Goal: Task Accomplishment & Management: Complete application form

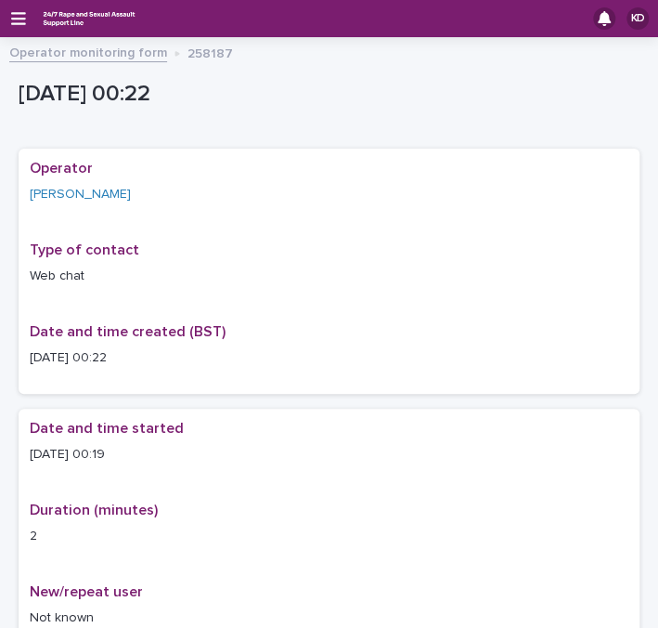
click at [90, 50] on link "Operator monitoring form" at bounding box center [88, 51] width 158 height 21
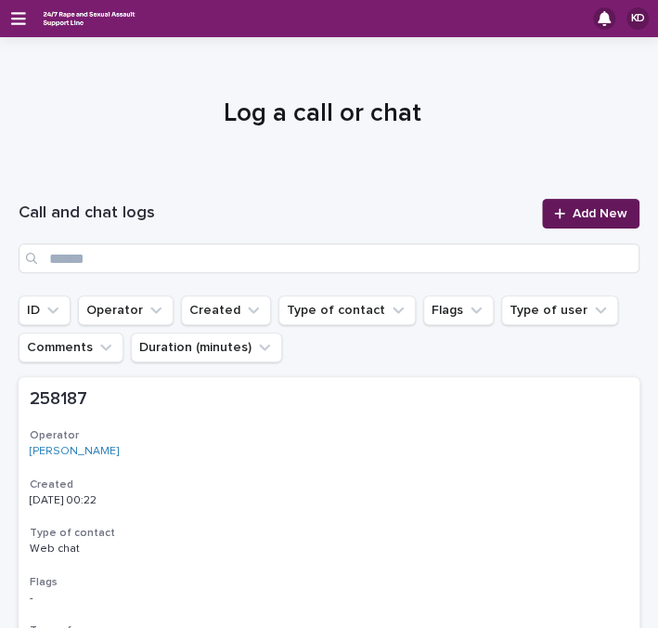
click at [581, 211] on span "Add New" at bounding box center [600, 213] width 55 height 13
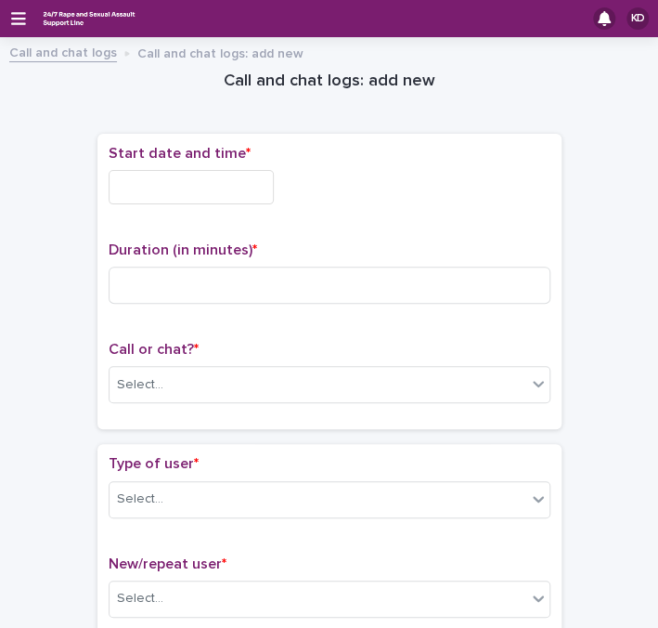
click at [201, 177] on input "text" at bounding box center [191, 187] width 165 height 34
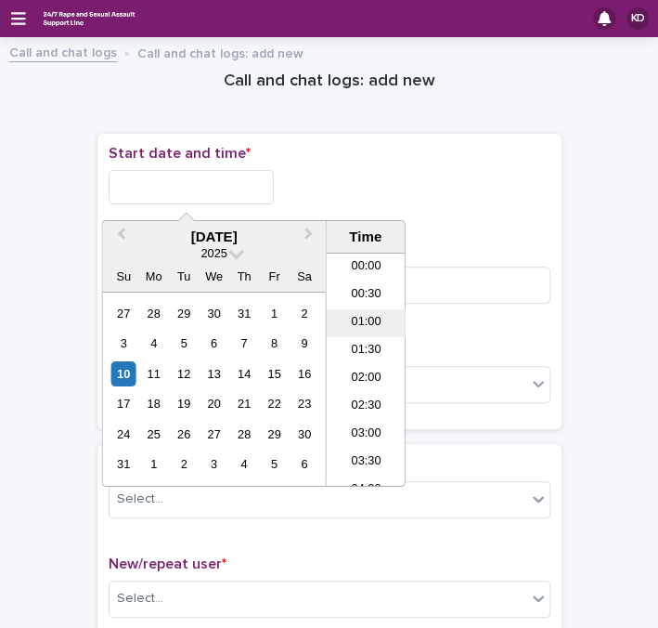
click at [367, 317] on li "01:00" at bounding box center [366, 323] width 79 height 28
drag, startPoint x: 198, startPoint y: 181, endPoint x: 226, endPoint y: 186, distance: 28.2
click at [226, 186] on input "**********" at bounding box center [191, 187] width 165 height 34
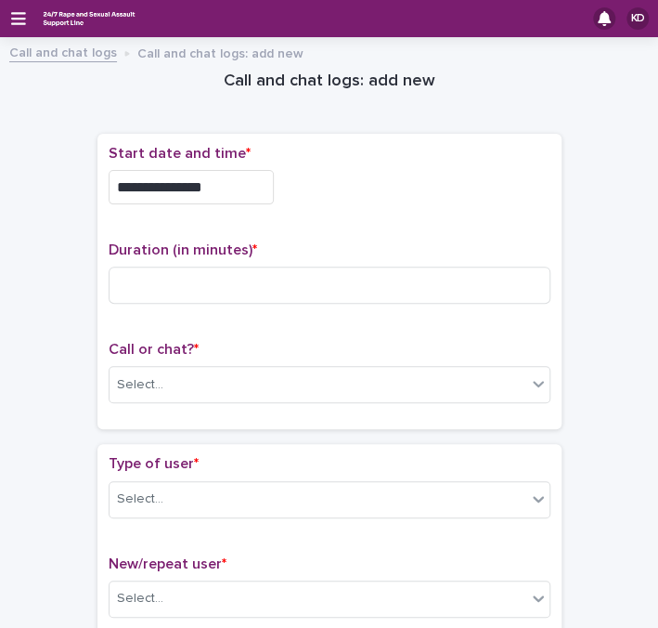
click at [427, 214] on div "**********" at bounding box center [330, 182] width 442 height 74
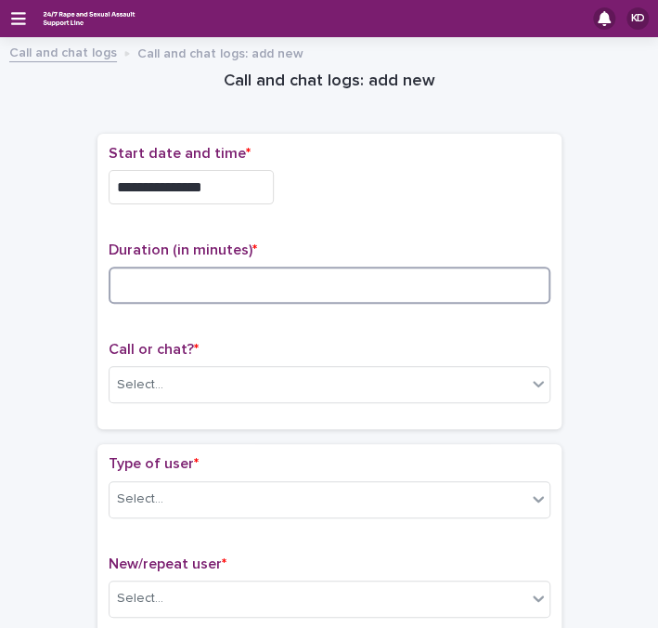
click at [406, 289] on input at bounding box center [330, 284] width 442 height 37
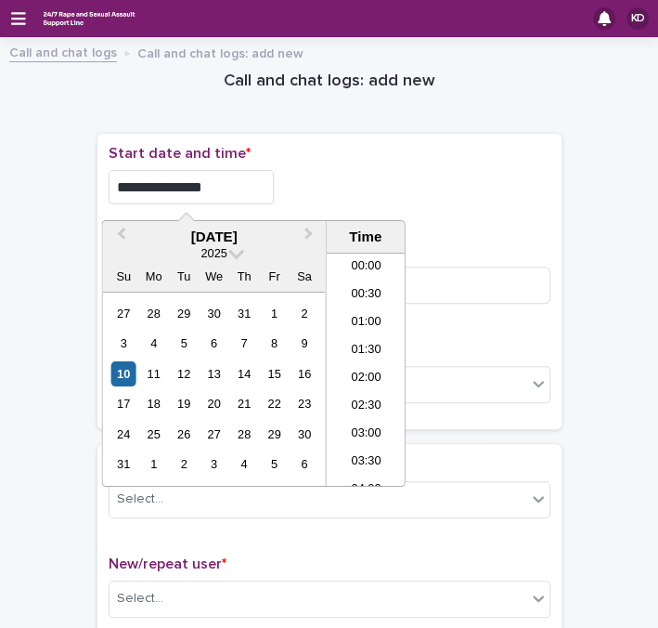
click at [207, 184] on input "**********" at bounding box center [191, 187] width 165 height 34
click at [359, 264] on li "00:00" at bounding box center [366, 267] width 79 height 28
drag, startPoint x: 189, startPoint y: 189, endPoint x: 223, endPoint y: 194, distance: 33.7
click at [223, 194] on input "**********" at bounding box center [191, 187] width 165 height 34
type input "**********"
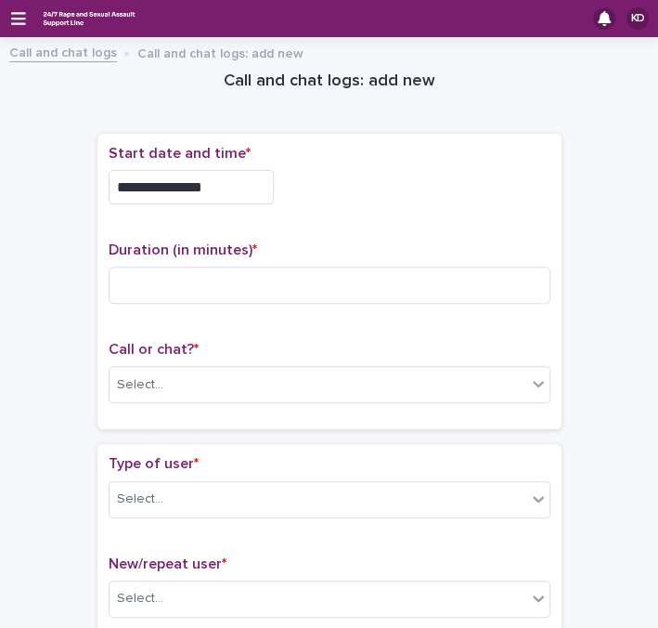
click at [343, 200] on div "**********" at bounding box center [330, 187] width 442 height 34
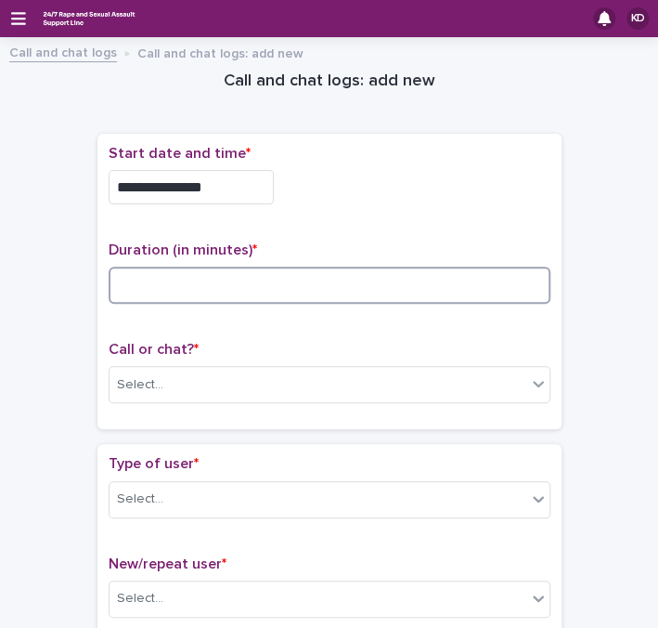
click at [312, 280] on input at bounding box center [330, 284] width 442 height 37
type input "**"
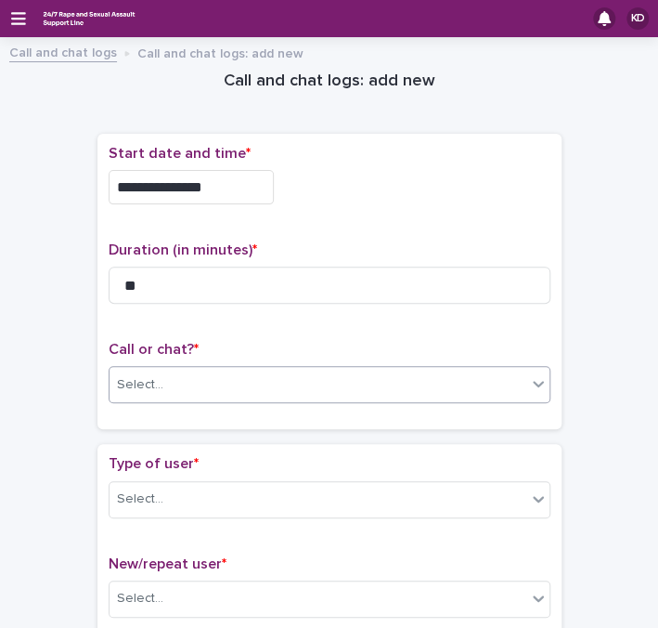
click at [264, 394] on div "Select..." at bounding box center [318, 384] width 417 height 31
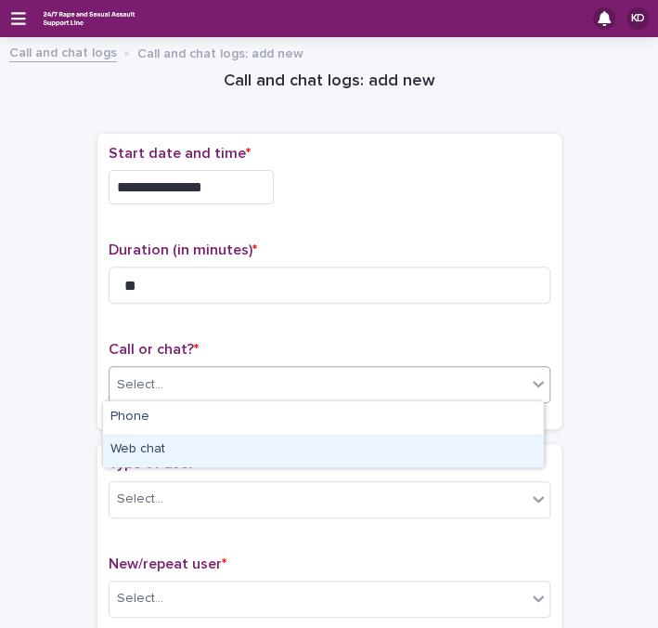
click at [149, 448] on div "Web chat" at bounding box center [323, 450] width 440 height 32
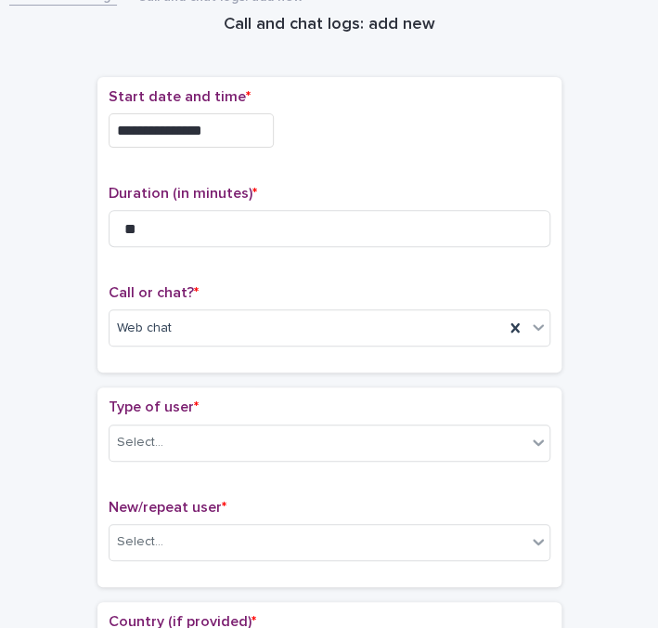
scroll to position [84, 0]
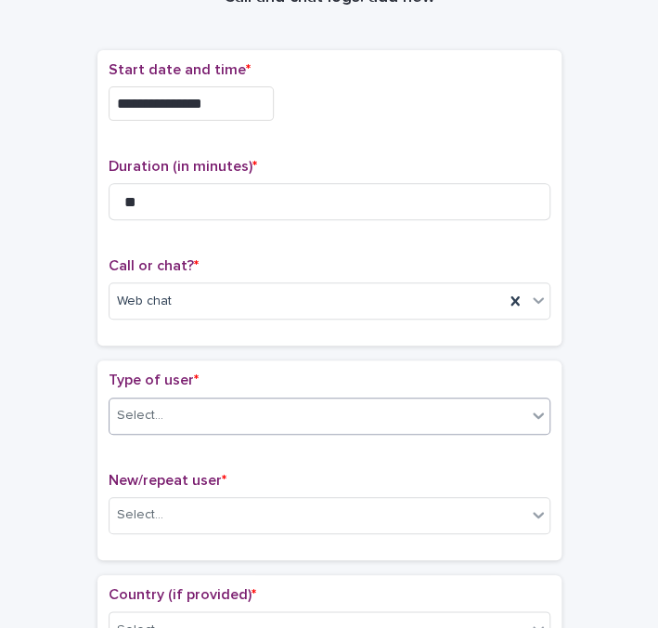
click at [176, 400] on div "Select..." at bounding box center [318, 415] width 417 height 31
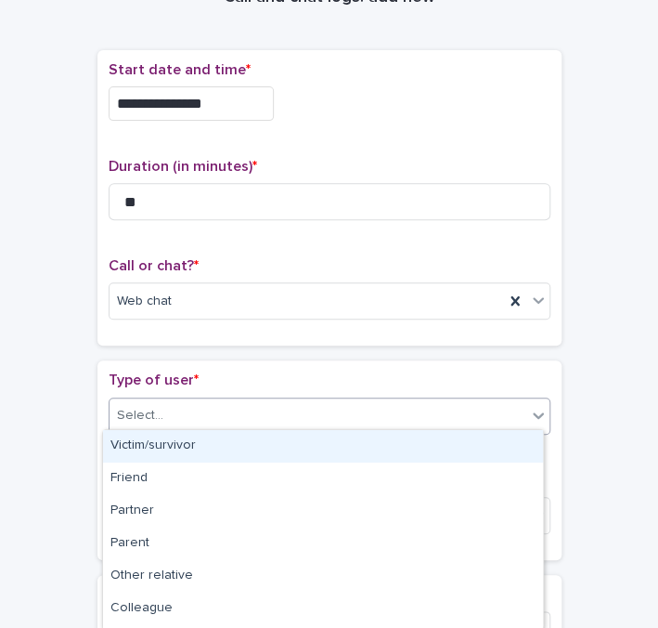
click at [164, 444] on div "Victim/survivor" at bounding box center [323, 446] width 440 height 32
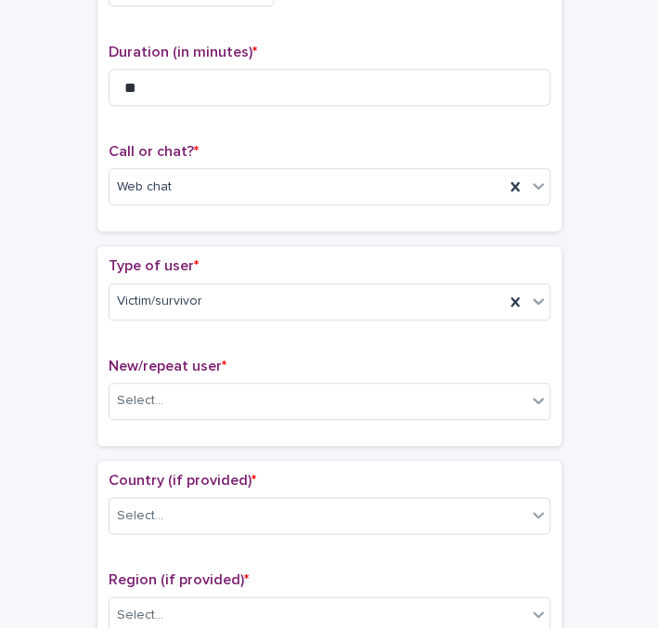
scroll to position [168, 0]
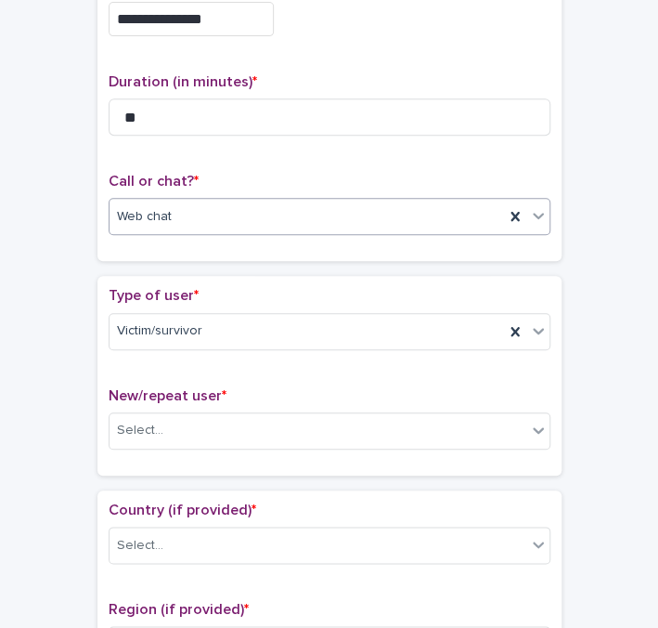
click at [181, 213] on div "Web chat" at bounding box center [307, 216] width 395 height 31
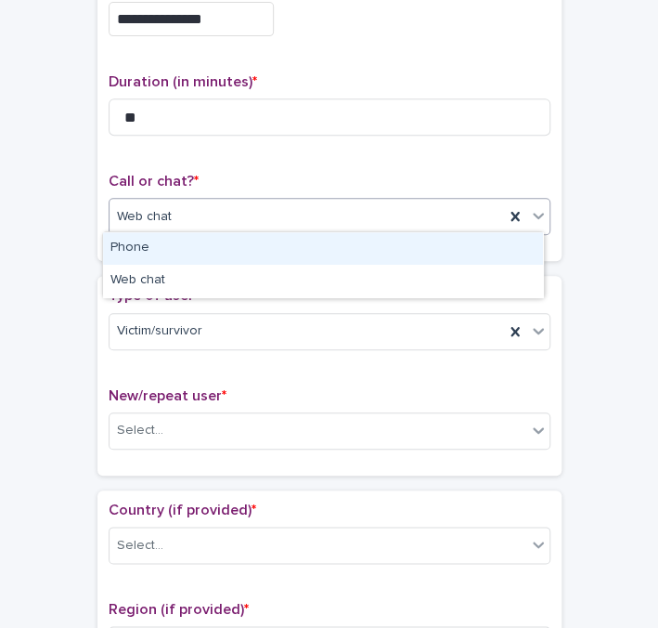
click at [181, 213] on div "Web chat" at bounding box center [307, 216] width 395 height 31
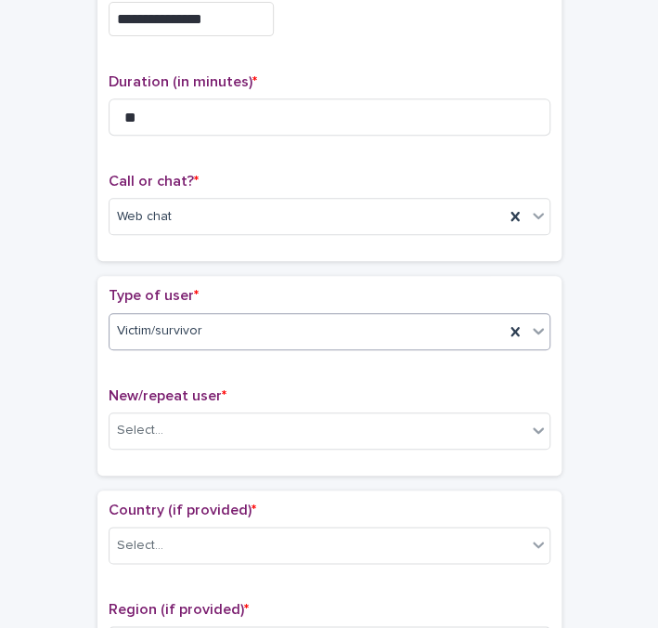
click at [167, 324] on span "Victim/survivor" at bounding box center [159, 330] width 85 height 19
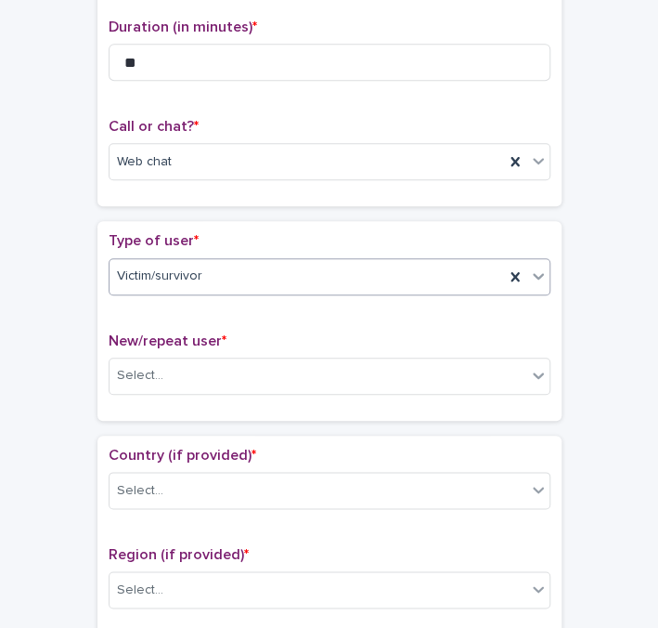
scroll to position [253, 0]
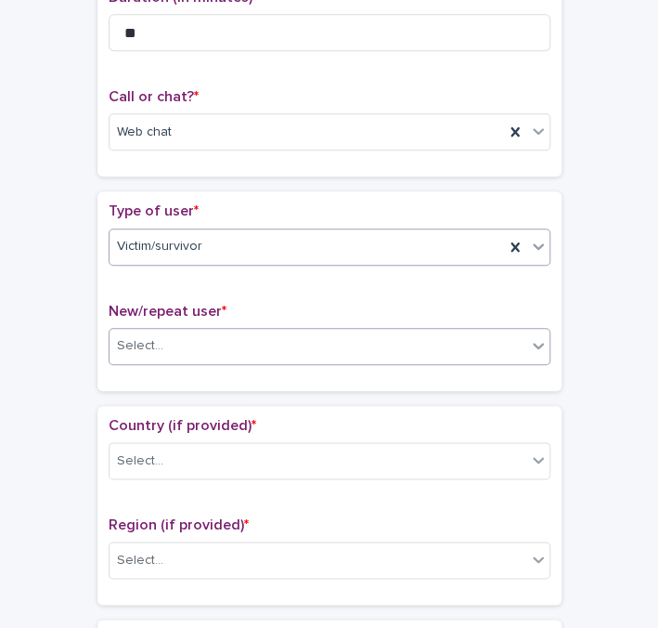
click at [239, 330] on div "Select..." at bounding box center [318, 345] width 417 height 31
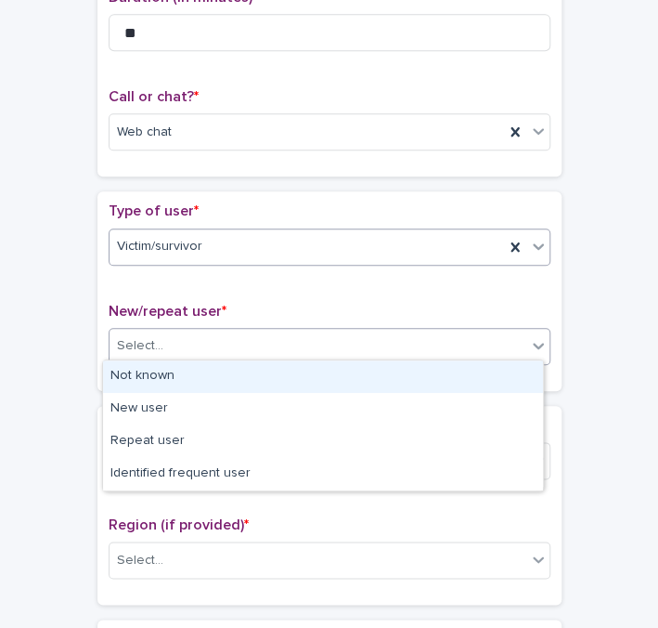
click at [164, 382] on div "Not known" at bounding box center [323, 376] width 440 height 32
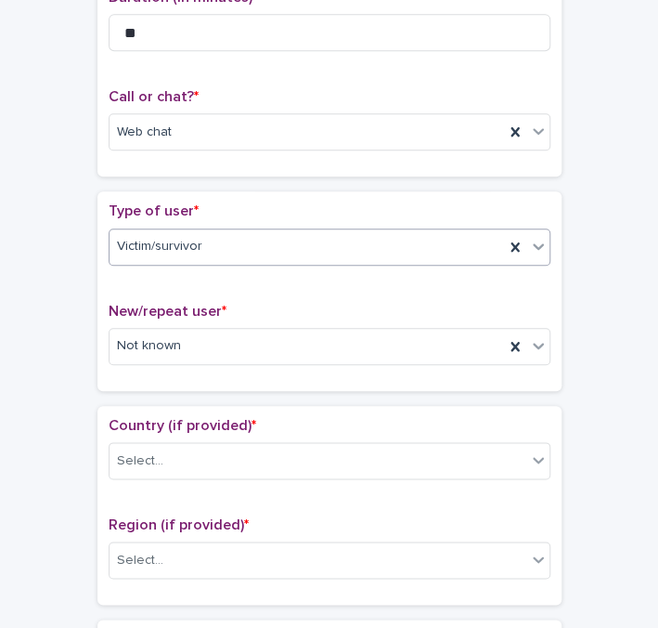
click at [164, 382] on div "Type of user * Victim/survivor New/repeat user * Not known" at bounding box center [329, 290] width 464 height 199
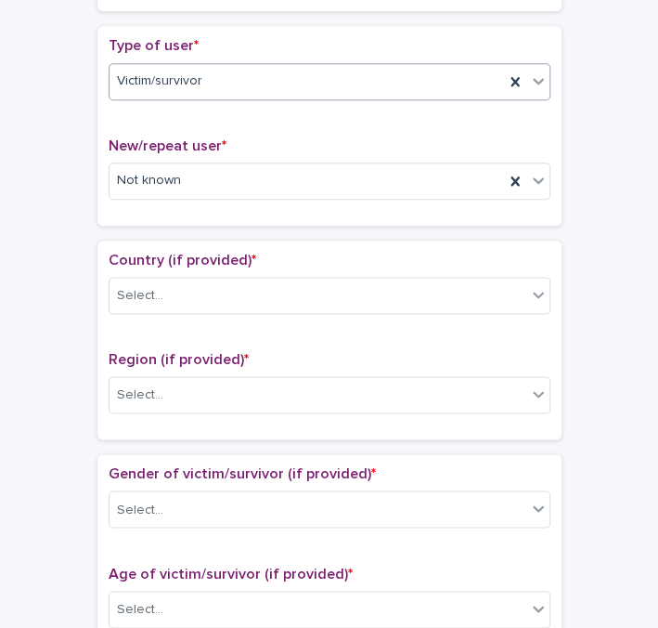
scroll to position [421, 0]
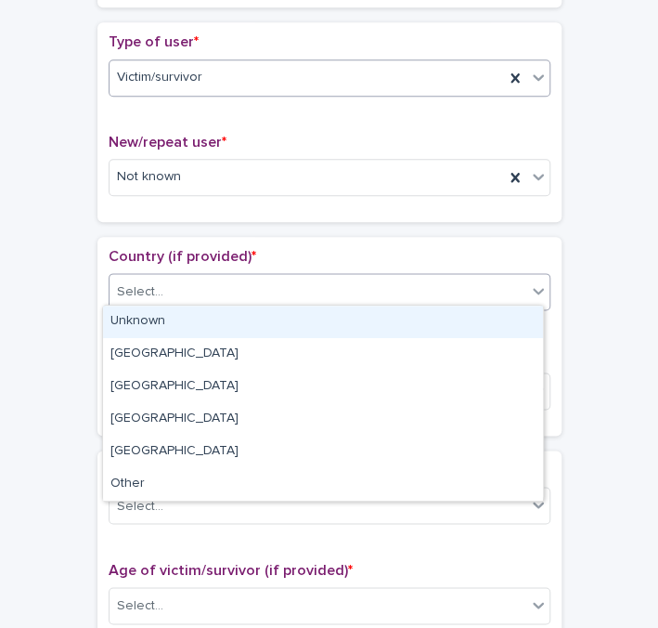
click at [188, 282] on div "Select..." at bounding box center [318, 292] width 417 height 31
click at [162, 318] on div "Unknown" at bounding box center [323, 321] width 440 height 32
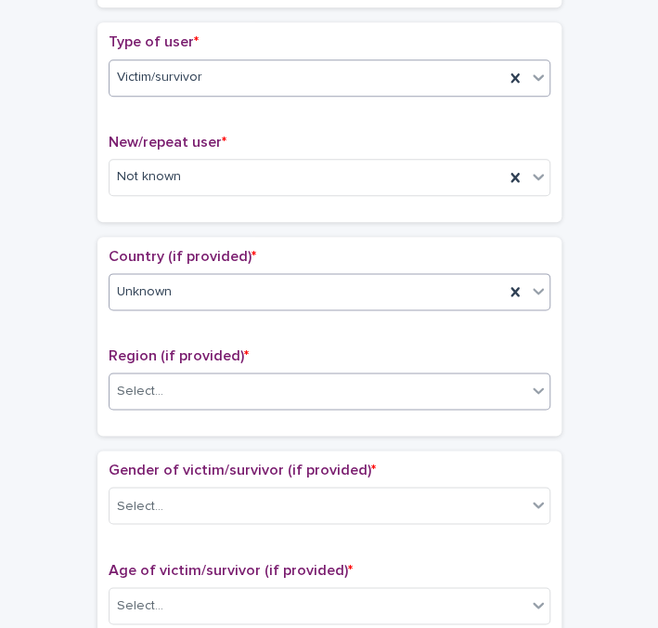
click at [176, 382] on div "Select..." at bounding box center [318, 391] width 417 height 31
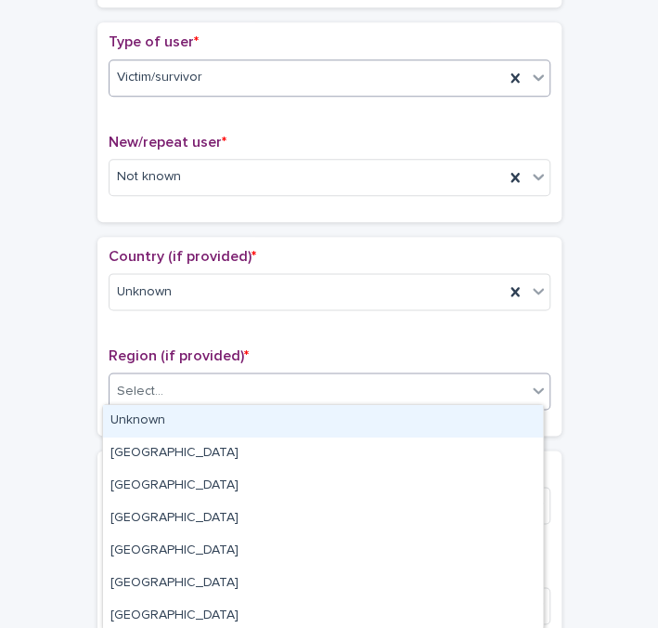
click at [162, 413] on div "Unknown" at bounding box center [323, 421] width 440 height 32
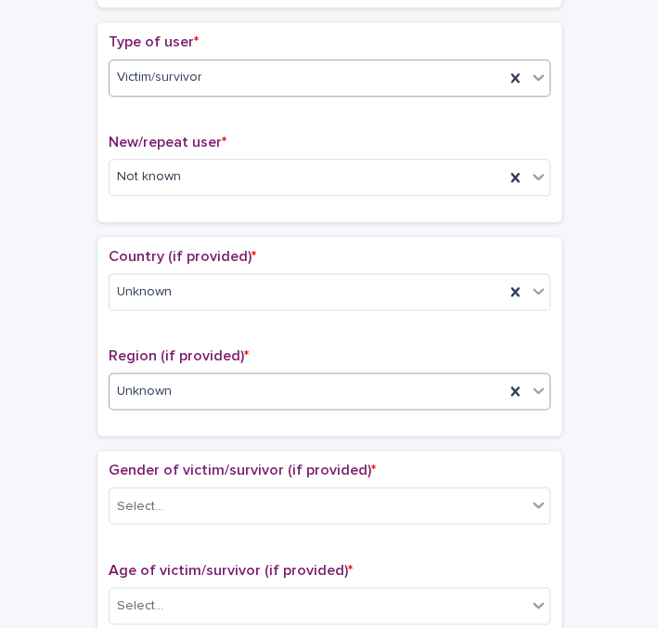
click at [214, 351] on span "Region (if provided) *" at bounding box center [179, 355] width 140 height 15
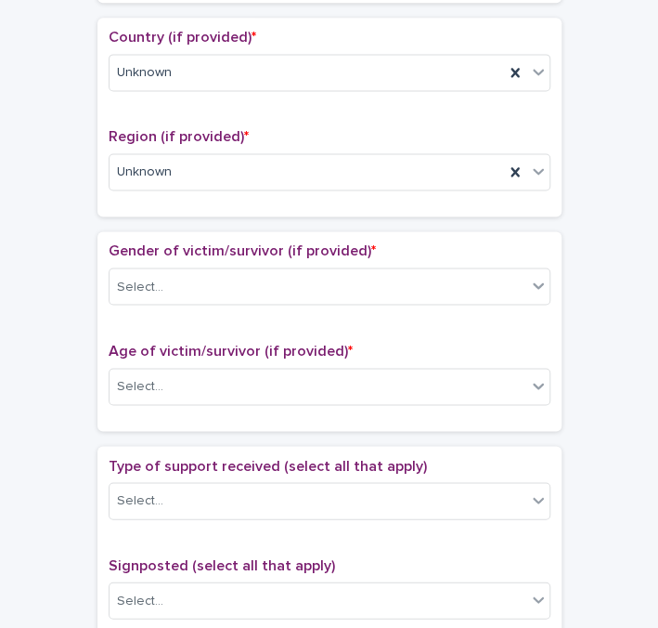
scroll to position [675, 0]
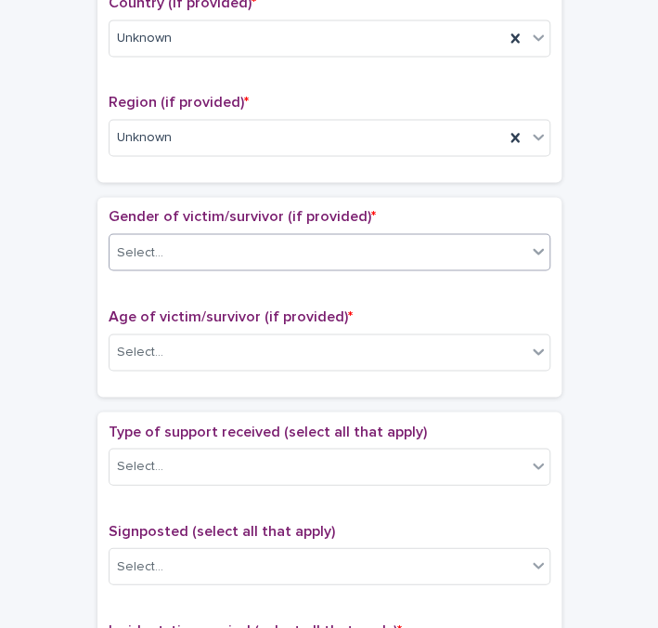
click at [214, 257] on div "Select..." at bounding box center [318, 252] width 417 height 31
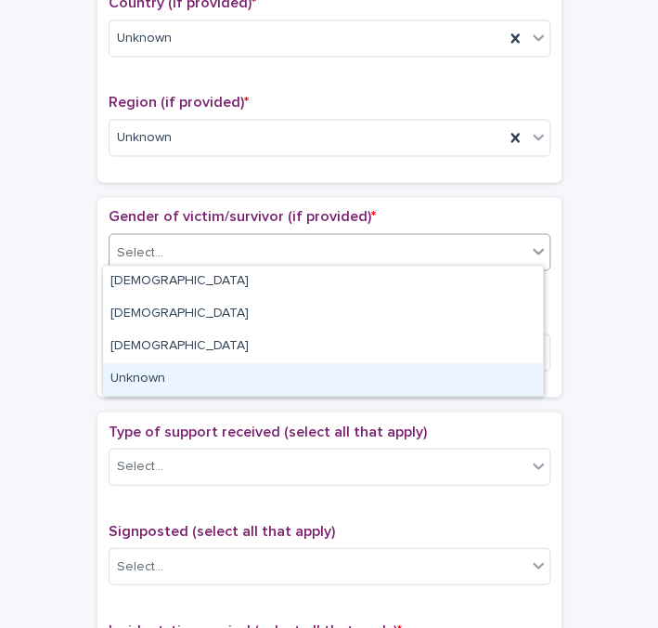
click at [147, 379] on div "Unknown" at bounding box center [323, 379] width 440 height 32
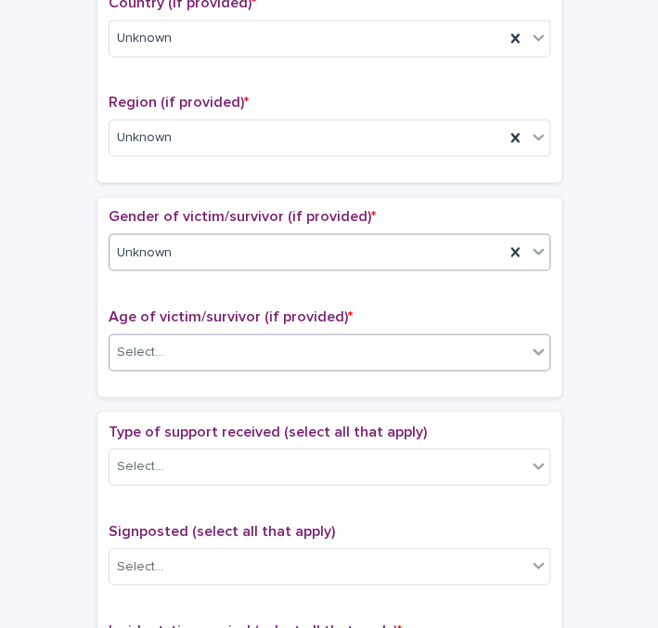
click at [185, 338] on div "Select..." at bounding box center [318, 351] width 417 height 31
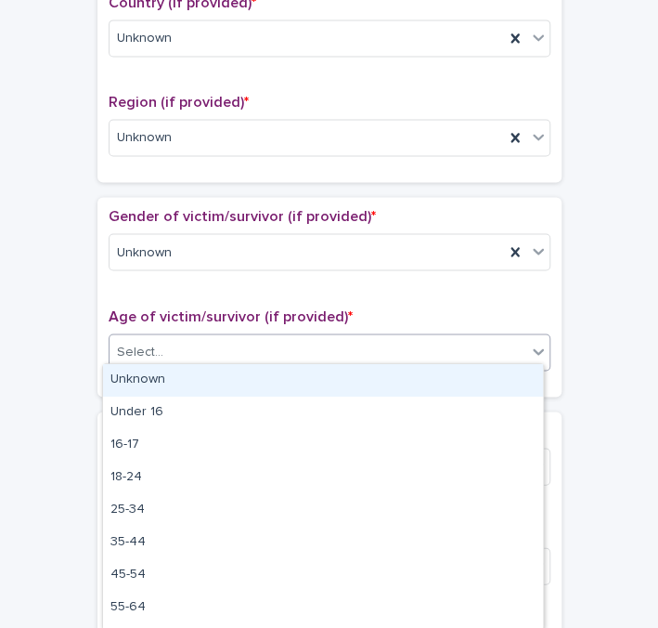
click at [171, 373] on div "Unknown" at bounding box center [323, 380] width 440 height 32
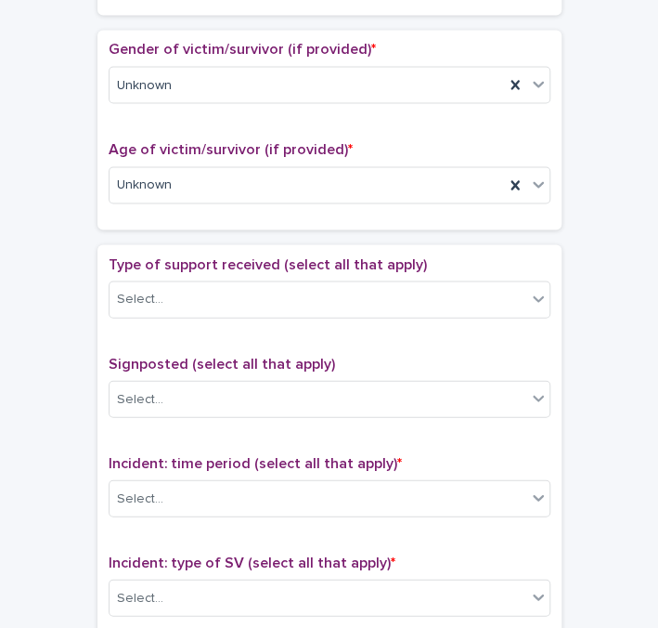
scroll to position [844, 0]
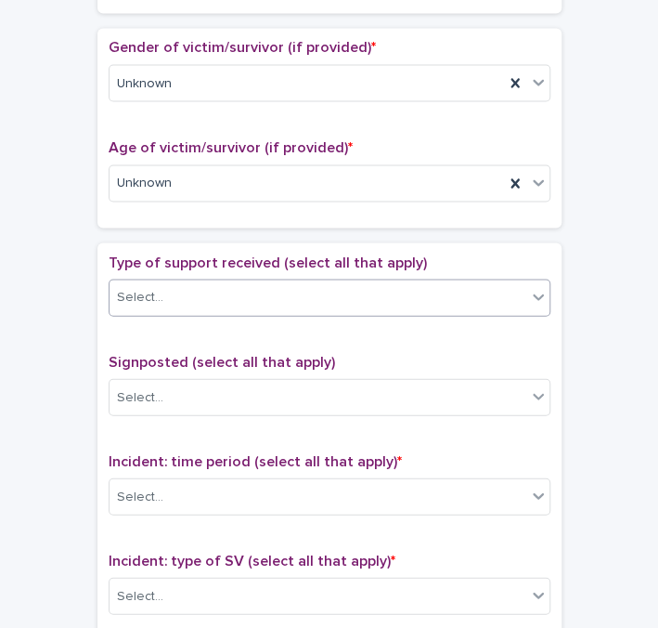
click at [215, 300] on div "Select..." at bounding box center [318, 296] width 417 height 31
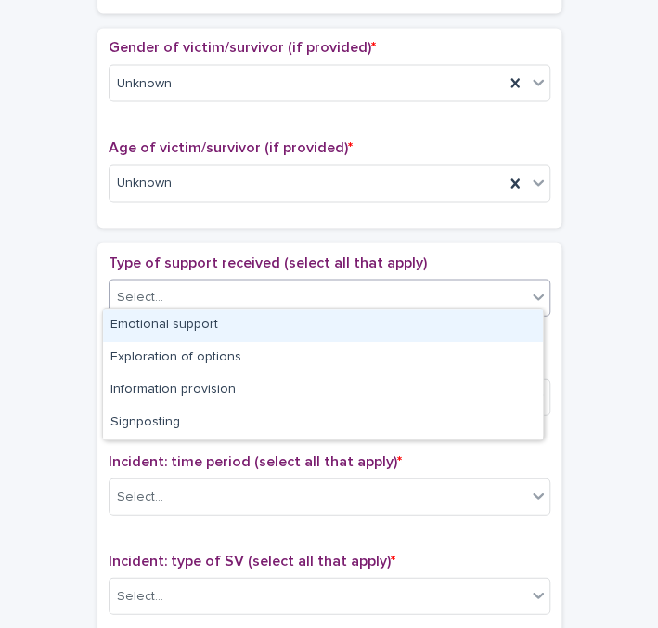
click at [203, 325] on div "Emotional support" at bounding box center [323, 325] width 440 height 32
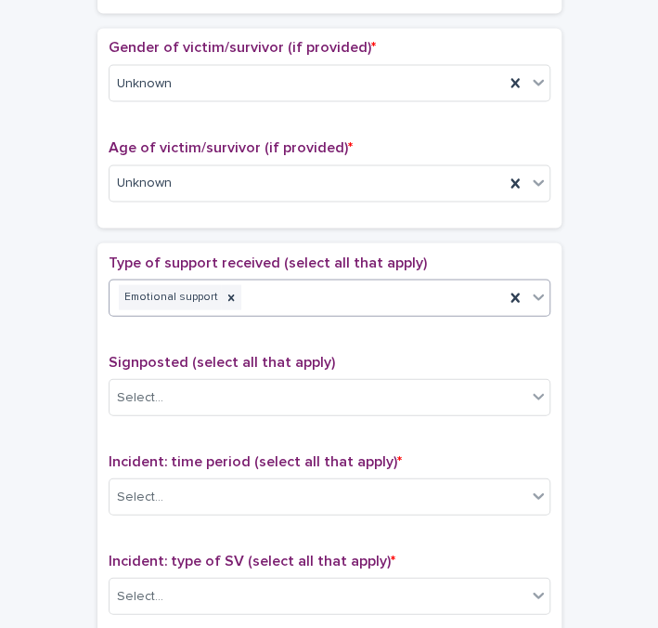
click at [296, 291] on div "Emotional support" at bounding box center [307, 296] width 395 height 32
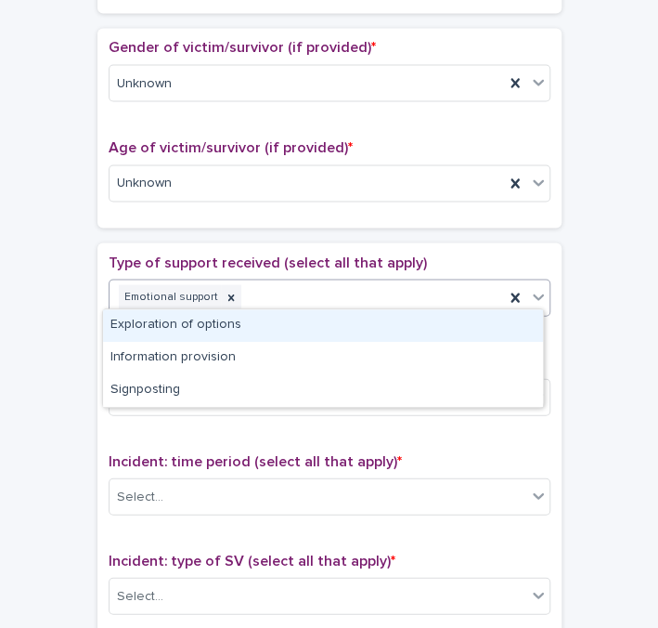
click at [254, 330] on div "Exploration of options" at bounding box center [323, 325] width 440 height 32
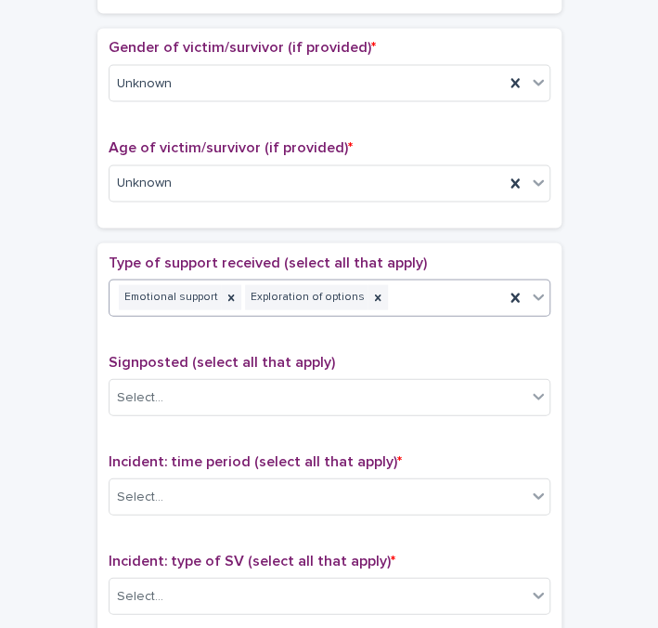
click at [386, 283] on div "Emotional support Exploration of options" at bounding box center [307, 296] width 395 height 32
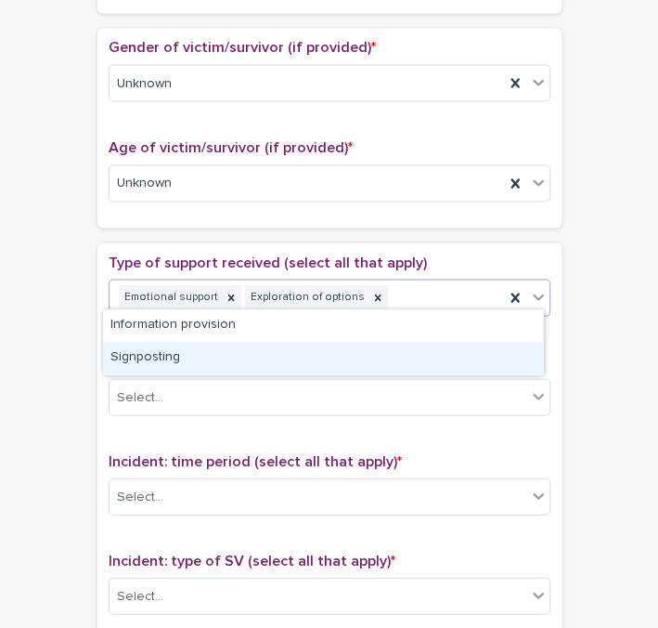
click at [185, 356] on div "Signposting" at bounding box center [323, 358] width 440 height 32
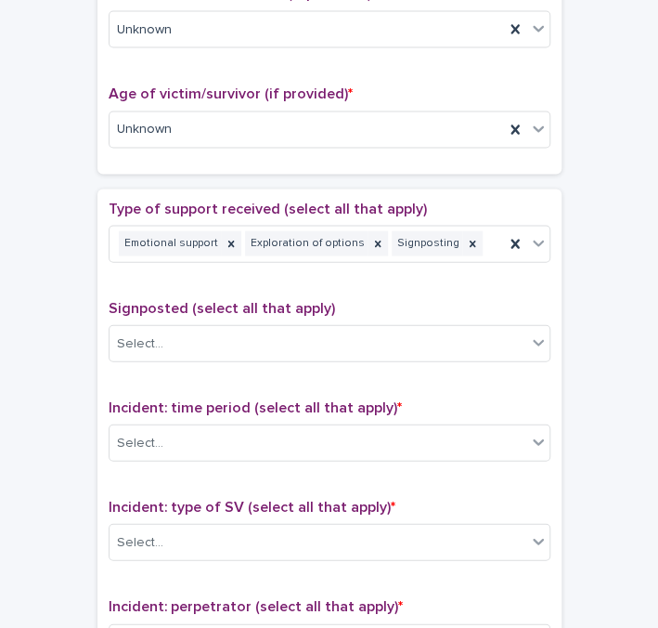
scroll to position [928, 0]
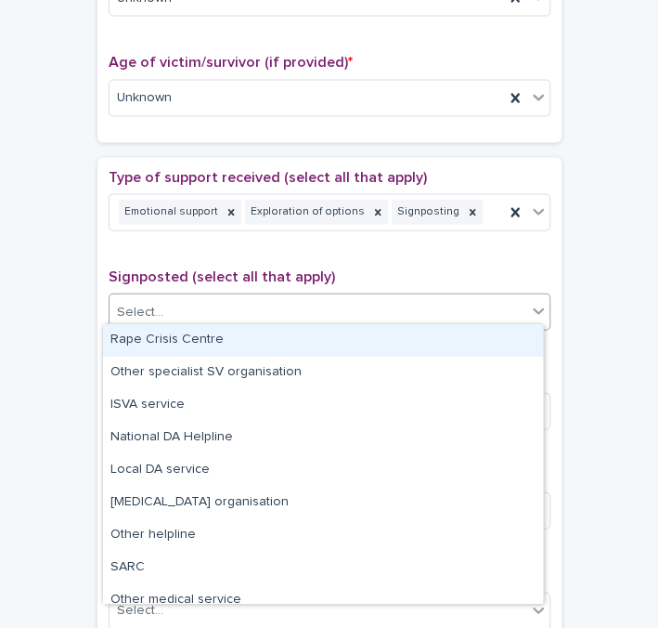
click at [268, 304] on div "Select..." at bounding box center [318, 312] width 417 height 31
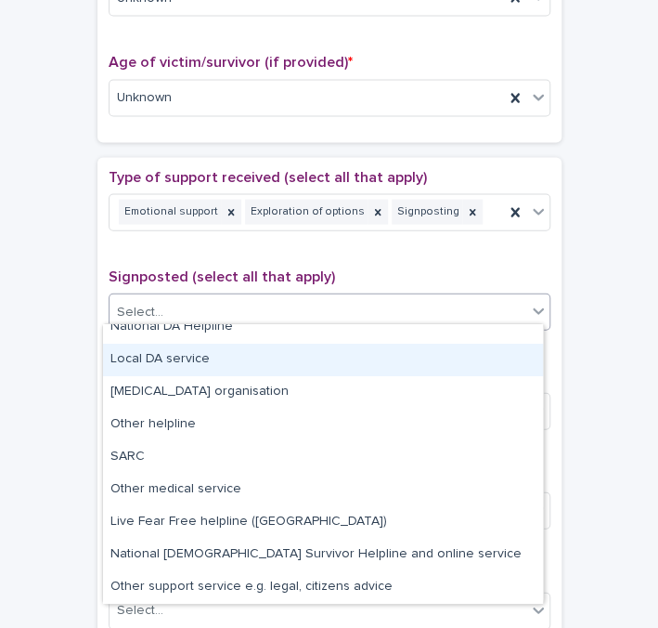
scroll to position [0, 0]
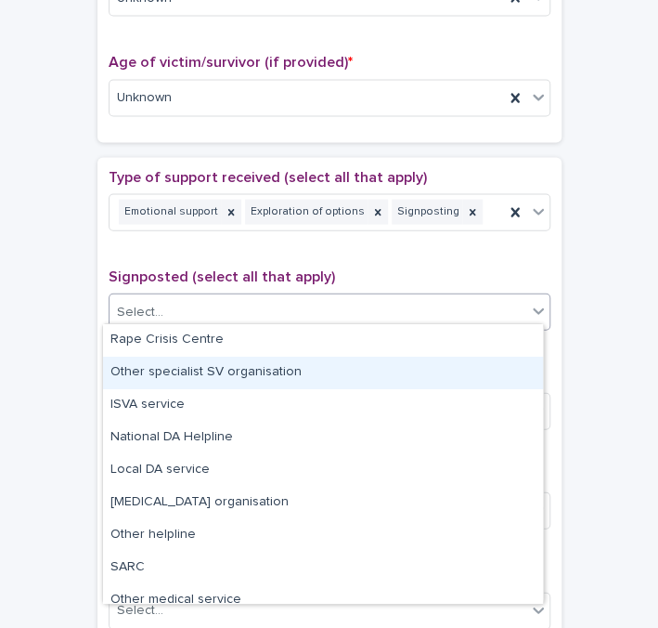
click at [211, 368] on div "Other specialist SV organisation" at bounding box center [323, 372] width 440 height 32
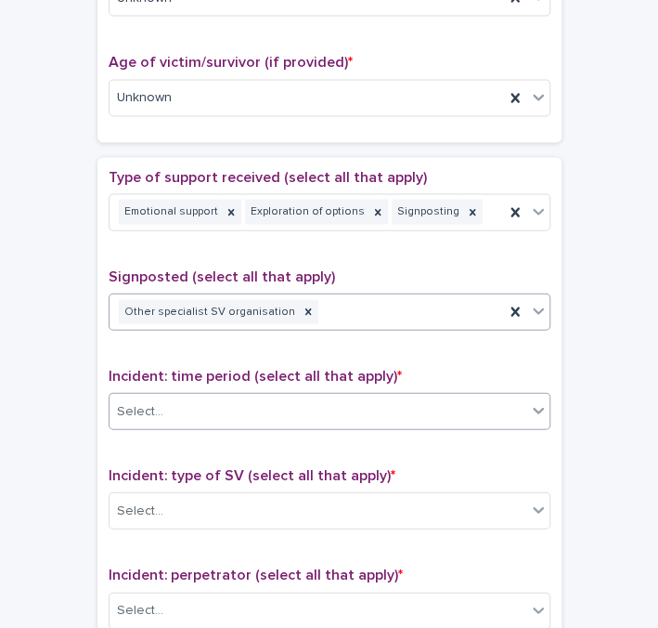
click at [280, 396] on div "Select..." at bounding box center [318, 411] width 417 height 31
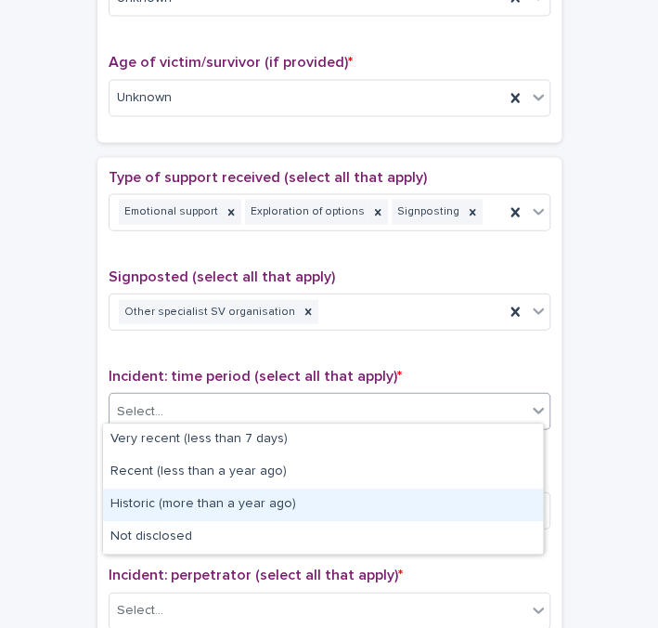
drag, startPoint x: 176, startPoint y: 481, endPoint x: 168, endPoint y: 501, distance: 22.1
click at [168, 501] on div "Historic (more than a year ago)" at bounding box center [323, 504] width 440 height 32
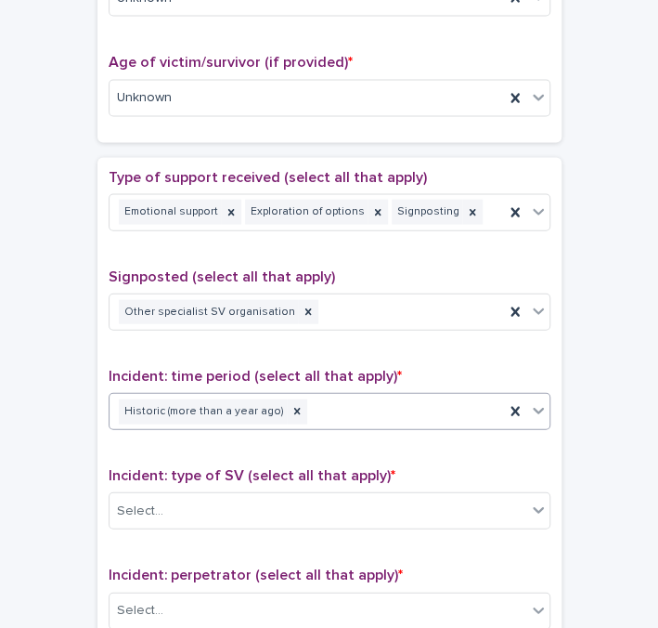
click at [564, 397] on div "**********" at bounding box center [329, 60] width 621 height 1881
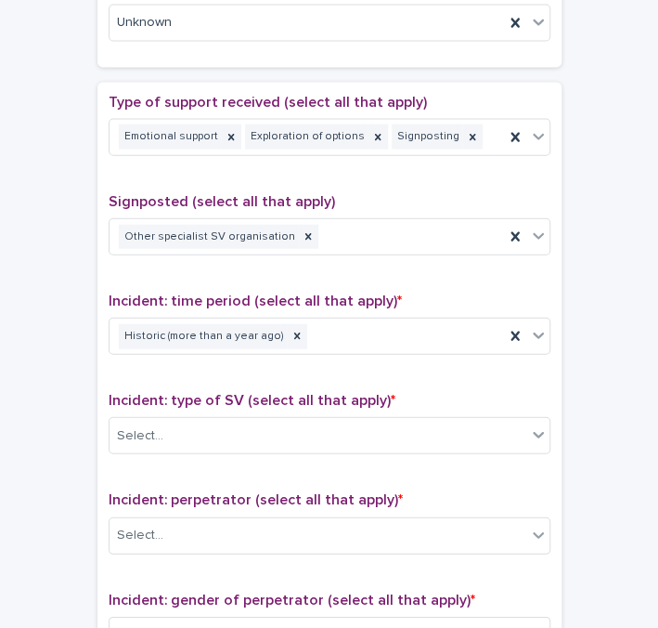
scroll to position [1181, 0]
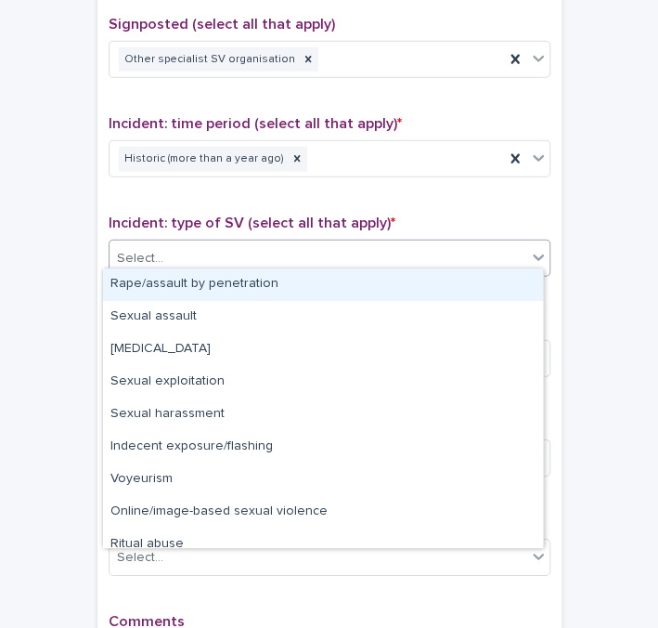
click at [160, 243] on div "Select..." at bounding box center [318, 258] width 417 height 31
click at [159, 283] on div "Rape/assault by penetration" at bounding box center [323, 284] width 440 height 32
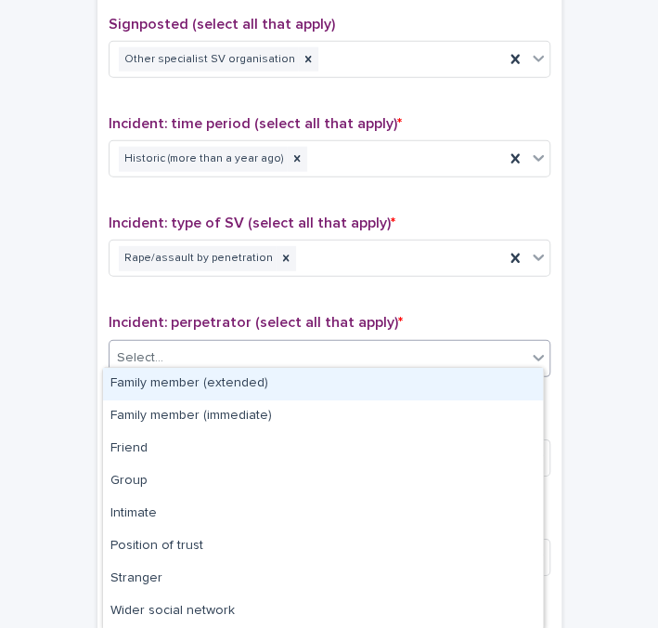
click at [272, 347] on div "Select..." at bounding box center [318, 358] width 417 height 31
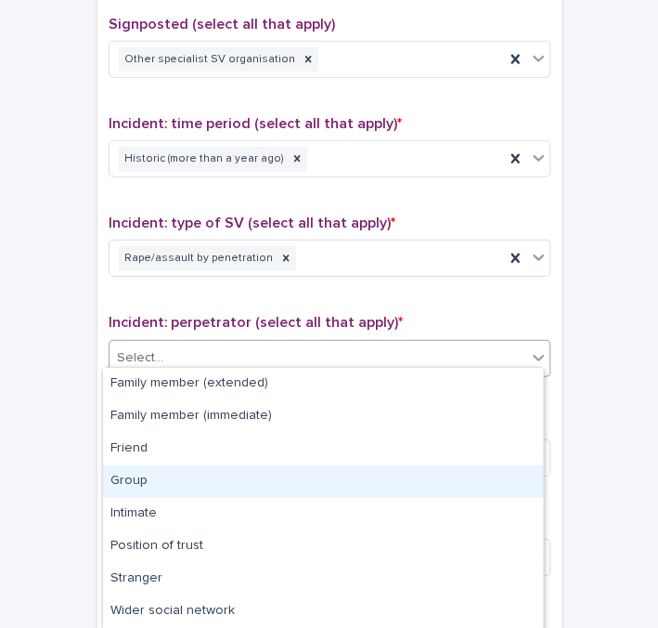
scroll to position [96, 0]
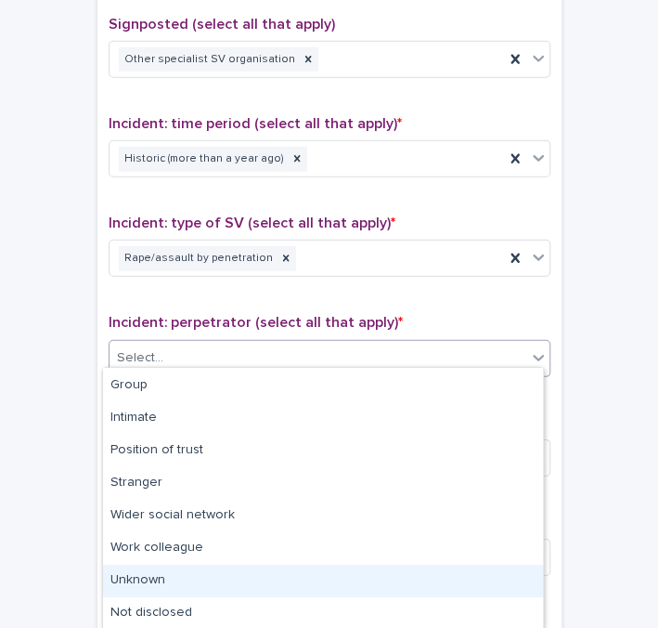
click at [140, 574] on div "Unknown" at bounding box center [323, 580] width 440 height 32
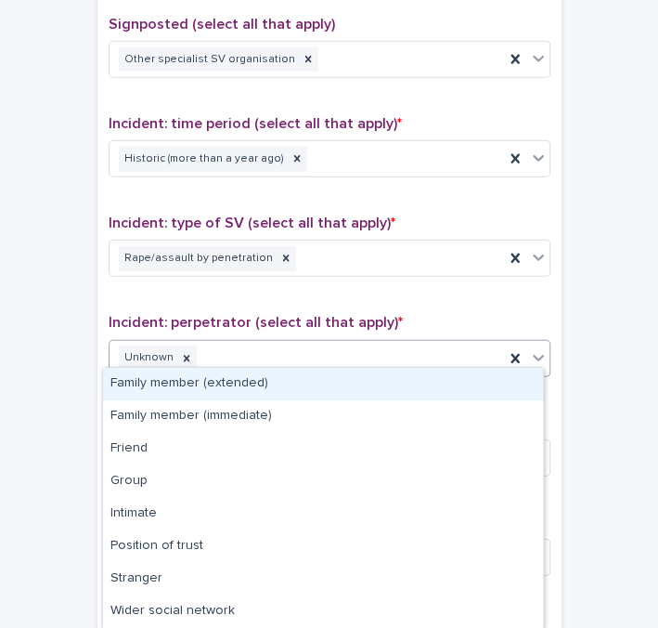
click at [312, 342] on div "Unknown" at bounding box center [307, 358] width 395 height 32
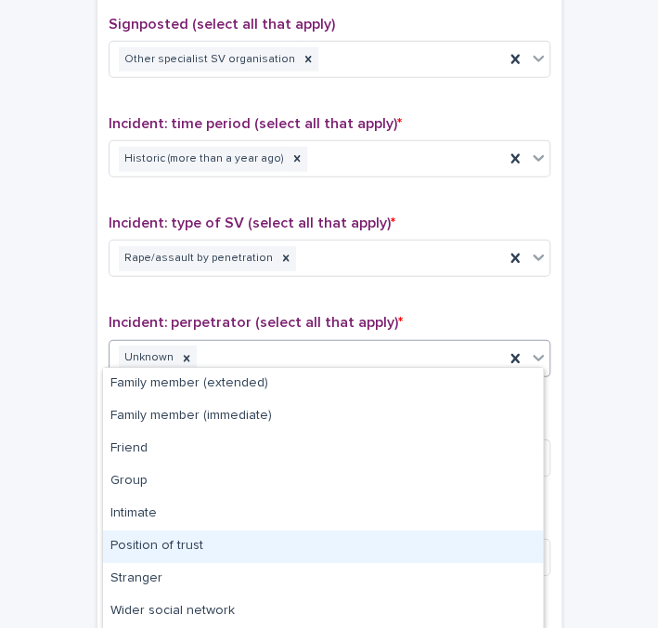
scroll to position [63, 0]
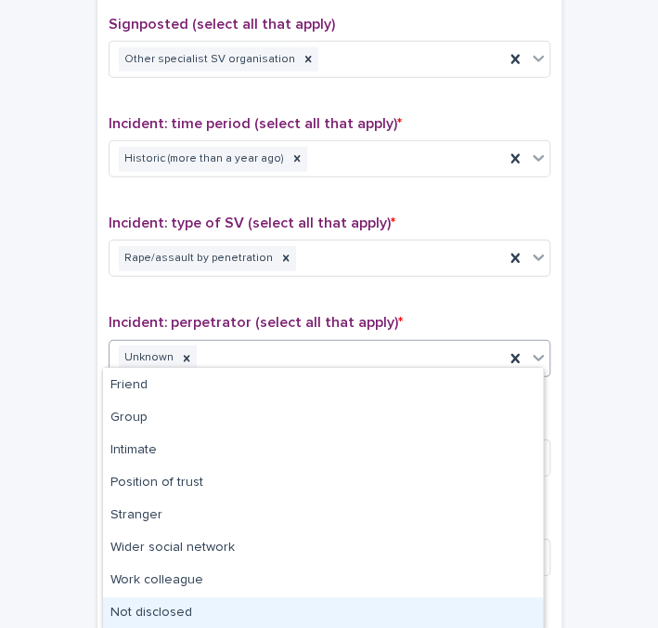
click at [168, 607] on div "Not disclosed" at bounding box center [323, 613] width 440 height 32
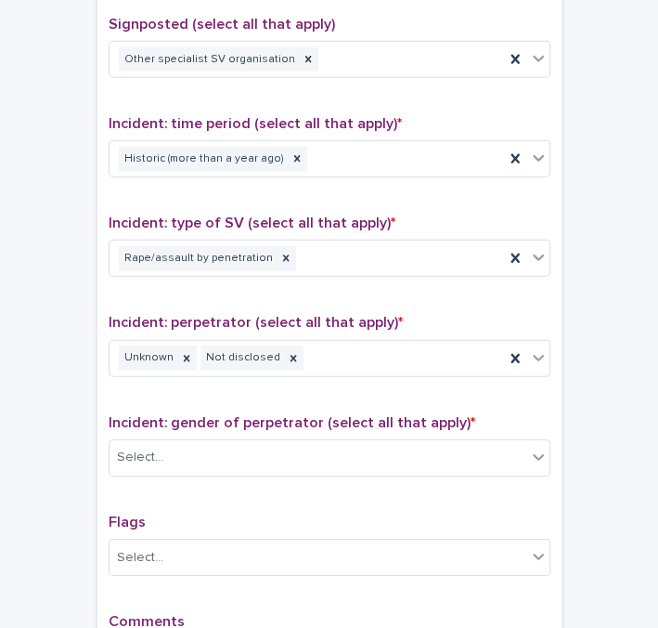
click at [312, 415] on span "Incident: gender of perpetrator (select all that apply) *" at bounding box center [292, 422] width 367 height 15
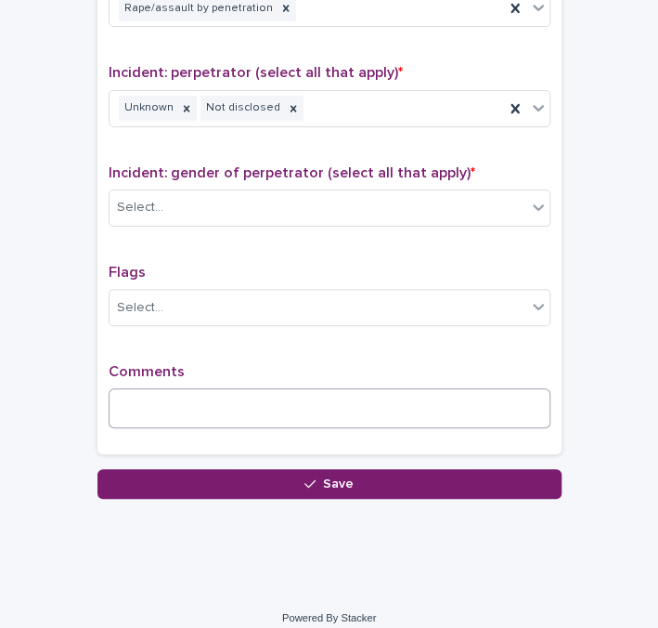
scroll to position [1434, 0]
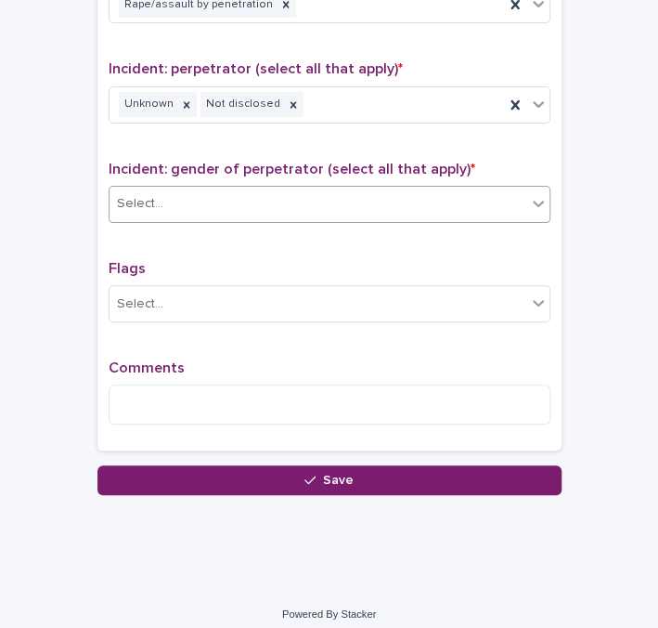
click at [261, 191] on div "Select..." at bounding box center [318, 203] width 417 height 31
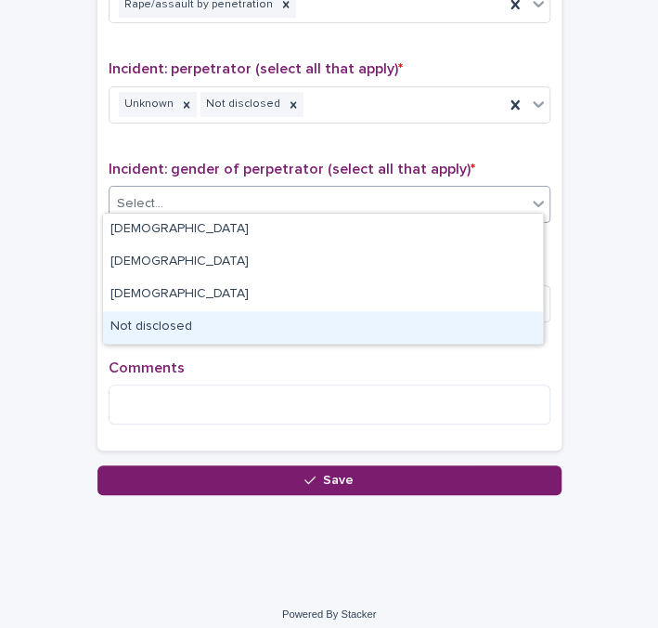
click at [162, 325] on div "Not disclosed" at bounding box center [323, 327] width 440 height 32
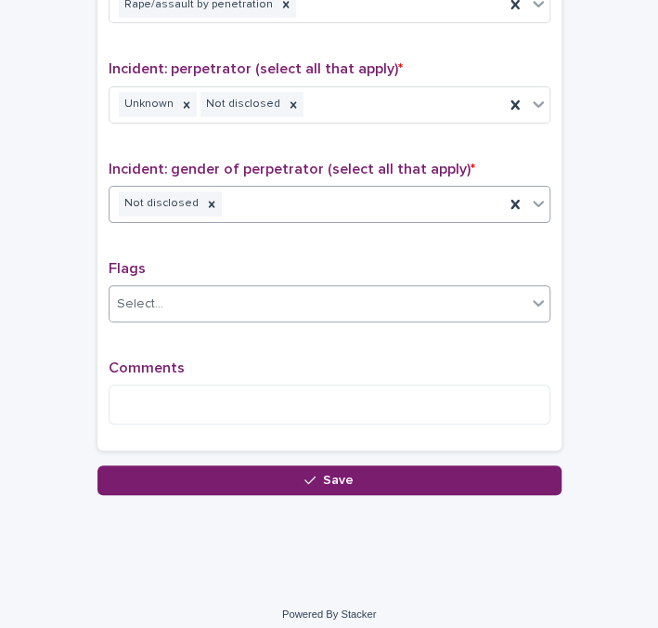
click at [202, 299] on div "Select..." at bounding box center [318, 304] width 417 height 31
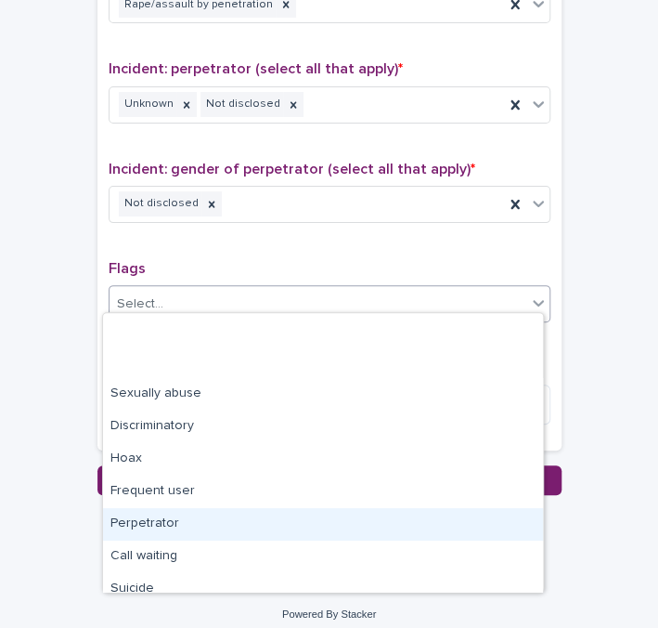
scroll to position [110, 0]
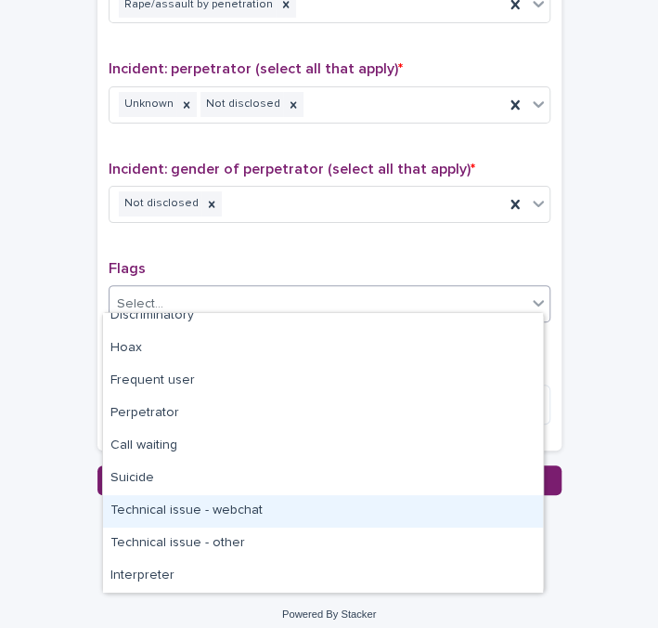
click at [184, 501] on div "Technical issue - webchat" at bounding box center [323, 511] width 440 height 32
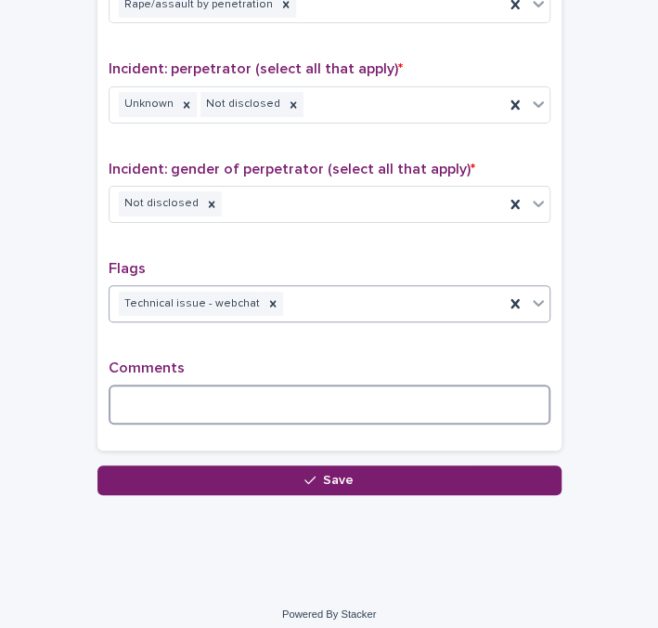
click at [216, 388] on textarea at bounding box center [330, 403] width 442 height 39
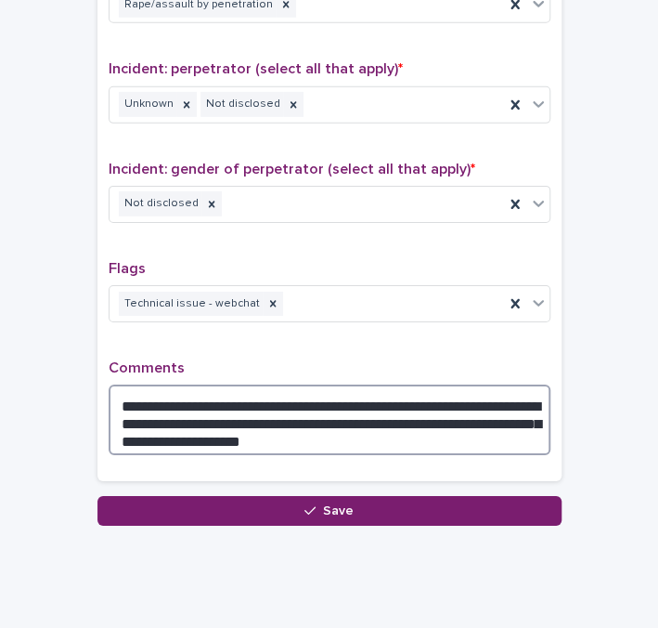
click at [417, 441] on textarea "**********" at bounding box center [330, 419] width 442 height 70
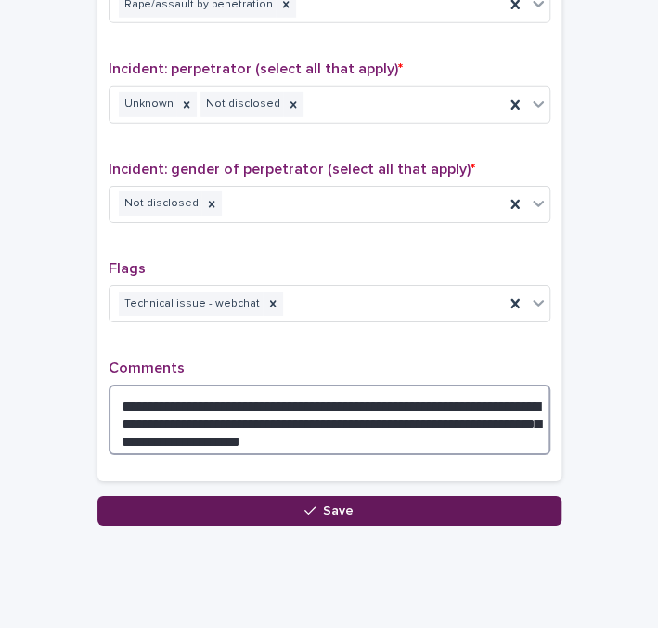
type textarea "**********"
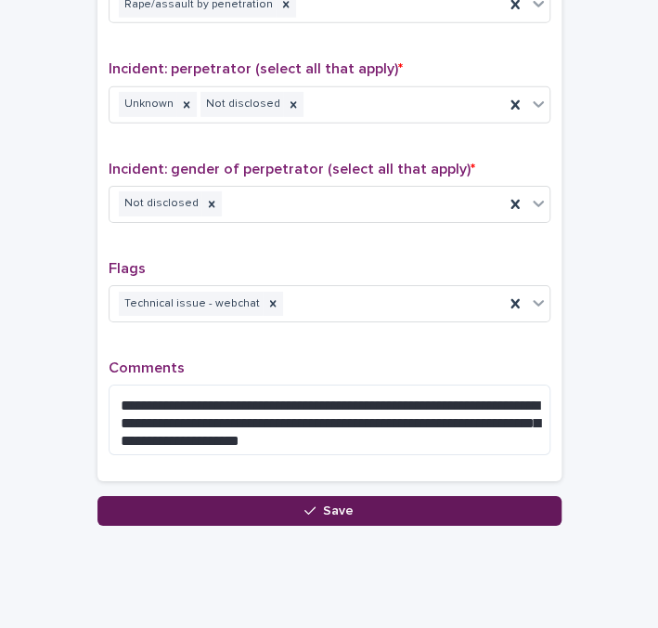
click at [323, 504] on span "Save" at bounding box center [338, 510] width 31 height 13
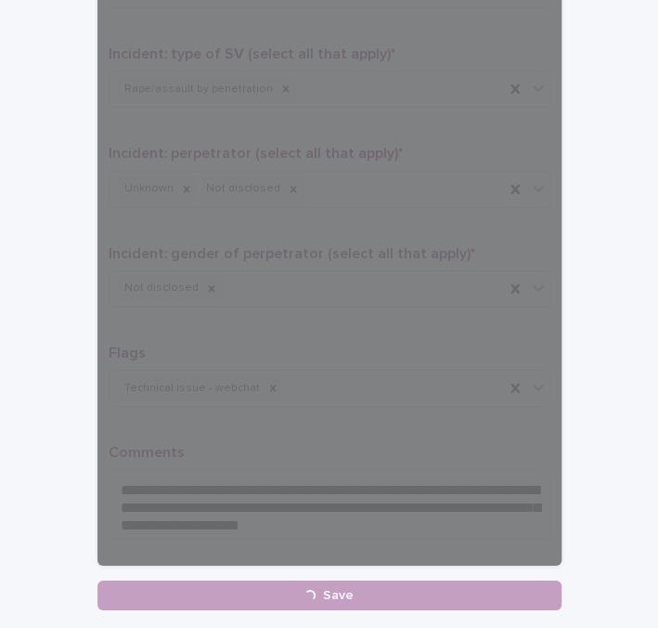
scroll to position [1434, 0]
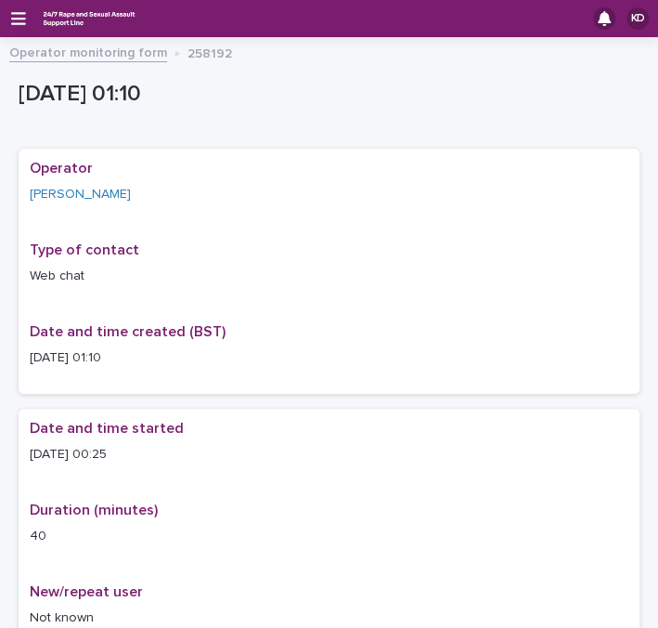
click at [224, 278] on p "Web chat" at bounding box center [329, 275] width 599 height 19
click at [144, 51] on link "Operator monitoring form" at bounding box center [88, 51] width 158 height 21
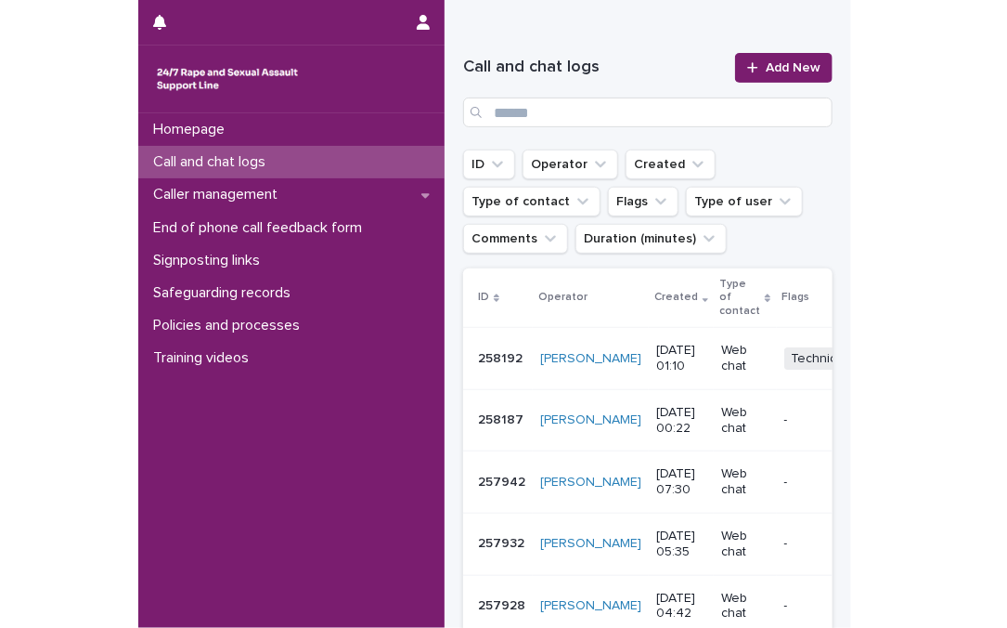
scroll to position [49, 0]
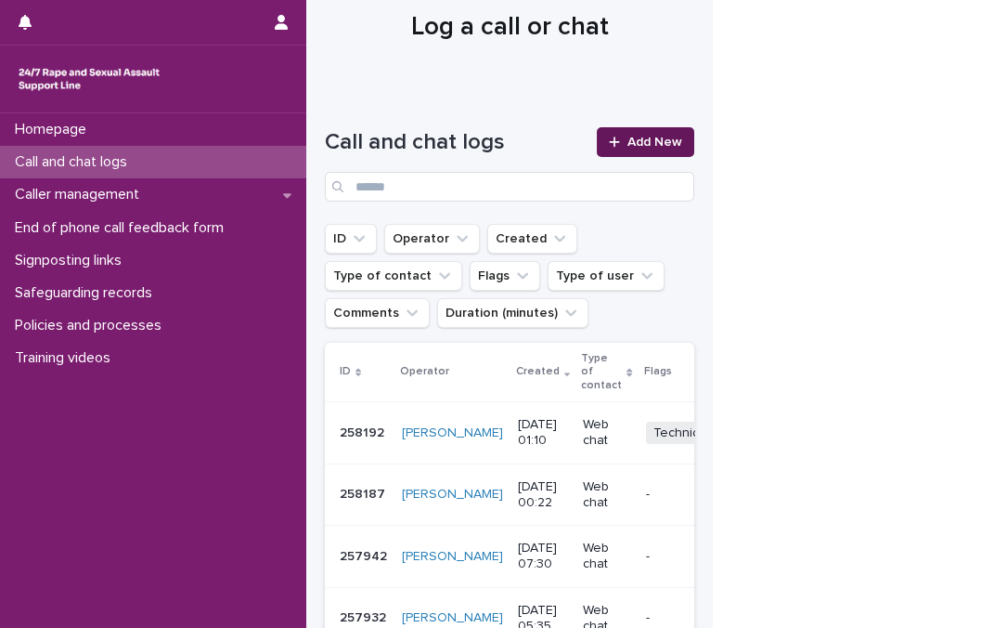
click at [660, 128] on link "Add New" at bounding box center [645, 142] width 97 height 30
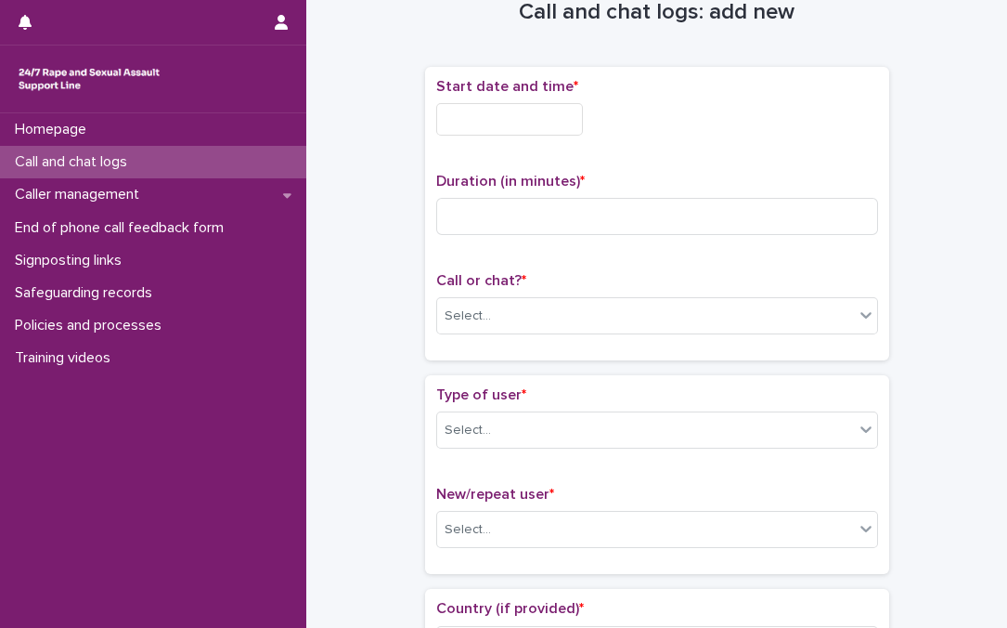
scroll to position [60, 0]
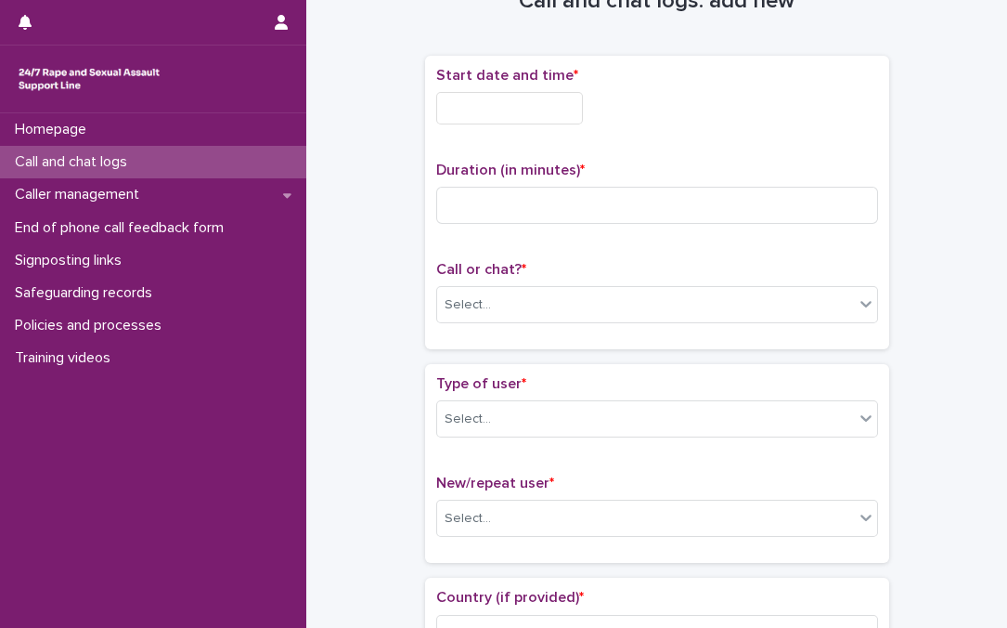
click at [547, 117] on input "text" at bounding box center [509, 108] width 147 height 32
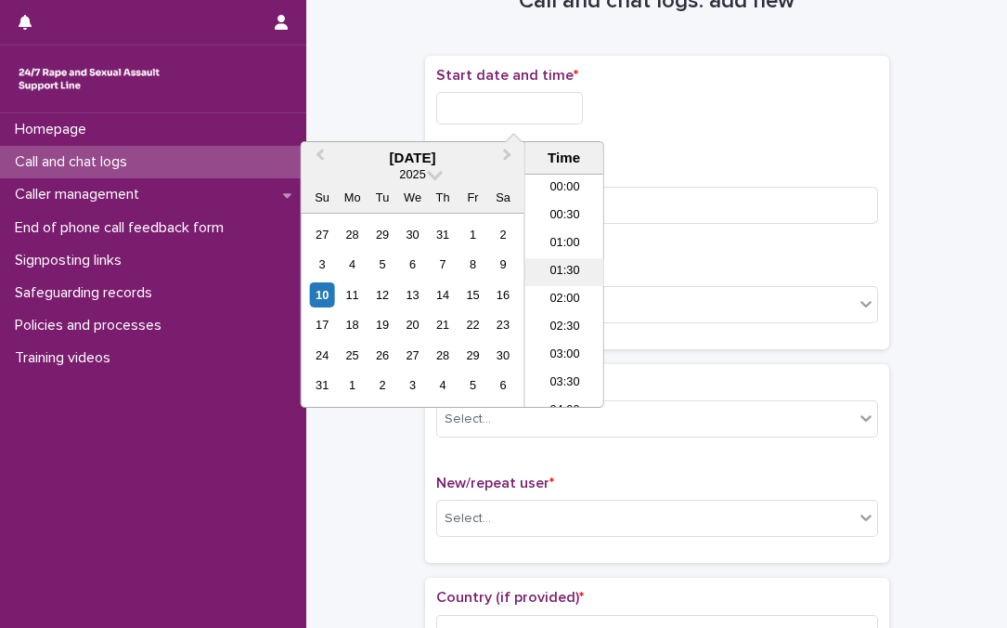
click at [559, 267] on li "01:30" at bounding box center [564, 272] width 79 height 28
drag, startPoint x: 520, startPoint y: 113, endPoint x: 562, endPoint y: 111, distance: 41.8
click at [562, 111] on input "**********" at bounding box center [509, 108] width 147 height 32
type input "**********"
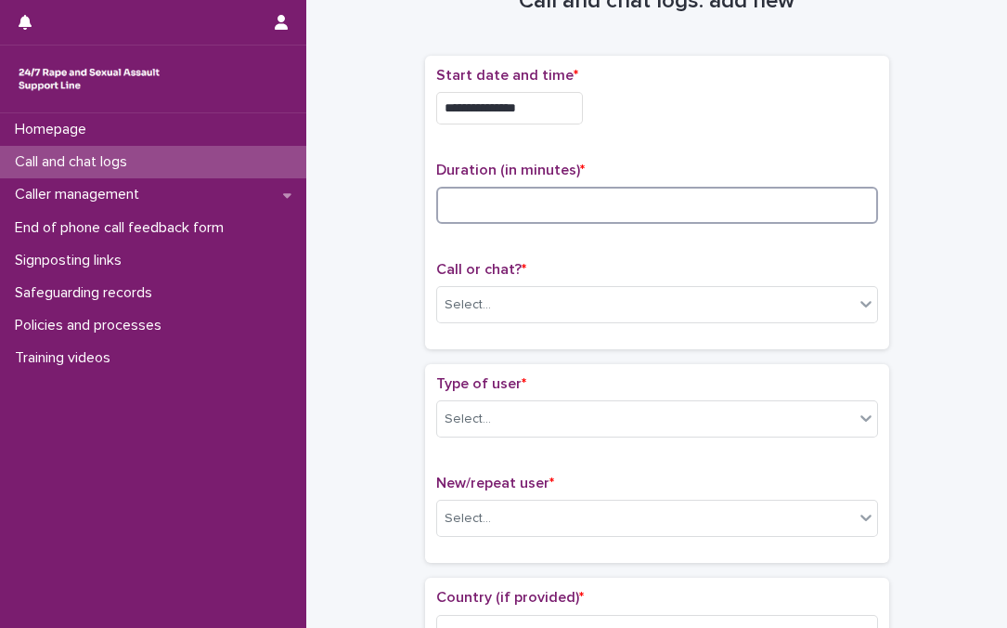
click at [673, 204] on input at bounding box center [657, 205] width 442 height 37
type input "*"
click at [576, 306] on div "Select..." at bounding box center [645, 305] width 417 height 31
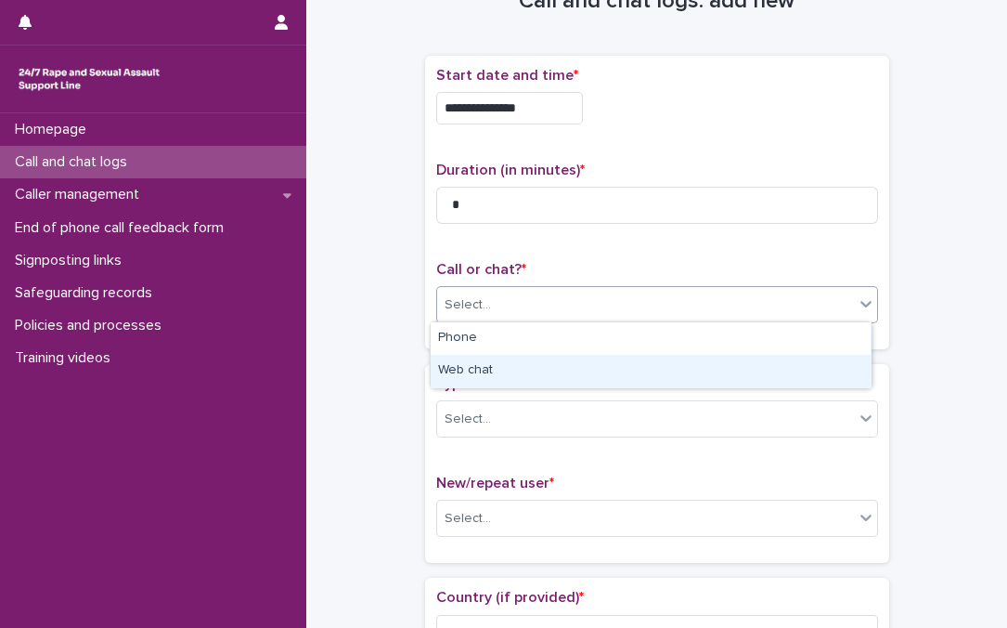
click at [459, 368] on div "Web chat" at bounding box center [651, 371] width 440 height 32
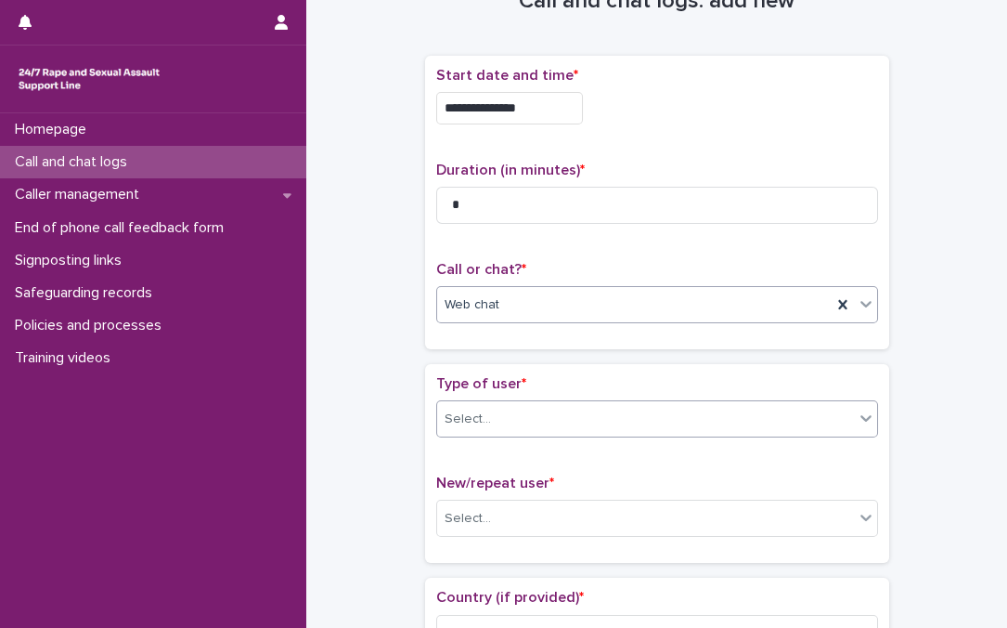
click at [473, 412] on div "Select..." at bounding box center [468, 418] width 46 height 19
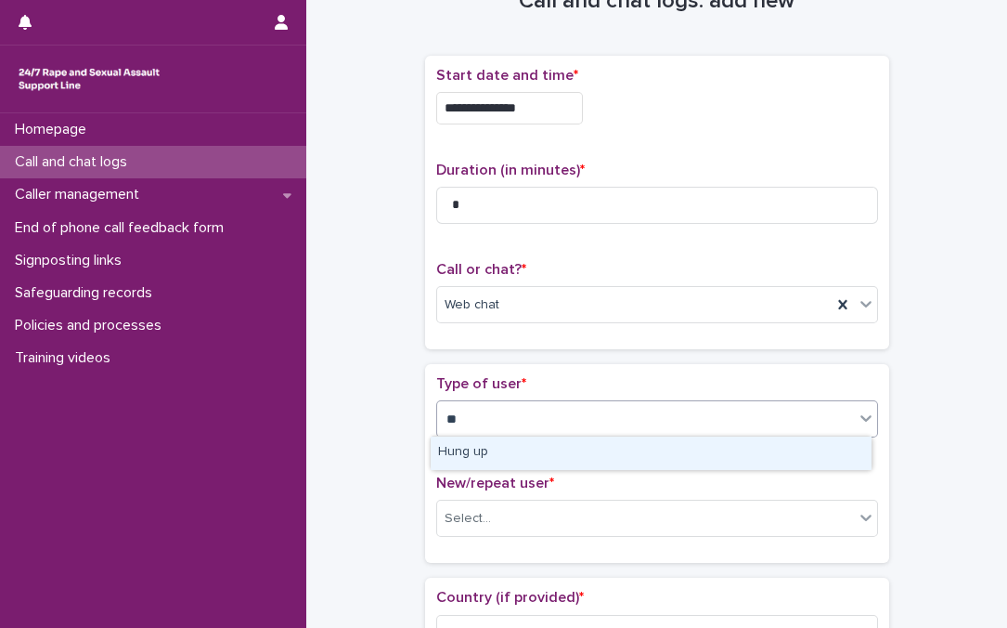
type input "***"
click at [458, 442] on div "Hung up" at bounding box center [651, 452] width 440 height 32
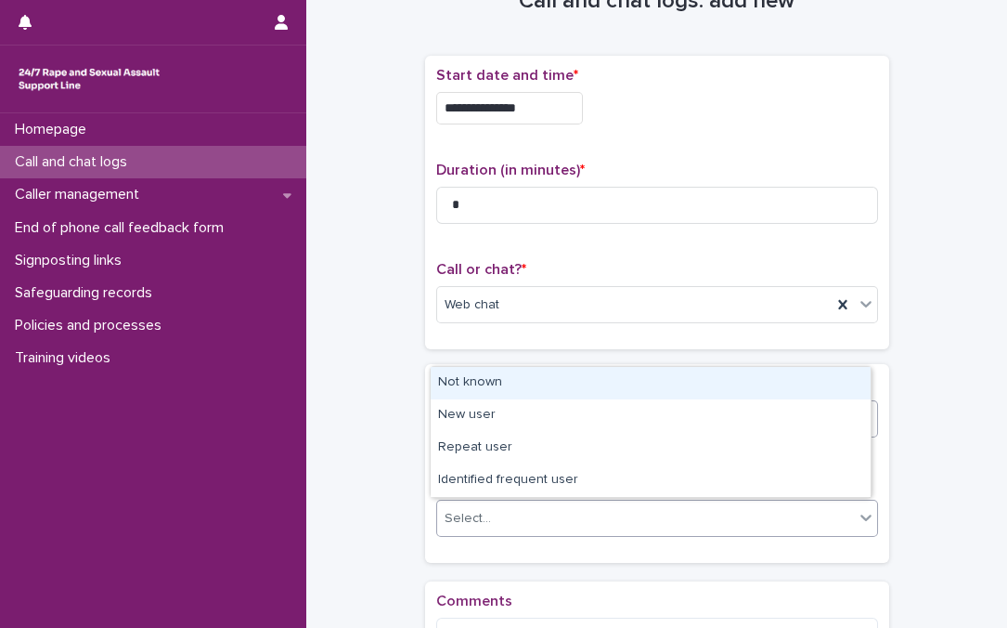
click at [664, 532] on div "New/repeat user * option Not known focused, 1 of 4. 4 results available. Use Up…" at bounding box center [657, 512] width 442 height 77
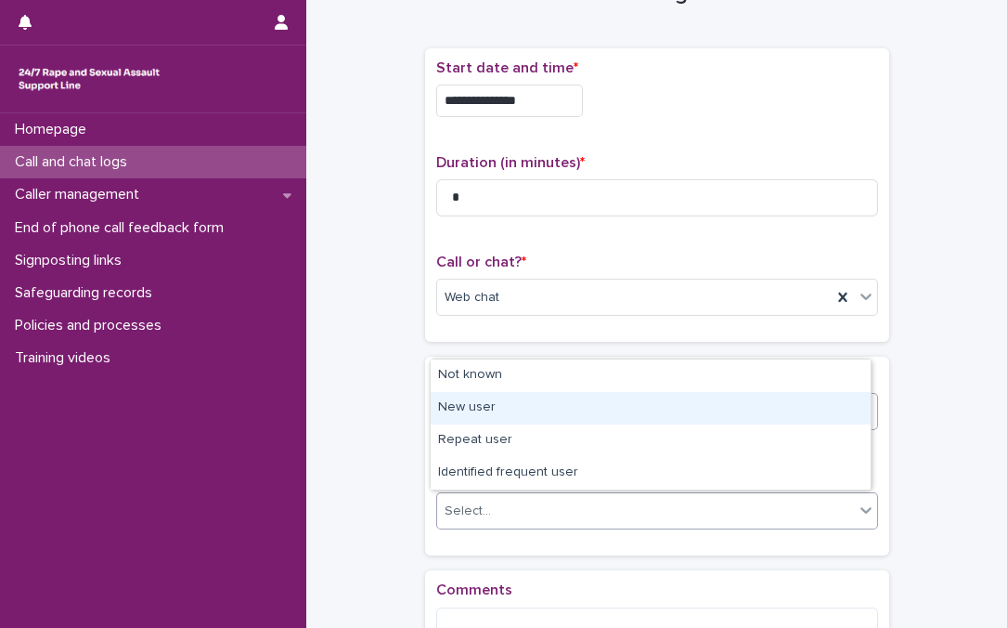
click at [502, 403] on div "New user" at bounding box center [651, 408] width 440 height 32
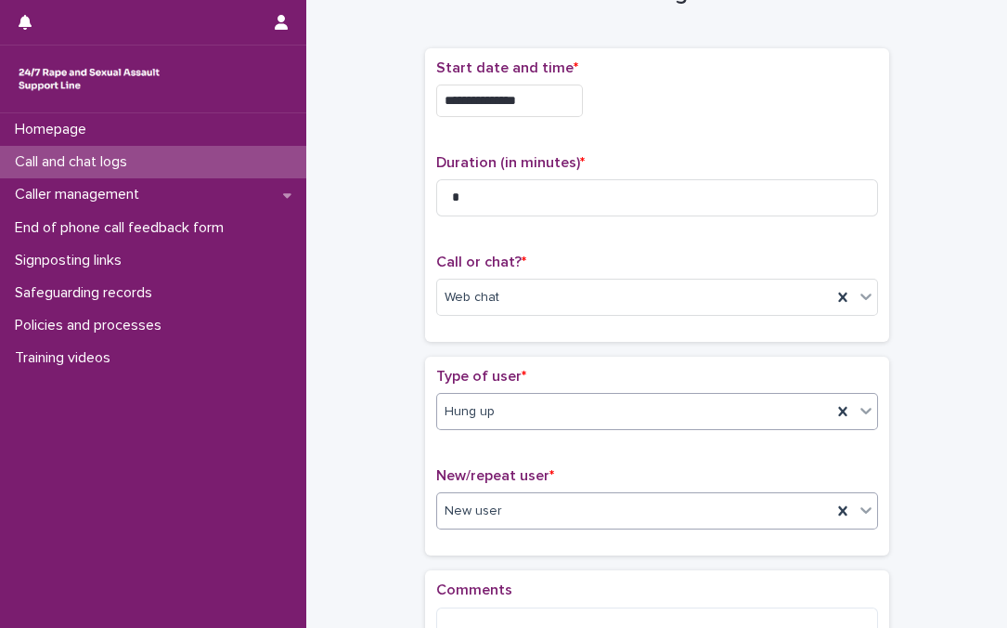
click at [491, 512] on div "New user" at bounding box center [634, 511] width 395 height 31
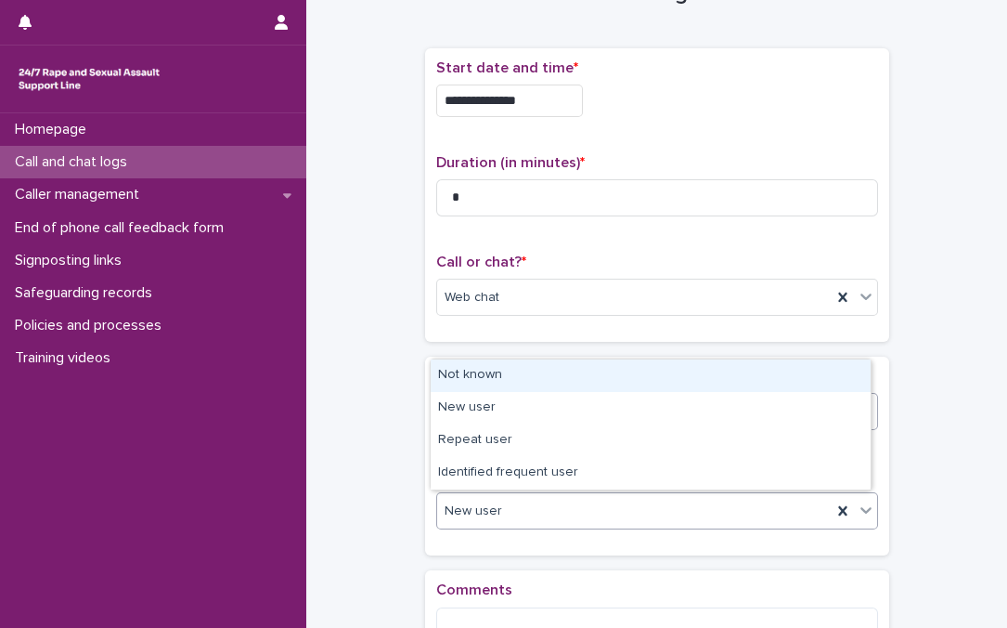
click at [493, 381] on div "Not known" at bounding box center [651, 375] width 440 height 32
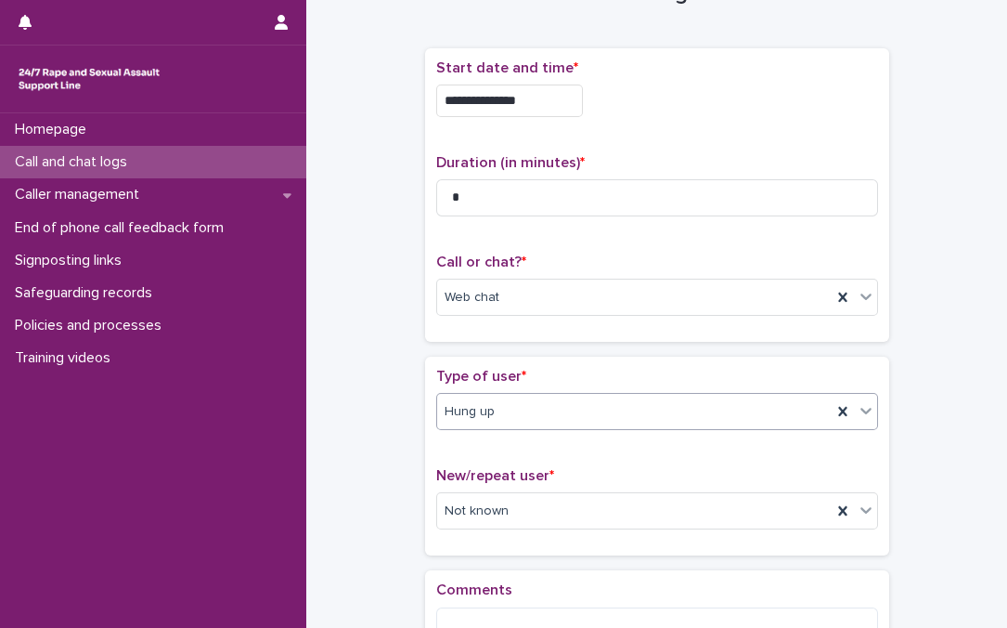
click at [677, 383] on div "**********" at bounding box center [657, 329] width 664 height 773
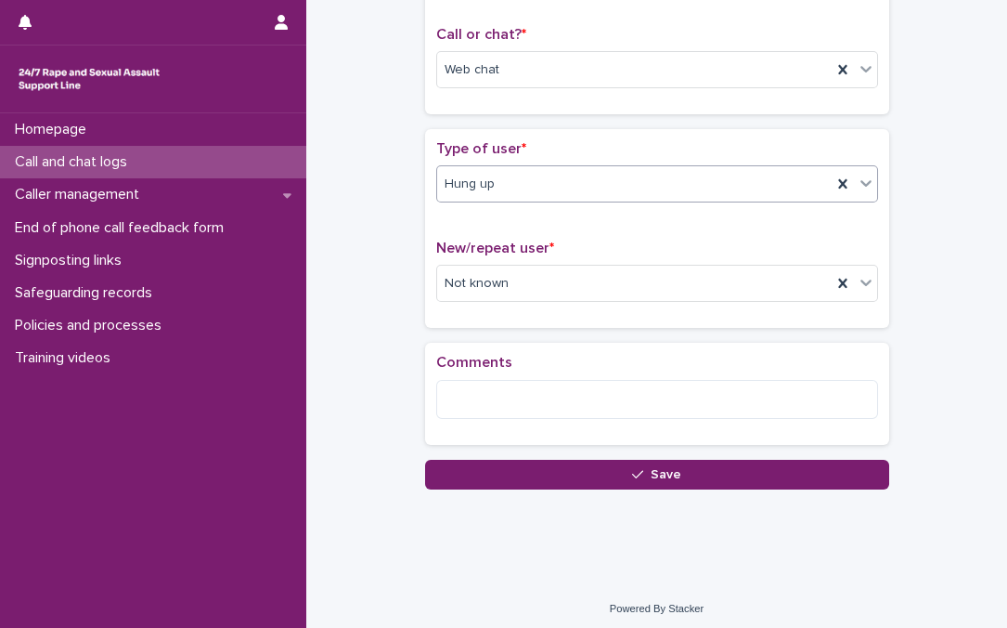
scroll to position [299, 0]
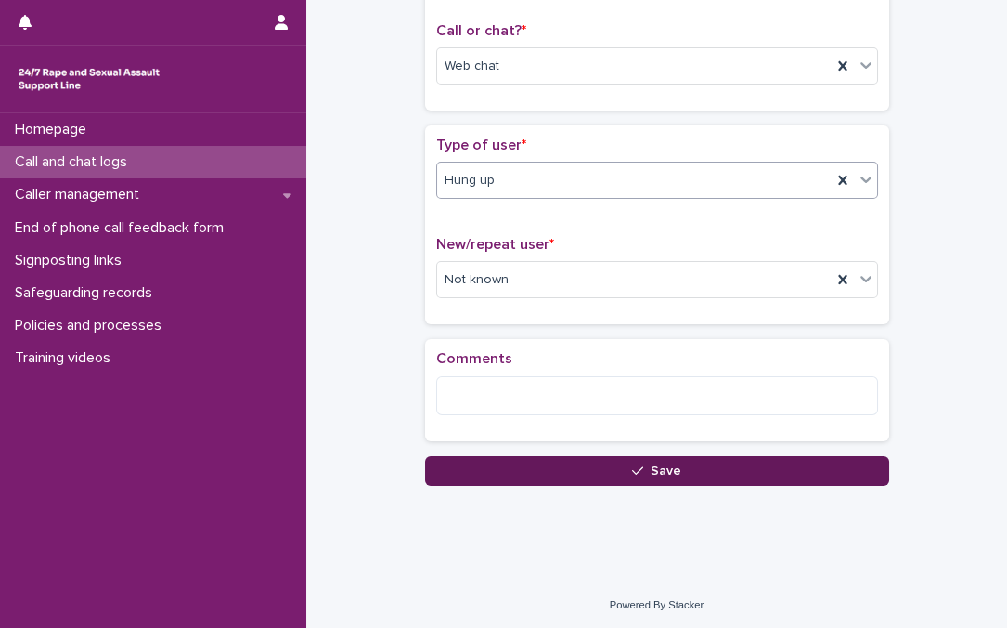
click at [677, 471] on button "Save" at bounding box center [657, 471] width 464 height 30
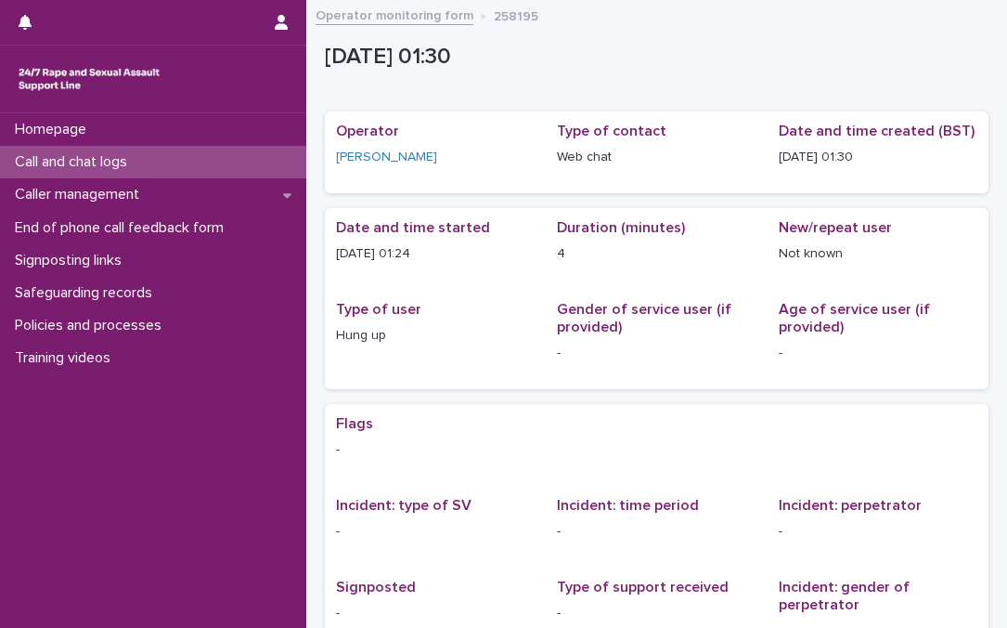
click at [407, 4] on link "Operator monitoring form" at bounding box center [395, 14] width 158 height 21
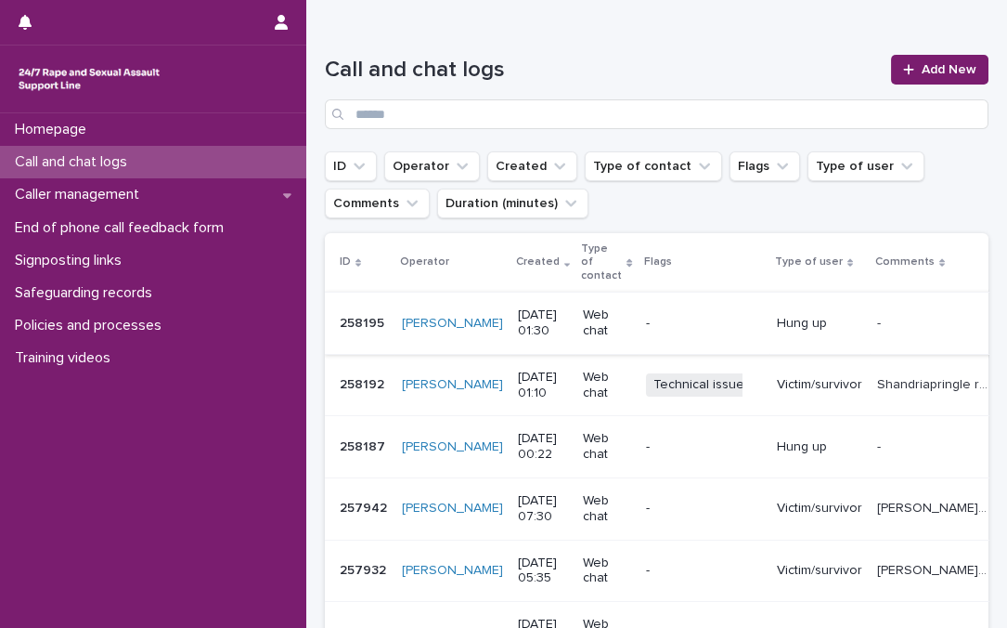
scroll to position [168, 0]
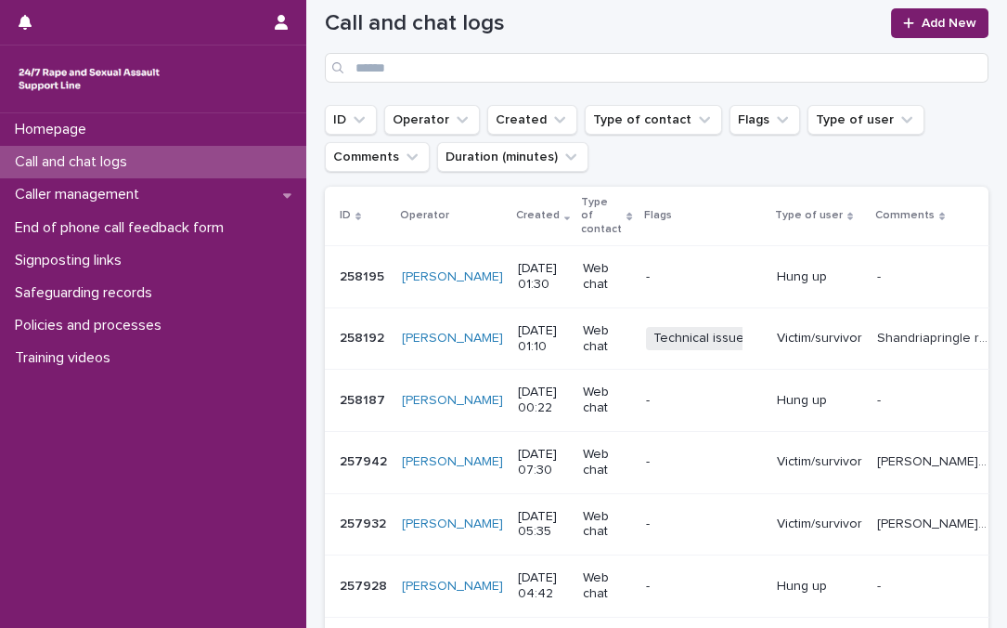
click at [677, 150] on ul "ID Operator Created Type of contact Flags Type of user Comments Duration (minut…" at bounding box center [656, 138] width 671 height 74
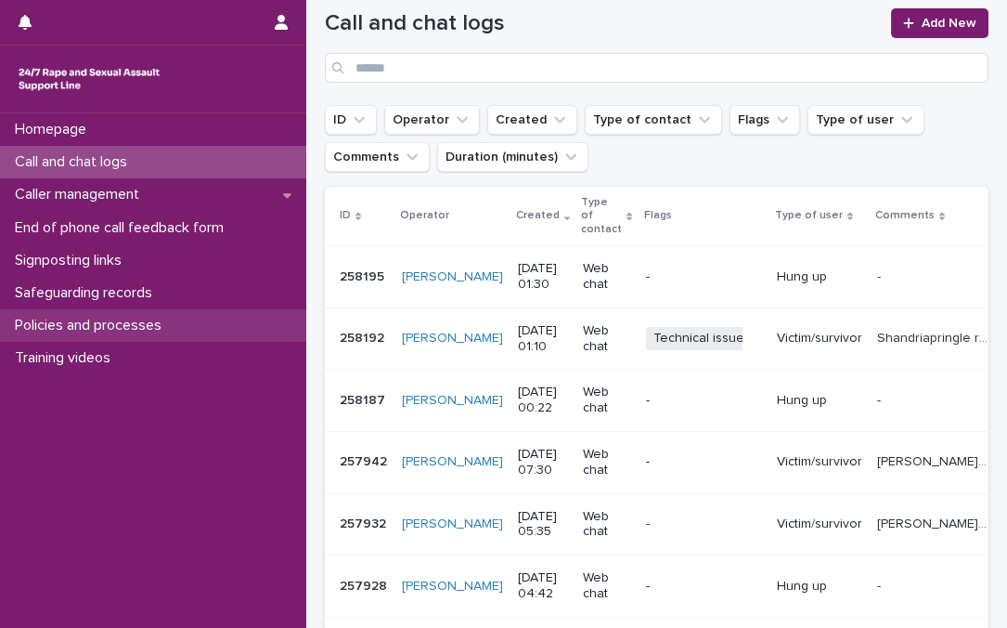
click at [112, 324] on p "Policies and processes" at bounding box center [91, 326] width 169 height 18
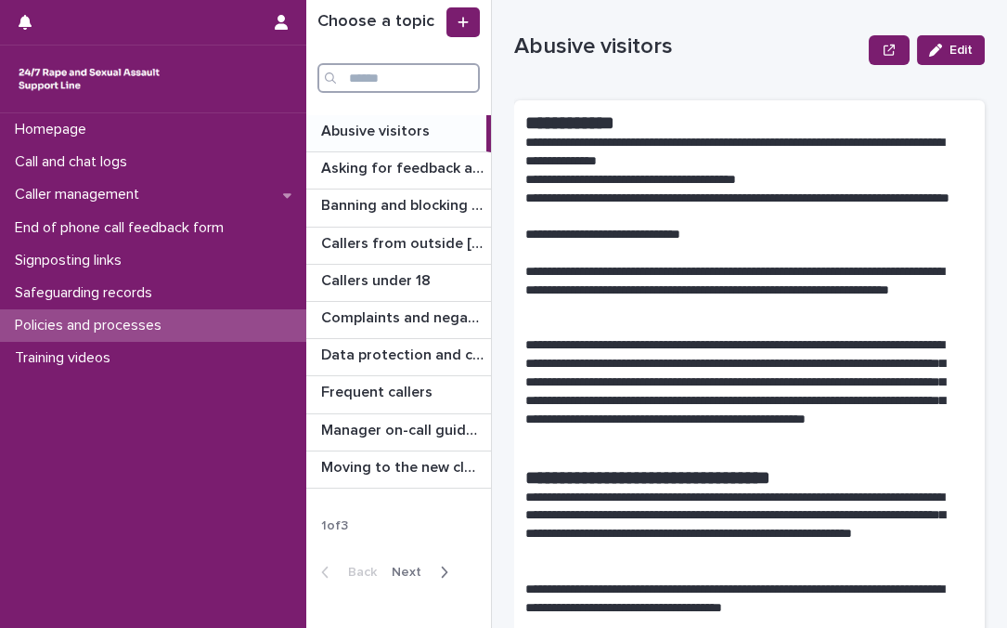
click at [357, 74] on input "Search" at bounding box center [398, 78] width 162 height 30
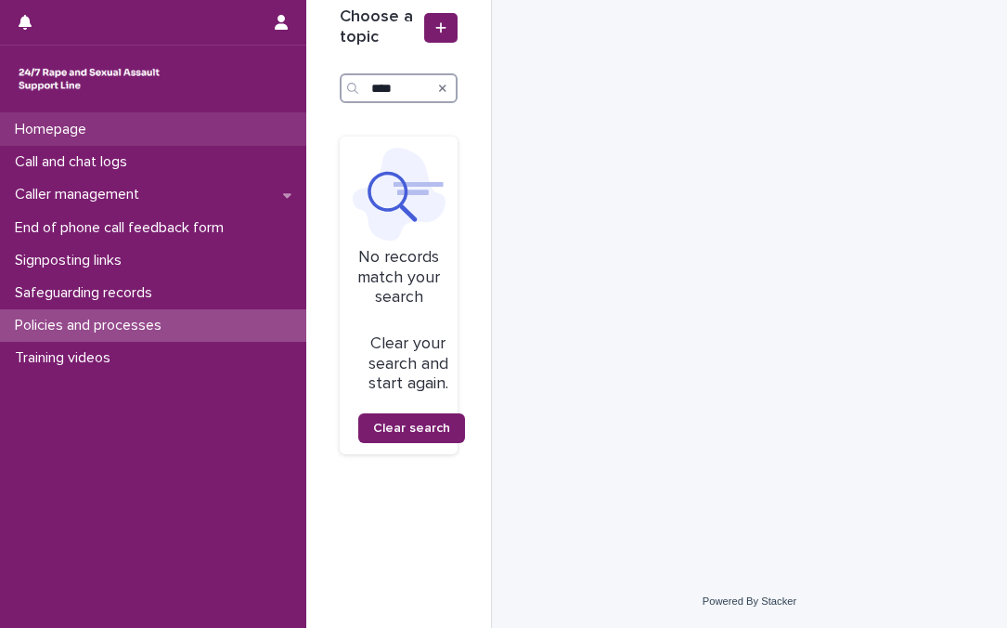
type input "****"
click at [74, 129] on p "Homepage" at bounding box center [54, 130] width 94 height 18
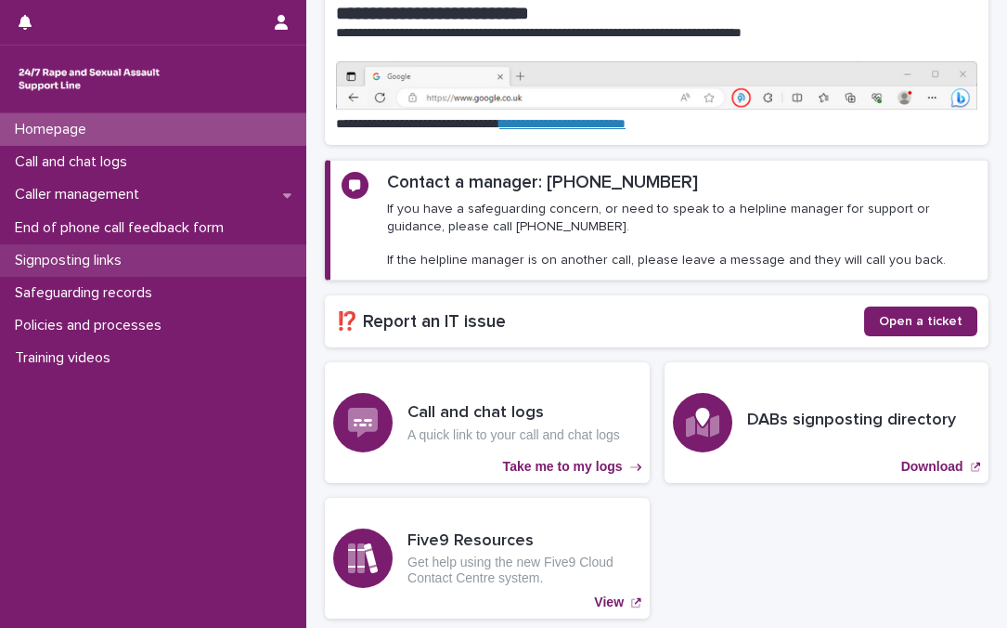
scroll to position [84, 0]
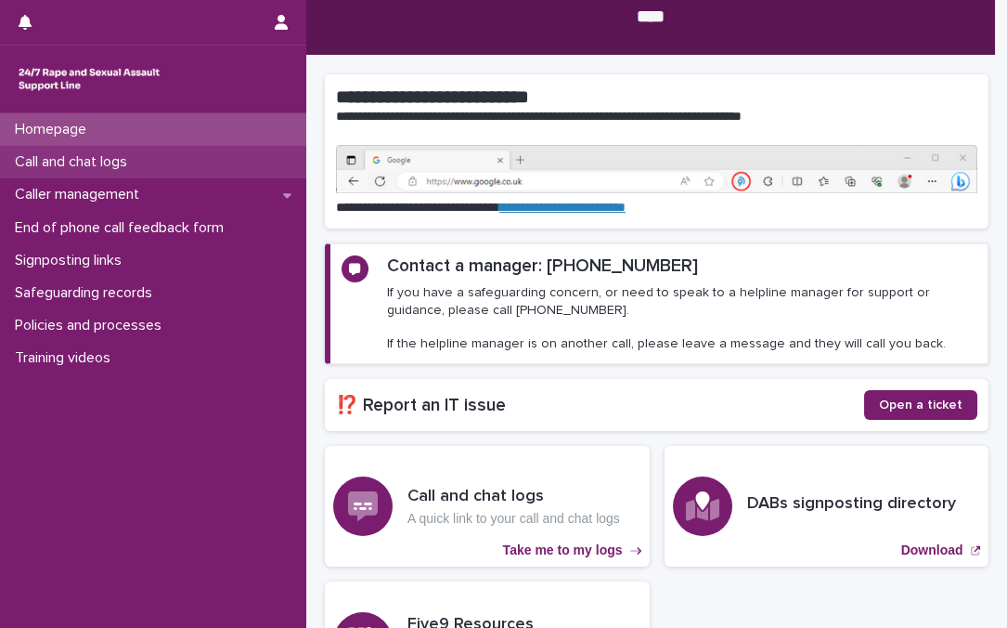
click at [97, 155] on p "Call and chat logs" at bounding box center [74, 162] width 135 height 18
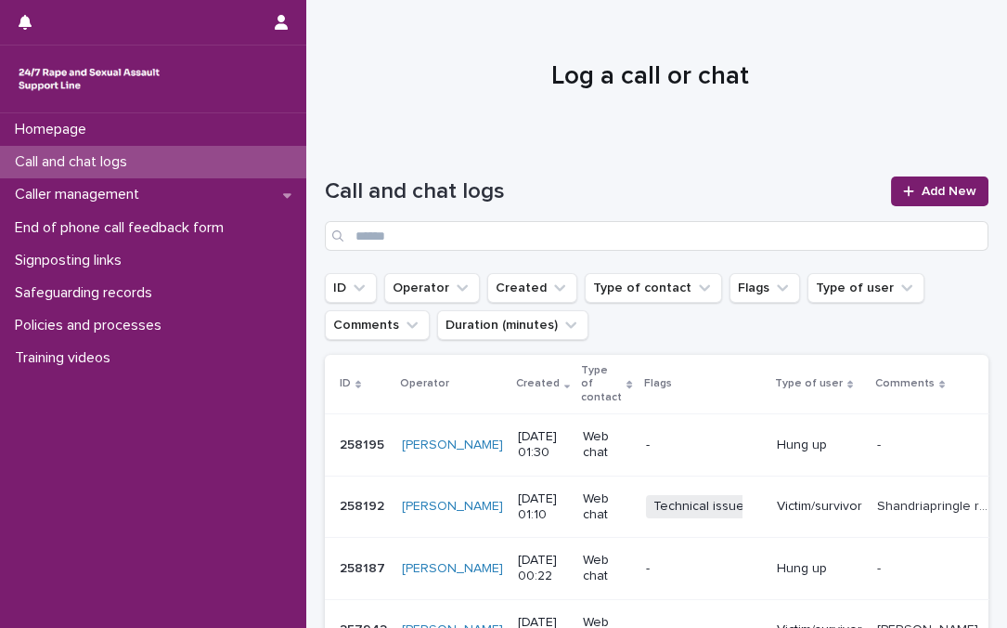
click at [677, 139] on div "Call and chat logs Add New" at bounding box center [657, 206] width 664 height 134
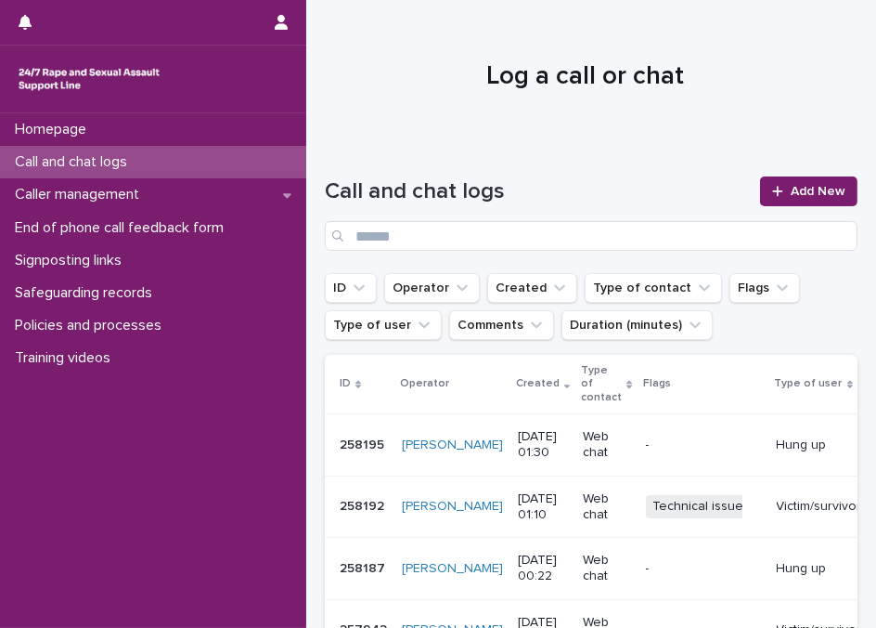
click at [586, 132] on div at bounding box center [585, 68] width 558 height 139
click at [677, 187] on span "Add New" at bounding box center [818, 191] width 55 height 13
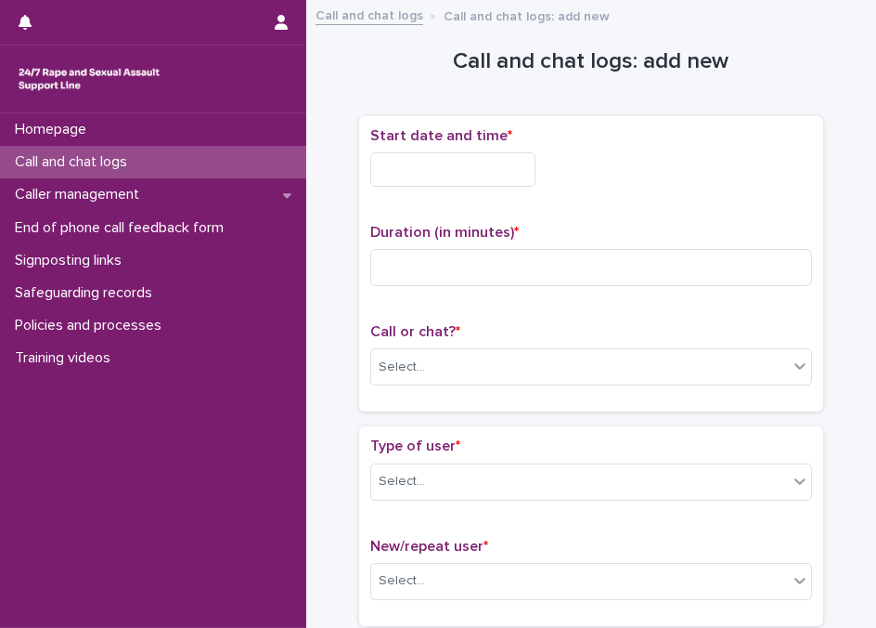
click at [428, 164] on input "text" at bounding box center [452, 169] width 165 height 34
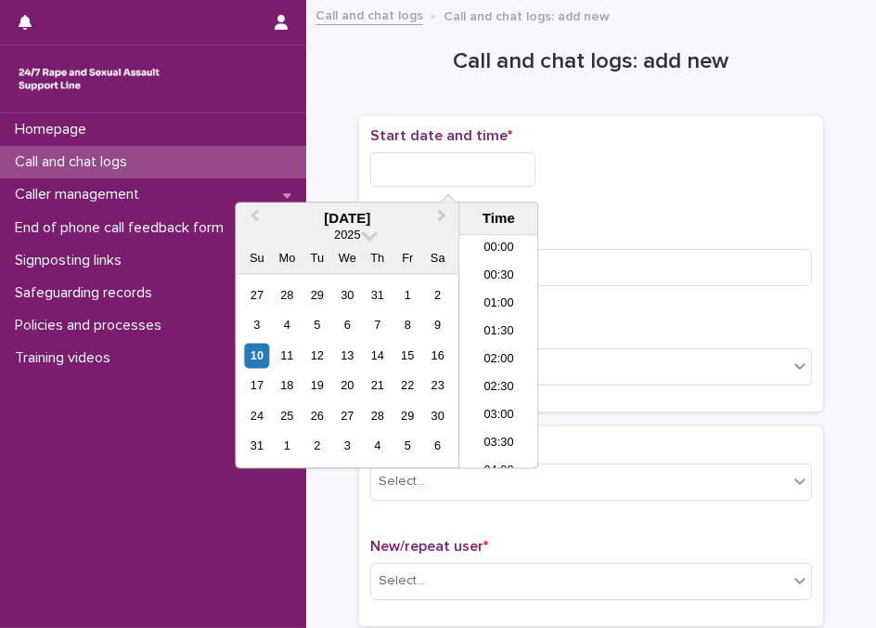
scroll to position [8, 0]
click at [488, 315] on li "01:30" at bounding box center [499, 325] width 79 height 28
type input "**********"
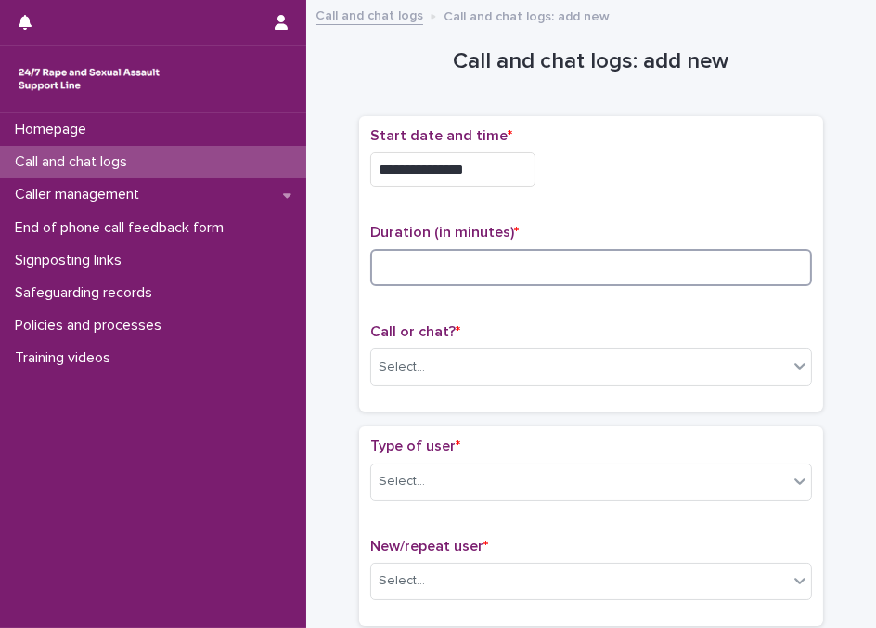
click at [469, 258] on input at bounding box center [591, 267] width 442 height 37
type input "**"
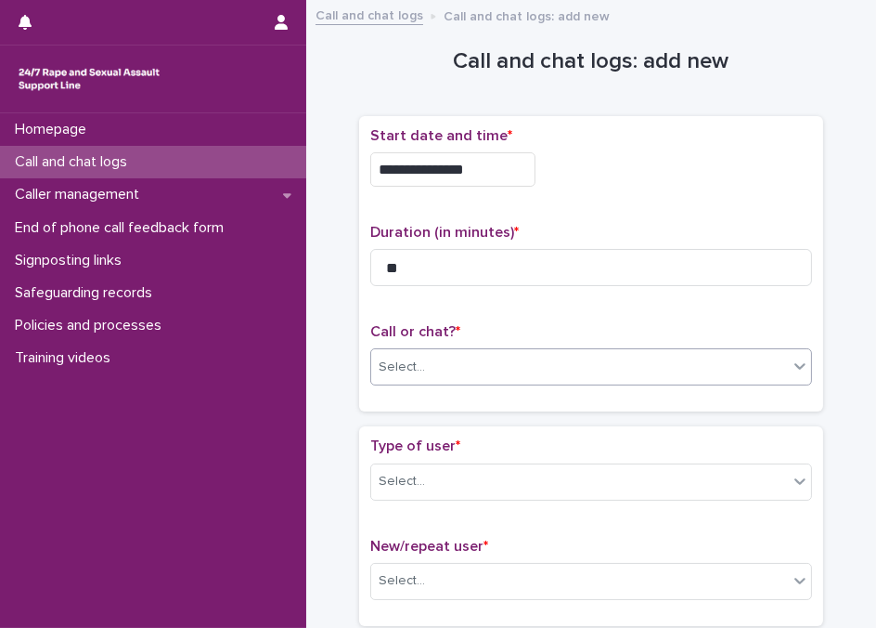
click at [473, 365] on div "Select..." at bounding box center [579, 367] width 417 height 31
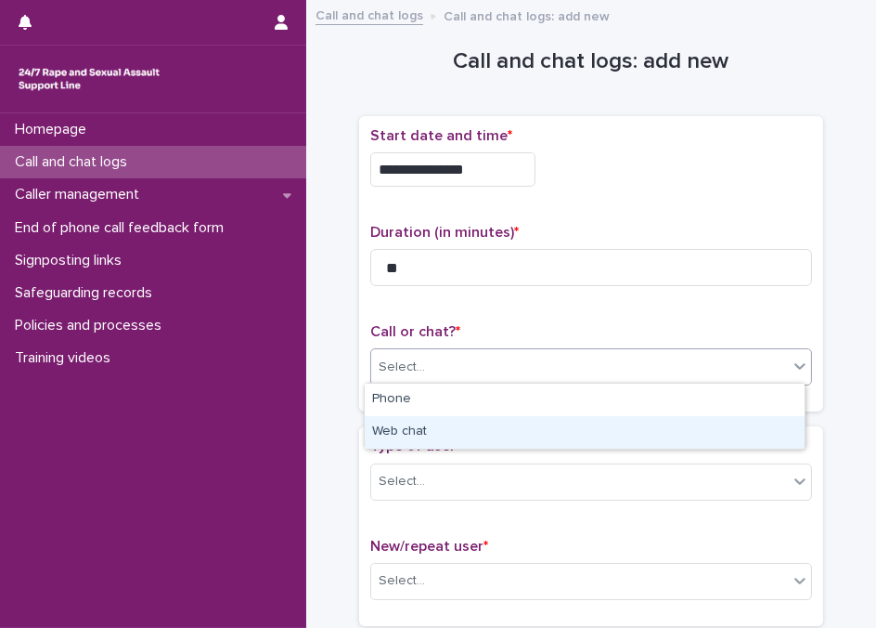
click at [418, 424] on div "Web chat" at bounding box center [585, 432] width 440 height 32
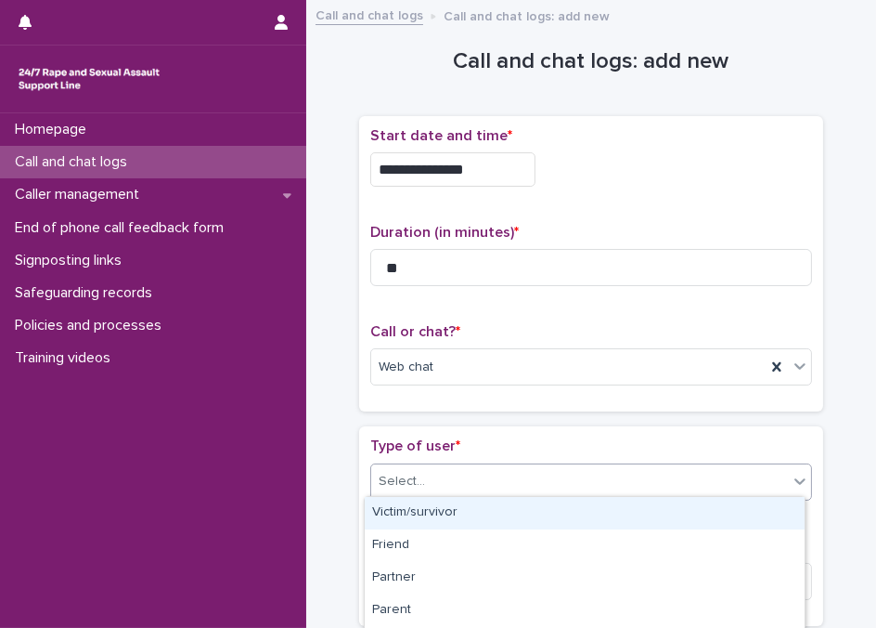
click at [441, 471] on div "Select..." at bounding box center [579, 481] width 417 height 31
click at [434, 508] on div "Victim/survivor" at bounding box center [585, 513] width 440 height 32
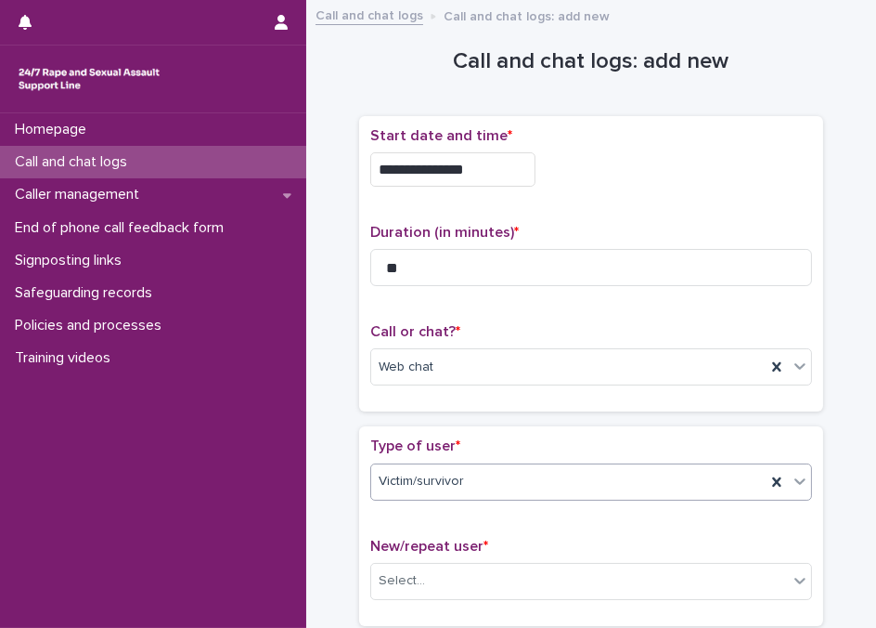
click at [467, 442] on p "Type of user *" at bounding box center [591, 446] width 442 height 18
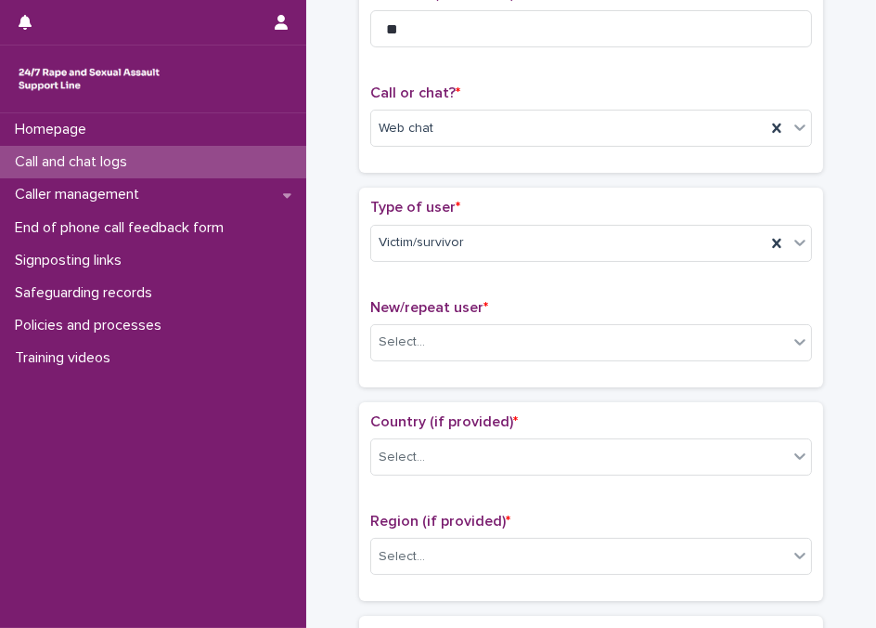
scroll to position [253, 0]
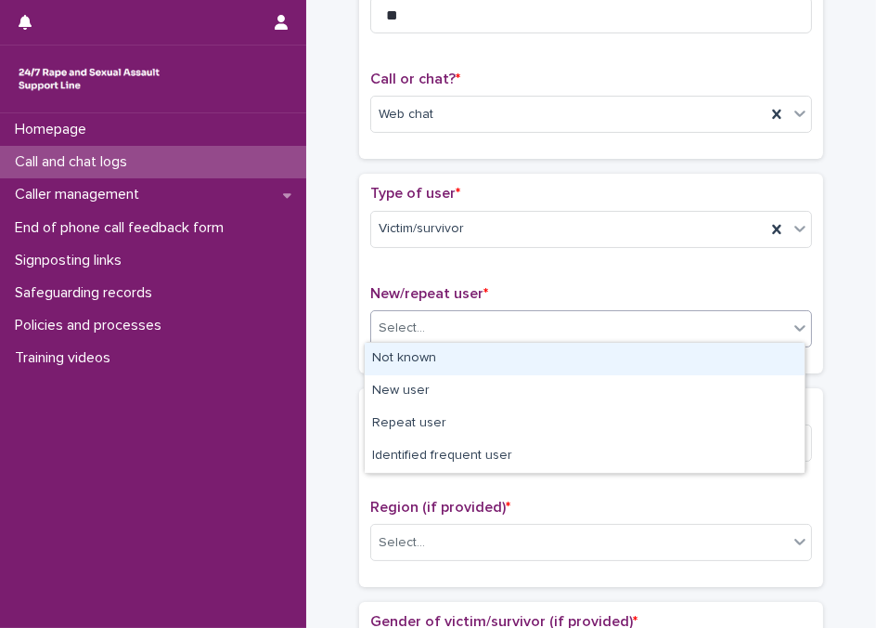
click at [440, 315] on div "Select..." at bounding box center [579, 328] width 417 height 31
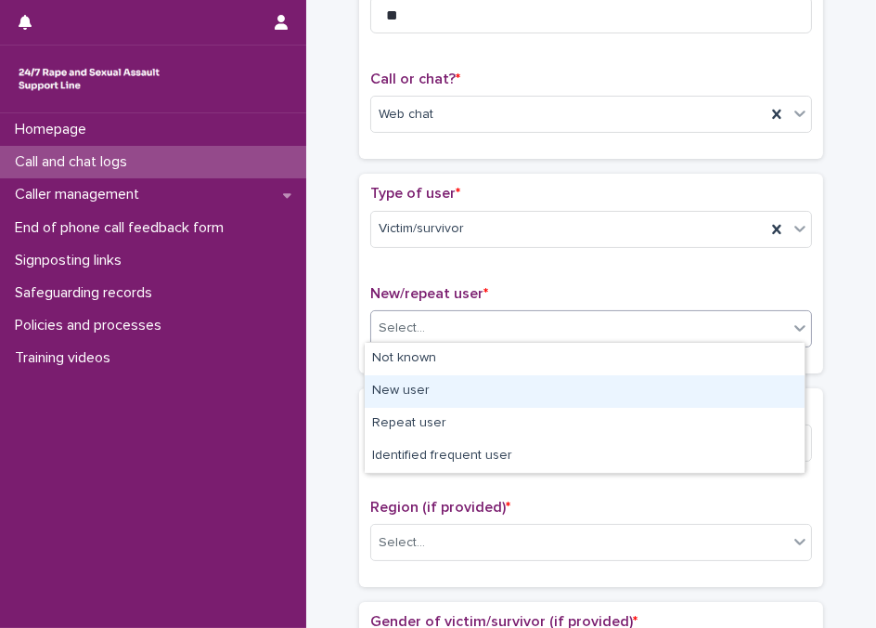
click at [421, 386] on div "New user" at bounding box center [585, 391] width 440 height 32
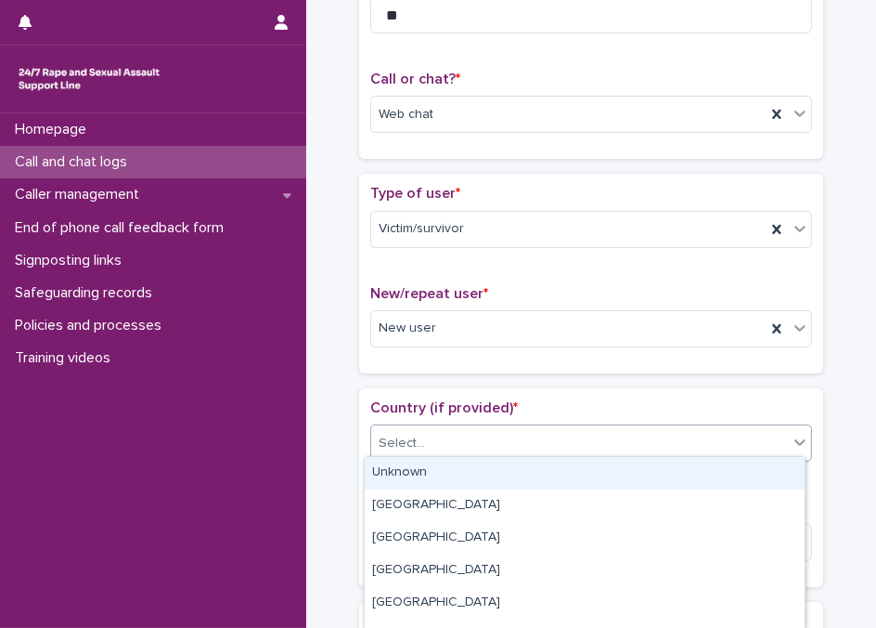
click at [447, 430] on div "Select..." at bounding box center [579, 443] width 417 height 31
click at [442, 465] on div "Unknown" at bounding box center [585, 473] width 440 height 32
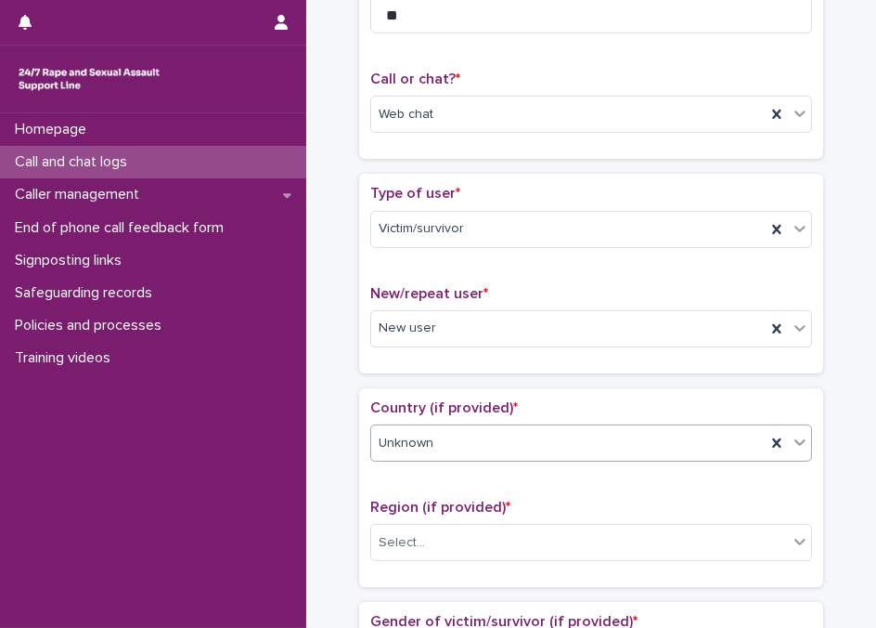
click at [429, 400] on span "Country (if provided) *" at bounding box center [444, 407] width 148 height 15
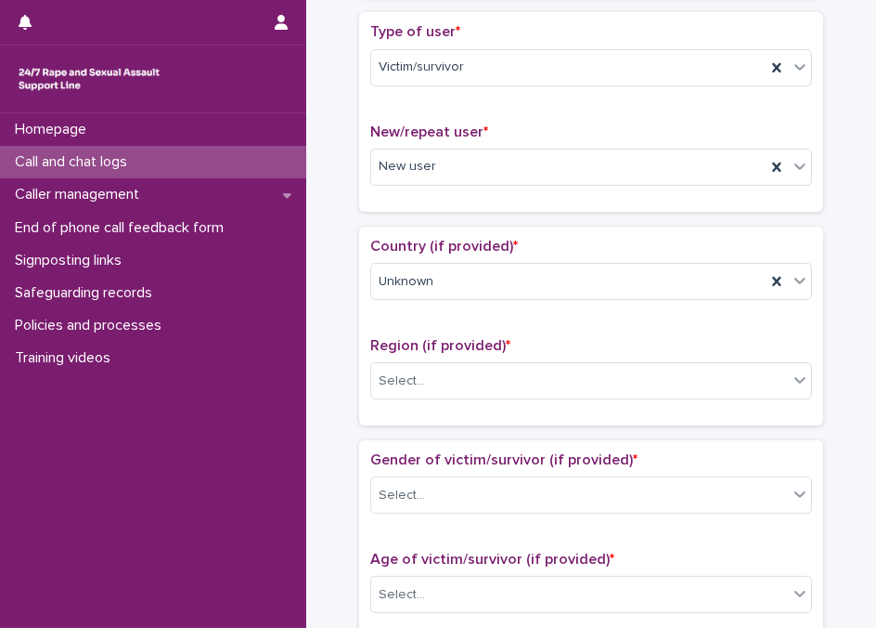
scroll to position [421, 0]
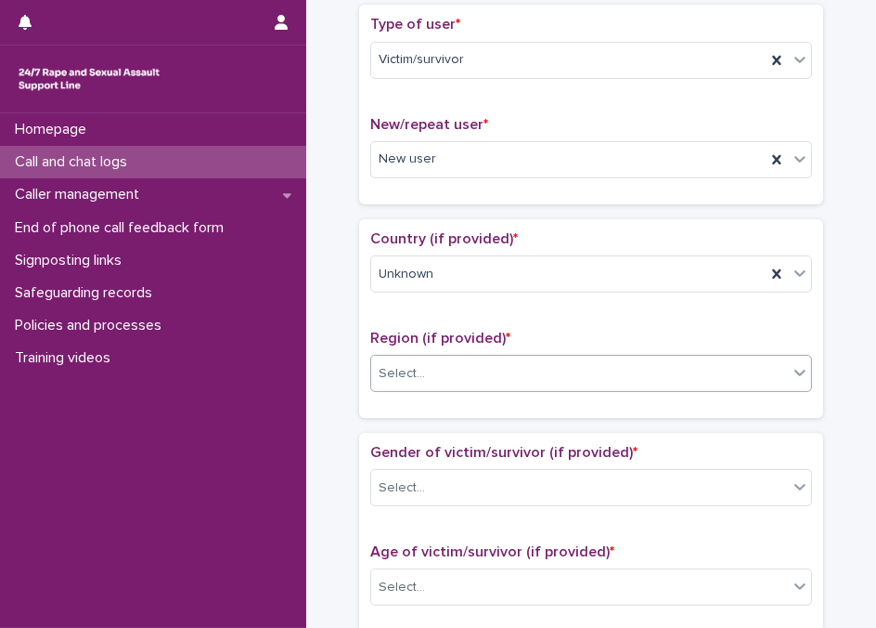
click at [433, 370] on div "Select..." at bounding box center [579, 373] width 417 height 31
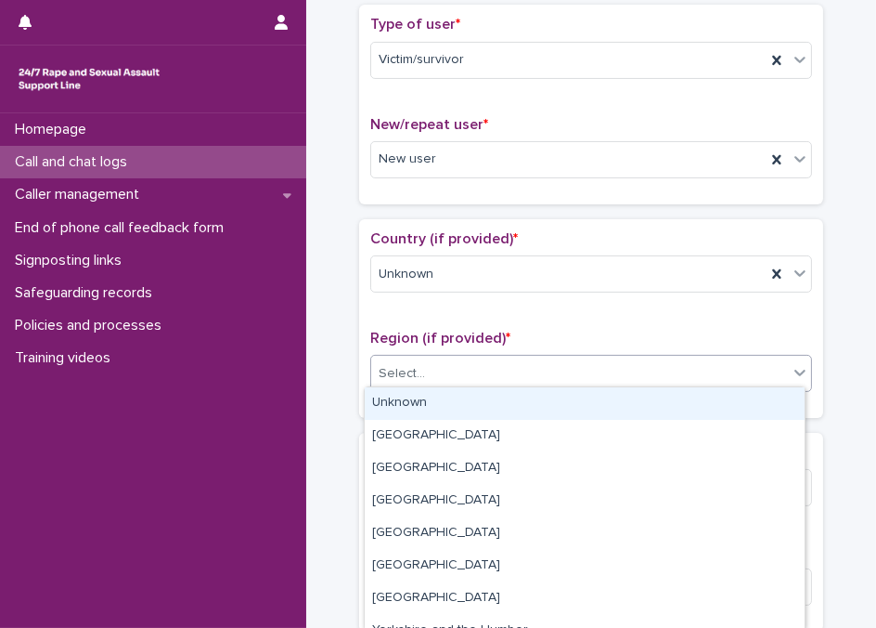
click at [427, 400] on div "Unknown" at bounding box center [585, 403] width 440 height 32
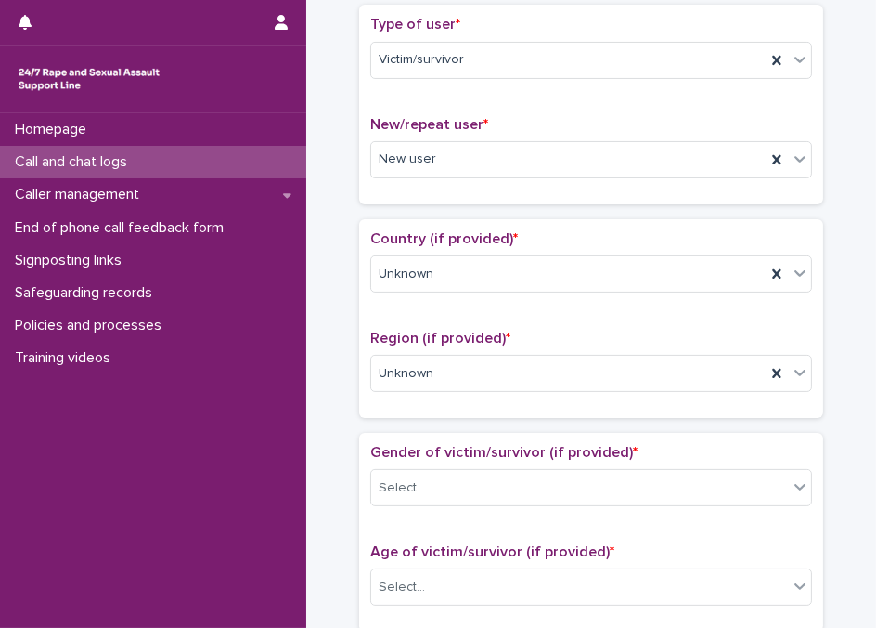
click at [442, 445] on span "Gender of victim/survivor (if provided) *" at bounding box center [503, 452] width 267 height 15
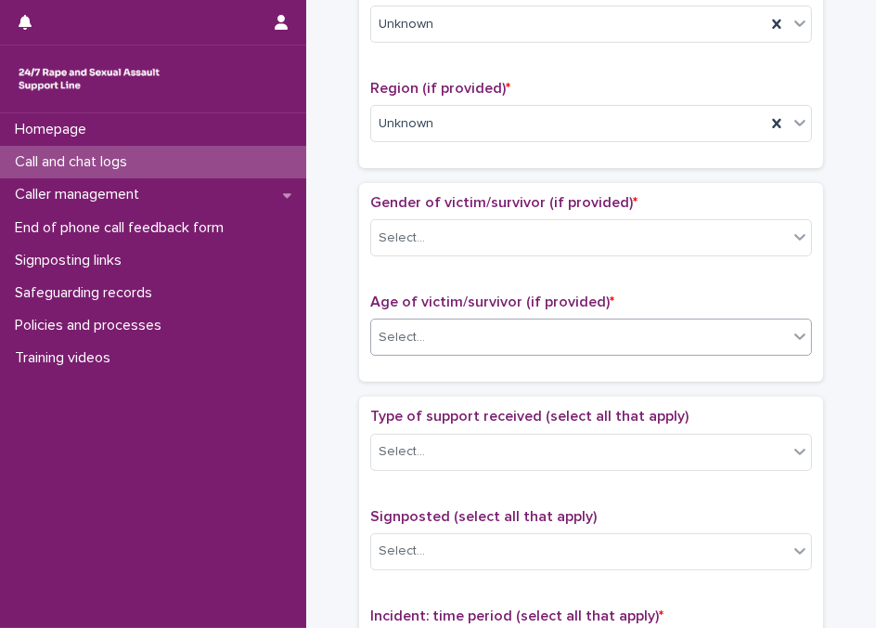
scroll to position [675, 0]
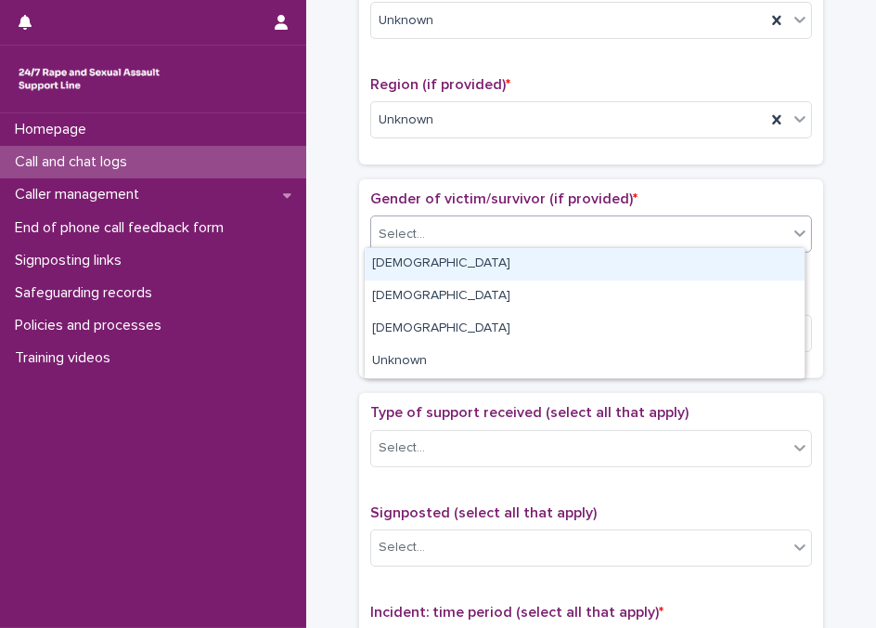
click at [444, 223] on div "Select..." at bounding box center [579, 234] width 417 height 31
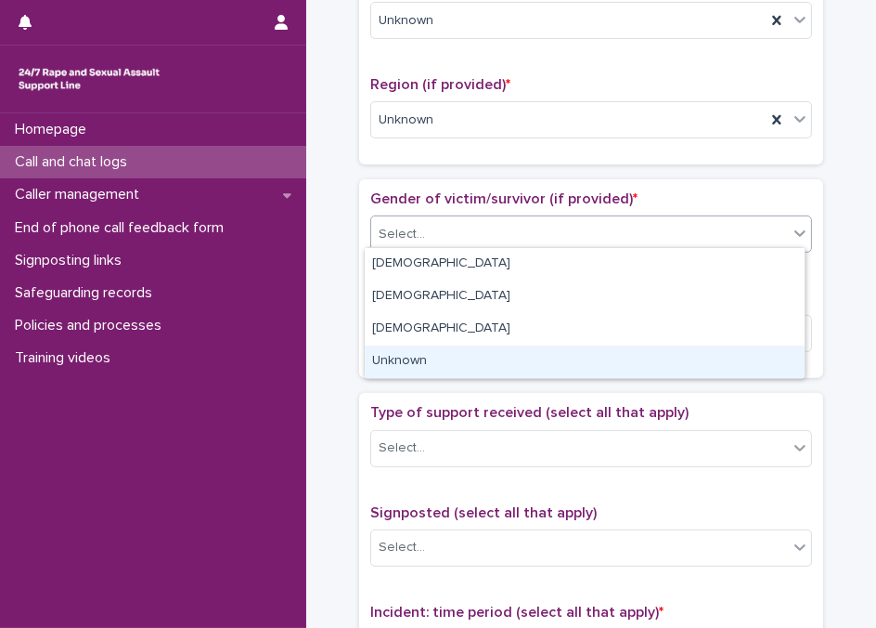
click at [410, 359] on div "Unknown" at bounding box center [585, 361] width 440 height 32
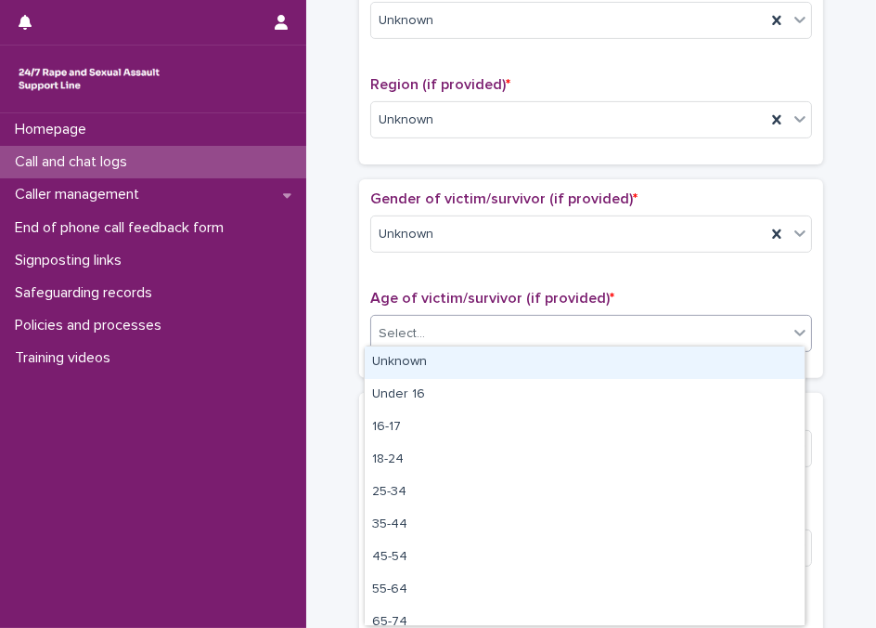
click at [447, 330] on div "Select..." at bounding box center [579, 333] width 417 height 31
click at [423, 355] on div "Unknown" at bounding box center [585, 362] width 440 height 32
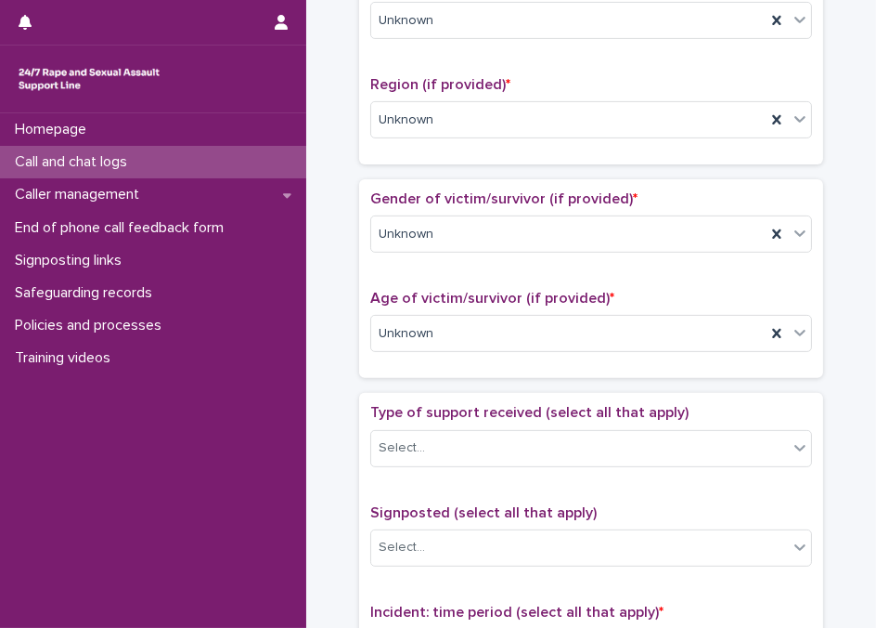
click at [436, 292] on span "Age of victim/survivor (if provided) *" at bounding box center [492, 298] width 244 height 15
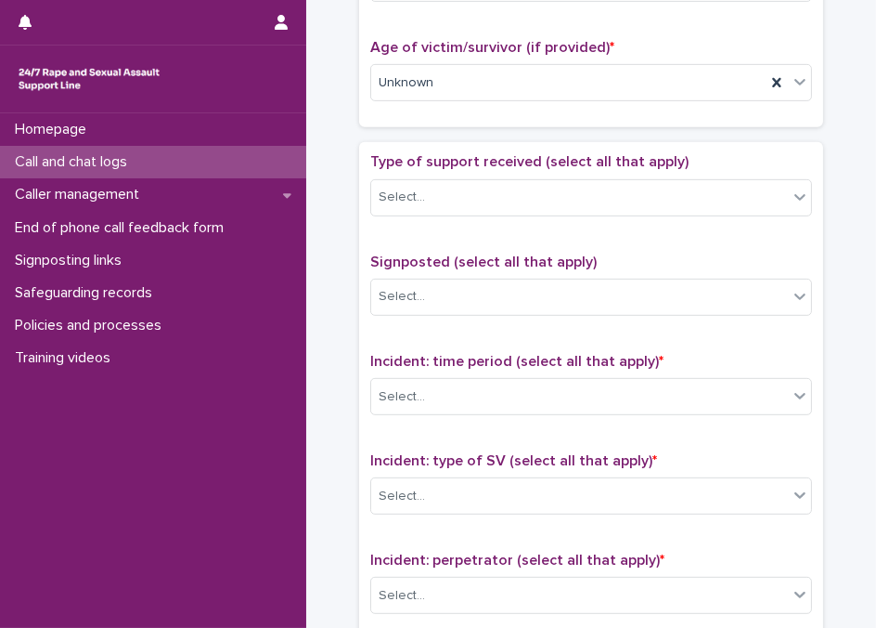
scroll to position [928, 0]
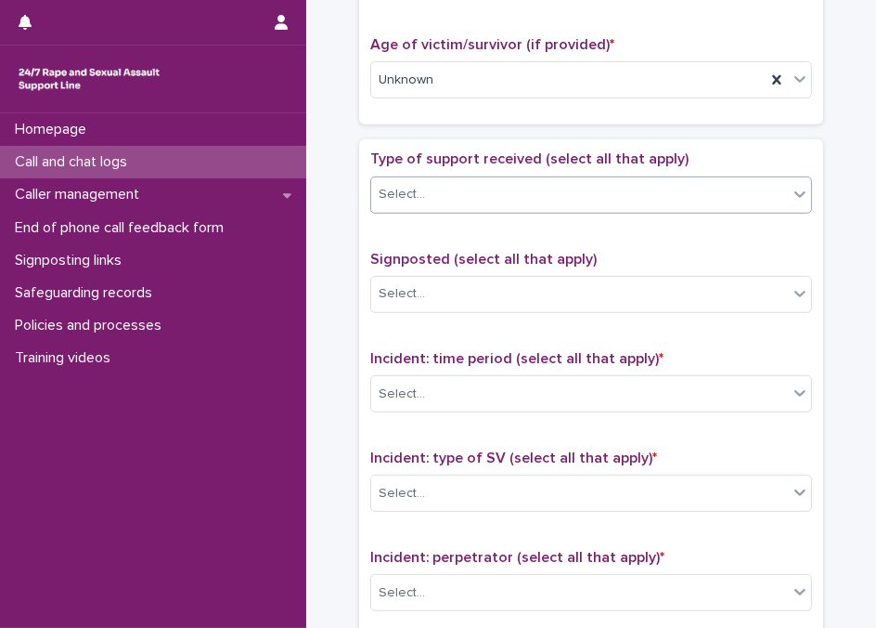
click at [424, 188] on div "Select..." at bounding box center [579, 194] width 417 height 31
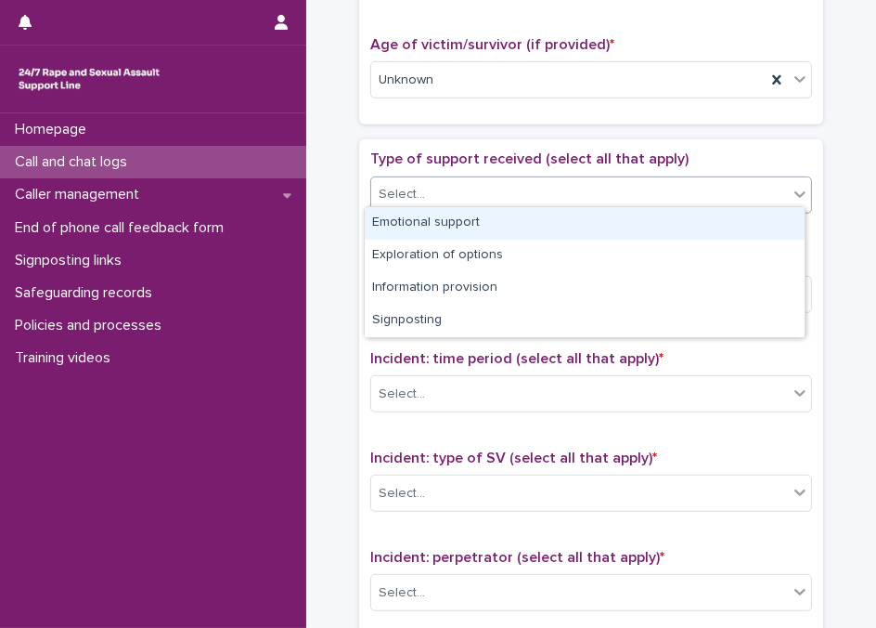
click at [427, 227] on div "Emotional support" at bounding box center [585, 223] width 440 height 32
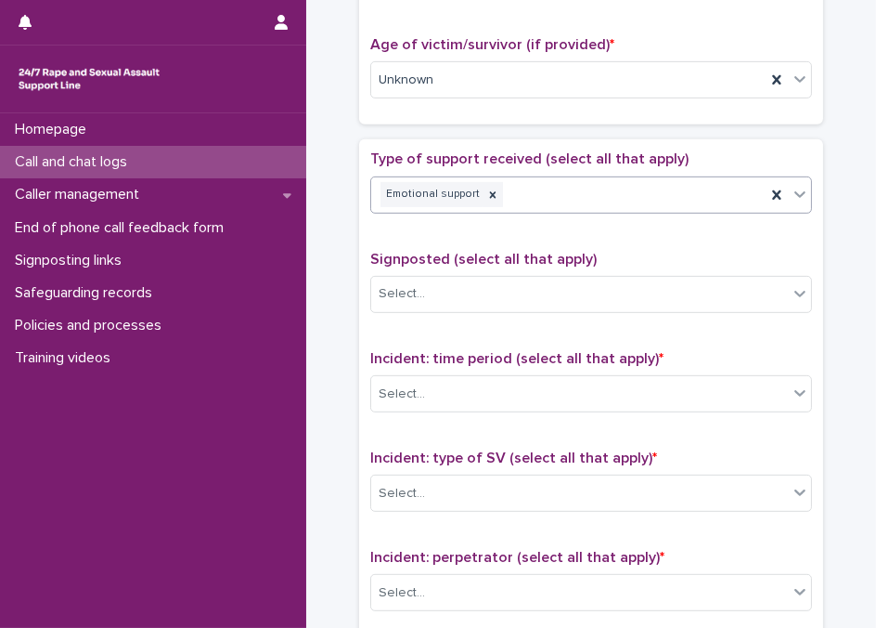
click at [521, 190] on div "Emotional support" at bounding box center [568, 194] width 395 height 32
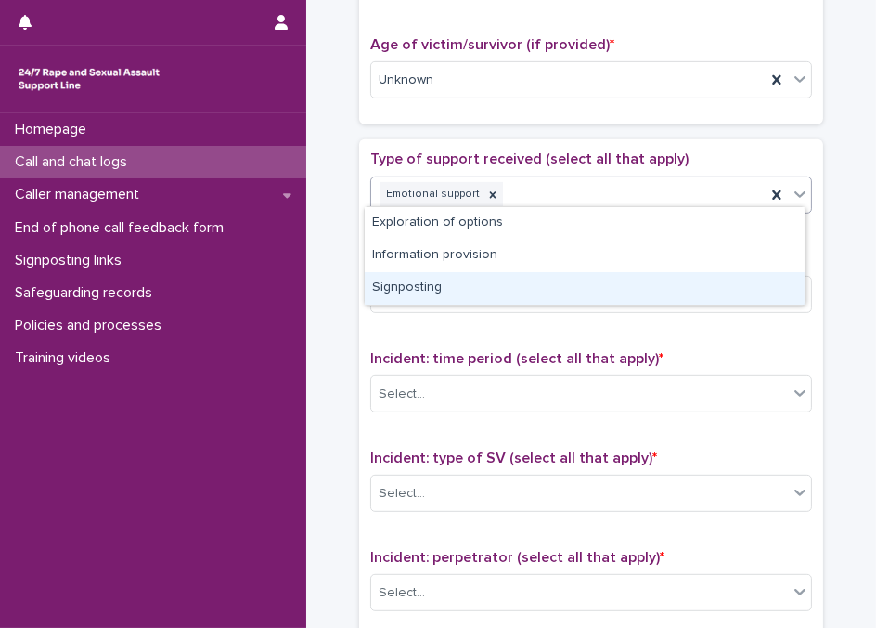
click at [447, 286] on div "Signposting" at bounding box center [585, 288] width 440 height 32
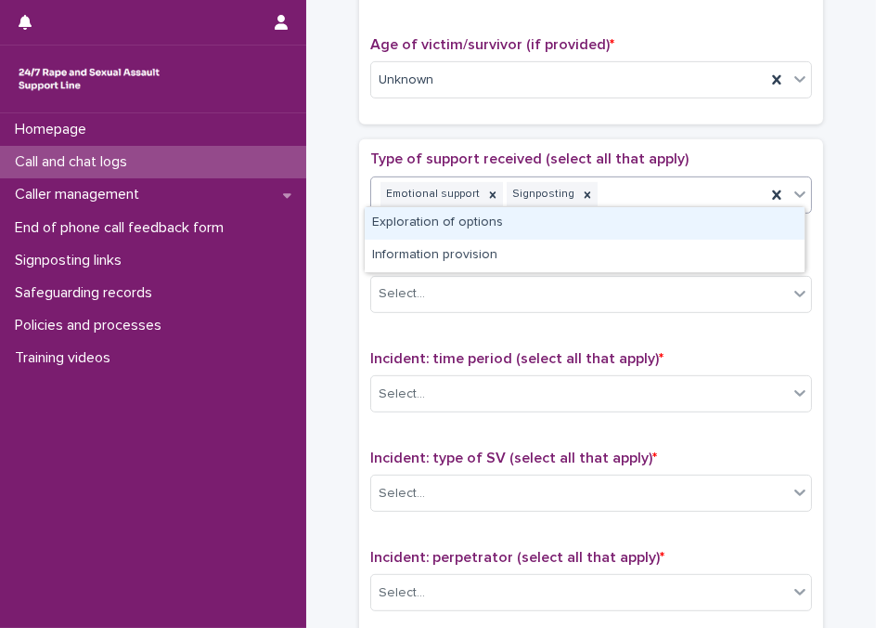
click at [625, 192] on div "Emotional support Signposting" at bounding box center [568, 194] width 395 height 32
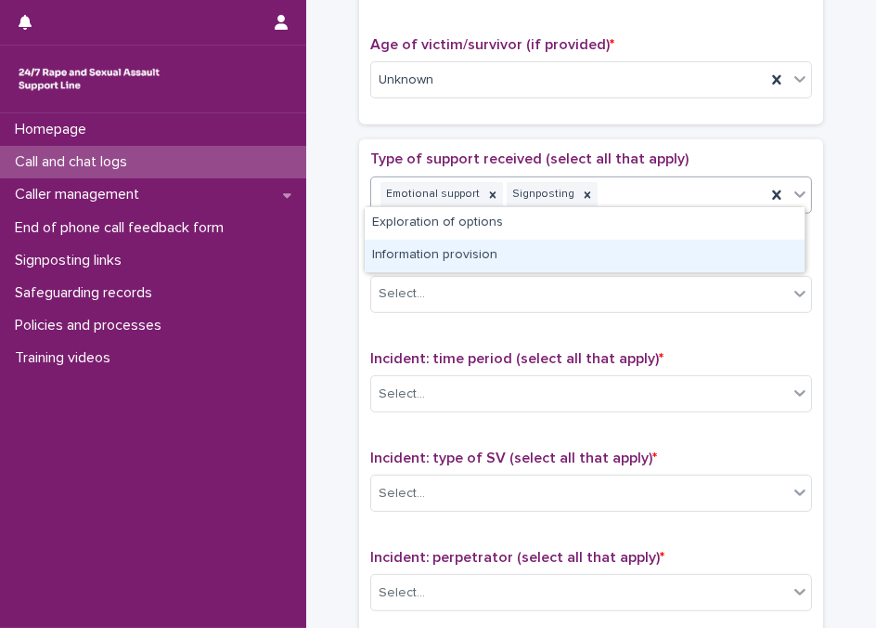
click at [489, 245] on div "Information provision" at bounding box center [585, 256] width 440 height 32
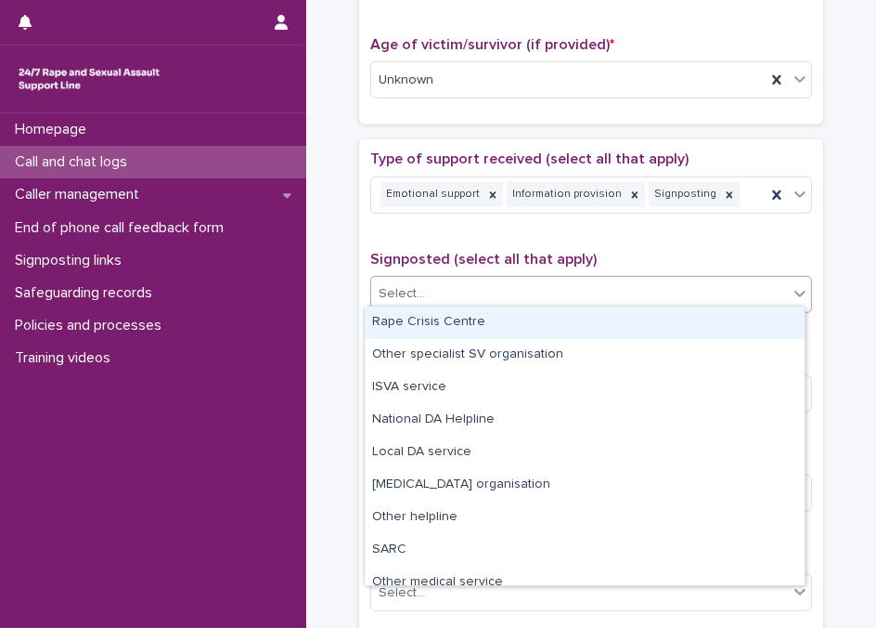
click at [486, 283] on div "Select..." at bounding box center [579, 293] width 417 height 31
click at [461, 316] on div "Rape Crisis Centre" at bounding box center [585, 322] width 440 height 32
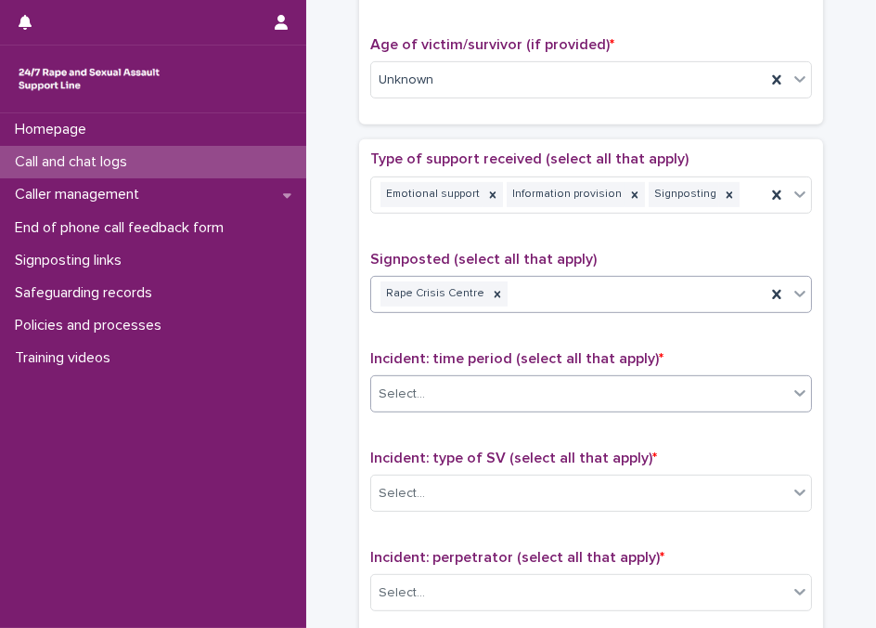
click at [499, 382] on div "Select..." at bounding box center [579, 394] width 417 height 31
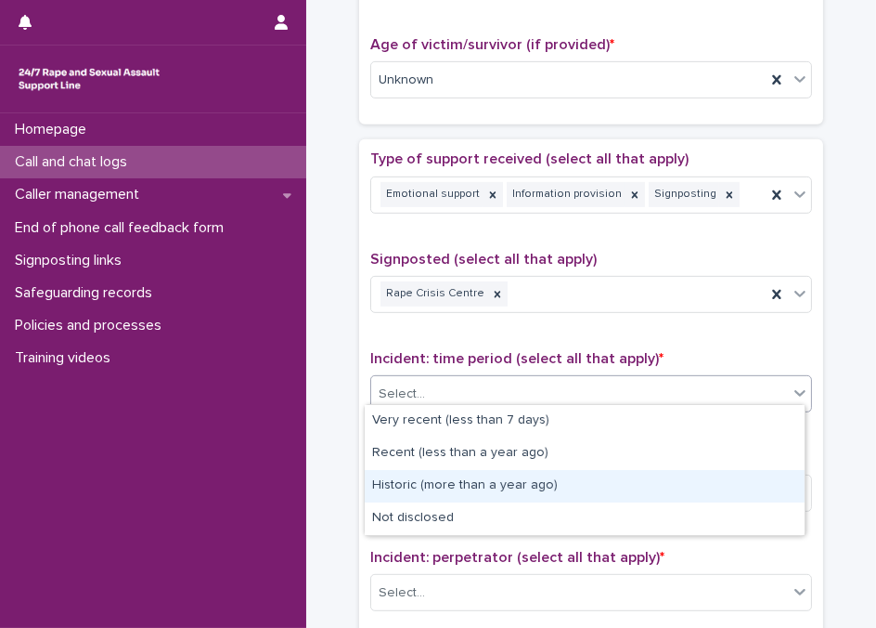
click at [464, 485] on div "Historic (more than a year ago)" at bounding box center [585, 486] width 440 height 32
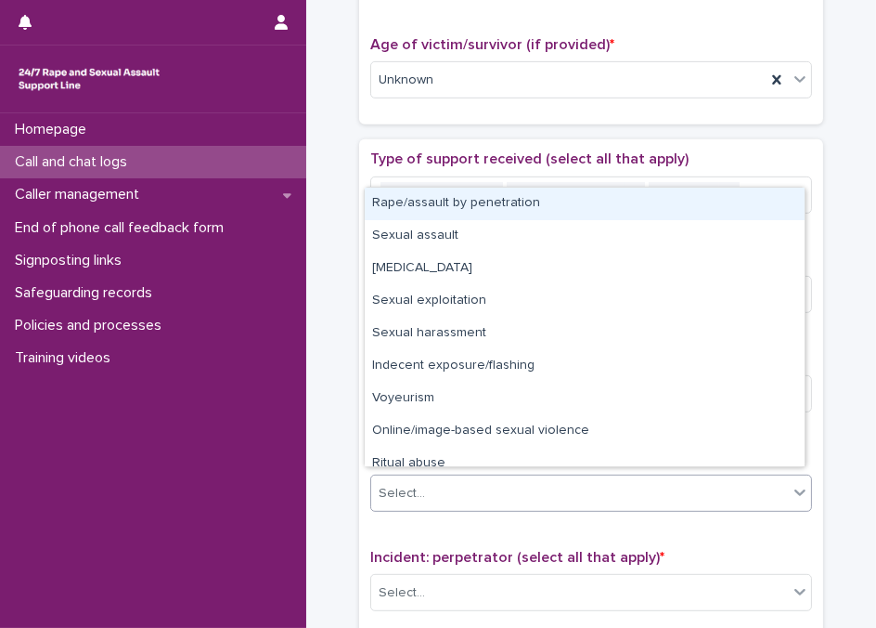
click at [473, 478] on div "Select..." at bounding box center [579, 493] width 417 height 31
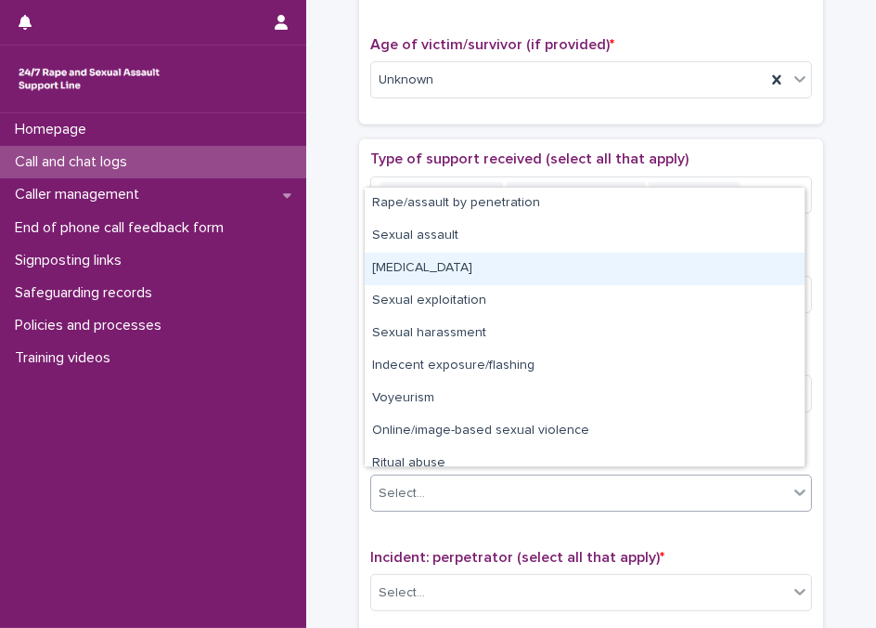
click at [450, 268] on div "[MEDICAL_DATA]" at bounding box center [585, 269] width 440 height 32
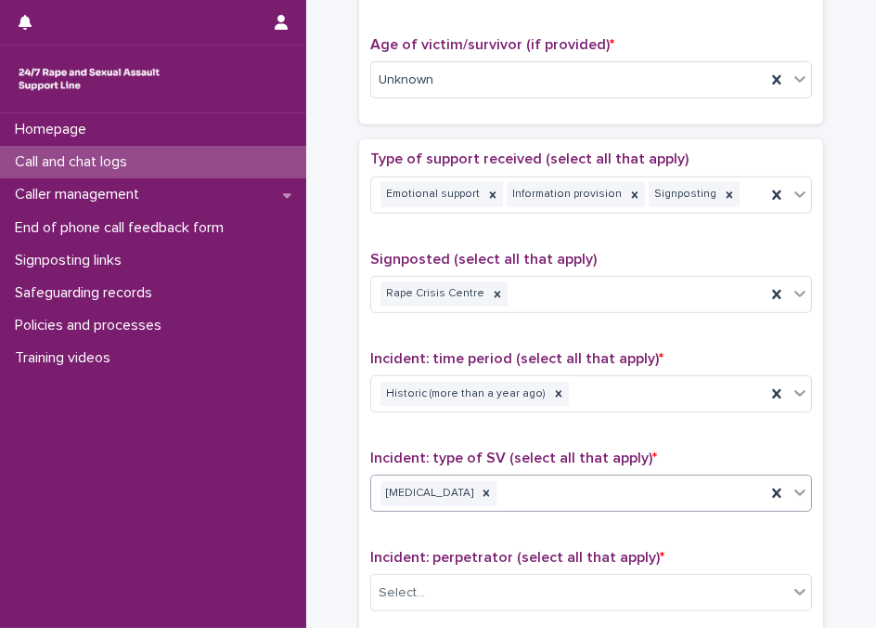
click at [462, 452] on span "Incident: type of SV (select all that apply) *" at bounding box center [513, 457] width 287 height 15
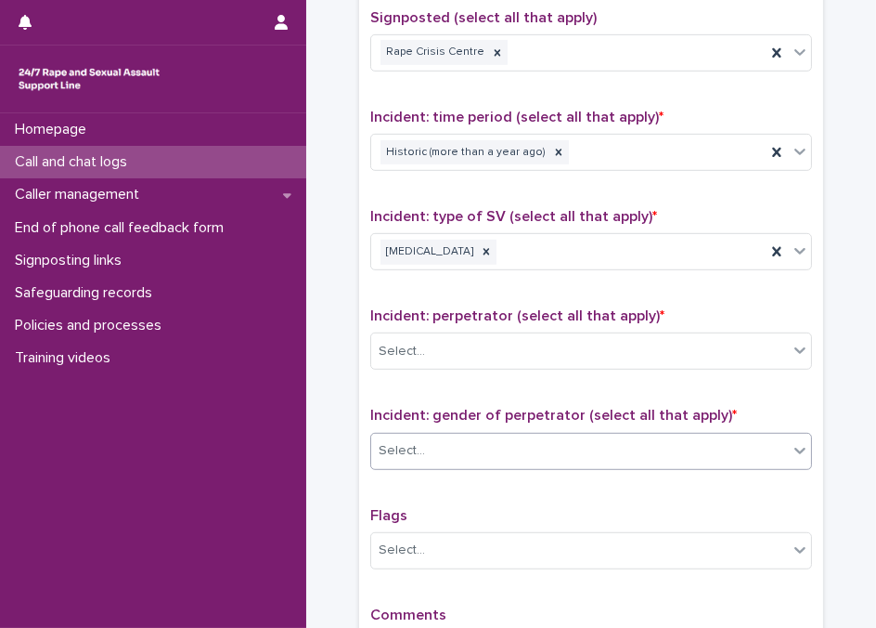
scroll to position [1181, 0]
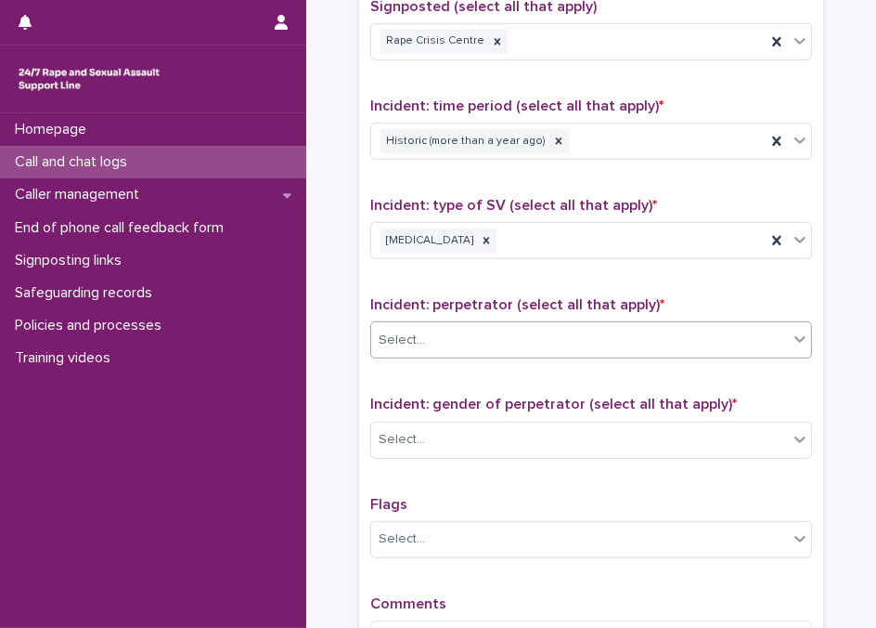
click at [432, 335] on div "Select..." at bounding box center [579, 340] width 417 height 31
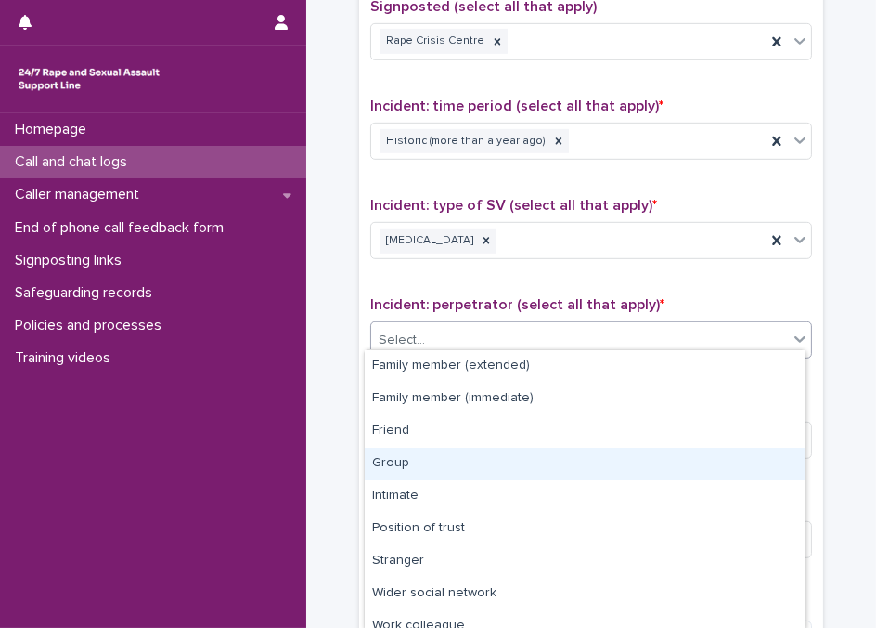
scroll to position [78, 0]
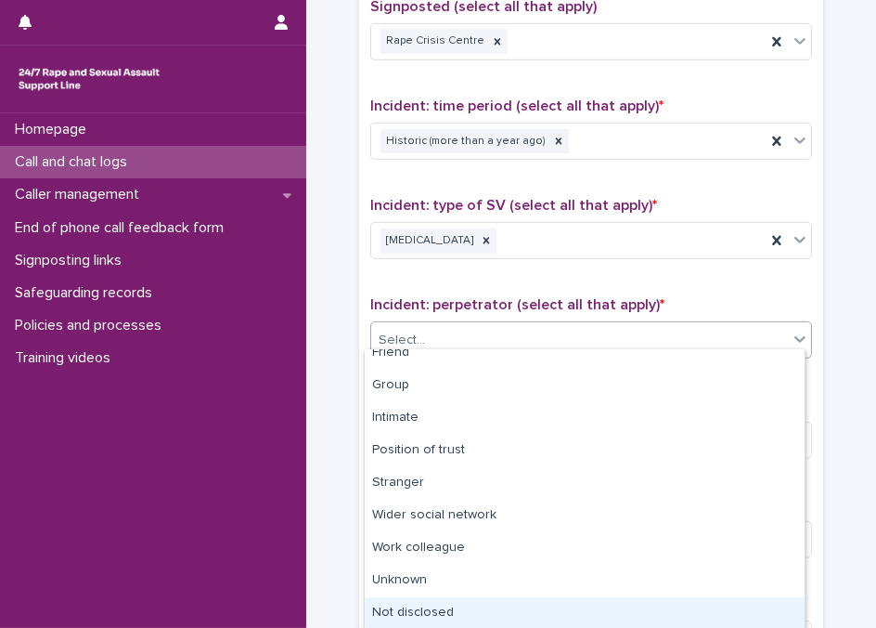
click at [432, 606] on div "Not disclosed" at bounding box center [585, 613] width 440 height 32
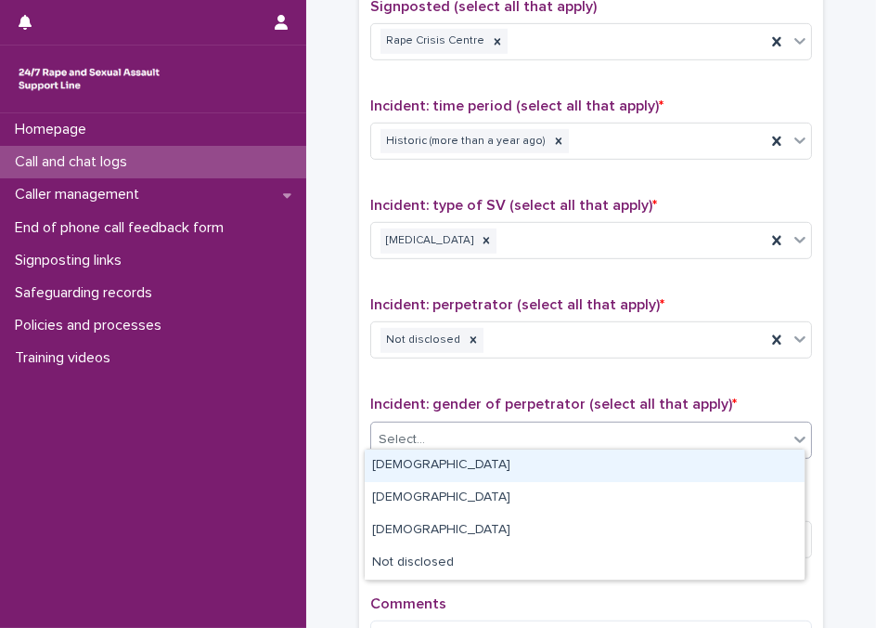
click at [459, 431] on div "Select..." at bounding box center [579, 439] width 417 height 31
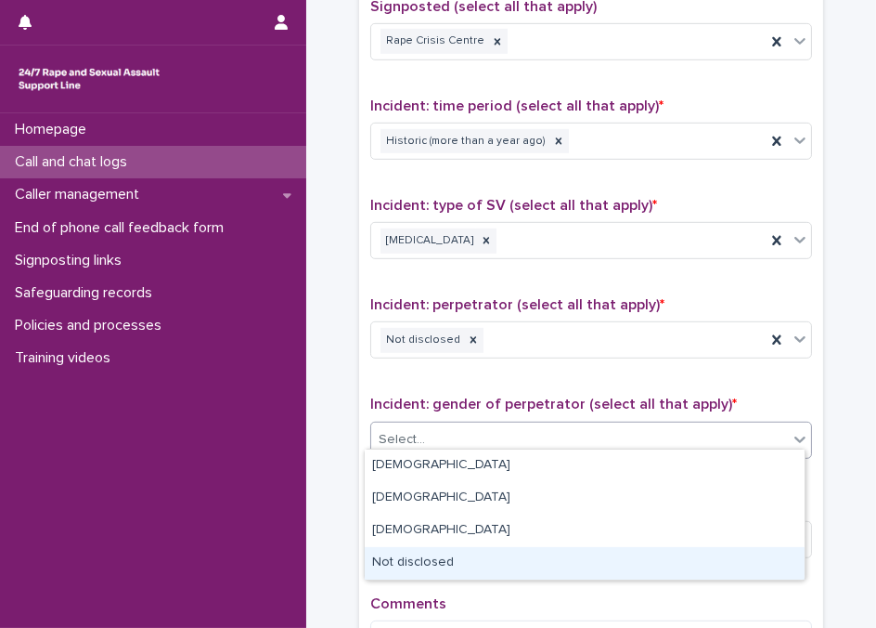
click at [415, 563] on div "Not disclosed" at bounding box center [585, 563] width 440 height 32
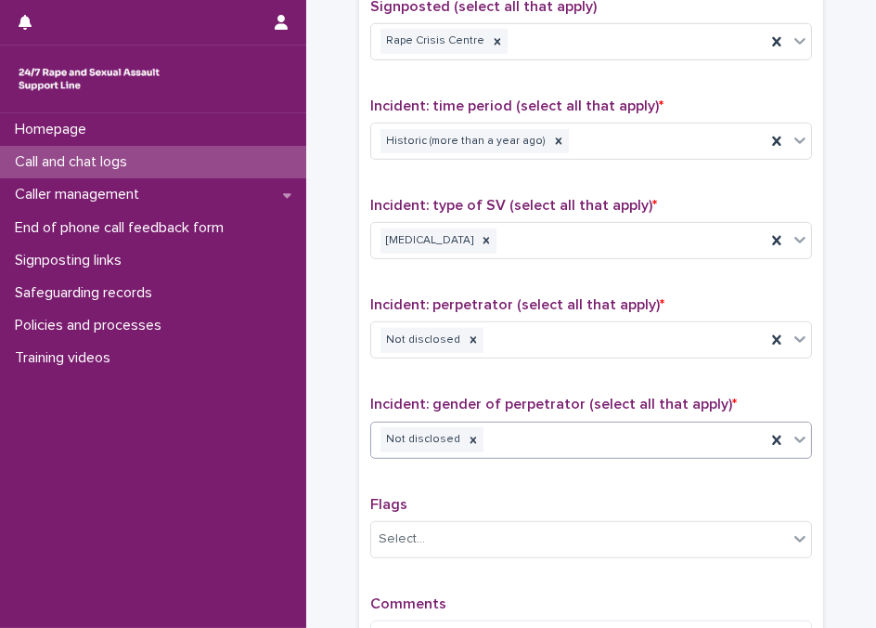
click at [418, 496] on p "Flags" at bounding box center [591, 505] width 442 height 18
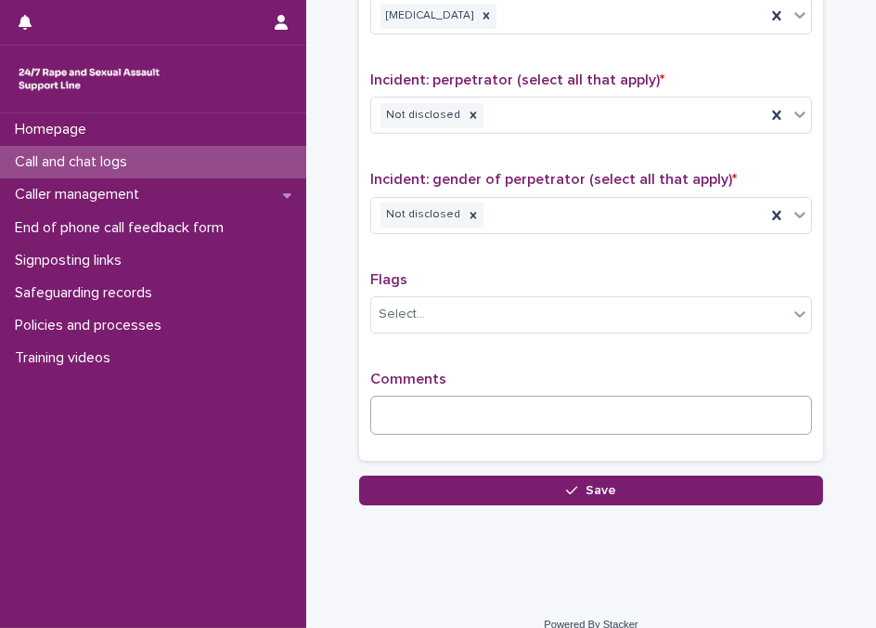
scroll to position [1418, 0]
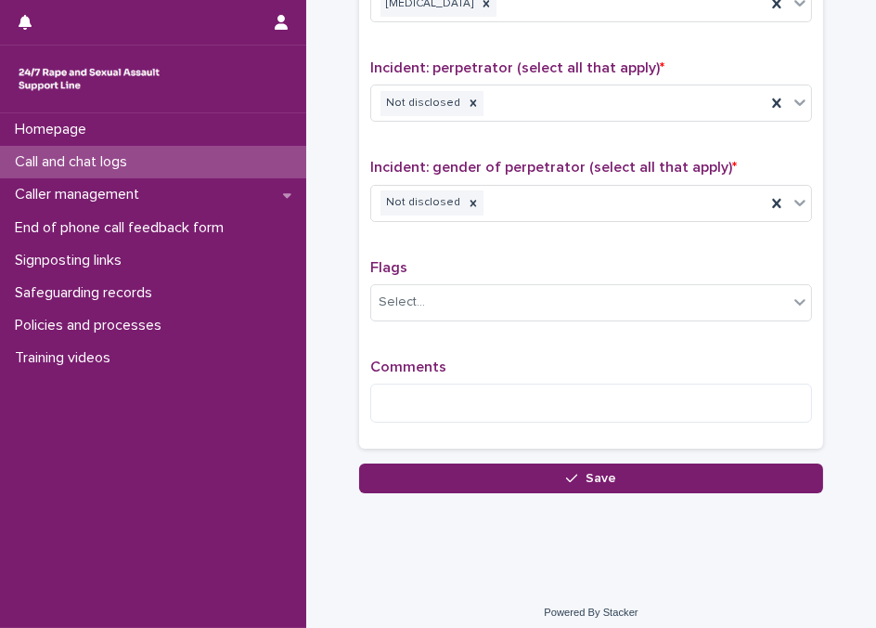
click at [450, 368] on div "Comments" at bounding box center [591, 398] width 442 height 80
click at [483, 417] on div "Comments" at bounding box center [591, 398] width 442 height 80
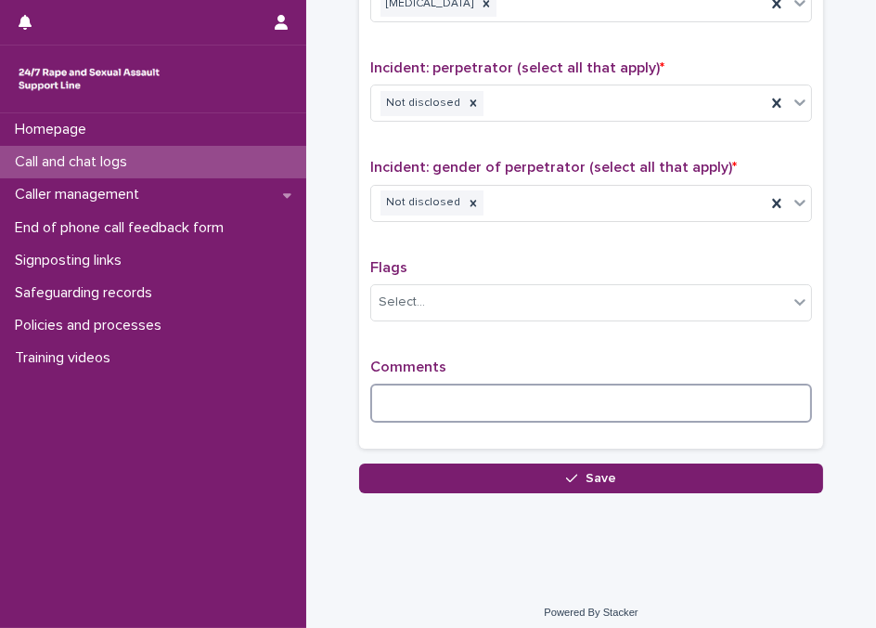
click at [480, 401] on textarea at bounding box center [591, 402] width 442 height 39
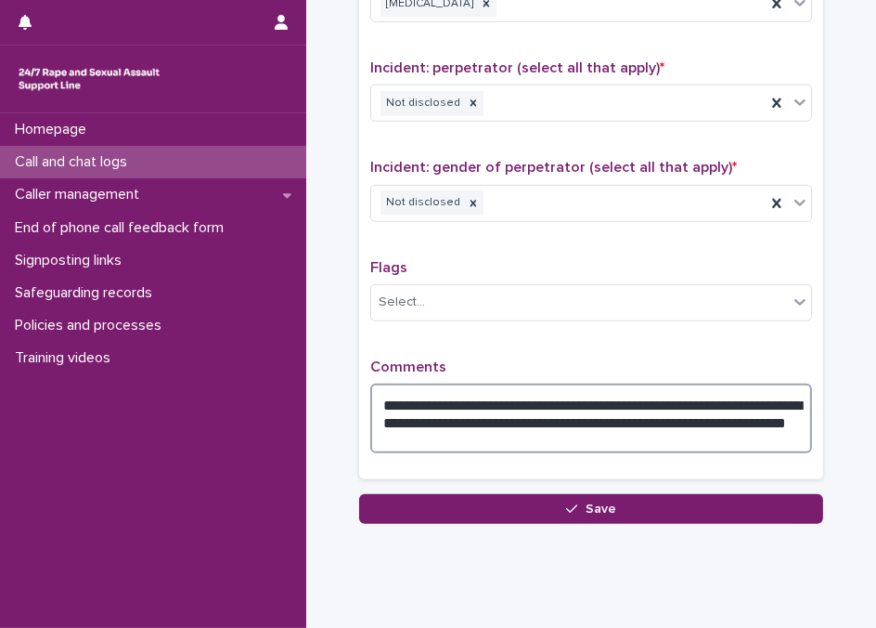
drag, startPoint x: 695, startPoint y: 392, endPoint x: 624, endPoint y: 395, distance: 71.5
click at [624, 395] on textarea "**********" at bounding box center [591, 418] width 442 height 70
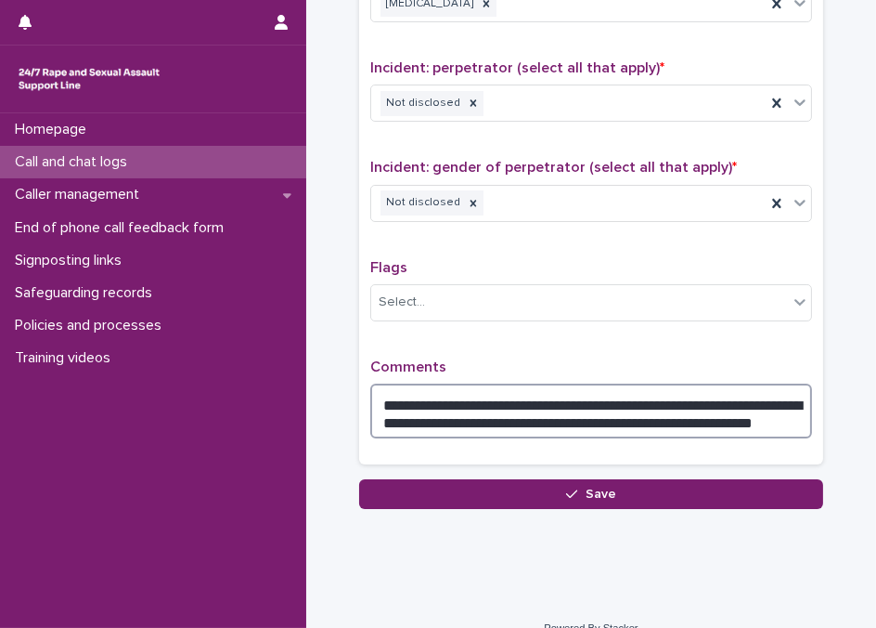
click at [677, 403] on textarea "**********" at bounding box center [591, 410] width 442 height 55
click at [677, 400] on textarea "**********" at bounding box center [591, 410] width 442 height 55
click at [677, 405] on textarea "**********" at bounding box center [591, 410] width 442 height 55
click at [677, 391] on textarea "**********" at bounding box center [591, 410] width 442 height 55
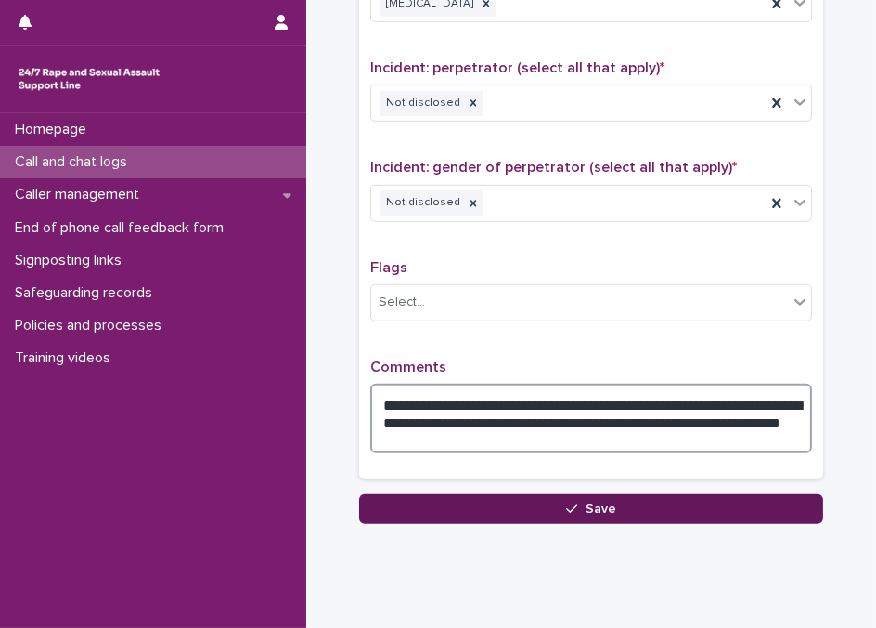
type textarea "**********"
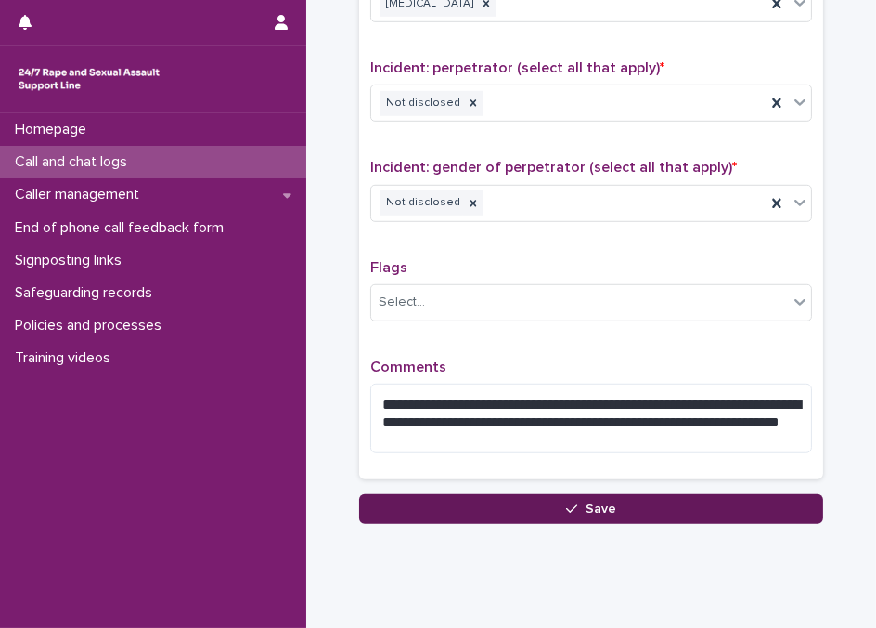
click at [566, 502] on icon "button" at bounding box center [571, 508] width 11 height 13
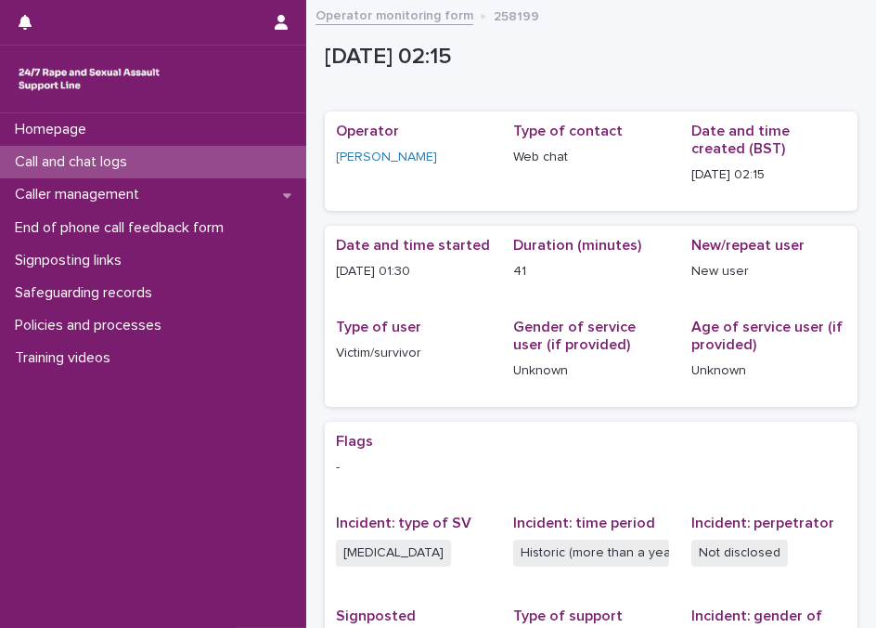
click at [131, 154] on p "Call and chat logs" at bounding box center [74, 162] width 135 height 18
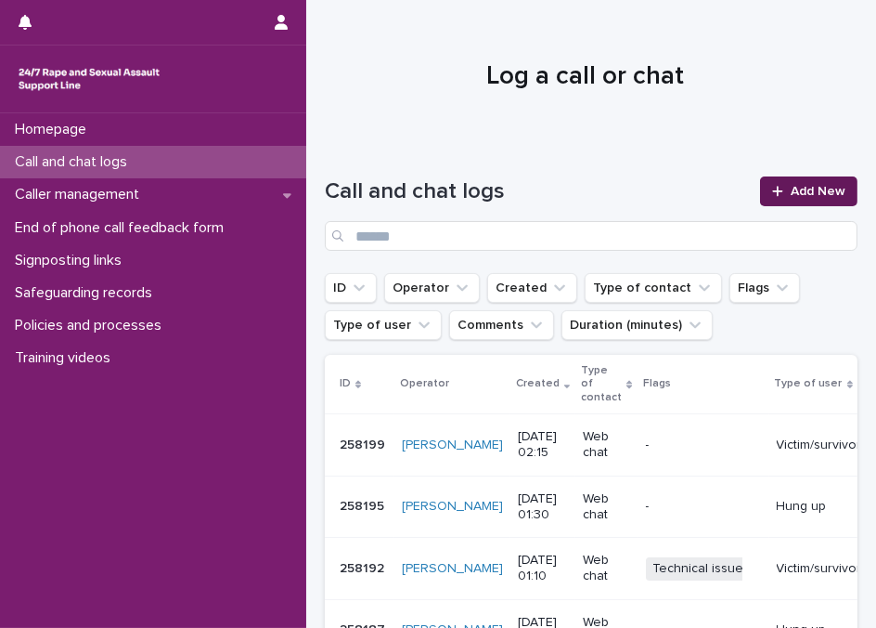
click at [677, 176] on link "Add New" at bounding box center [808, 191] width 97 height 30
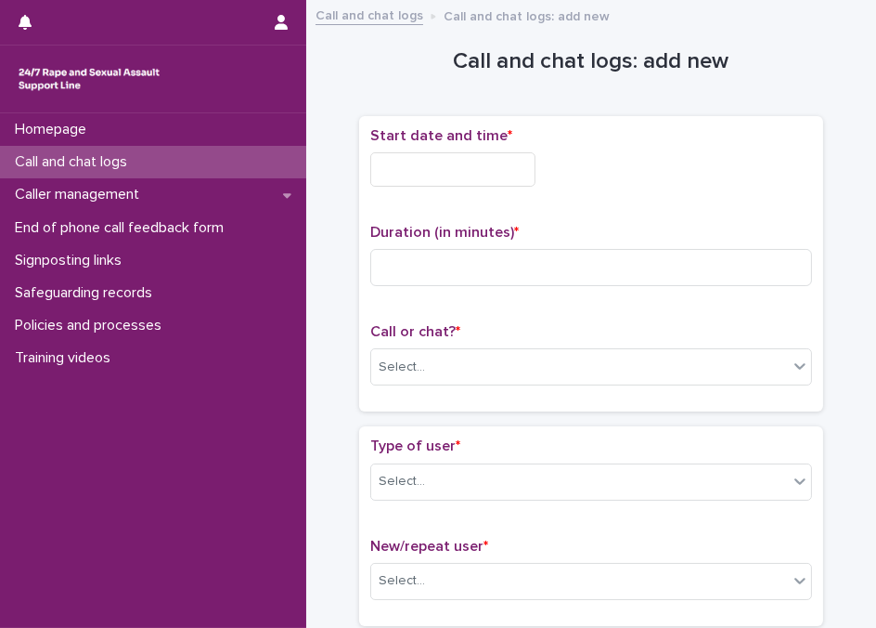
click at [486, 175] on input "text" at bounding box center [452, 169] width 165 height 34
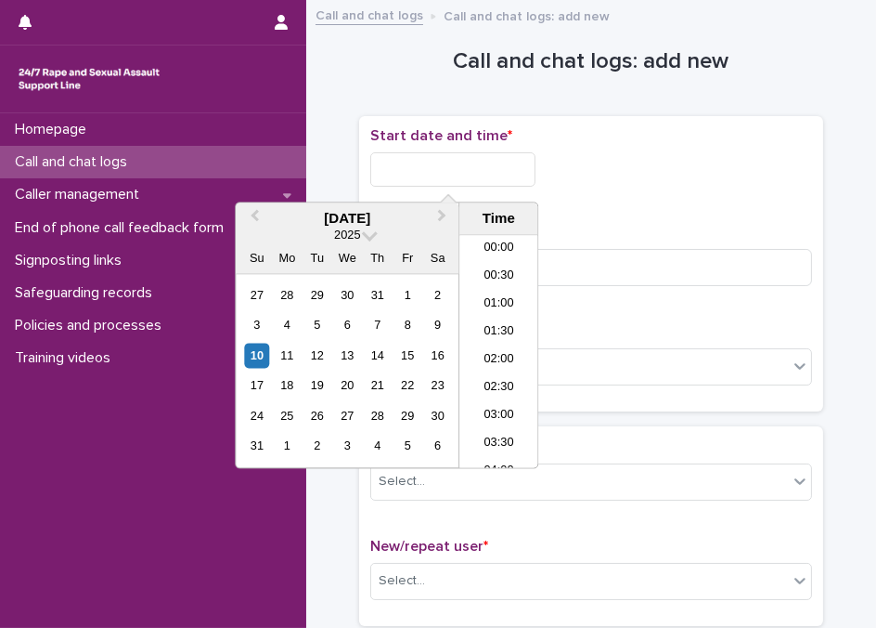
scroll to position [8, 0]
click at [489, 351] on li "02:00" at bounding box center [499, 353] width 79 height 28
drag, startPoint x: 458, startPoint y: 167, endPoint x: 504, endPoint y: 167, distance: 46.4
click at [504, 167] on input "**********" at bounding box center [452, 169] width 165 height 34
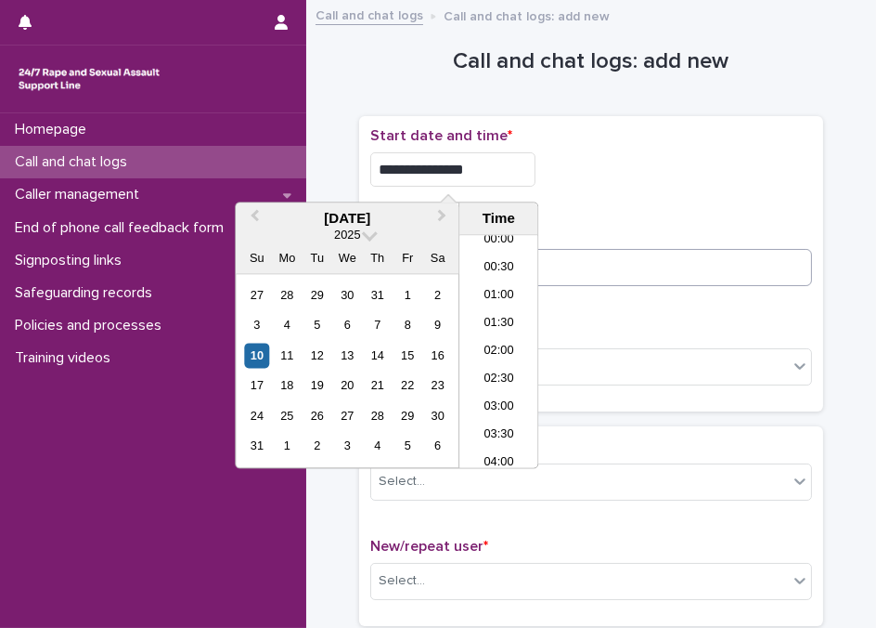
type input "**********"
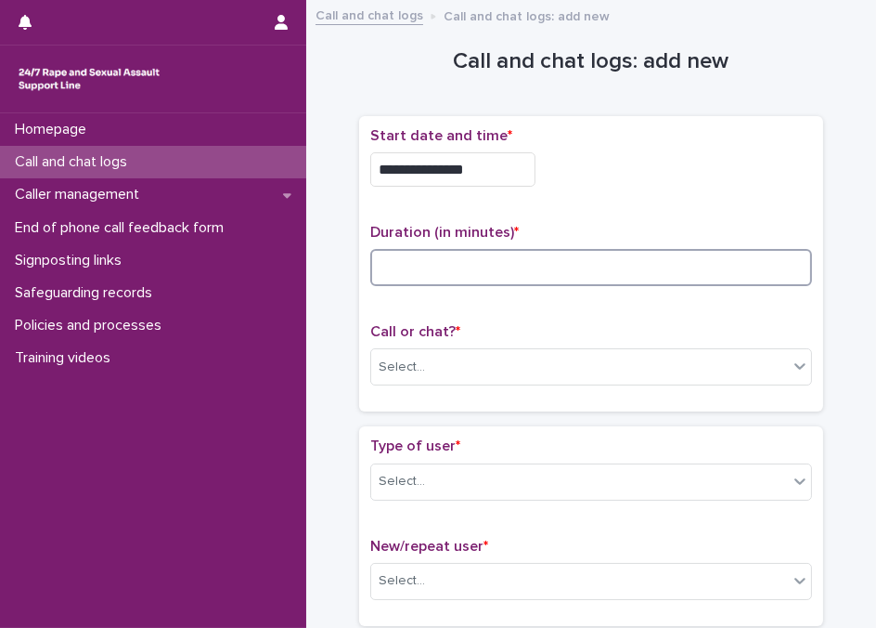
click at [641, 255] on input at bounding box center [591, 267] width 442 height 37
type input "*"
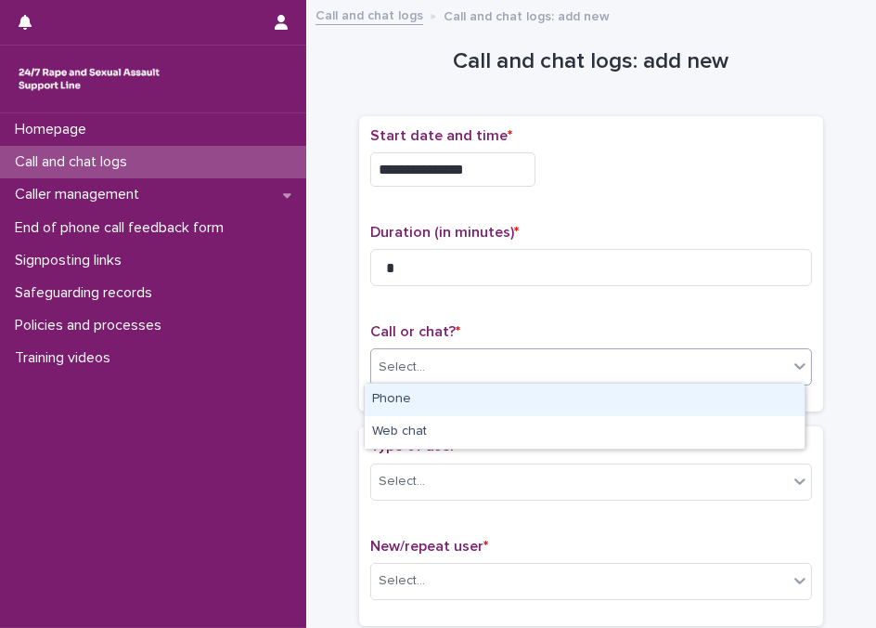
click at [490, 355] on div "Select..." at bounding box center [579, 367] width 417 height 31
type input "**"
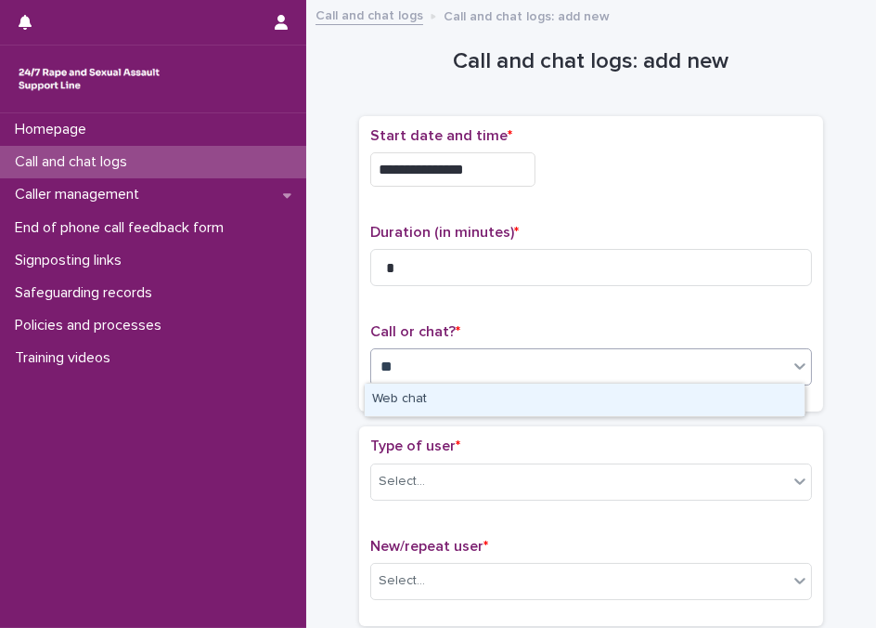
click at [445, 396] on div "Web chat" at bounding box center [585, 399] width 440 height 32
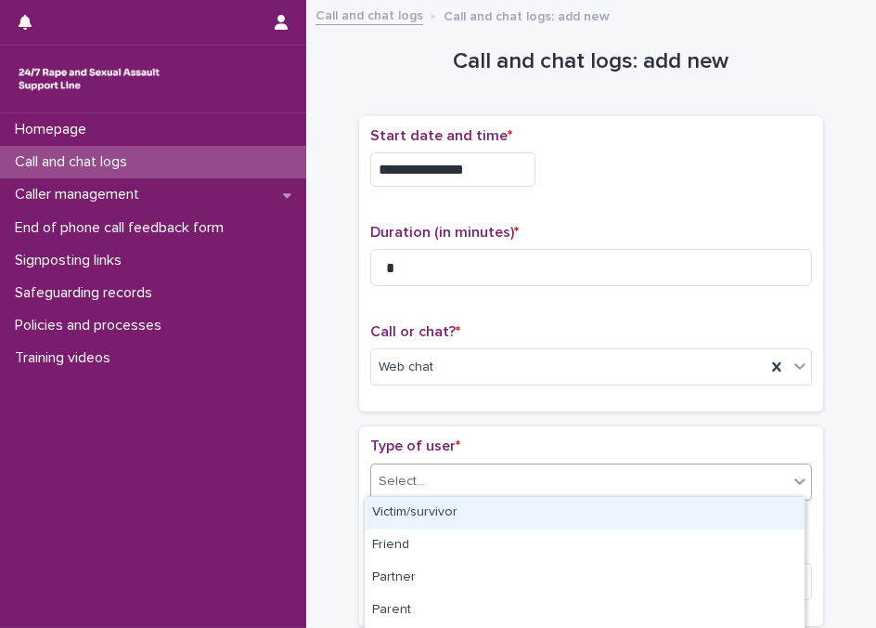
click at [437, 463] on div "Select..." at bounding box center [591, 481] width 442 height 37
type input "**"
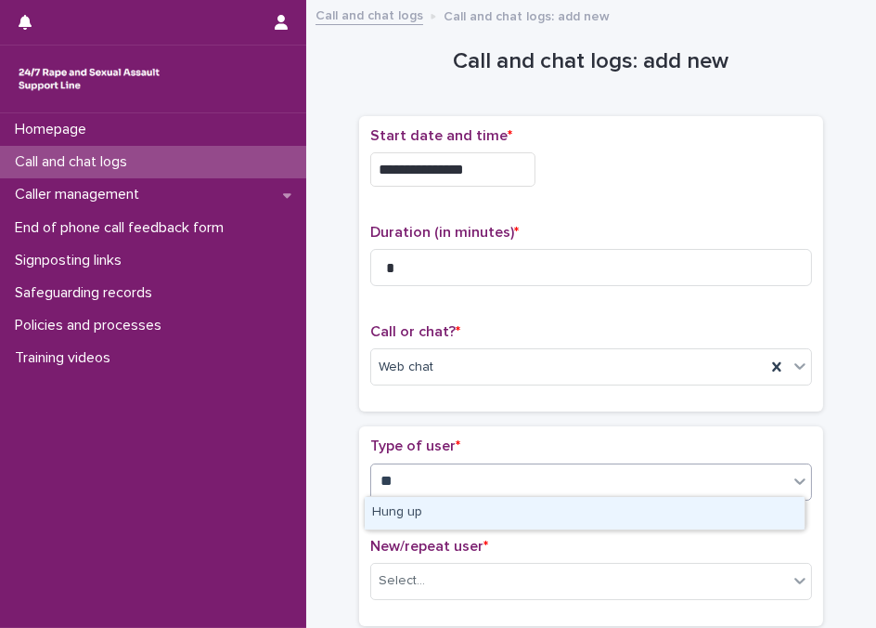
click at [415, 504] on div "Hung up" at bounding box center [585, 513] width 440 height 32
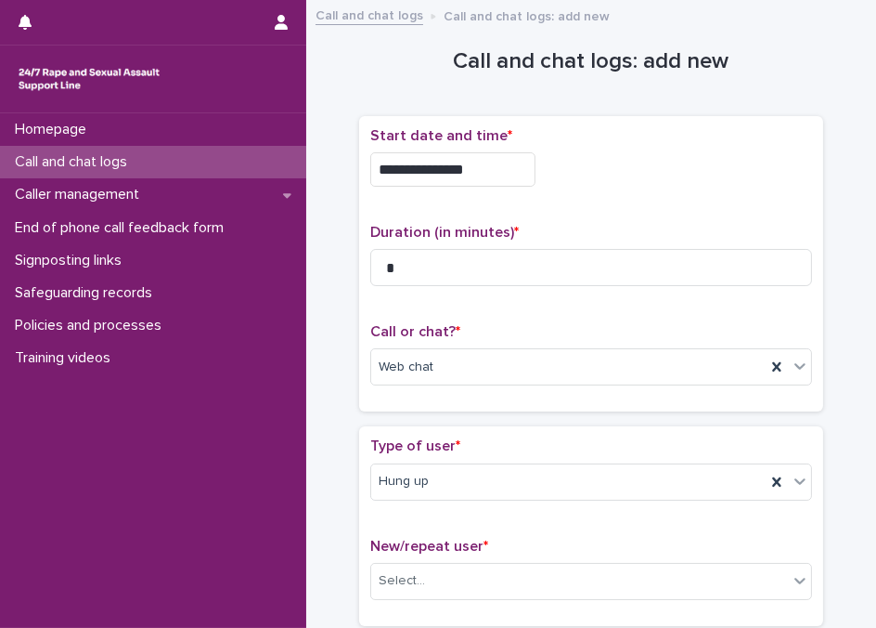
click at [359, 504] on div "Type of user * Hung up New/repeat user * Select..." at bounding box center [591, 525] width 464 height 199
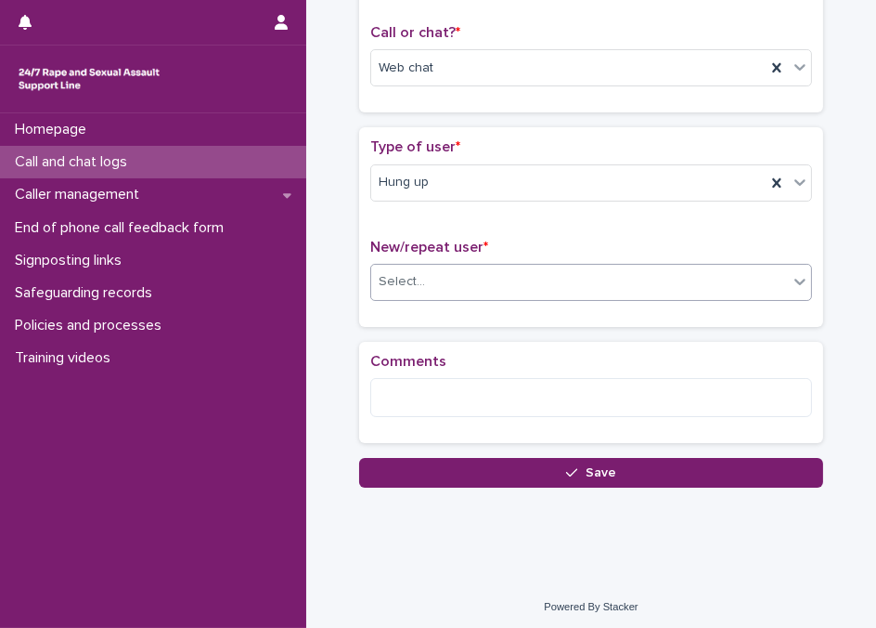
click at [432, 270] on div "Select..." at bounding box center [579, 281] width 417 height 31
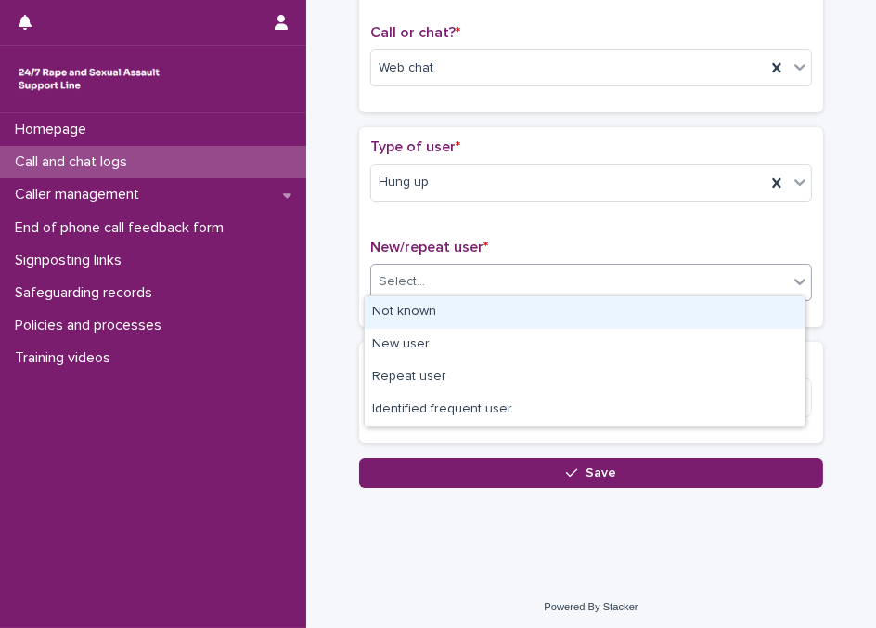
click at [412, 313] on div "Not known" at bounding box center [585, 312] width 440 height 32
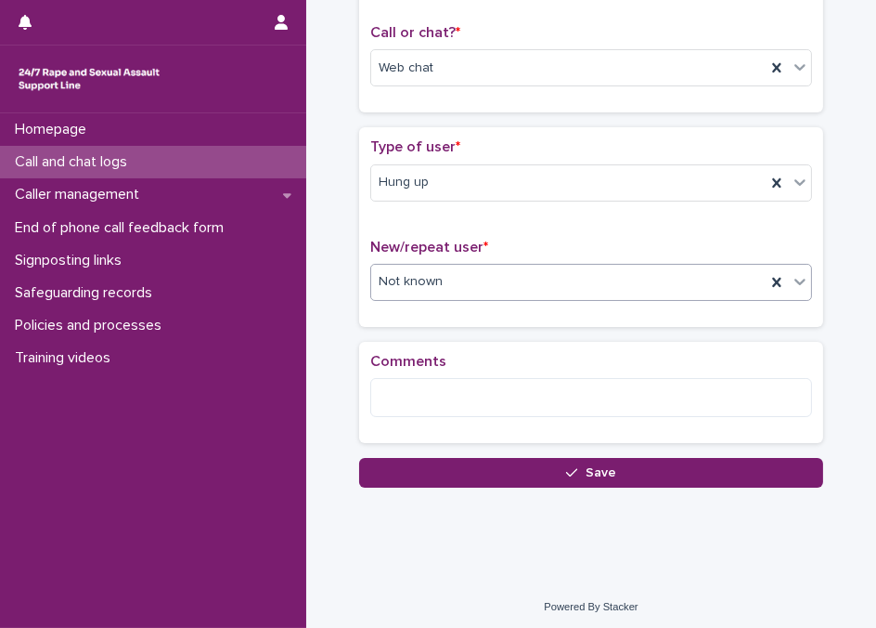
click at [468, 444] on div "Loading... Saving… Comments" at bounding box center [591, 400] width 464 height 117
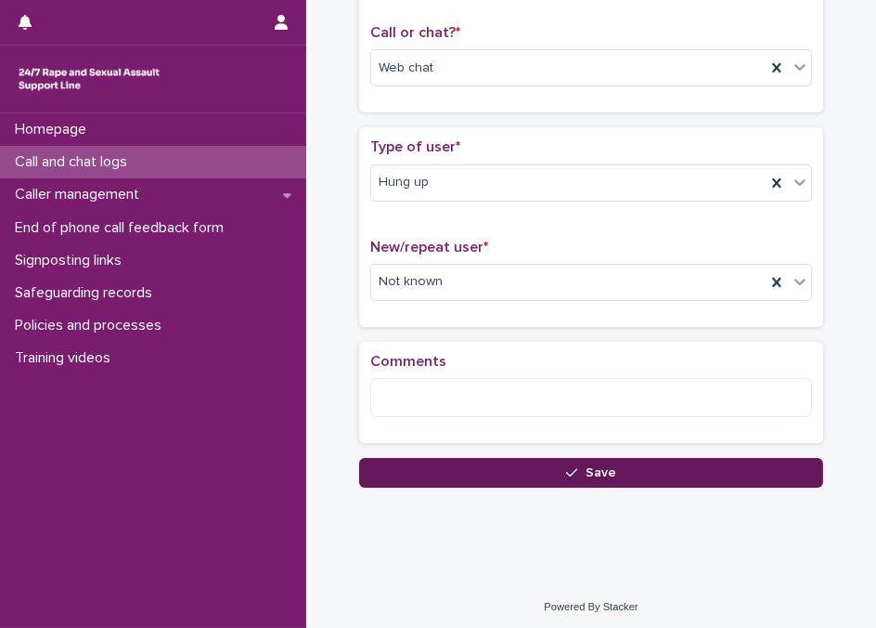
click at [464, 464] on button "Save" at bounding box center [591, 473] width 464 height 30
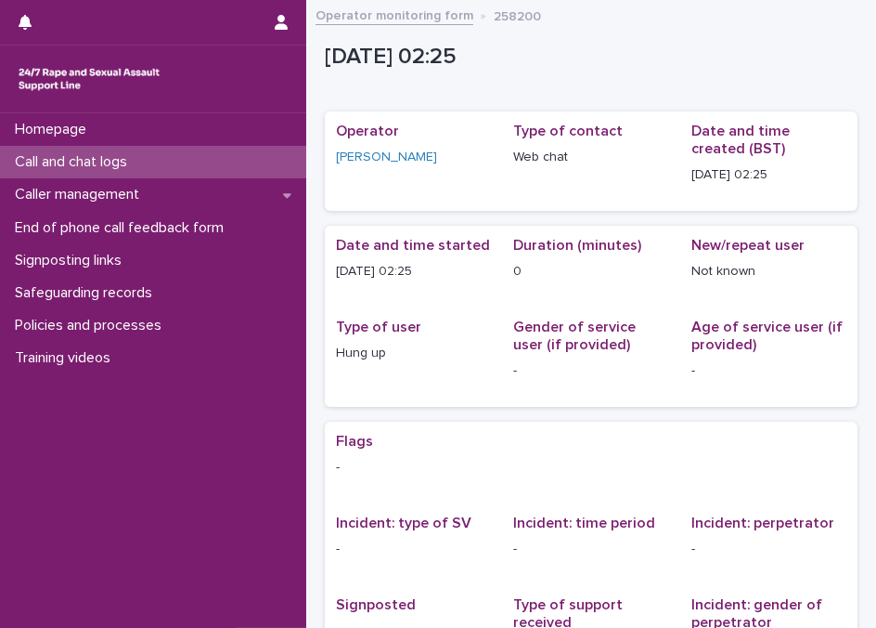
click at [147, 162] on div "Call and chat logs" at bounding box center [153, 162] width 306 height 32
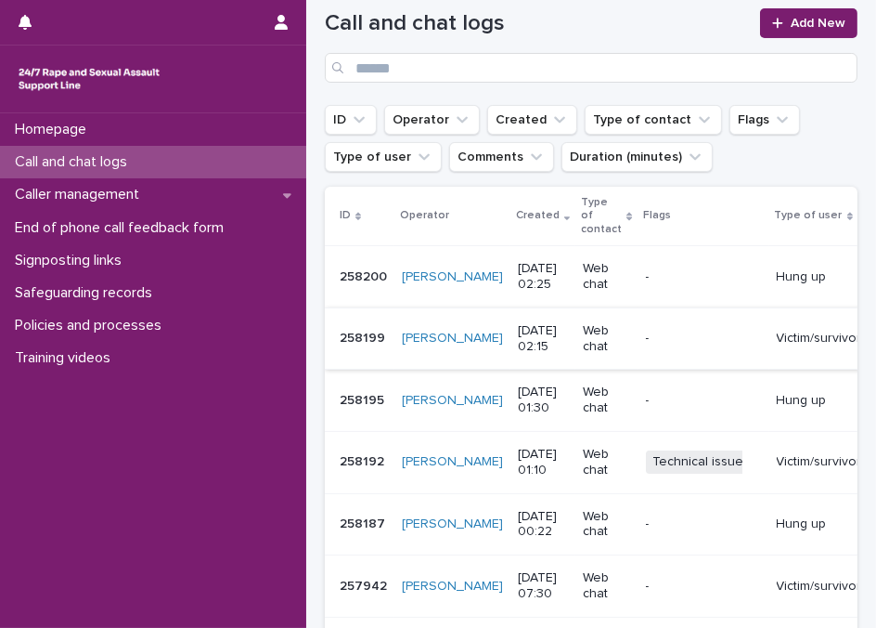
scroll to position [253, 0]
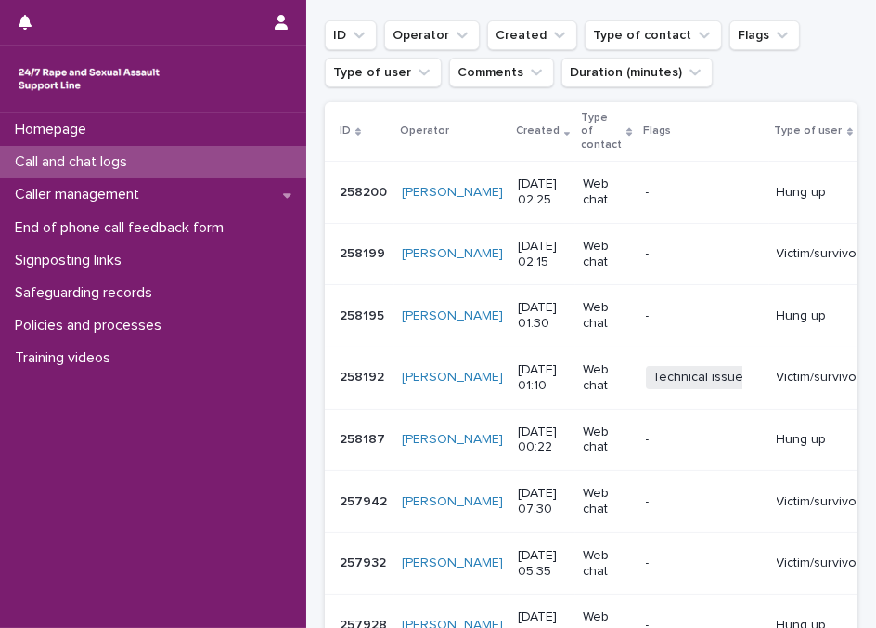
click at [282, 105] on div at bounding box center [153, 78] width 306 height 67
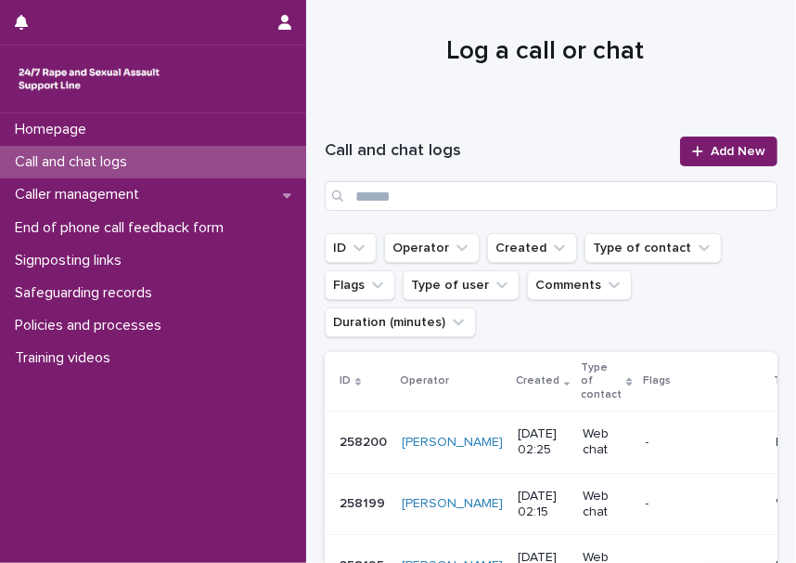
scroll to position [0, 0]
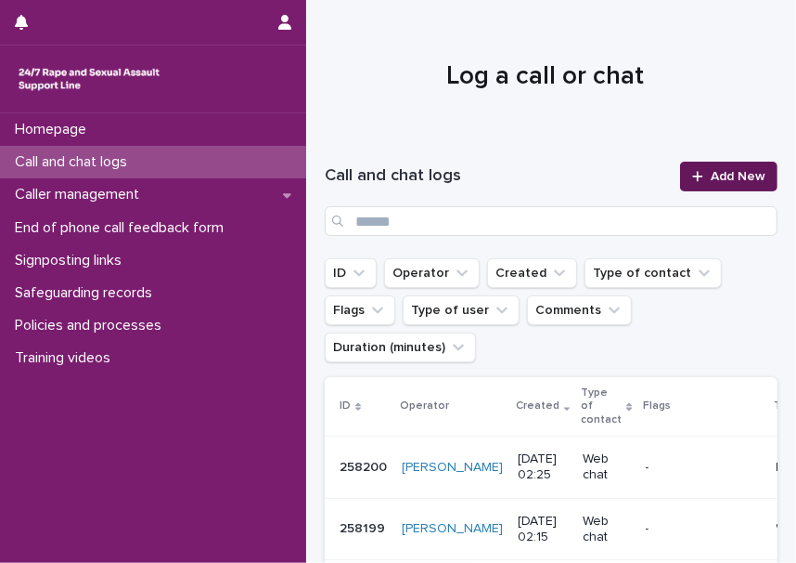
click at [677, 178] on span "Add New" at bounding box center [738, 176] width 55 height 13
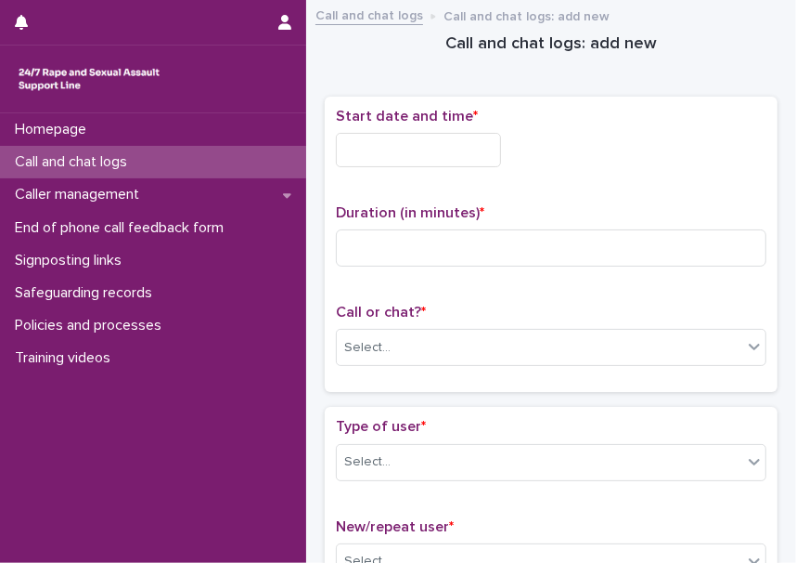
click at [466, 153] on input "text" at bounding box center [418, 150] width 165 height 34
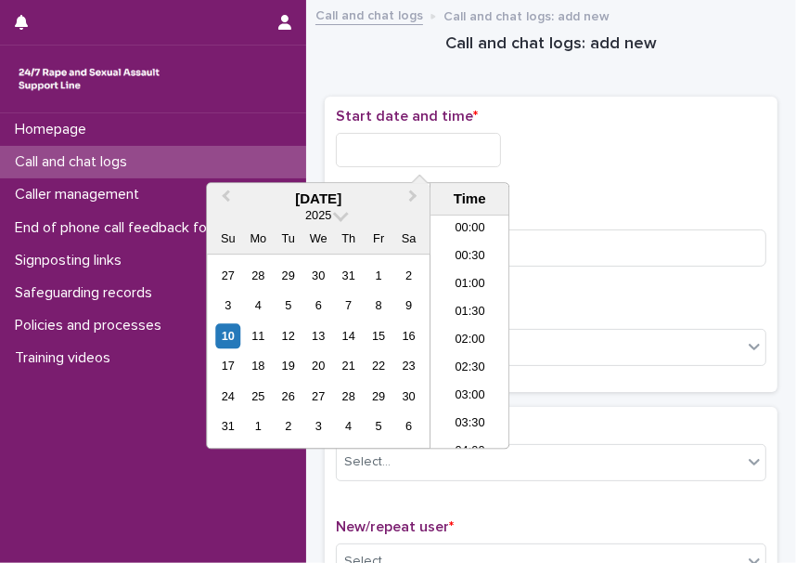
scroll to position [37, 0]
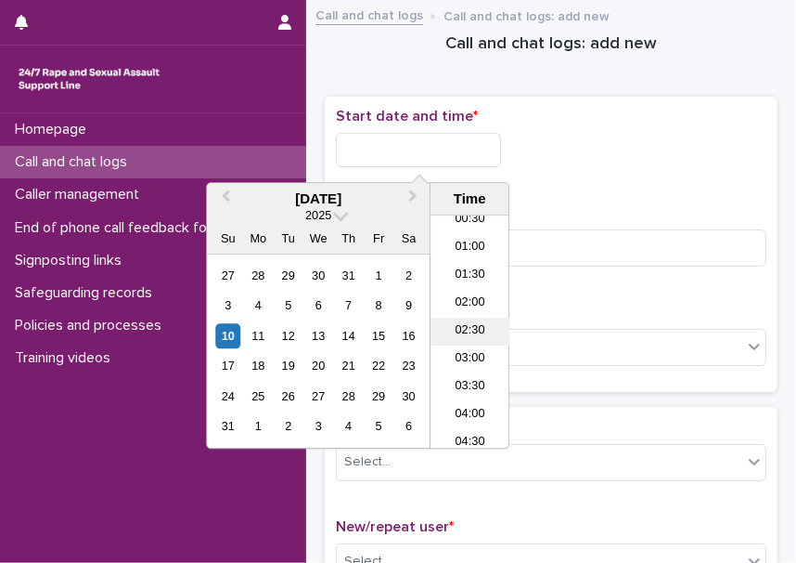
drag, startPoint x: 473, startPoint y: 325, endPoint x: 455, endPoint y: 300, distance: 30.6
click at [473, 325] on li "02:30" at bounding box center [470, 332] width 79 height 28
drag, startPoint x: 427, startPoint y: 150, endPoint x: 479, endPoint y: 151, distance: 52.0
click at [477, 150] on input "**********" at bounding box center [418, 150] width 165 height 34
type input "**********"
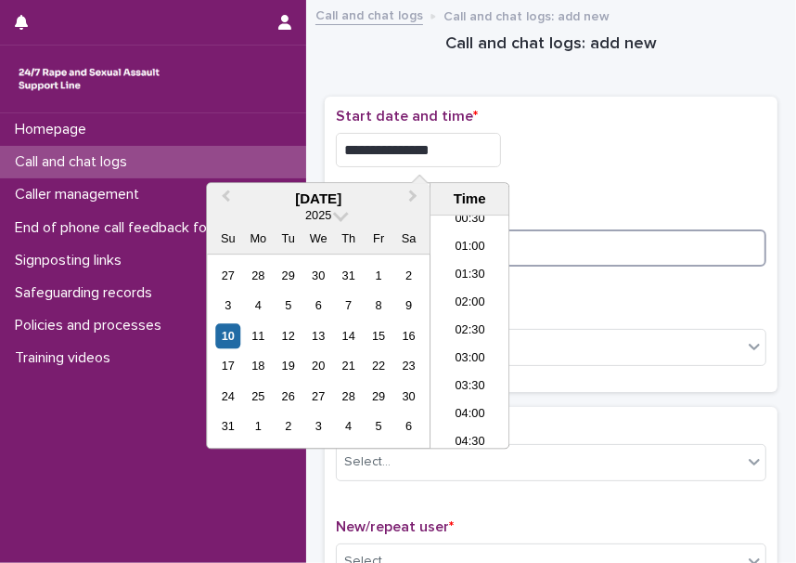
click at [571, 235] on input at bounding box center [551, 247] width 431 height 37
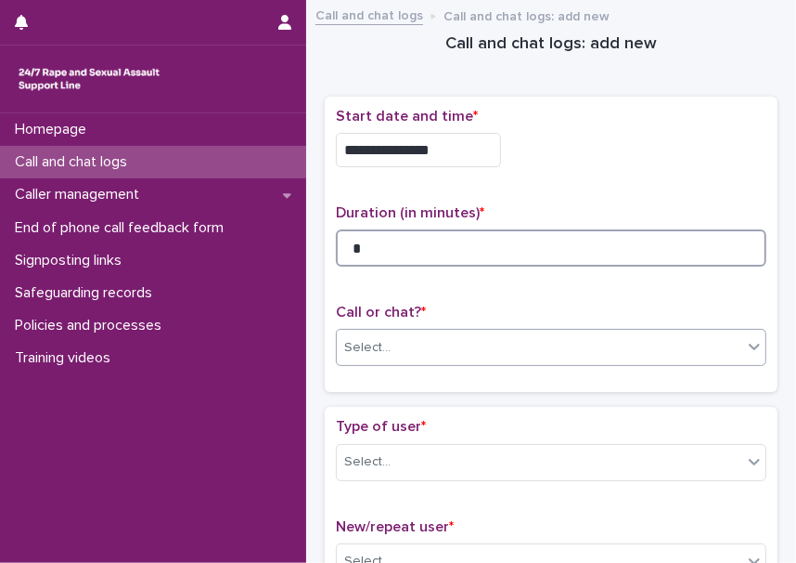
type input "*"
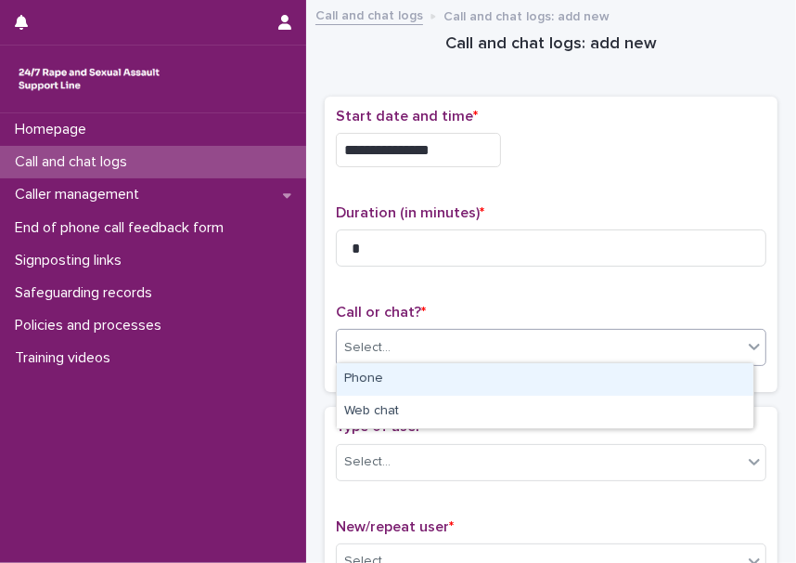
click at [421, 342] on div "Select..." at bounding box center [540, 347] width 406 height 31
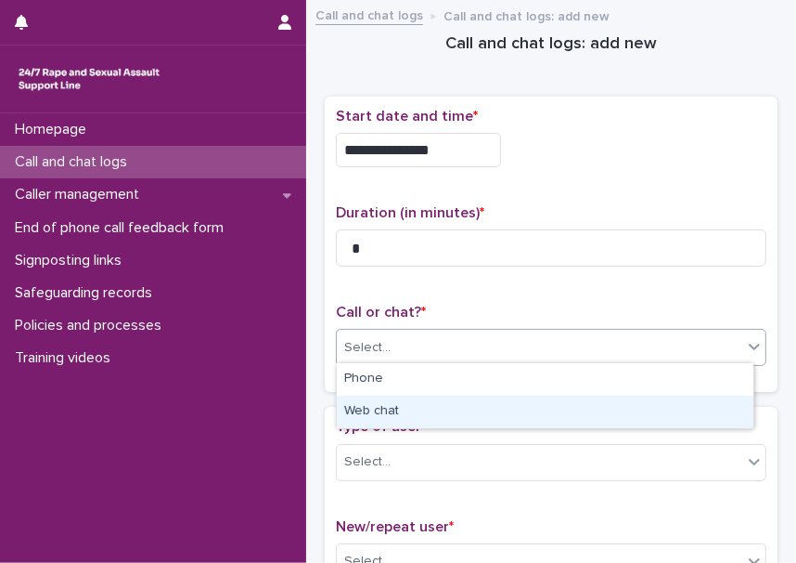
click at [404, 408] on div "Web chat" at bounding box center [545, 411] width 417 height 32
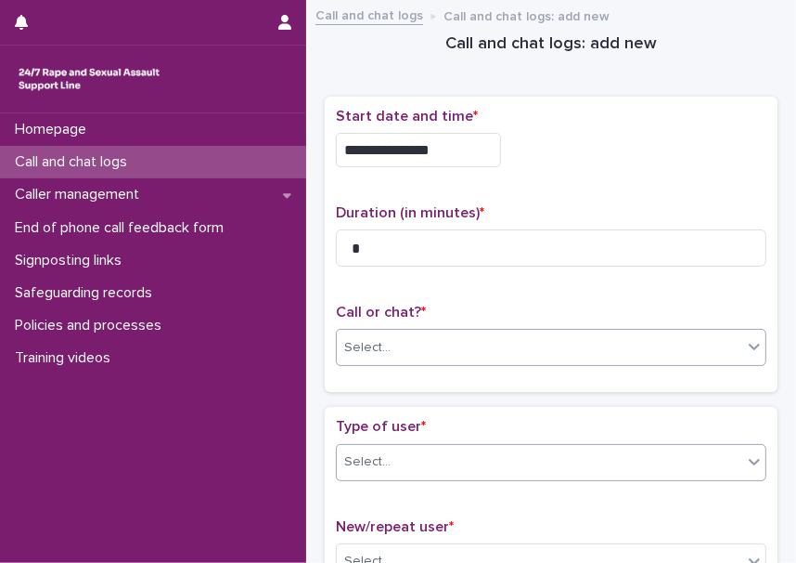
click at [404, 460] on div "Select..." at bounding box center [540, 462] width 406 height 31
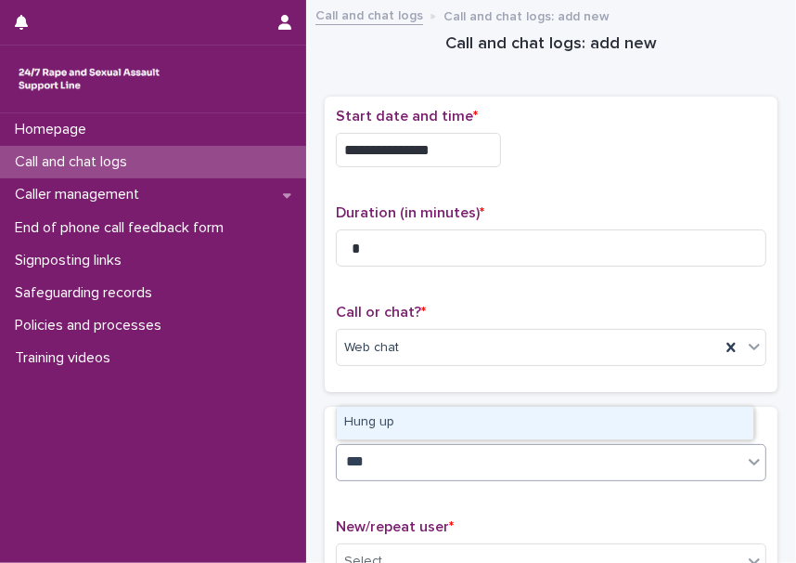
type input "****"
click at [369, 425] on div "Hung up" at bounding box center [545, 423] width 417 height 32
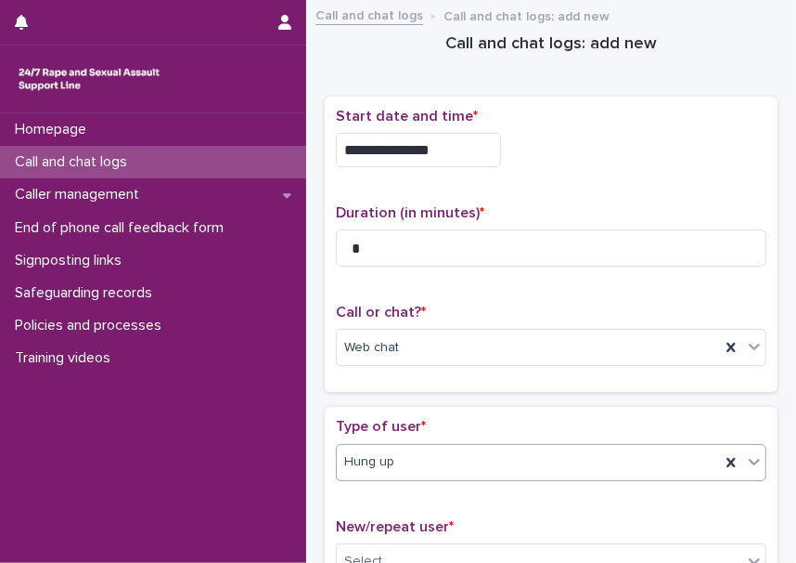
click at [345, 408] on div "Type of user * option Hung up, selected. 0 results available. Select is focused…" at bounding box center [551, 506] width 453 height 199
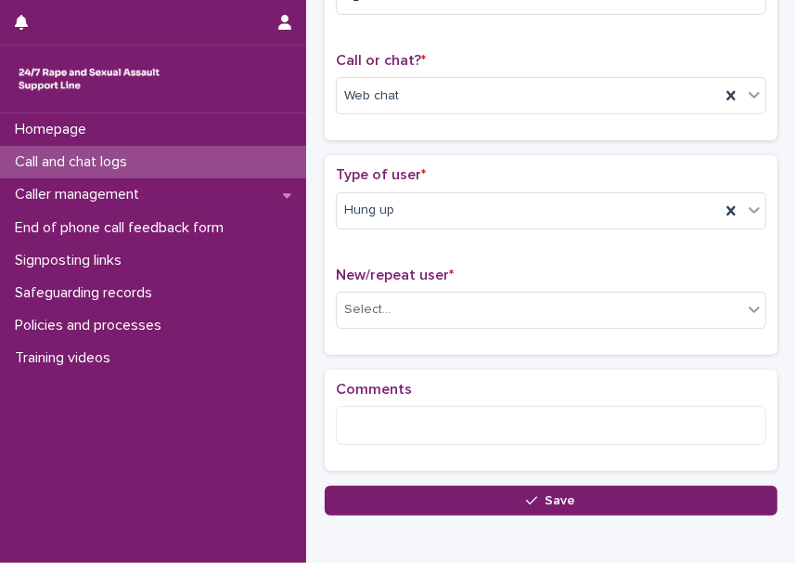
scroll to position [253, 0]
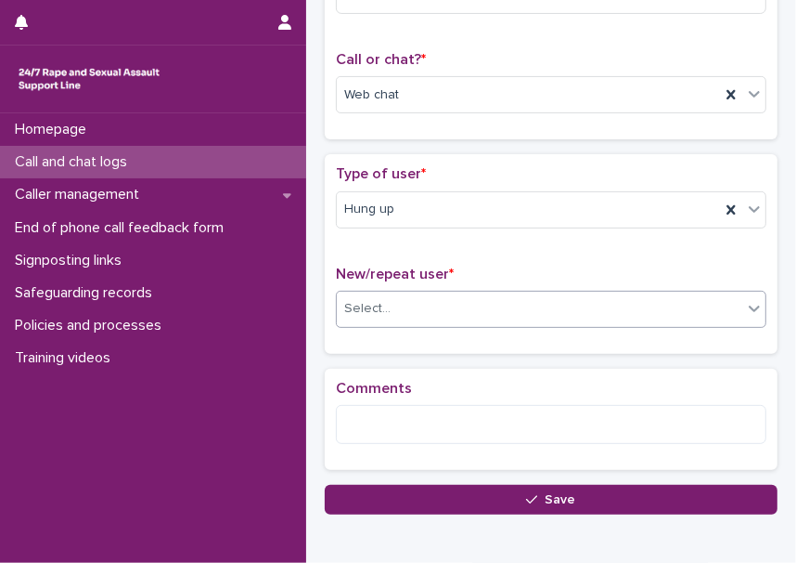
click at [398, 305] on div "Select..." at bounding box center [540, 308] width 406 height 31
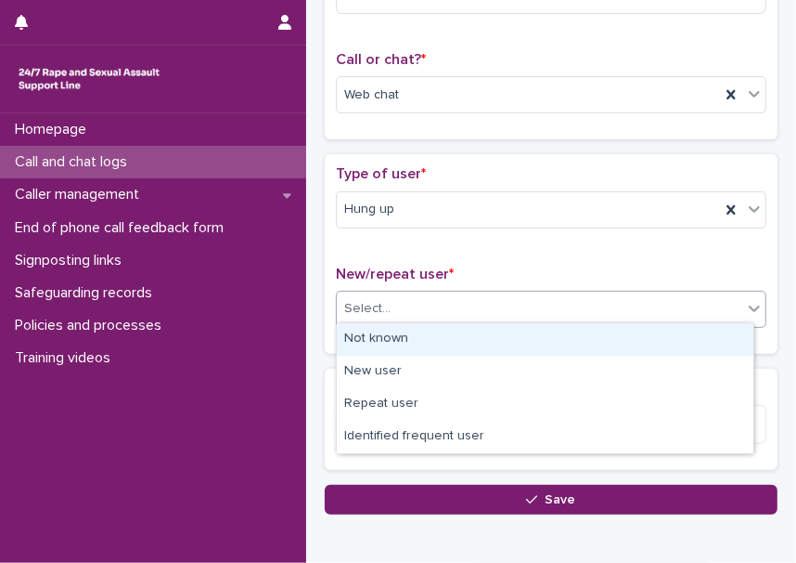
click at [401, 337] on div "Not known" at bounding box center [545, 339] width 417 height 32
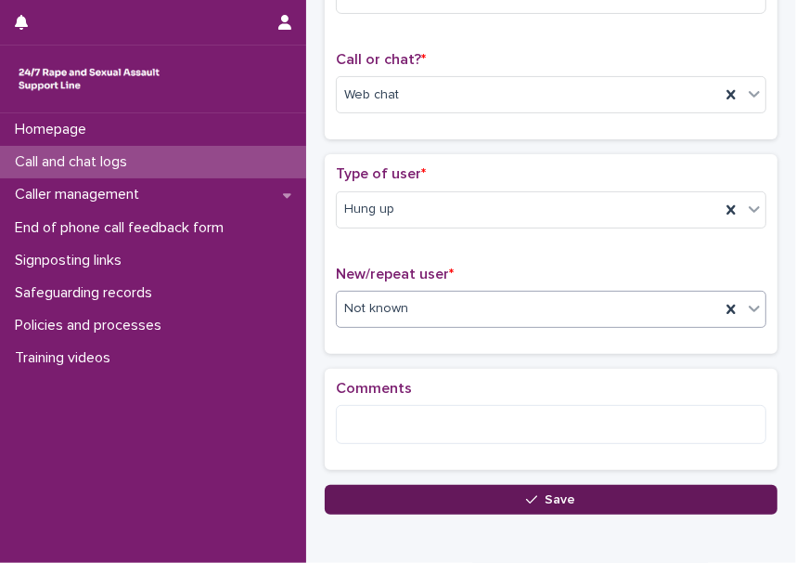
click at [436, 495] on button "Save" at bounding box center [551, 500] width 453 height 30
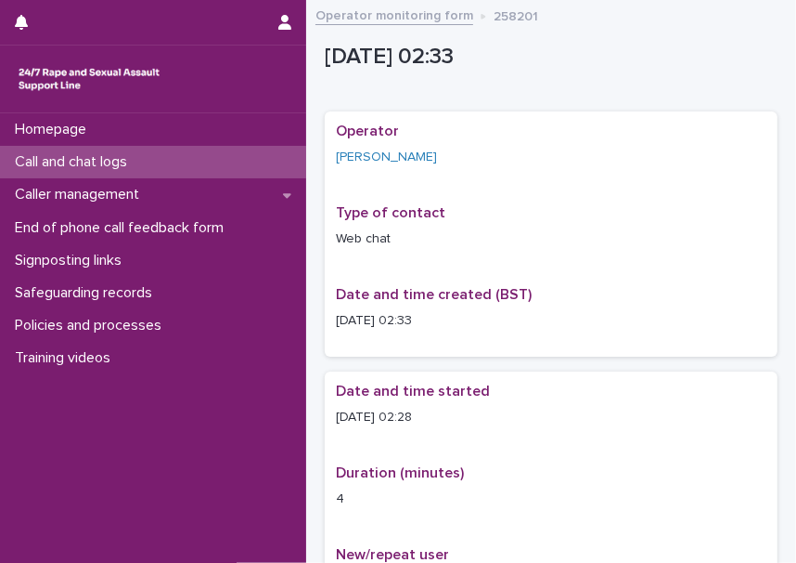
click at [528, 192] on div "Operator [PERSON_NAME] Type of contact Web chat Date and time created (BST) [DA…" at bounding box center [551, 234] width 431 height 223
click at [440, 18] on link "Operator monitoring form" at bounding box center [395, 14] width 158 height 21
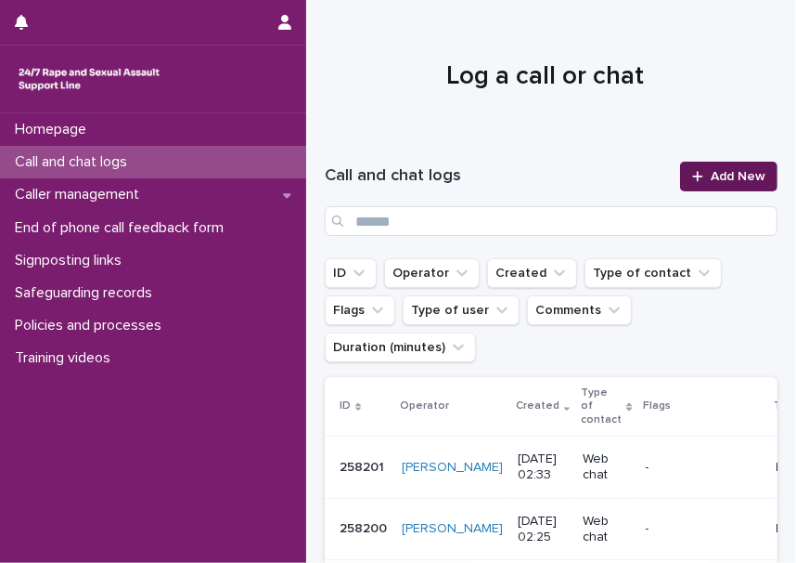
click at [677, 170] on span "Add New" at bounding box center [738, 176] width 55 height 13
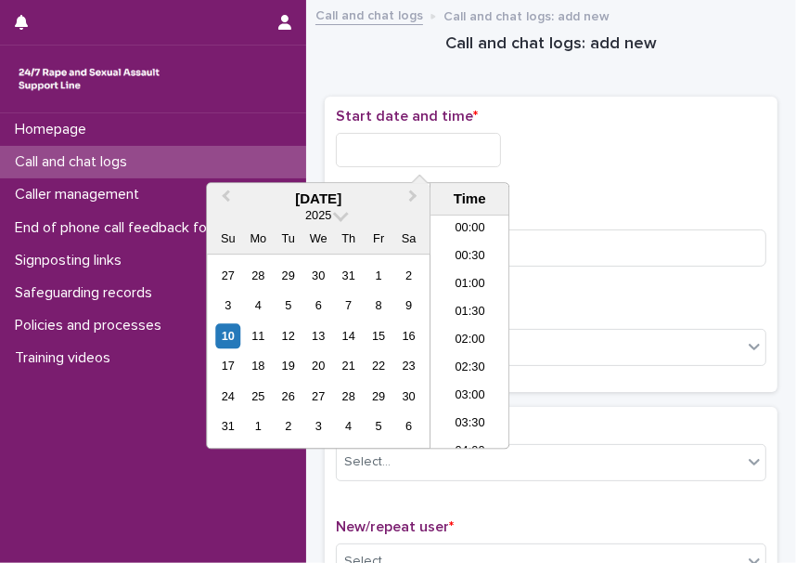
click at [458, 145] on input "text" at bounding box center [418, 150] width 165 height 34
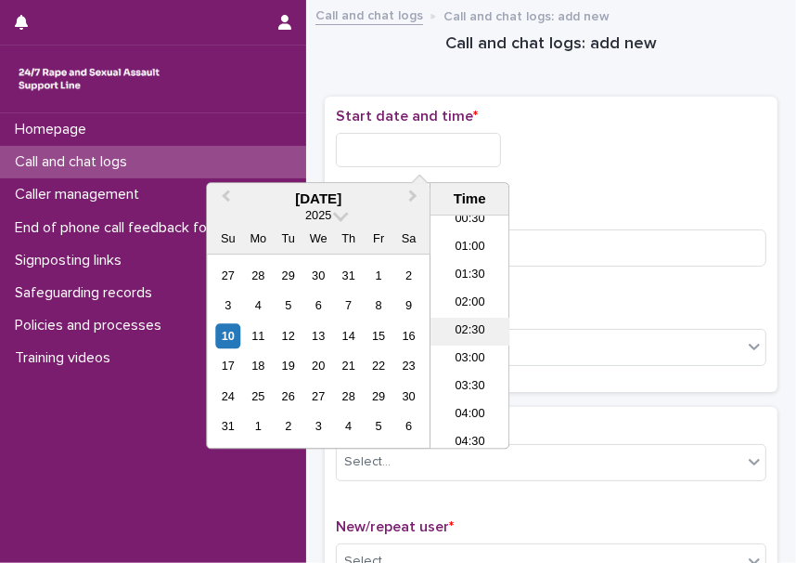
click at [472, 327] on li "02:30" at bounding box center [470, 332] width 79 height 28
click at [432, 155] on input "**********" at bounding box center [418, 150] width 165 height 34
type input "**********"
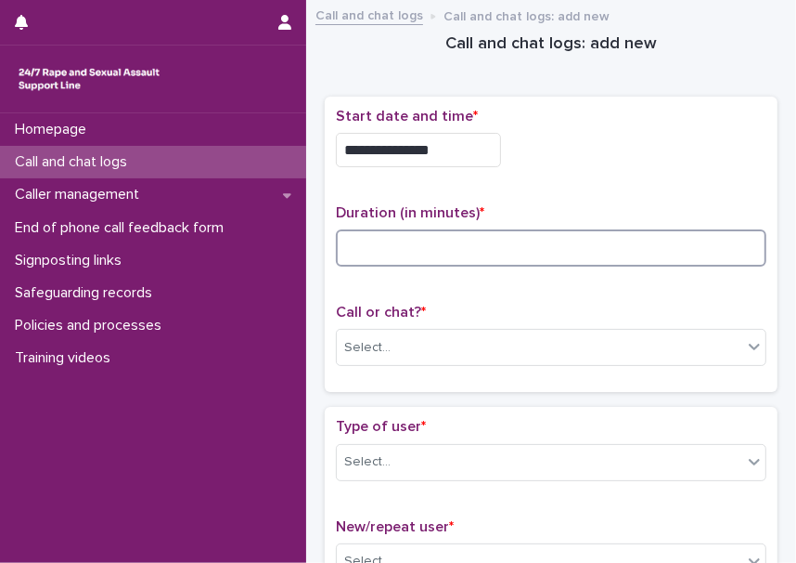
click at [594, 250] on input at bounding box center [551, 247] width 431 height 37
type input "*"
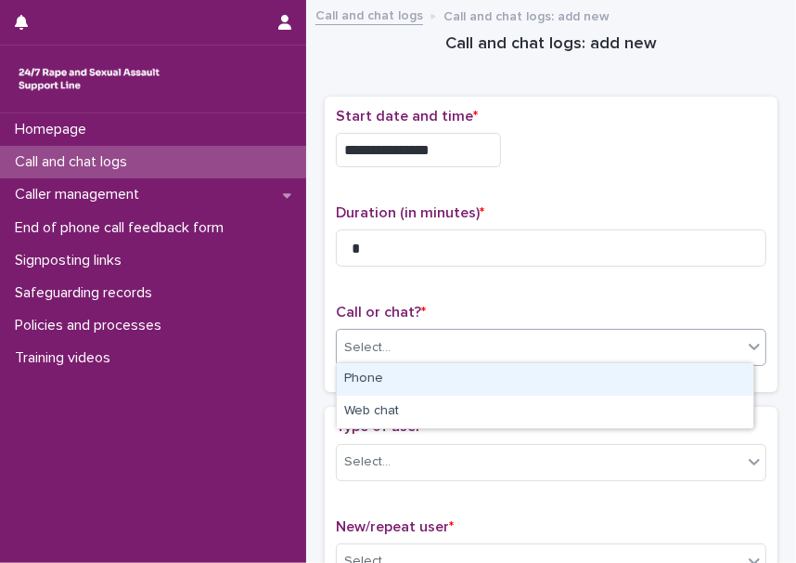
click at [547, 351] on div "Select..." at bounding box center [540, 347] width 406 height 31
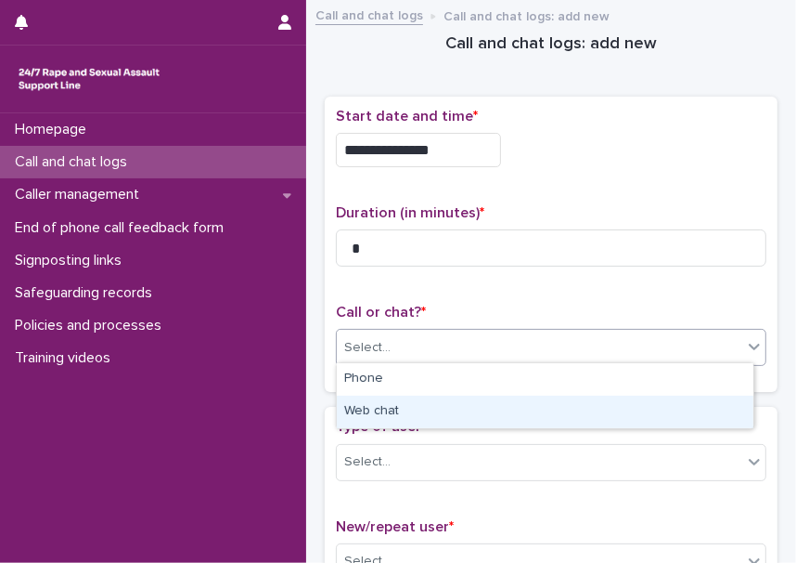
click at [370, 413] on div "Web chat" at bounding box center [545, 411] width 417 height 32
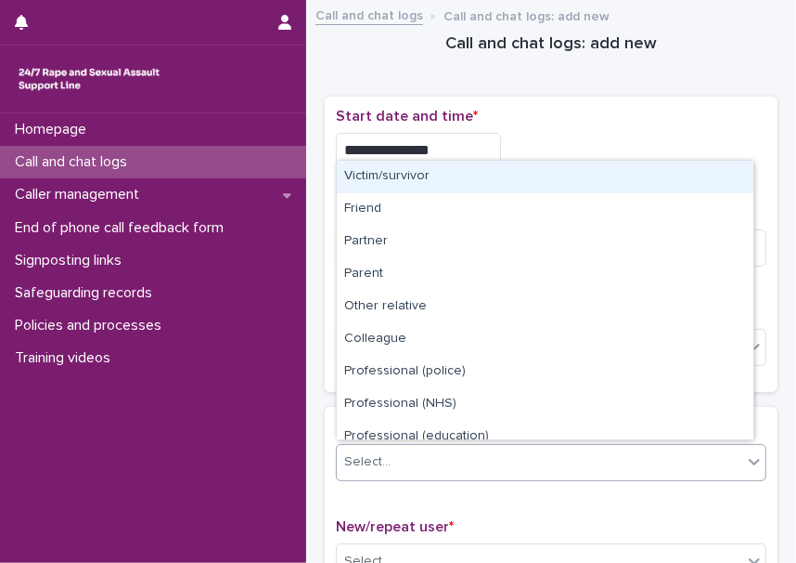
click at [393, 452] on input "text" at bounding box center [394, 461] width 2 height 18
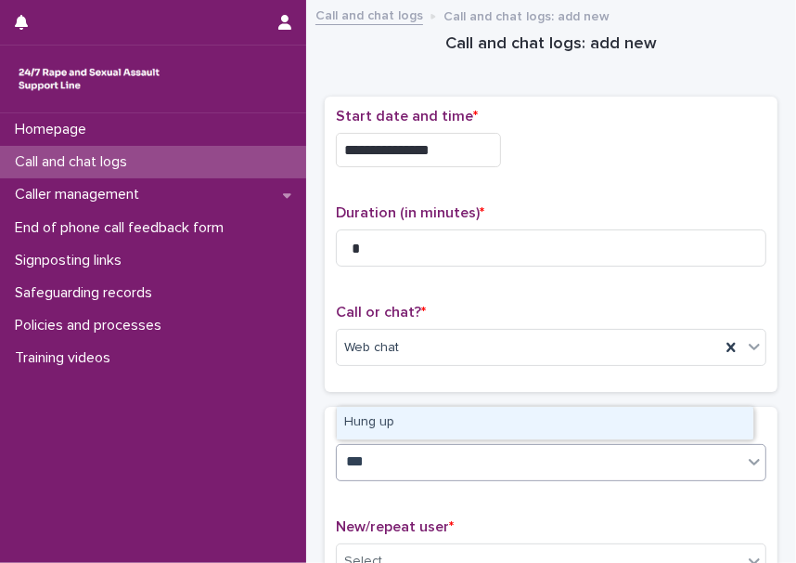
type input "****"
click at [386, 417] on div "Hung up" at bounding box center [545, 423] width 417 height 32
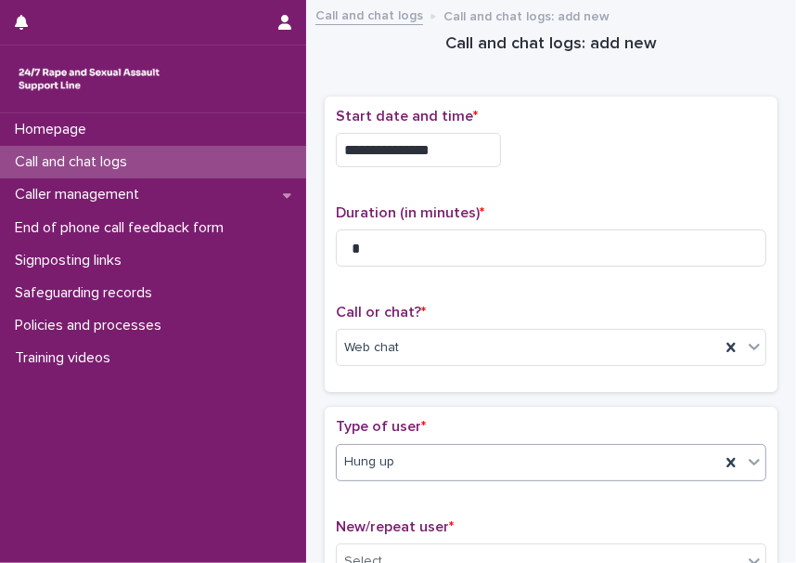
click at [324, 439] on div "**********" at bounding box center [552, 412] width 472 height 803
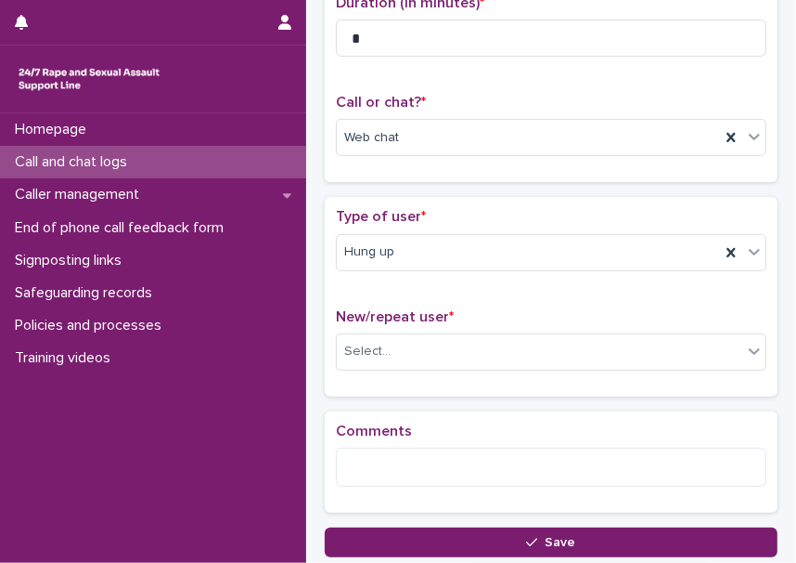
scroll to position [253, 0]
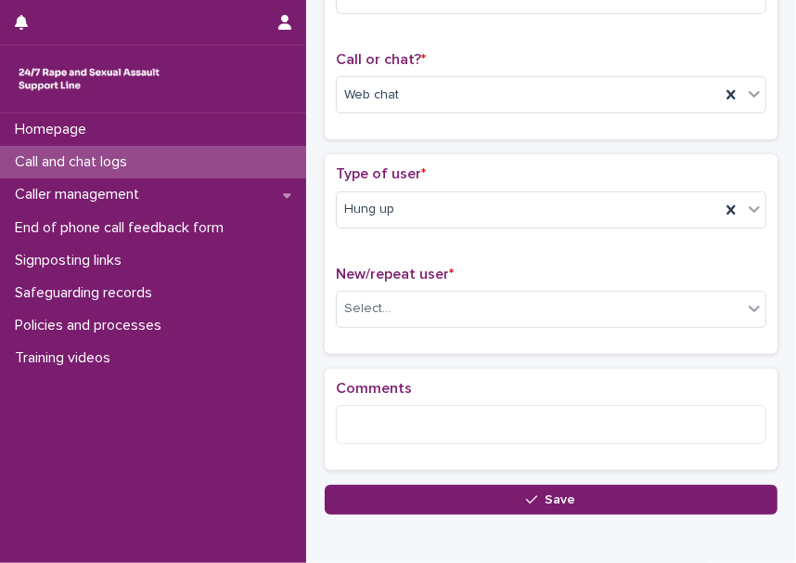
click at [403, 323] on div "New/repeat user * Select..." at bounding box center [551, 303] width 431 height 77
click at [418, 296] on div "Select..." at bounding box center [540, 308] width 406 height 31
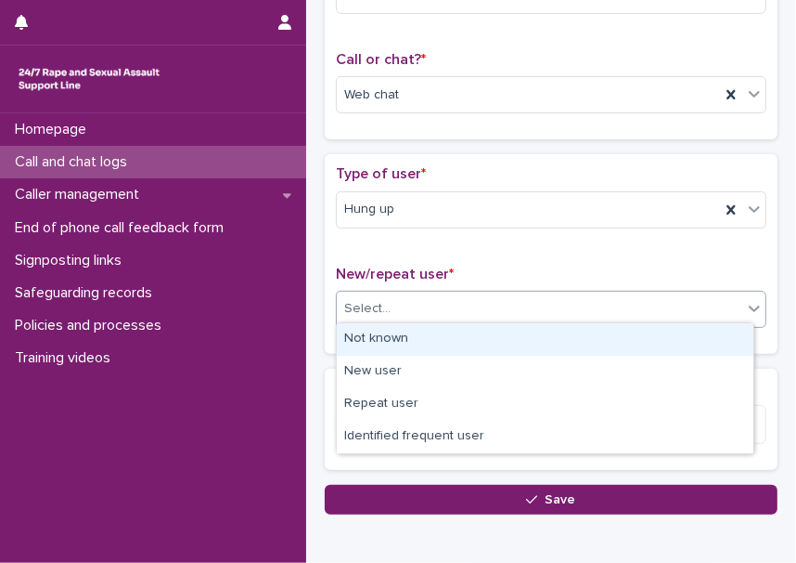
click at [408, 343] on div "Not known" at bounding box center [545, 339] width 417 height 32
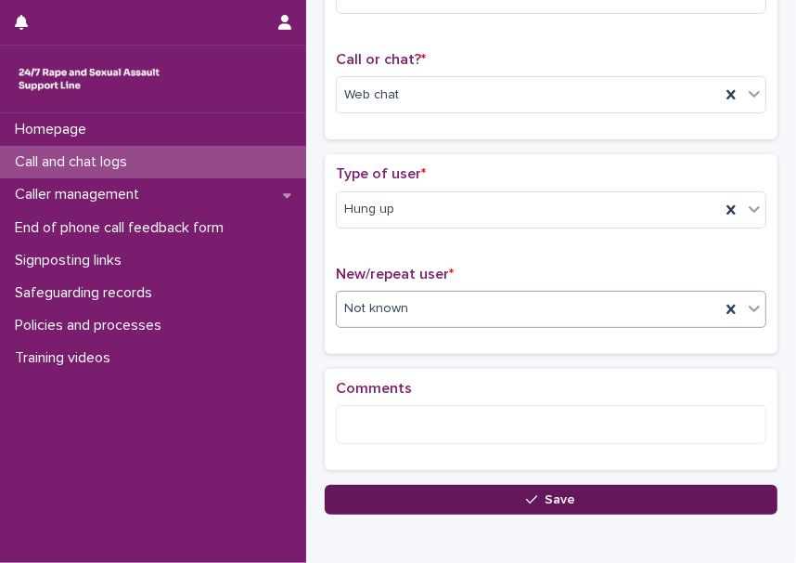
click at [460, 499] on button "Save" at bounding box center [551, 500] width 453 height 30
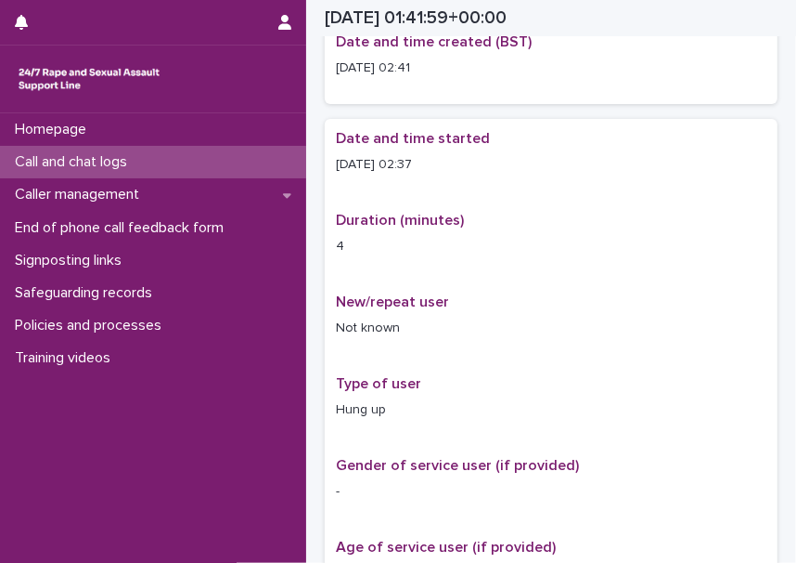
scroll to position [264, 0]
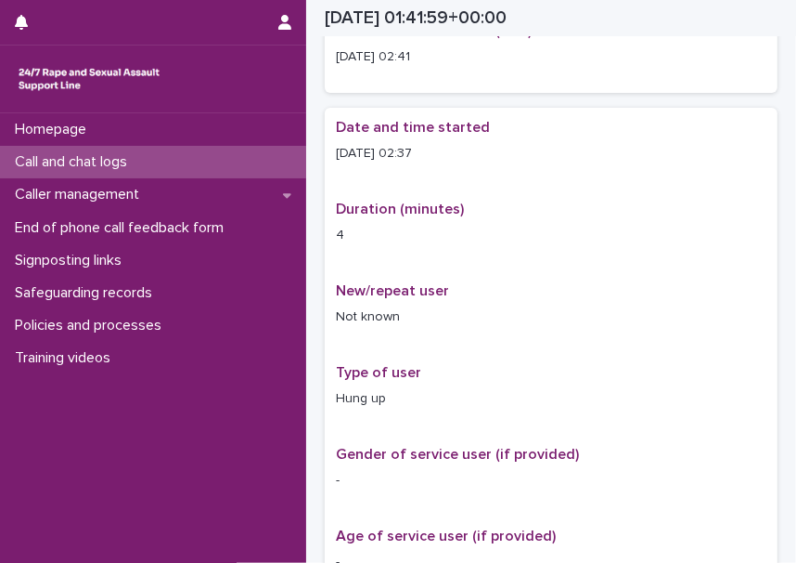
click at [521, 152] on p "[DATE] 02:37" at bounding box center [551, 153] width 431 height 19
click at [393, 351] on div "Date and time started [DATE] 02:37 Duration (minutes) 4 New/repeat user Not kno…" at bounding box center [551, 353] width 431 height 468
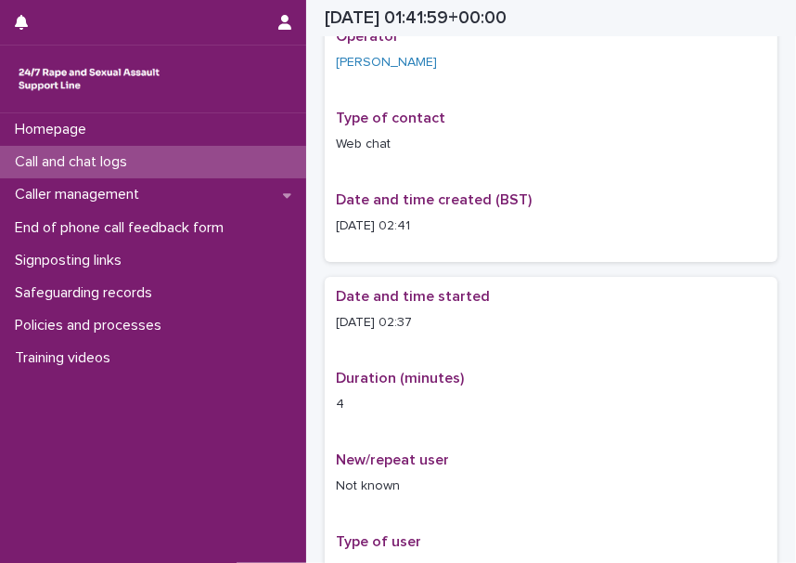
scroll to position [0, 0]
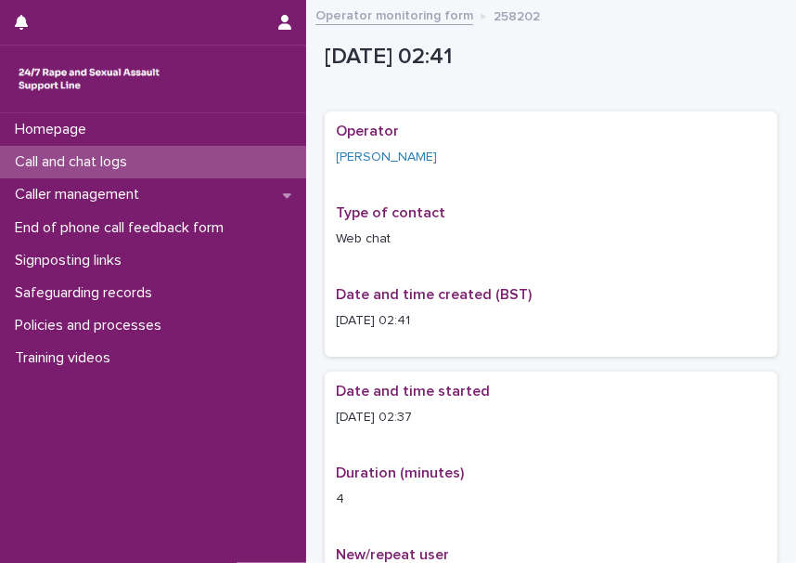
click at [425, 16] on link "Operator monitoring form" at bounding box center [395, 14] width 158 height 21
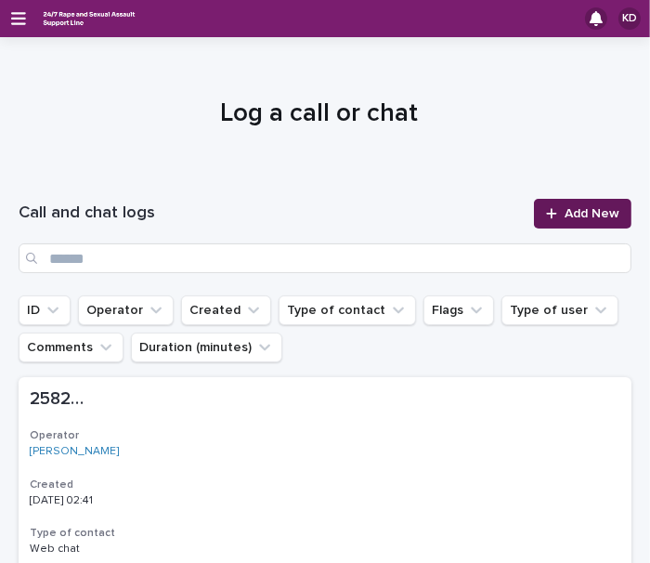
click at [587, 206] on link "Add New" at bounding box center [582, 214] width 97 height 30
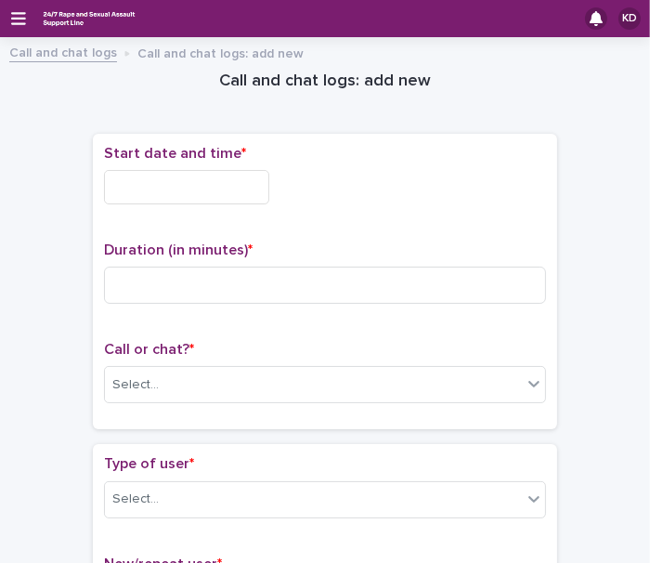
click at [143, 180] on input "text" at bounding box center [186, 187] width 165 height 34
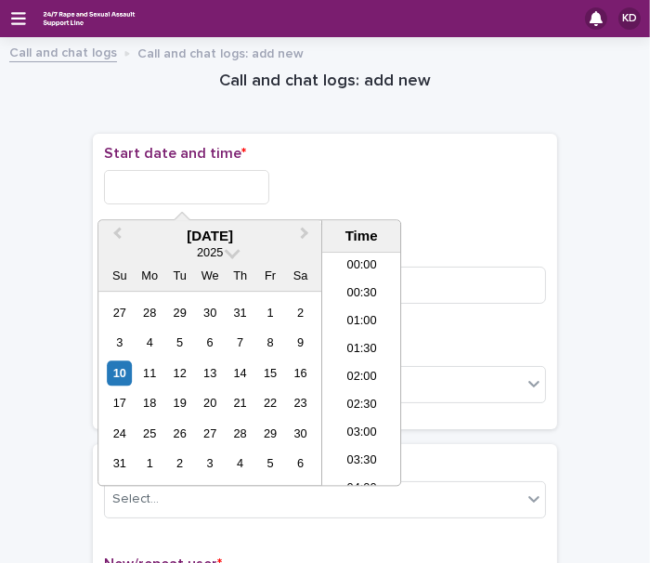
scroll to position [37, 0]
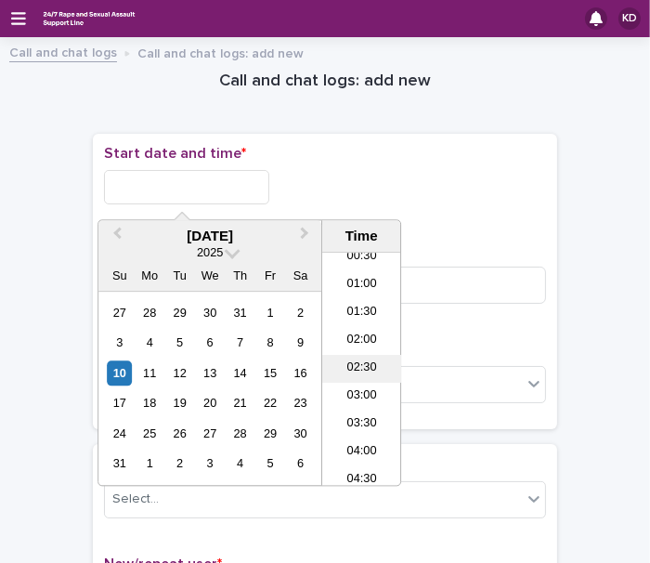
click at [364, 364] on li "02:30" at bounding box center [361, 370] width 79 height 28
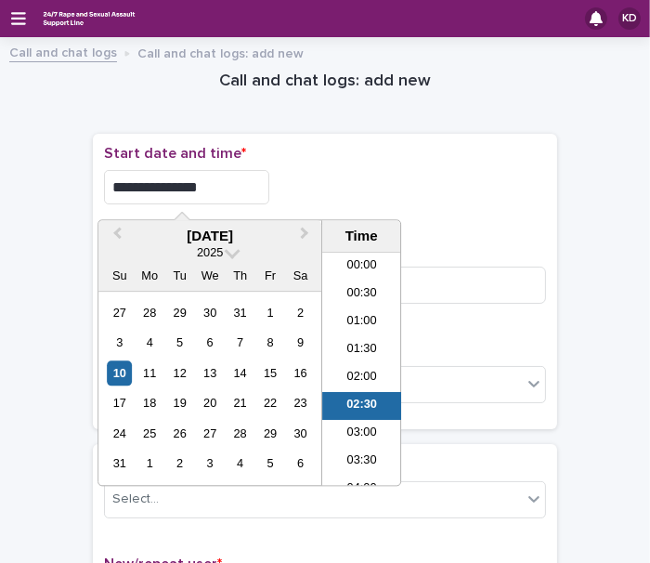
drag, startPoint x: 185, startPoint y: 179, endPoint x: 234, endPoint y: 193, distance: 51.1
click at [234, 192] on input "**********" at bounding box center [186, 187] width 165 height 34
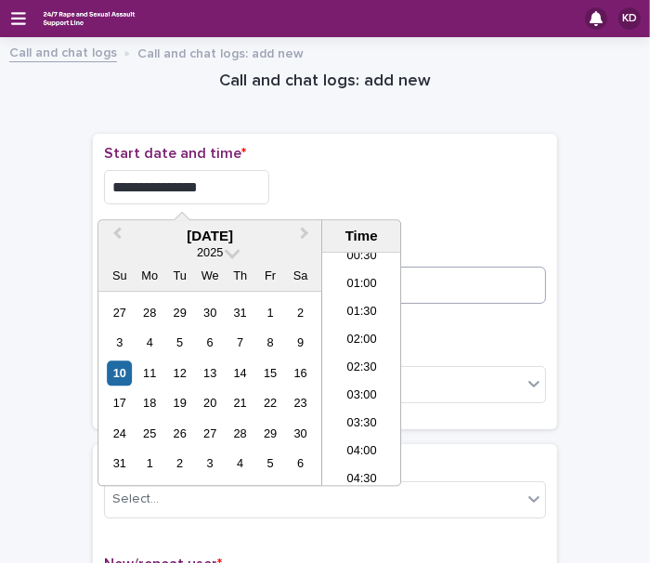
type input "**********"
click at [466, 287] on input at bounding box center [325, 284] width 442 height 37
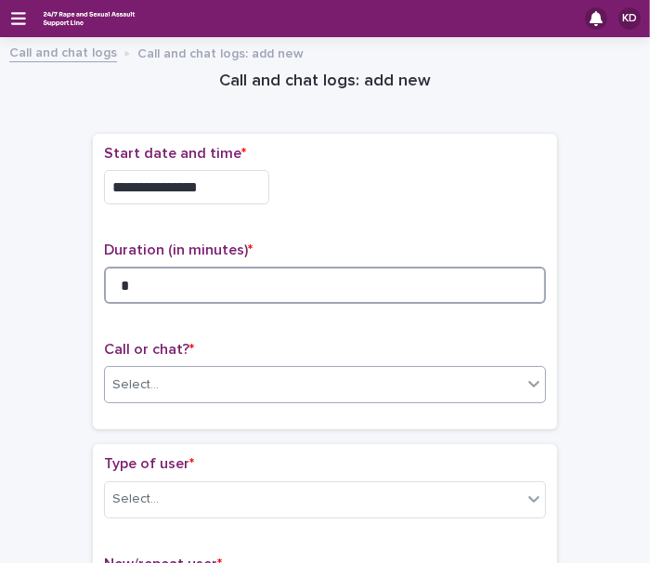
type input "*"
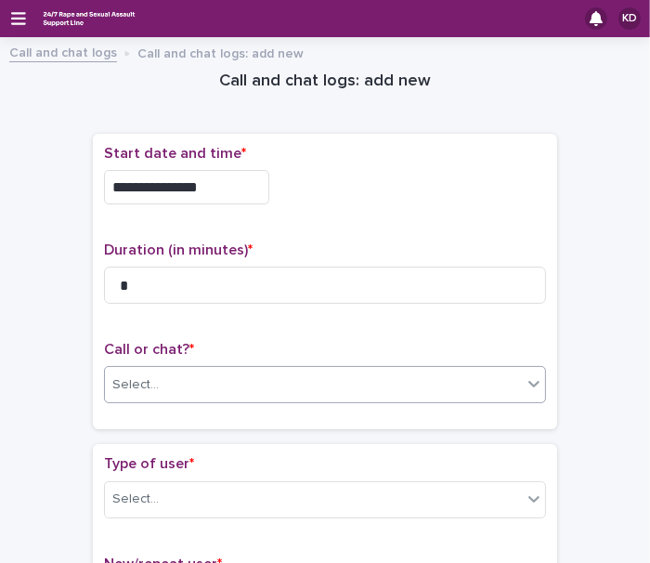
click at [220, 384] on div "Select..." at bounding box center [313, 384] width 417 height 31
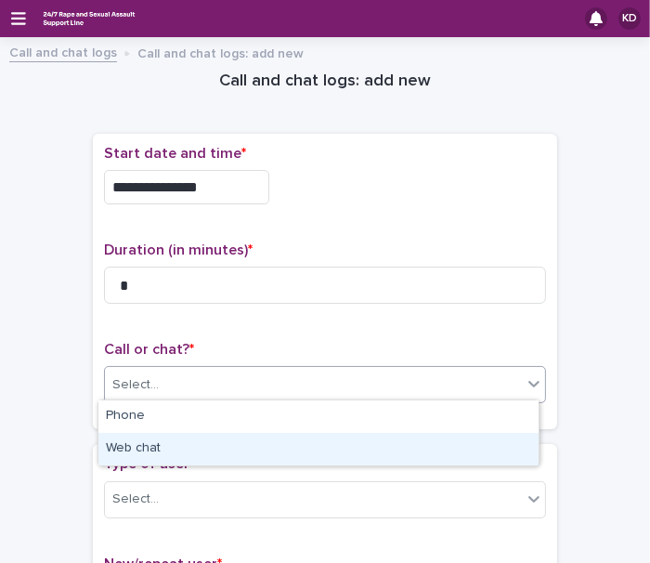
click at [154, 446] on div "Web chat" at bounding box center [318, 449] width 440 height 32
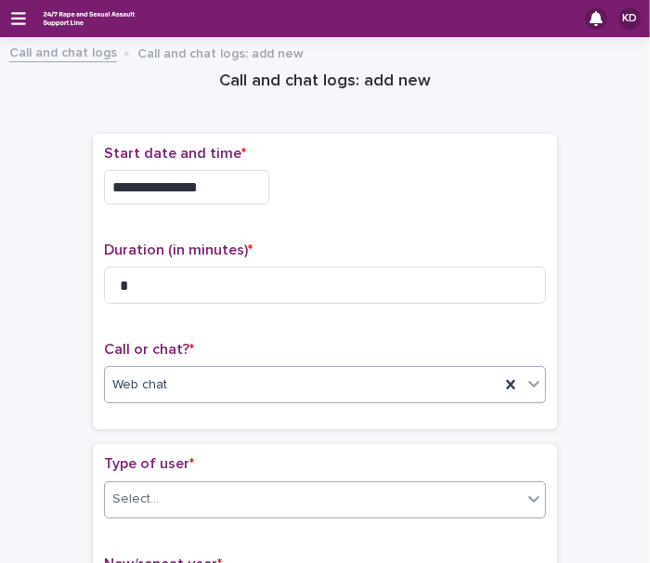
click at [169, 489] on div "Select..." at bounding box center [313, 499] width 417 height 31
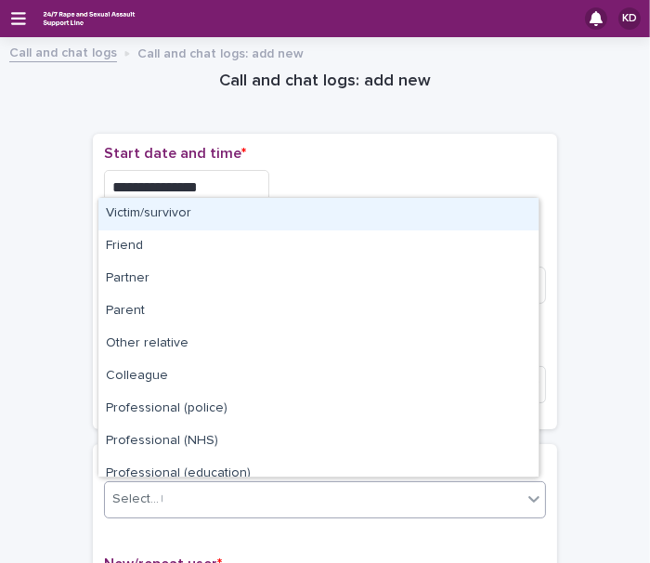
type input "**"
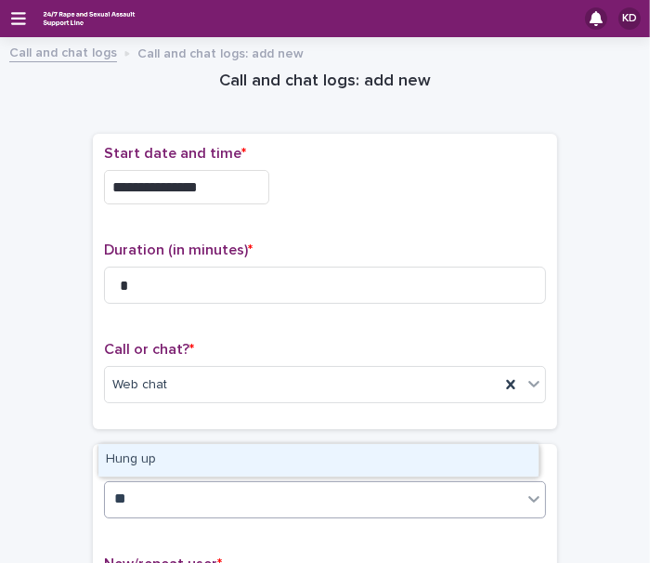
click at [149, 458] on div "Hung up" at bounding box center [318, 460] width 440 height 32
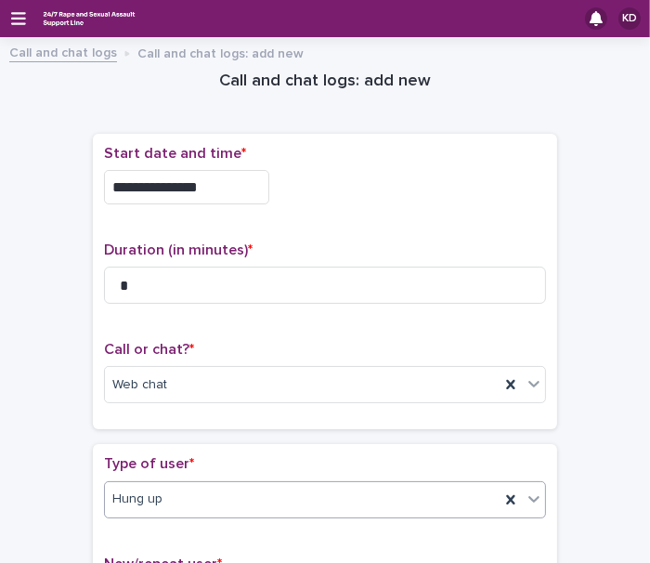
click at [586, 406] on div "**********" at bounding box center [325, 419] width 613 height 743
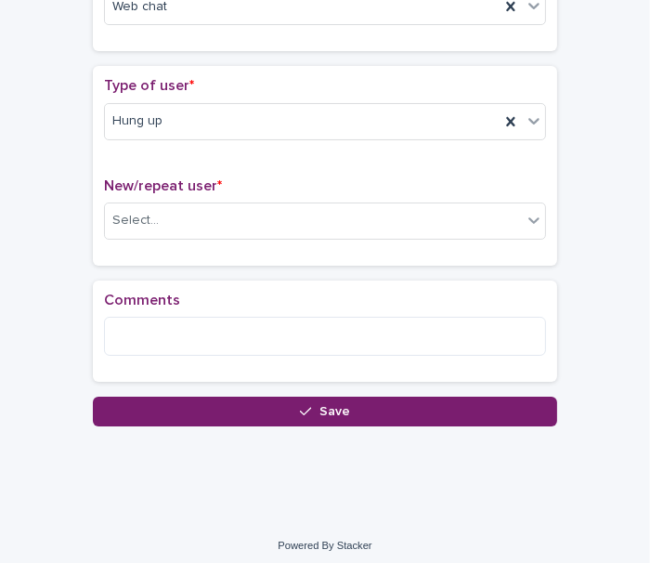
scroll to position [382, 0]
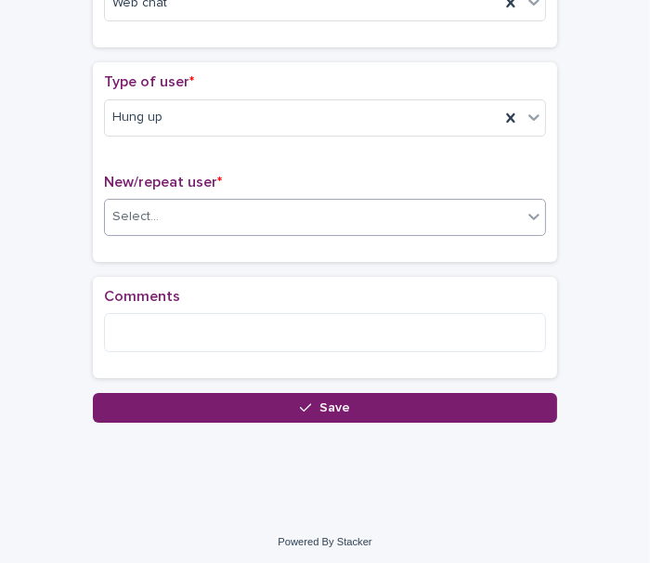
click at [139, 226] on div "Select..." at bounding box center [313, 216] width 417 height 31
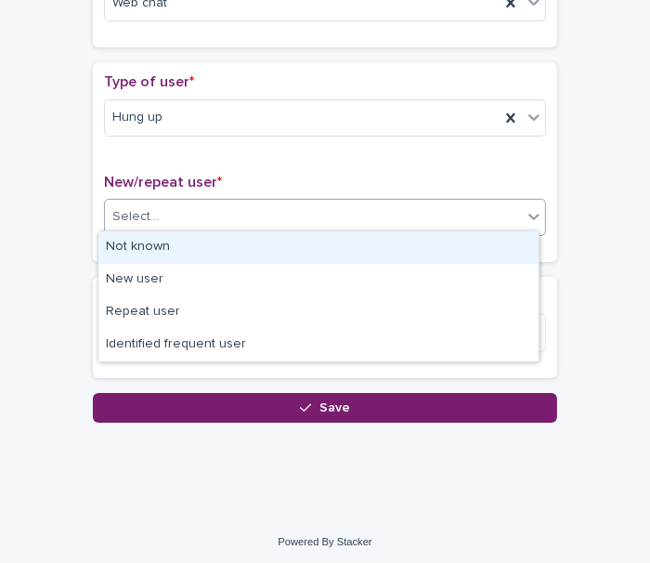
click at [148, 247] on div "Not known" at bounding box center [318, 247] width 440 height 32
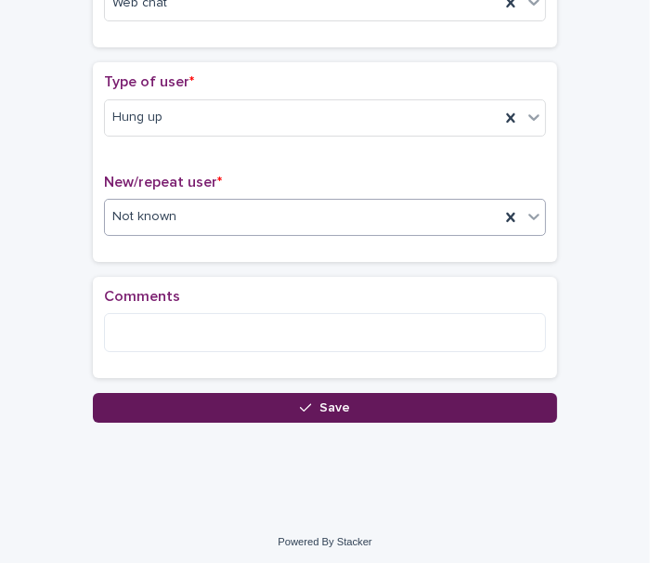
click at [199, 395] on button "Save" at bounding box center [325, 408] width 464 height 30
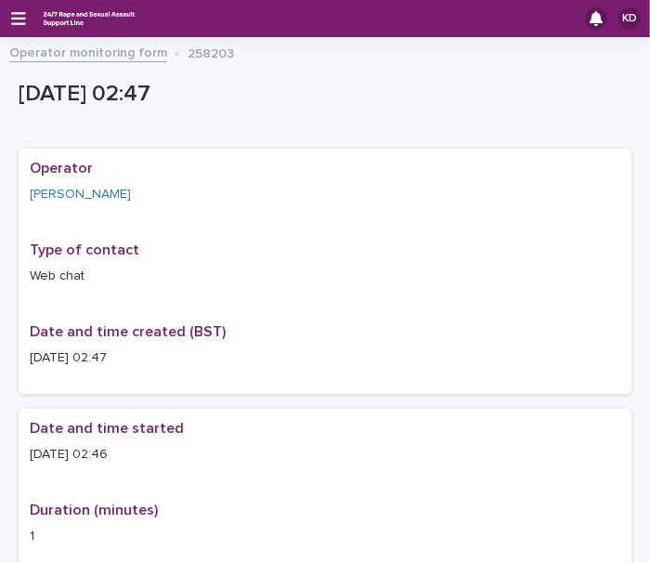
click at [124, 53] on link "Operator monitoring form" at bounding box center [88, 51] width 158 height 21
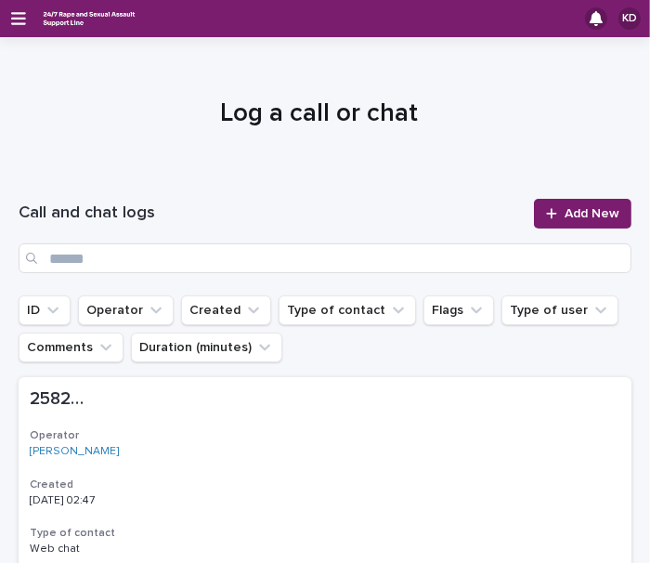
click at [330, 203] on h1 "Call and chat logs" at bounding box center [271, 213] width 504 height 22
click at [588, 216] on span "Add New" at bounding box center [591, 213] width 55 height 13
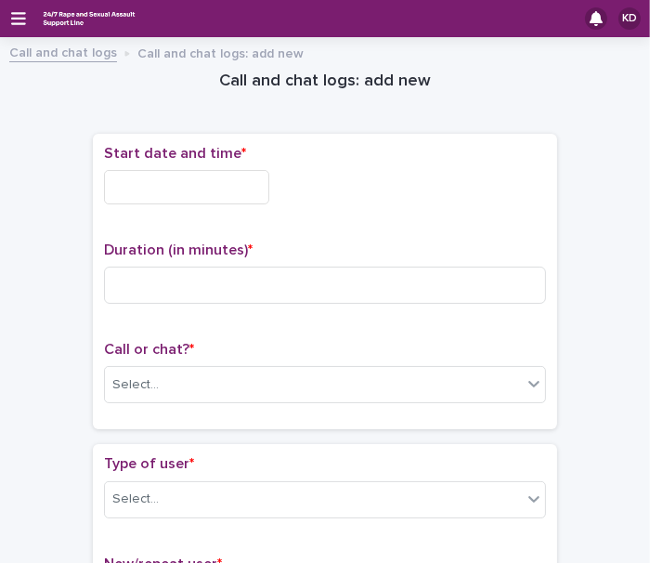
click at [134, 194] on input "text" at bounding box center [186, 187] width 165 height 34
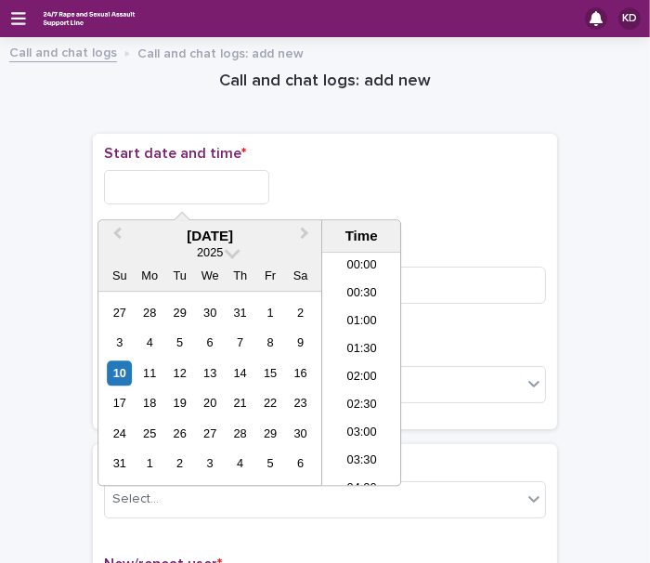
scroll to position [37, 0]
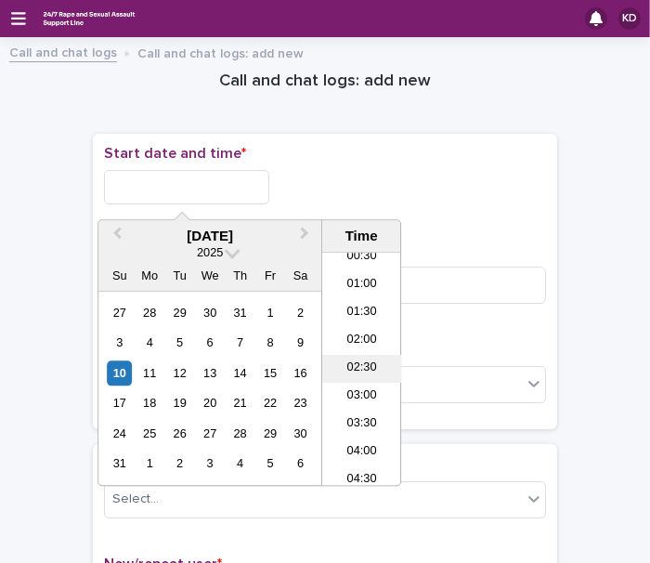
click at [363, 363] on li "02:30" at bounding box center [361, 370] width 79 height 28
drag, startPoint x: 187, startPoint y: 184, endPoint x: 271, endPoint y: 190, distance: 84.7
click at [269, 190] on input "**********" at bounding box center [186, 187] width 165 height 34
type input "**********"
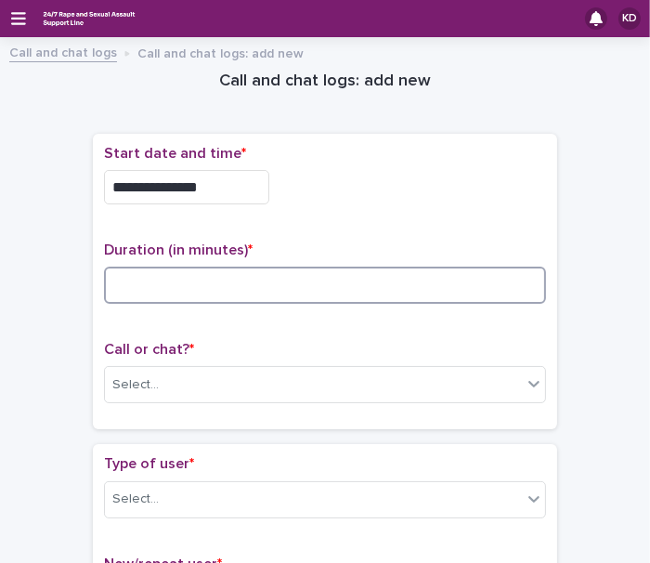
click at [453, 288] on input at bounding box center [325, 284] width 442 height 37
type input "*"
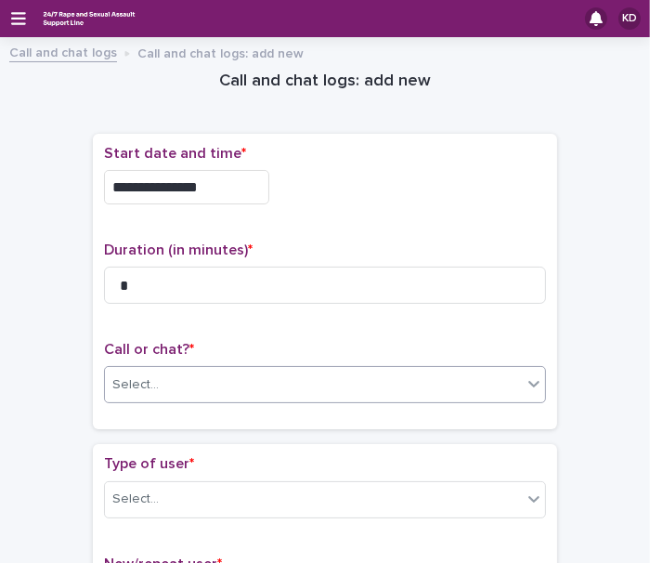
click at [256, 369] on div "Select..." at bounding box center [313, 384] width 417 height 31
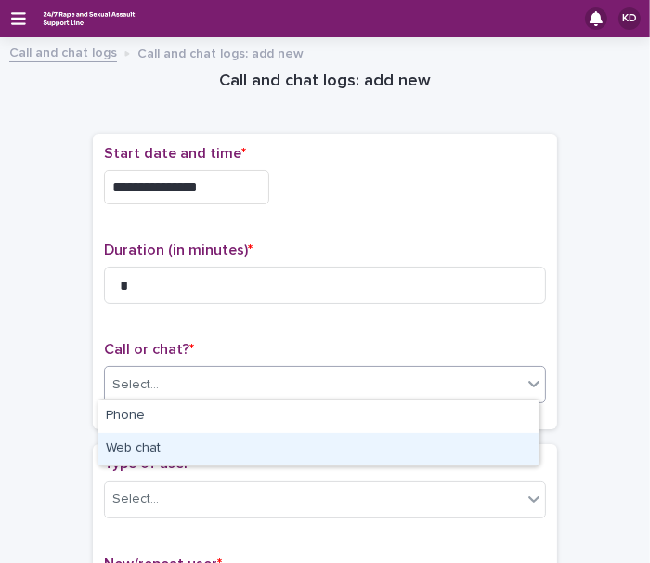
click at [137, 447] on div "Web chat" at bounding box center [318, 449] width 440 height 32
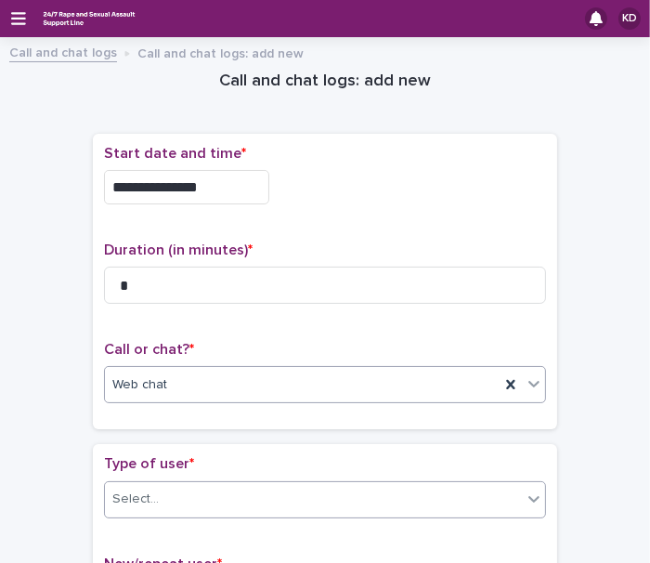
click at [171, 494] on div "Select..." at bounding box center [313, 499] width 417 height 31
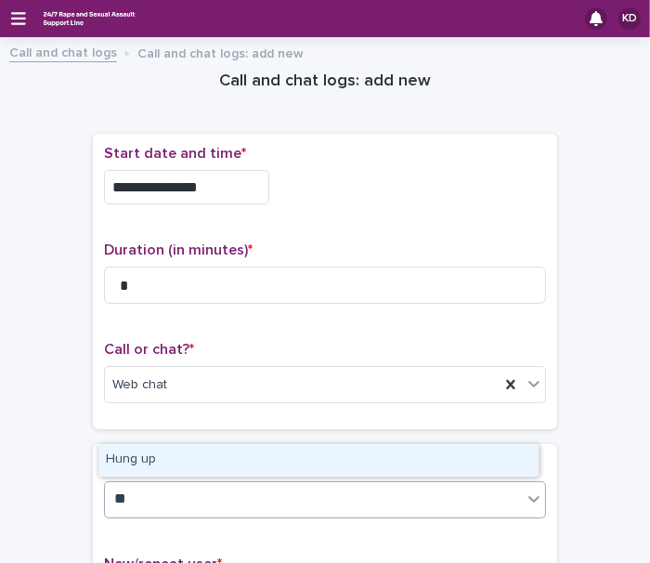
type input "***"
click at [140, 457] on div "Hung up" at bounding box center [318, 460] width 440 height 32
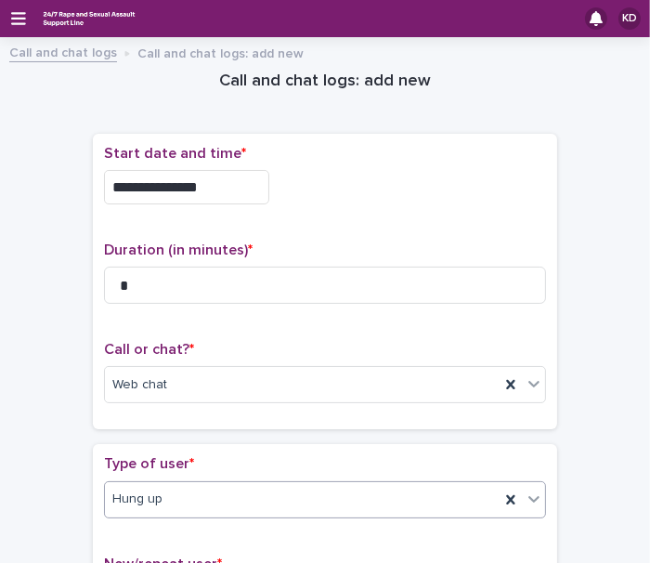
click at [612, 399] on div "**********" at bounding box center [325, 420] width 613 height 744
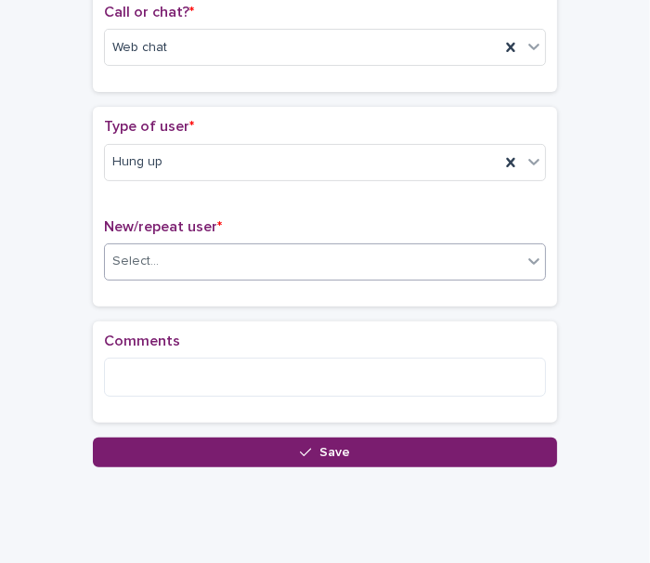
click at [169, 258] on div "Select..." at bounding box center [313, 261] width 417 height 31
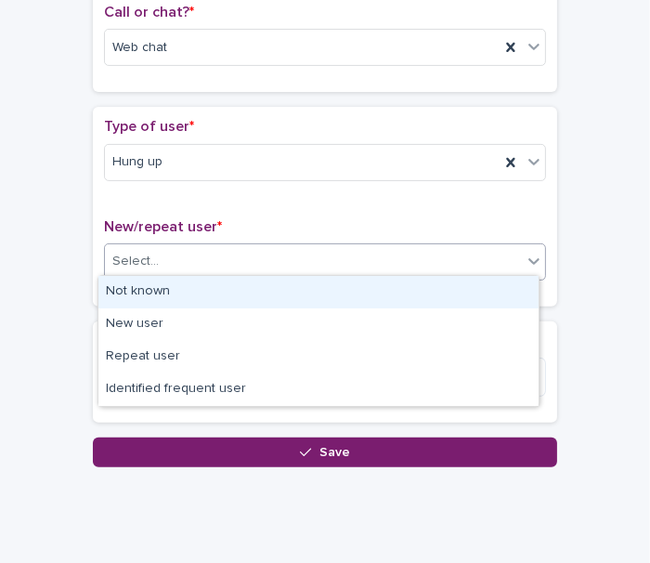
click at [165, 291] on div "Not known" at bounding box center [318, 292] width 440 height 32
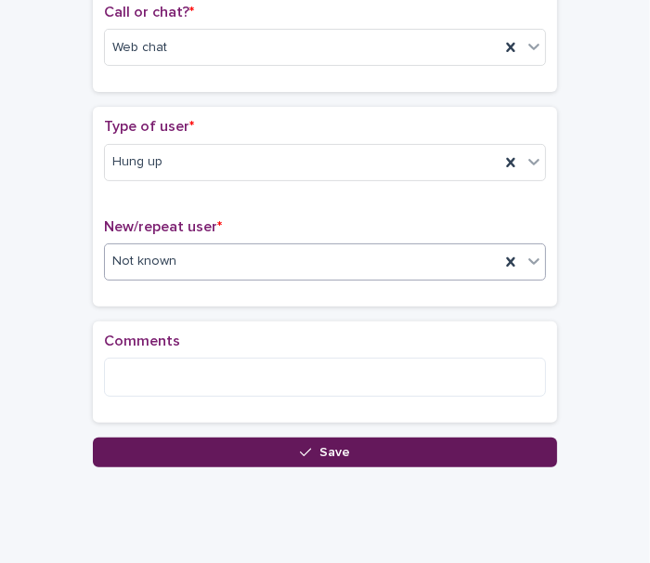
click at [220, 445] on button "Save" at bounding box center [325, 452] width 464 height 30
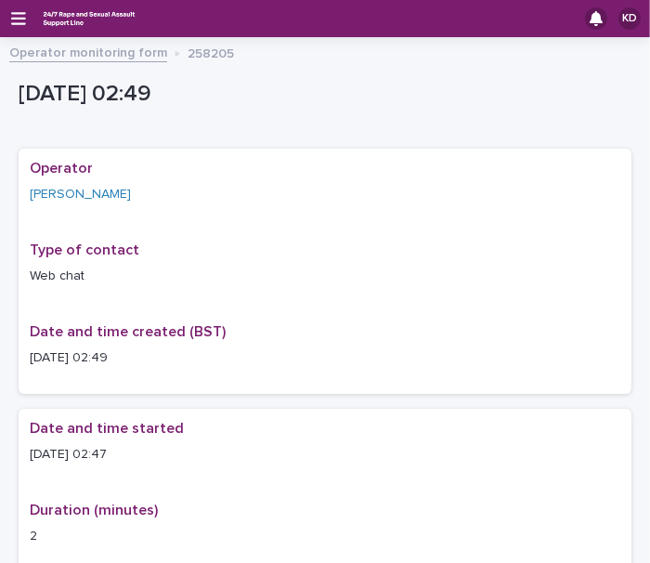
click at [103, 48] on link "Operator monitoring form" at bounding box center [88, 51] width 158 height 21
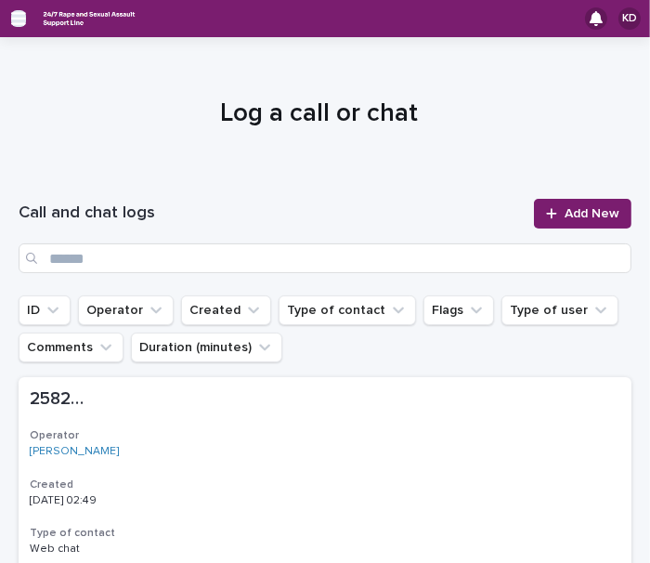
click at [17, 15] on icon "button" at bounding box center [18, 18] width 15 height 17
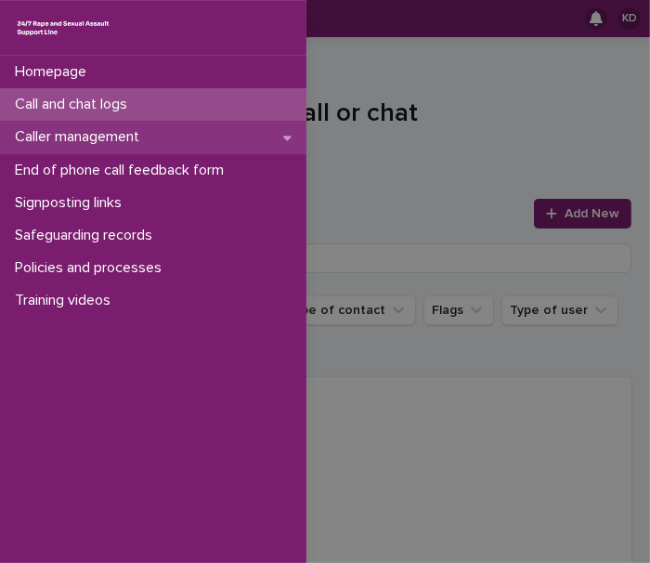
click at [136, 134] on p "Caller management" at bounding box center [80, 137] width 147 height 18
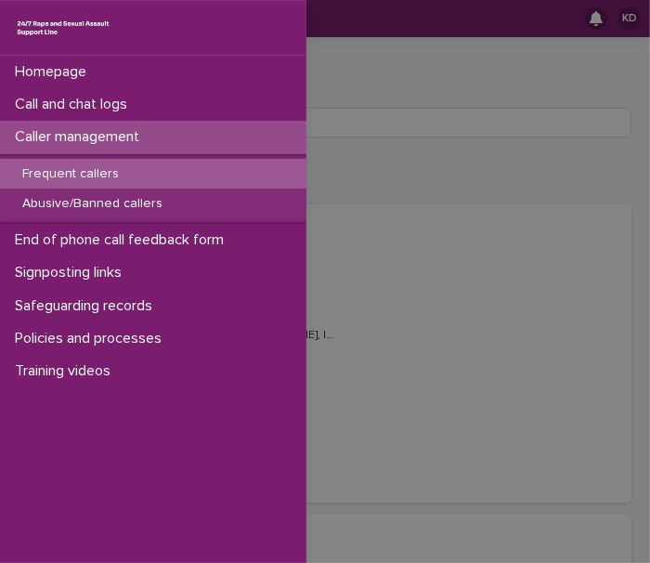
click at [99, 177] on p "Frequent callers" at bounding box center [70, 174] width 126 height 16
click at [629, 83] on div "Homepage Call and chat logs Caller management Frequent callers Abusive/Banned c…" at bounding box center [325, 281] width 650 height 563
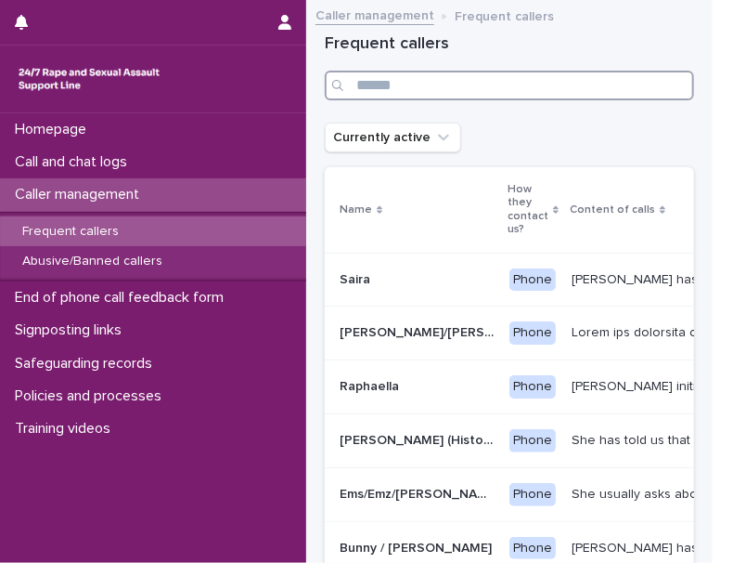
click at [453, 90] on input "Search" at bounding box center [509, 86] width 369 height 30
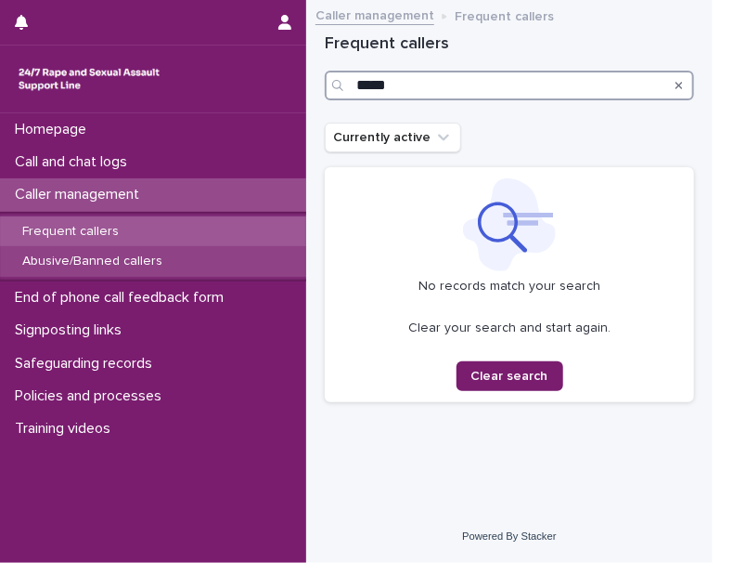
type input "*****"
click at [72, 255] on p "Abusive/Banned callers" at bounding box center [92, 261] width 170 height 16
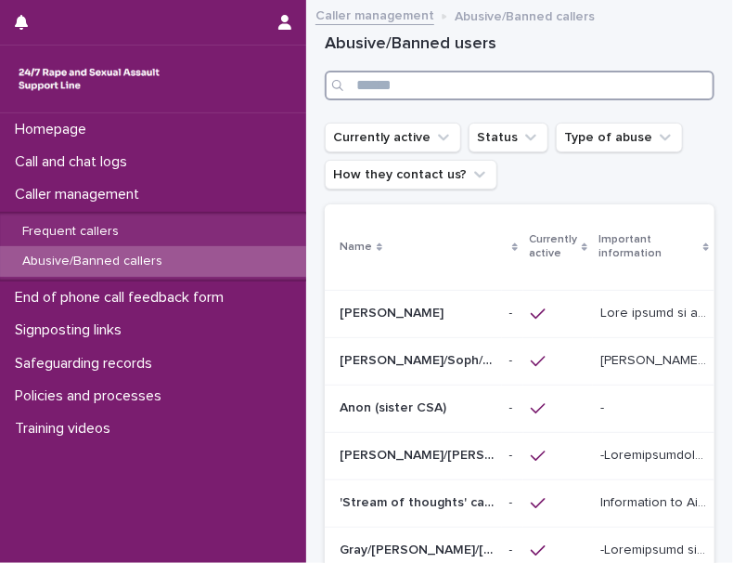
click at [442, 94] on input "Search" at bounding box center [520, 86] width 390 height 30
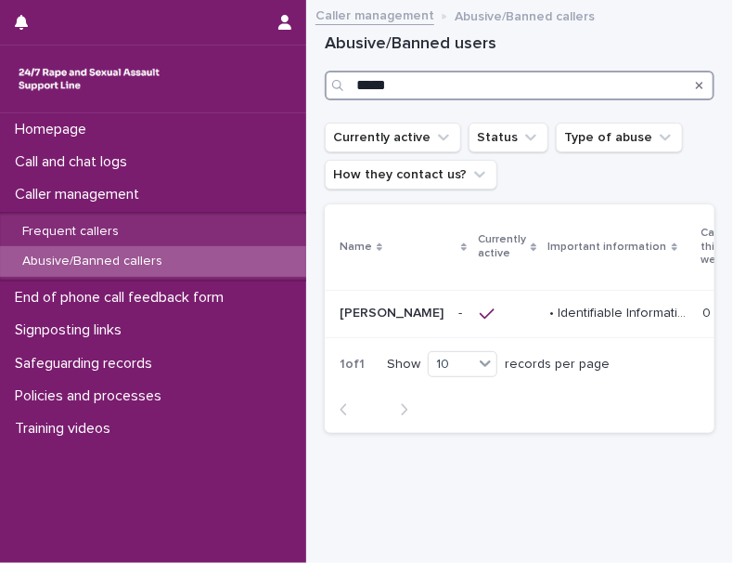
type input "*****"
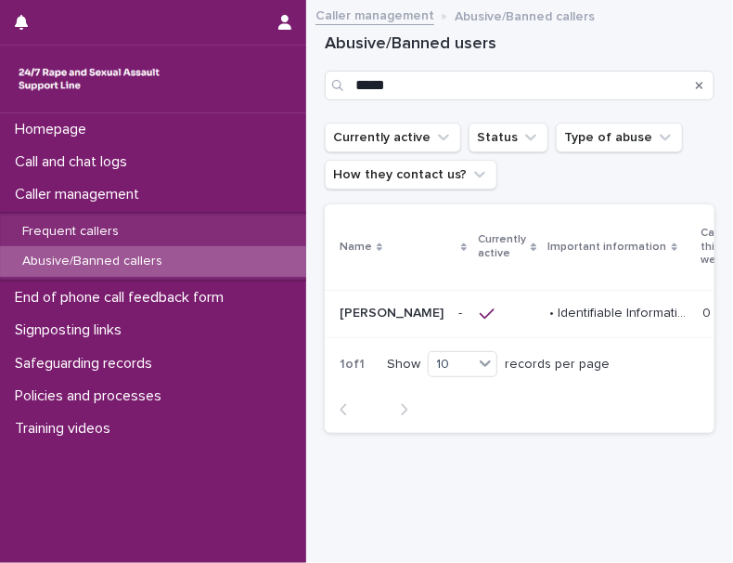
click at [136, 13] on div at bounding box center [140, 22] width 250 height 45
click at [550, 303] on p "• Identifiable Information [DEMOGRAPHIC_DATA] caller with a Scottish accent, gi…" at bounding box center [621, 311] width 142 height 19
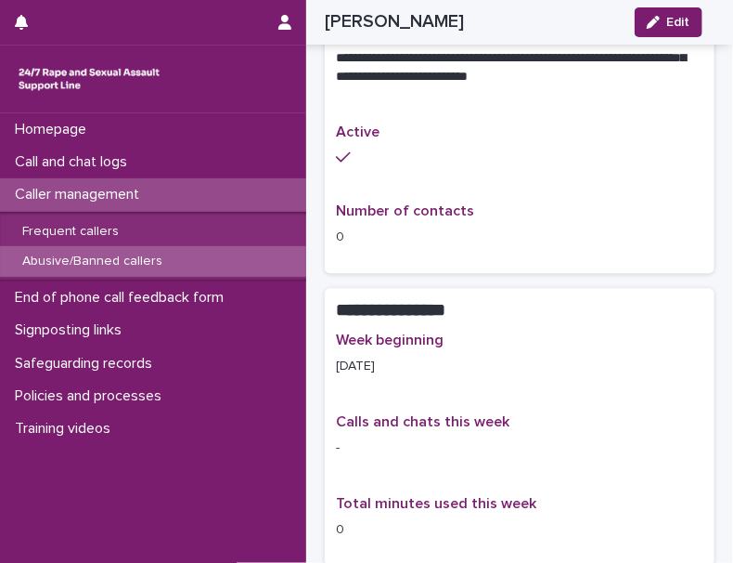
scroll to position [1130, 0]
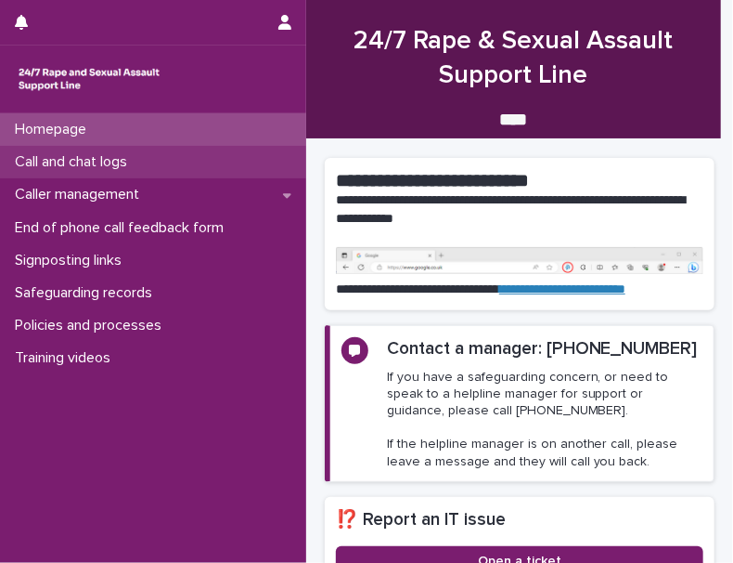
click at [106, 161] on p "Call and chat logs" at bounding box center [74, 162] width 135 height 18
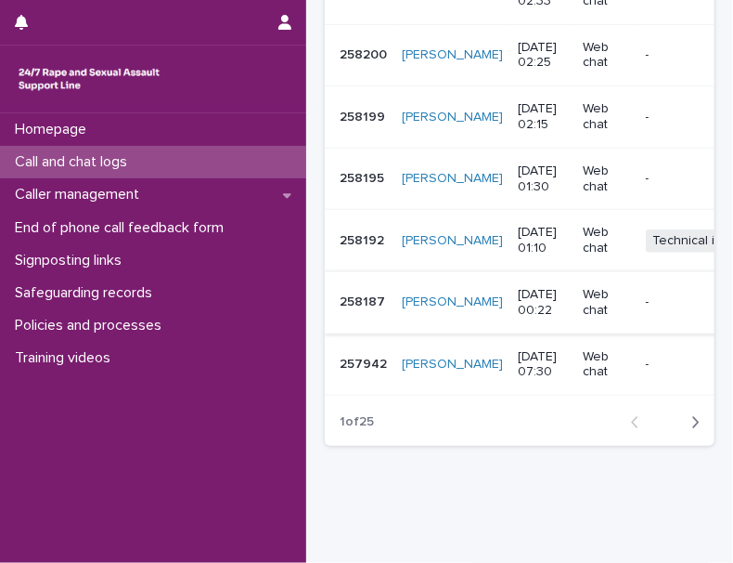
scroll to position [675, 0]
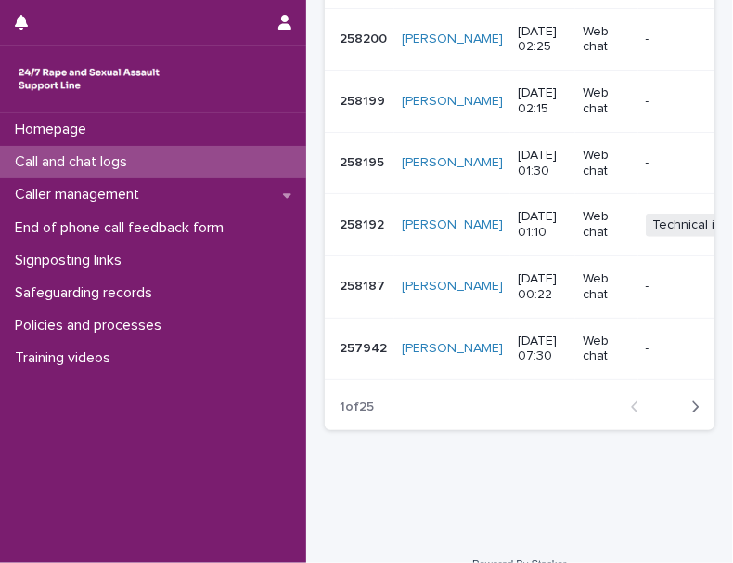
click at [150, 24] on div at bounding box center [140, 22] width 250 height 45
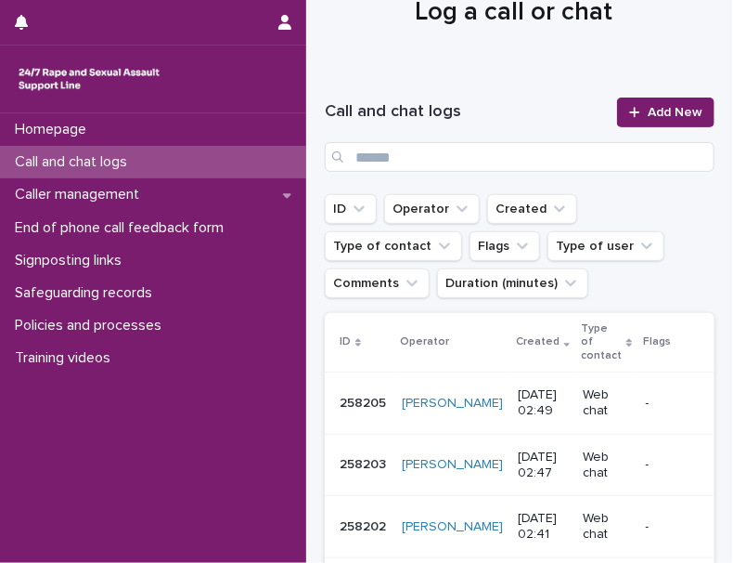
scroll to position [0, 0]
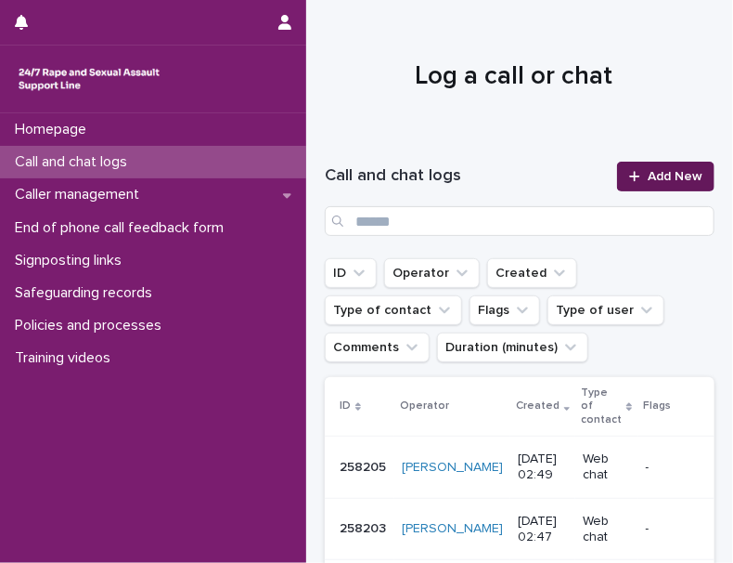
click at [661, 164] on link "Add New" at bounding box center [665, 177] width 97 height 30
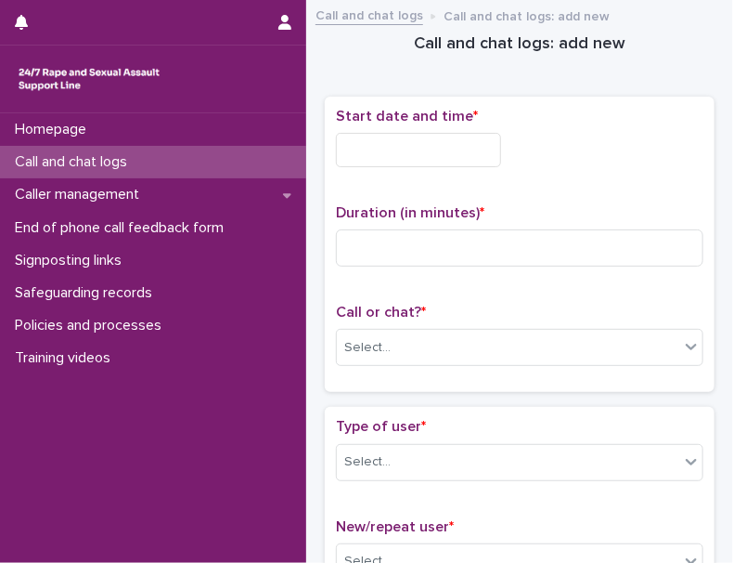
click at [443, 149] on input "text" at bounding box center [418, 150] width 165 height 34
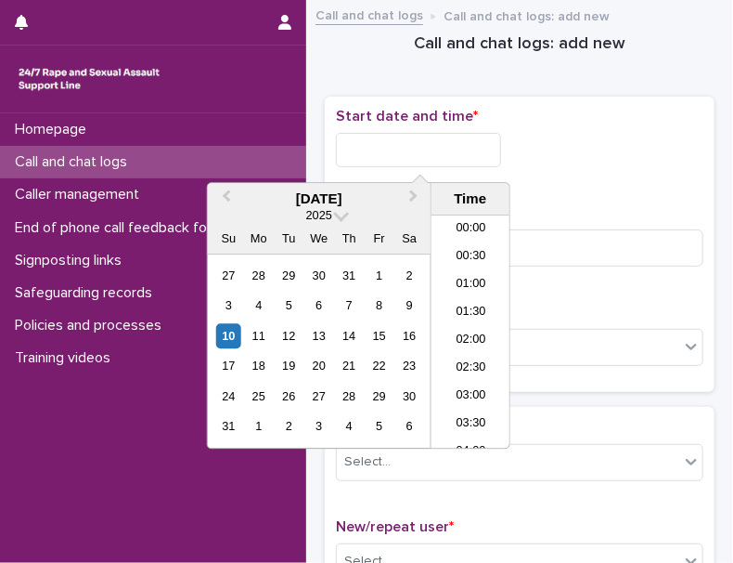
scroll to position [64, 0]
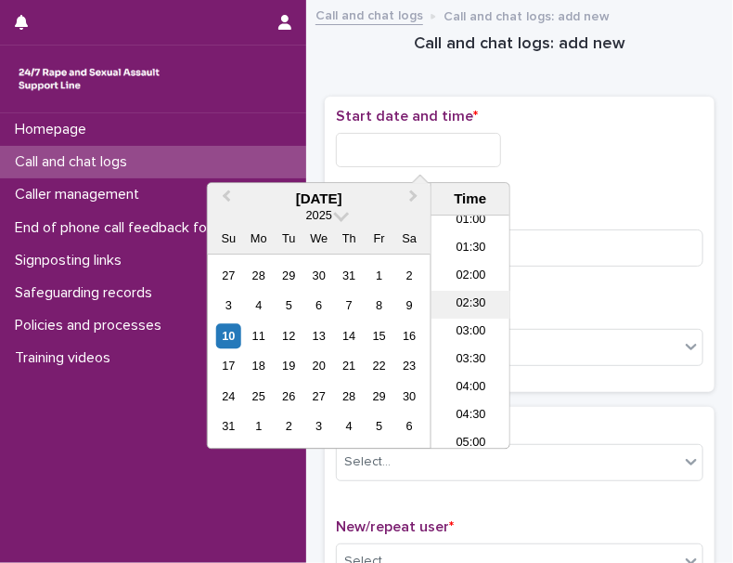
click at [471, 295] on li "02:30" at bounding box center [471, 305] width 79 height 28
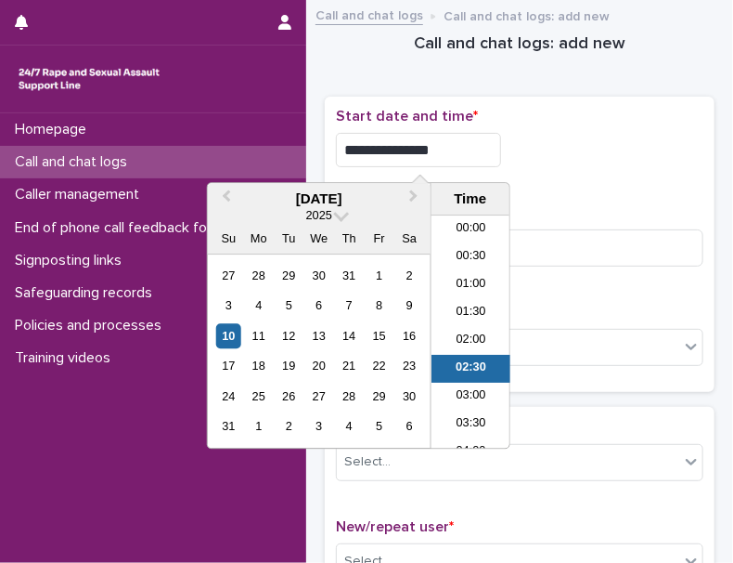
scroll to position [37, 0]
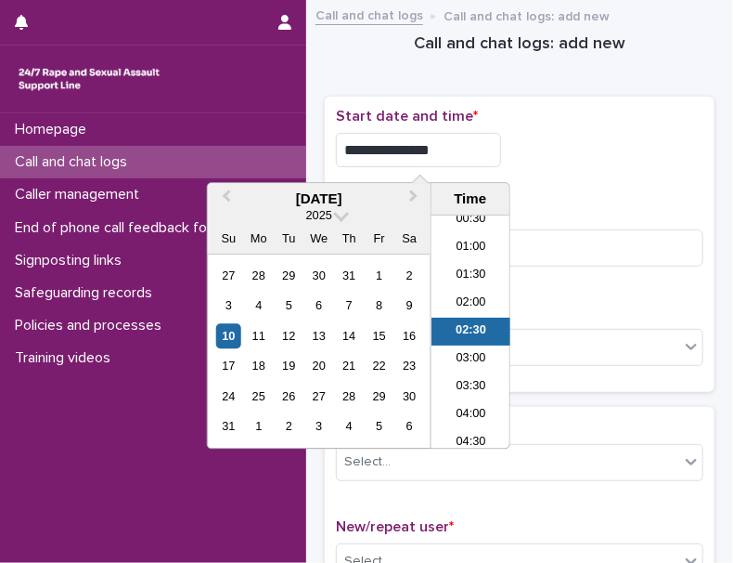
drag, startPoint x: 427, startPoint y: 148, endPoint x: 479, endPoint y: 153, distance: 52.3
click at [479, 153] on input "**********" at bounding box center [418, 150] width 165 height 34
type input "**********"
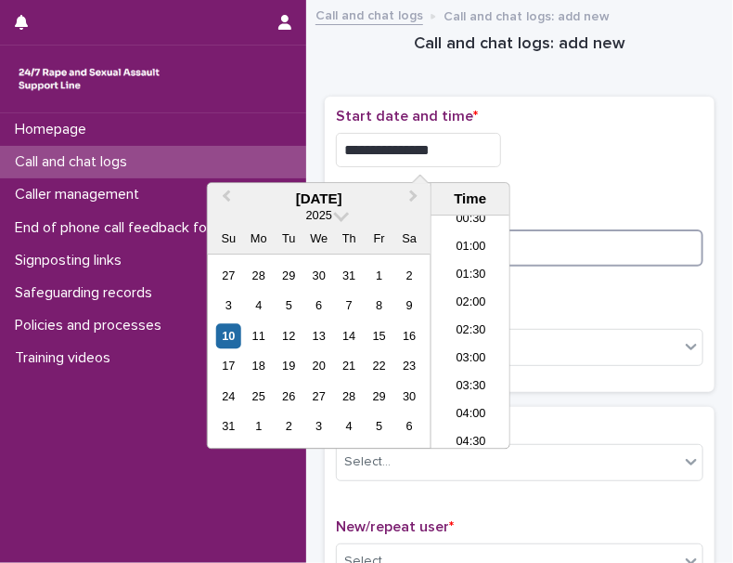
click at [553, 245] on input at bounding box center [520, 247] width 368 height 37
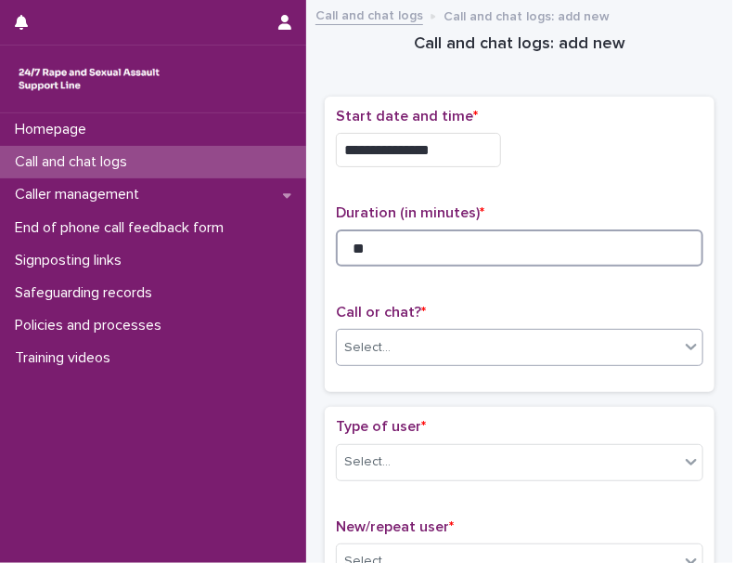
type input "**"
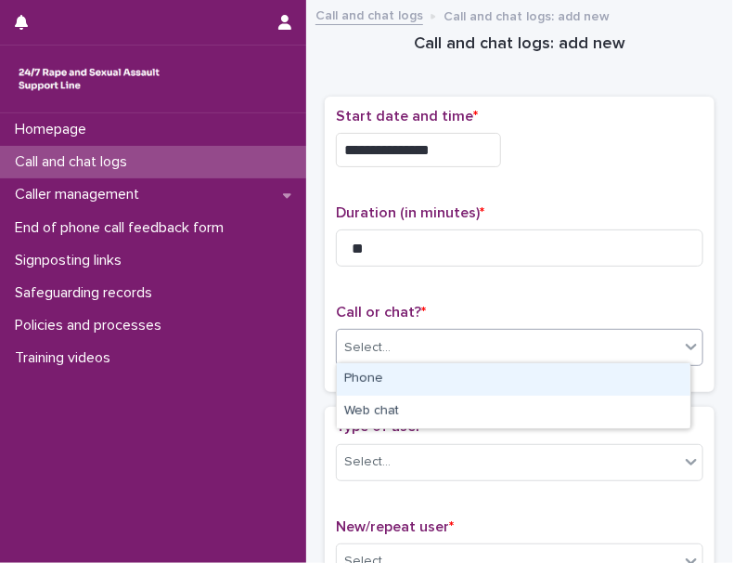
click at [525, 352] on div "Select..." at bounding box center [508, 347] width 343 height 31
type input "**"
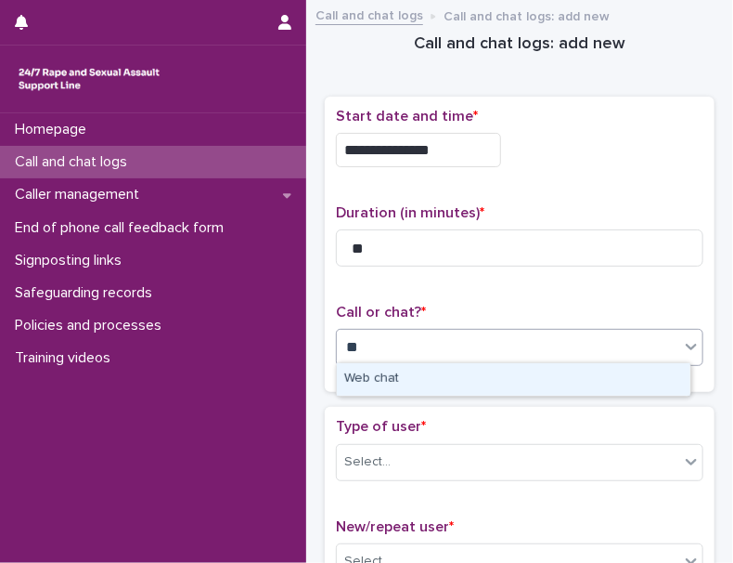
click at [393, 381] on div "Web chat" at bounding box center [514, 379] width 354 height 32
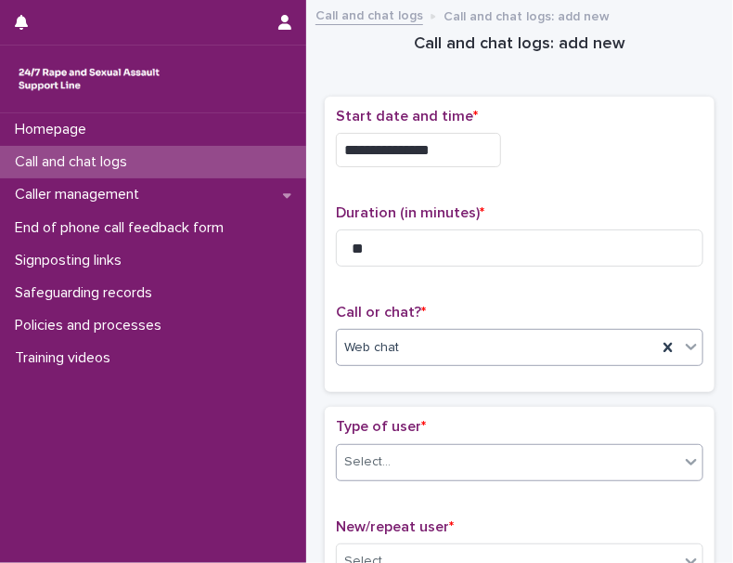
click at [410, 448] on div "Select..." at bounding box center [508, 462] width 343 height 31
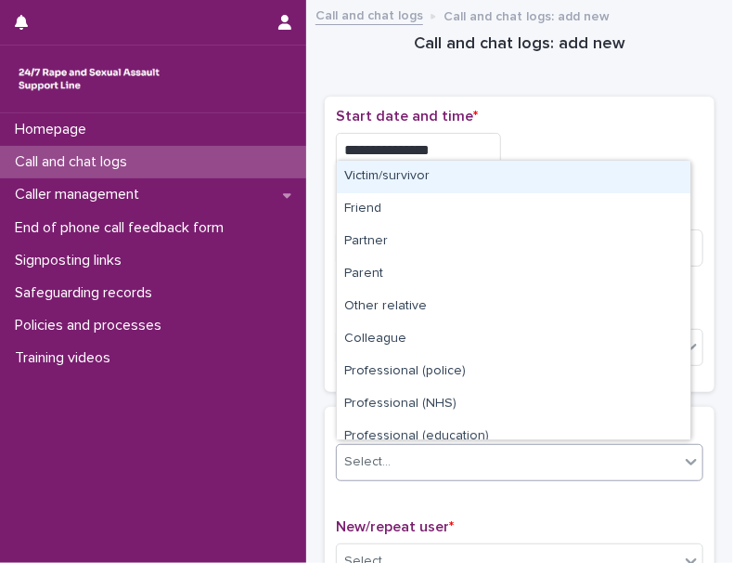
click at [404, 178] on div "Victim/survivor" at bounding box center [514, 177] width 354 height 32
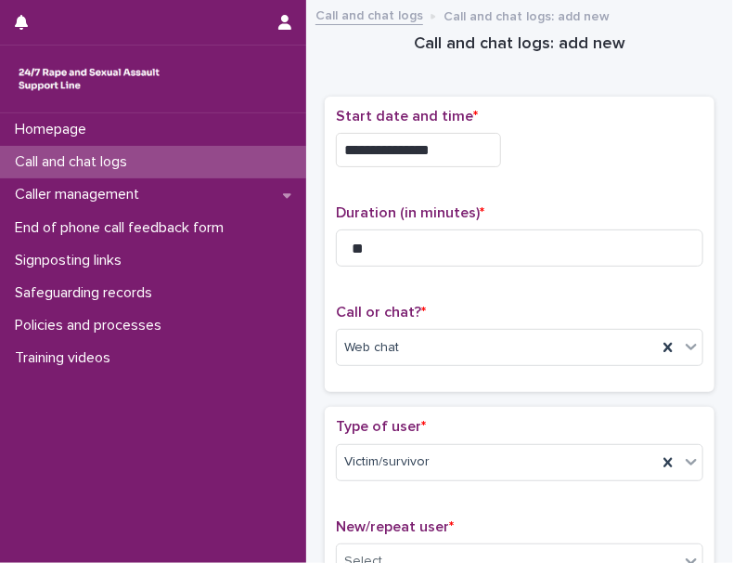
click at [467, 408] on div "Type of user * Victim/survivor New/repeat user * Select..." at bounding box center [520, 506] width 390 height 199
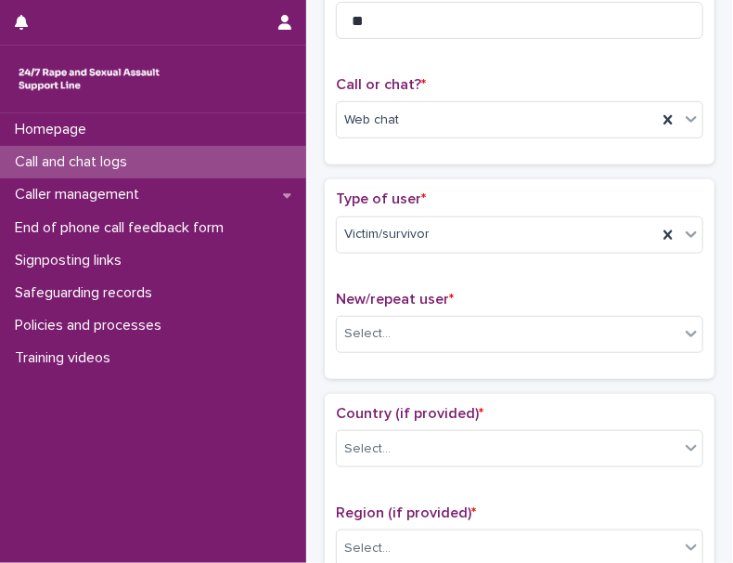
scroll to position [253, 0]
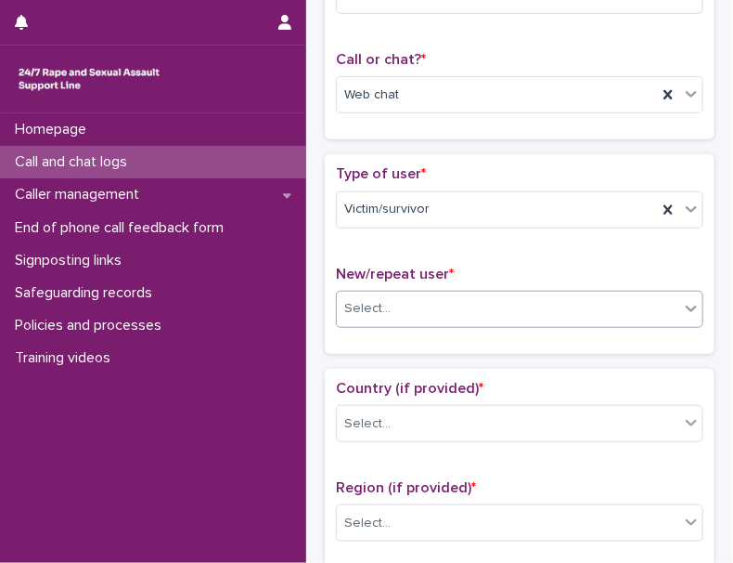
click at [393, 312] on div at bounding box center [394, 308] width 2 height 19
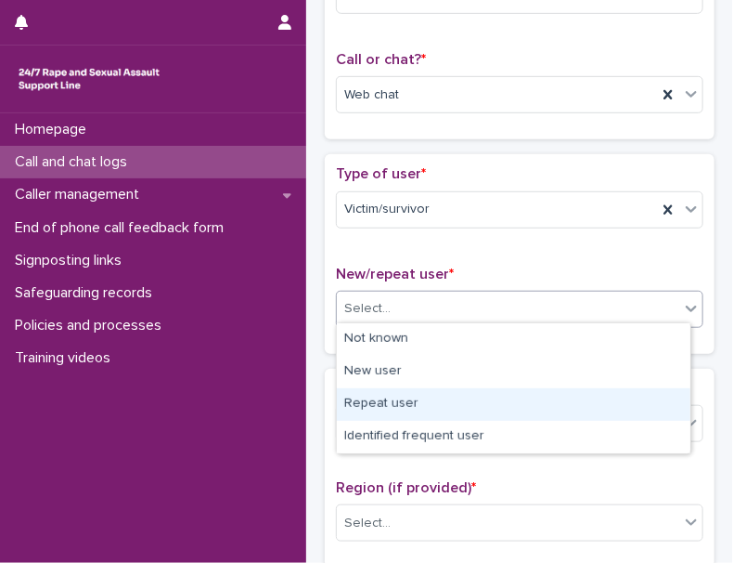
click at [407, 399] on div "Repeat user" at bounding box center [514, 404] width 354 height 32
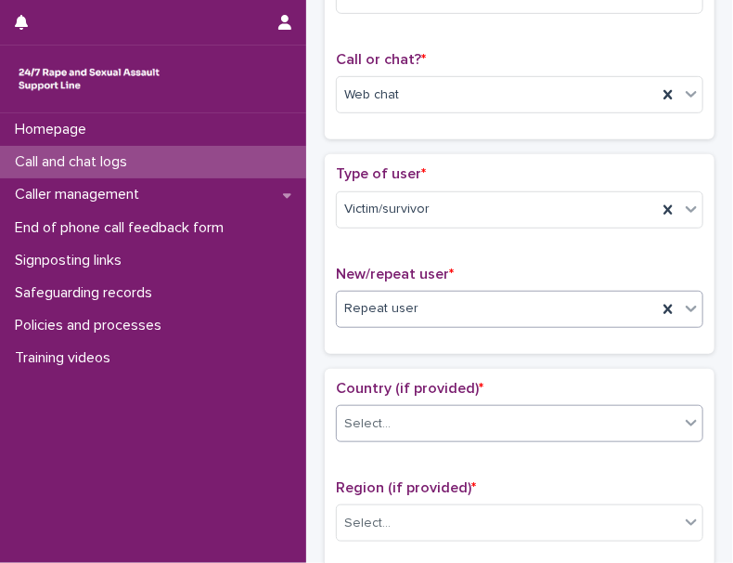
click at [418, 425] on div "Select..." at bounding box center [508, 423] width 343 height 31
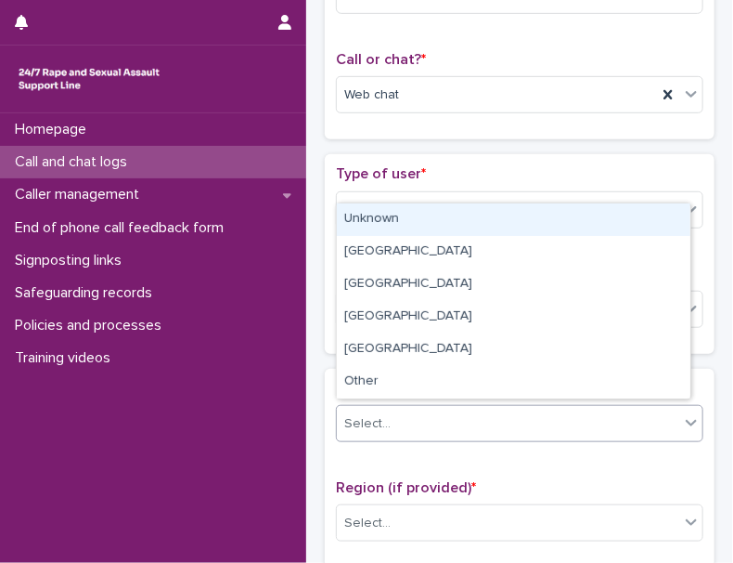
click at [384, 224] on div "Unknown" at bounding box center [514, 219] width 354 height 32
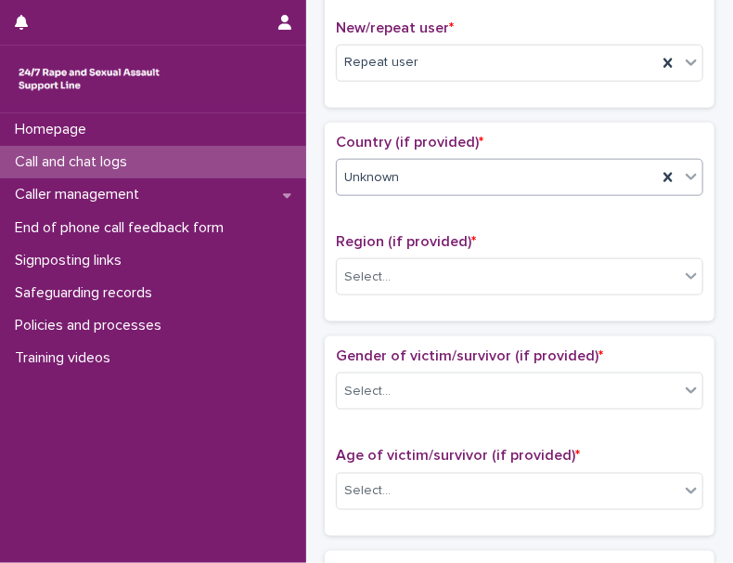
scroll to position [506, 0]
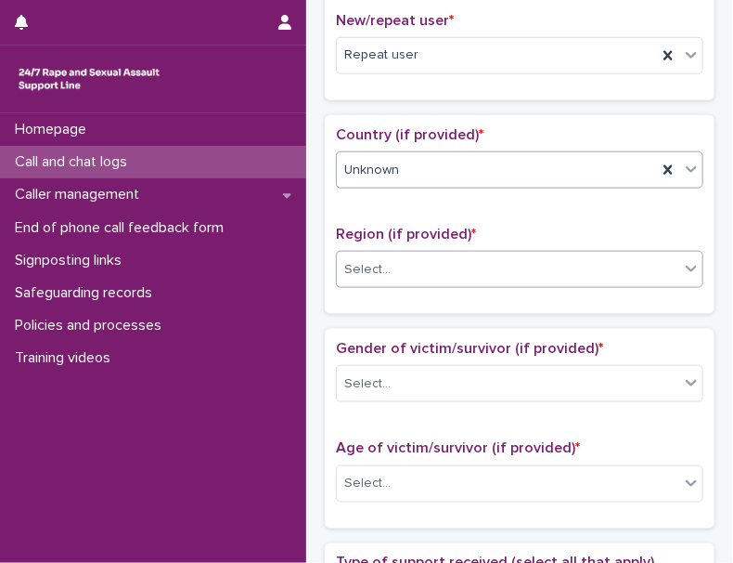
click at [378, 260] on div "Select..." at bounding box center [367, 269] width 46 height 19
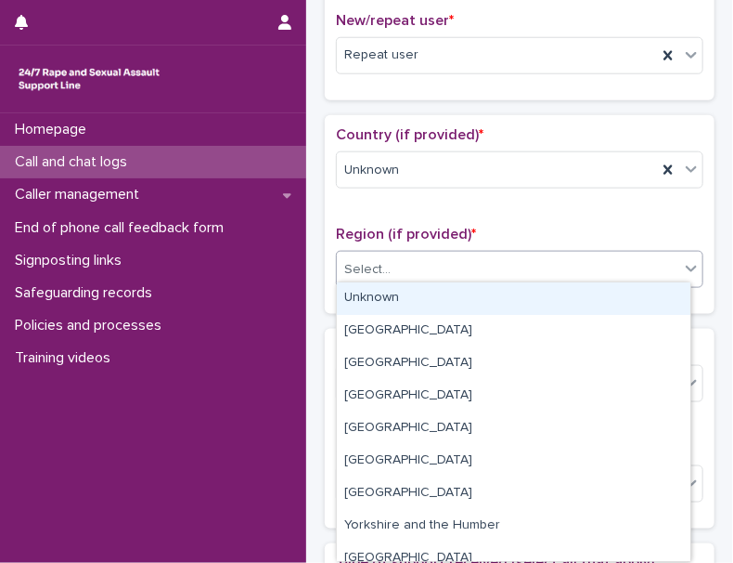
click at [390, 302] on div "Unknown" at bounding box center [514, 298] width 354 height 32
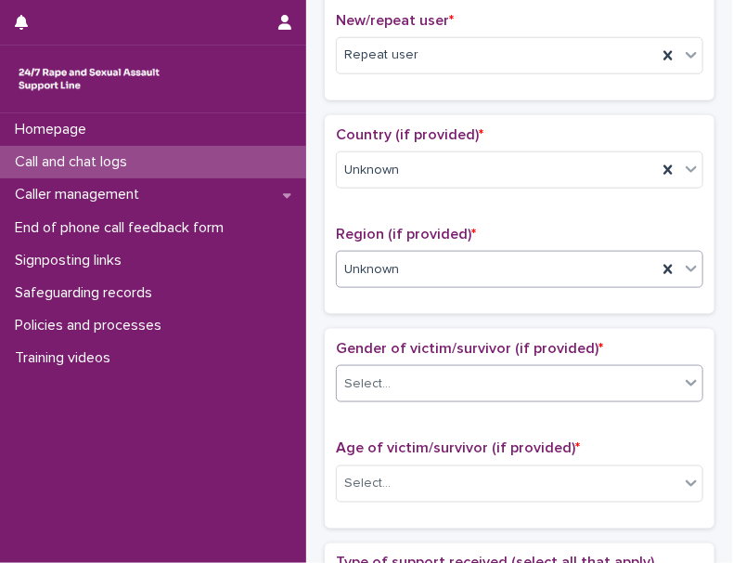
click at [401, 373] on div "Select..." at bounding box center [508, 384] width 343 height 31
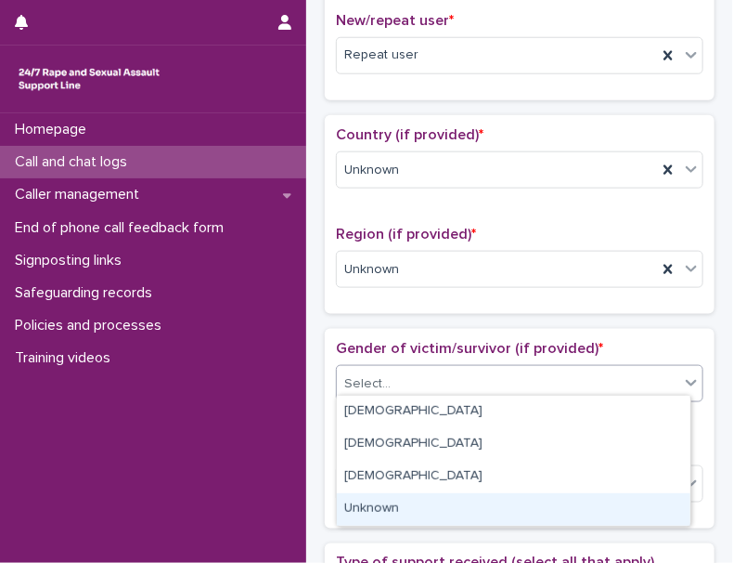
click at [390, 505] on div "Unknown" at bounding box center [514, 509] width 354 height 32
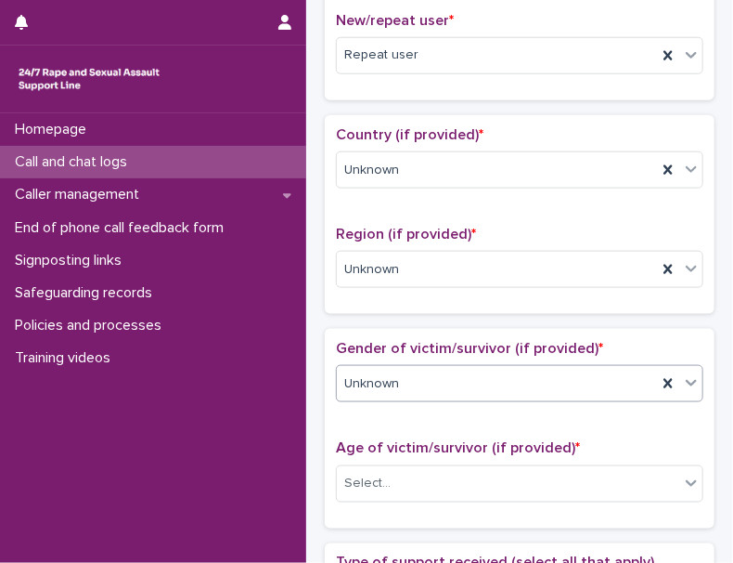
click at [414, 441] on span "Age of victim/survivor (if provided) *" at bounding box center [458, 447] width 244 height 15
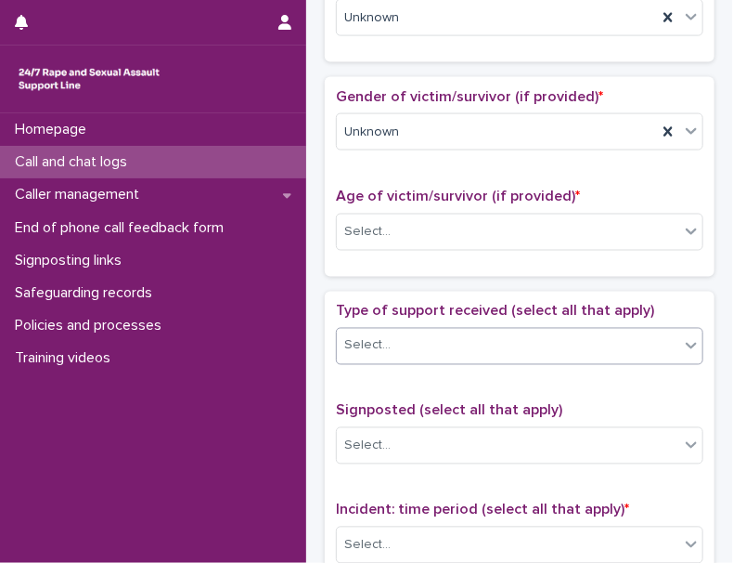
scroll to position [759, 0]
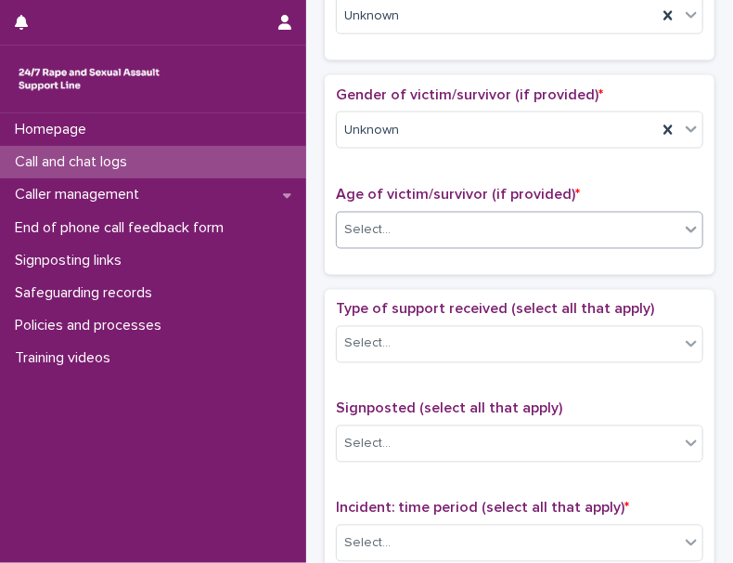
click at [387, 227] on div "Select..." at bounding box center [367, 229] width 46 height 19
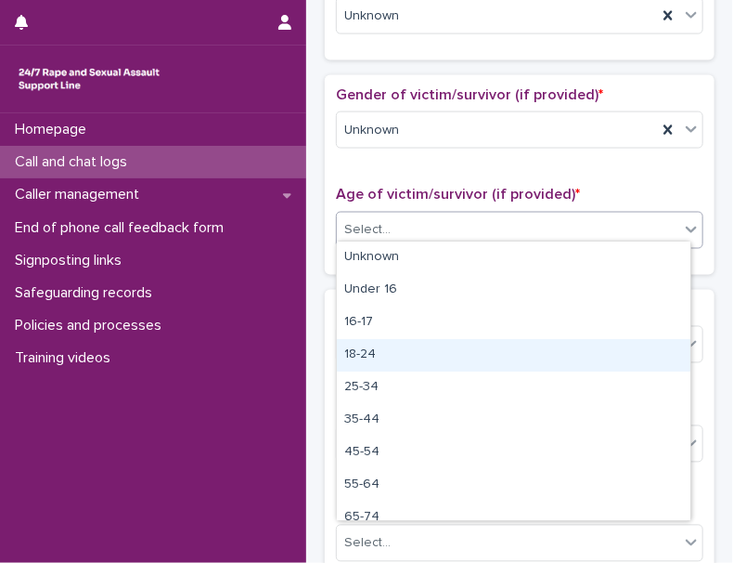
click at [371, 356] on div "18-24" at bounding box center [514, 355] width 354 height 32
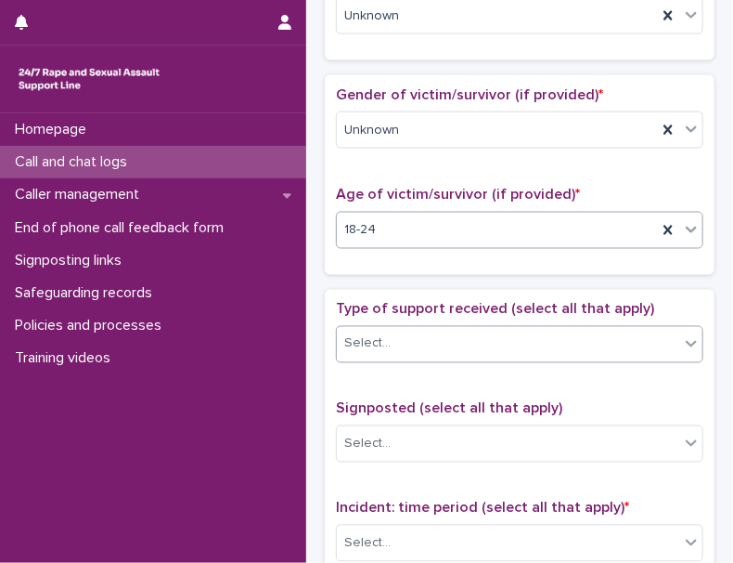
click at [406, 337] on div "Select..." at bounding box center [508, 344] width 343 height 31
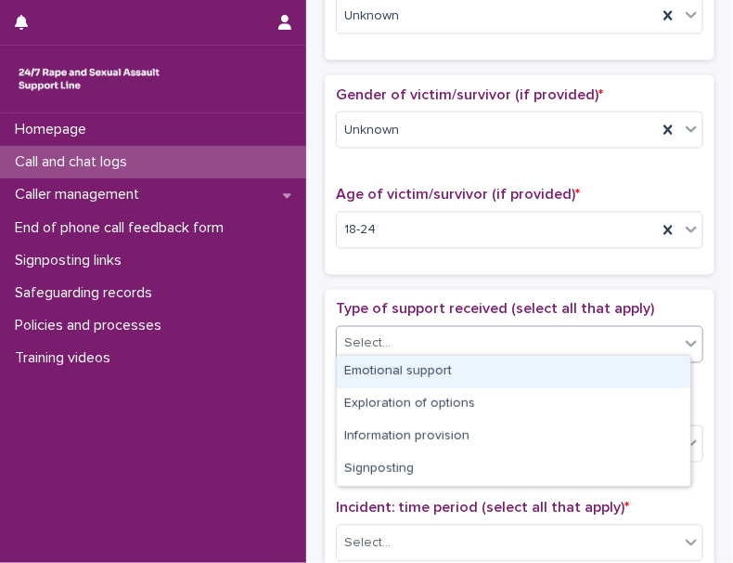
click at [402, 371] on div "Emotional support" at bounding box center [514, 372] width 354 height 32
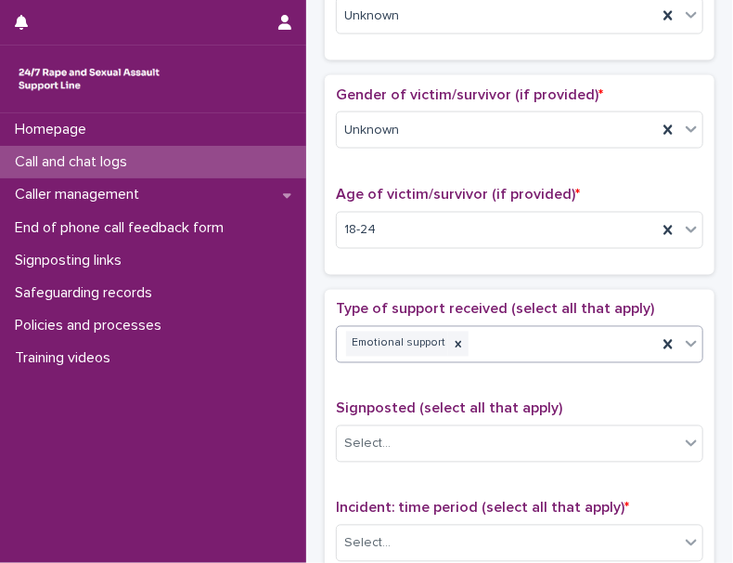
click at [501, 329] on div "Emotional support" at bounding box center [497, 344] width 320 height 32
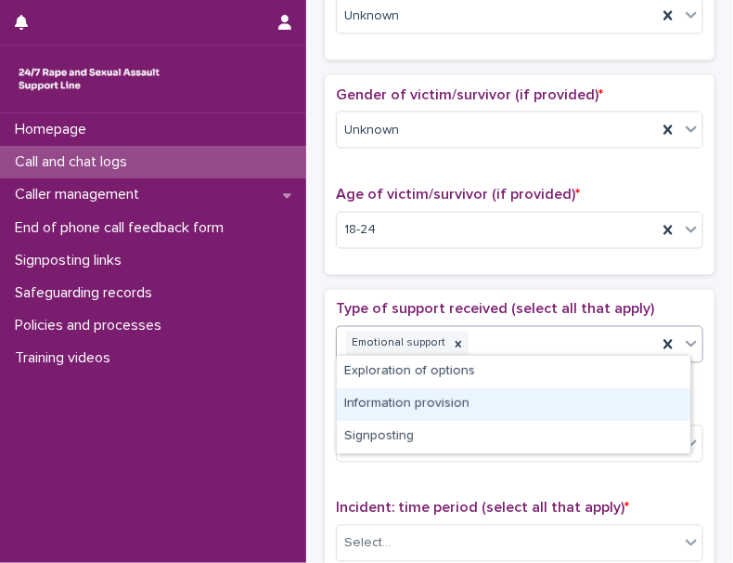
click at [450, 398] on div "Information provision" at bounding box center [514, 404] width 354 height 32
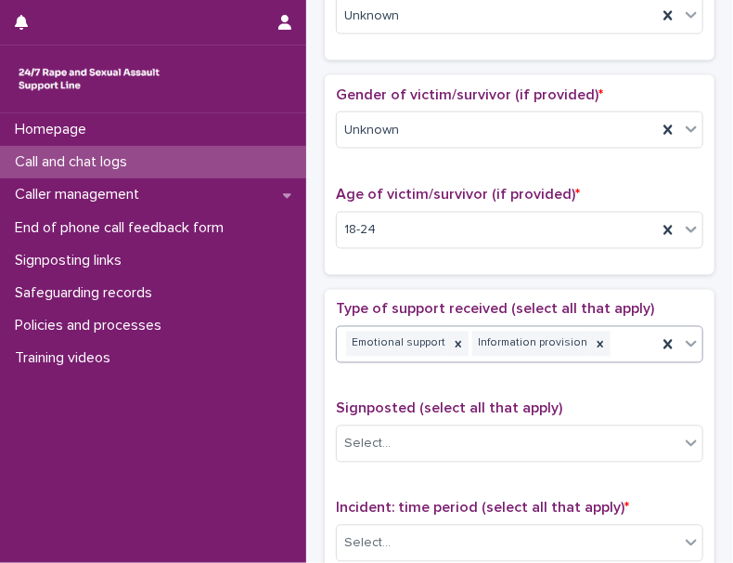
click at [608, 340] on div "Emotional support Information provision" at bounding box center [497, 344] width 320 height 32
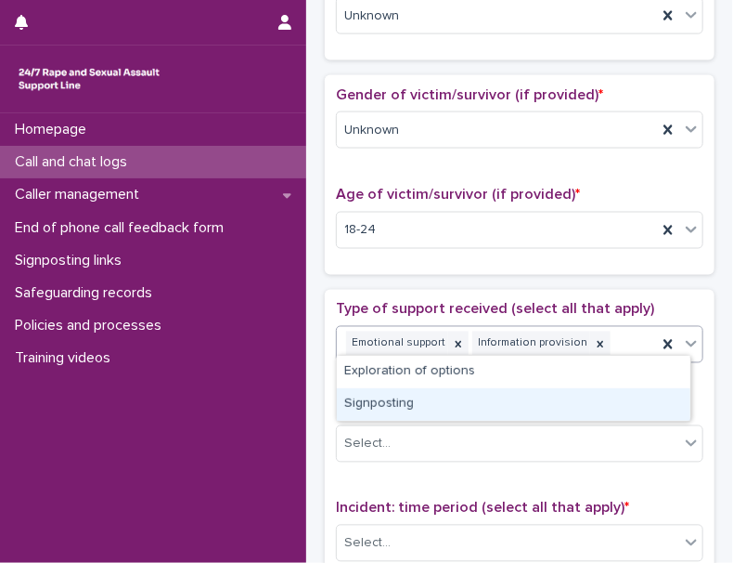
click at [432, 397] on div "Signposting" at bounding box center [514, 404] width 354 height 32
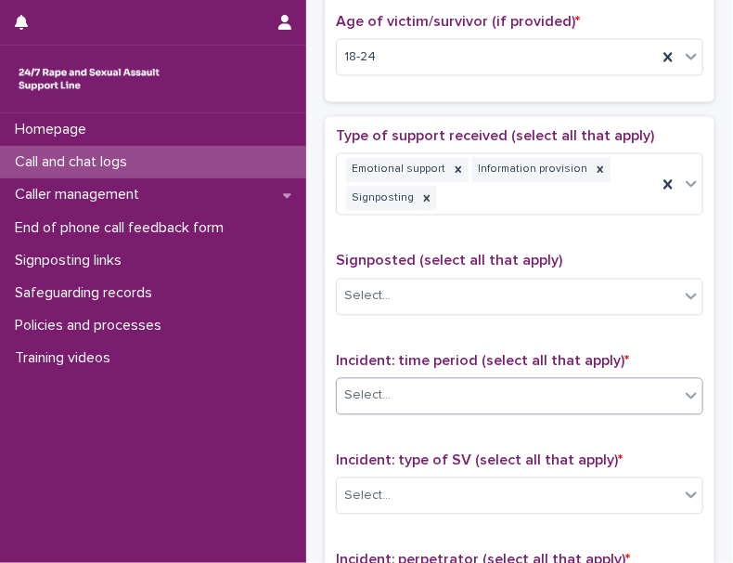
scroll to position [940, 0]
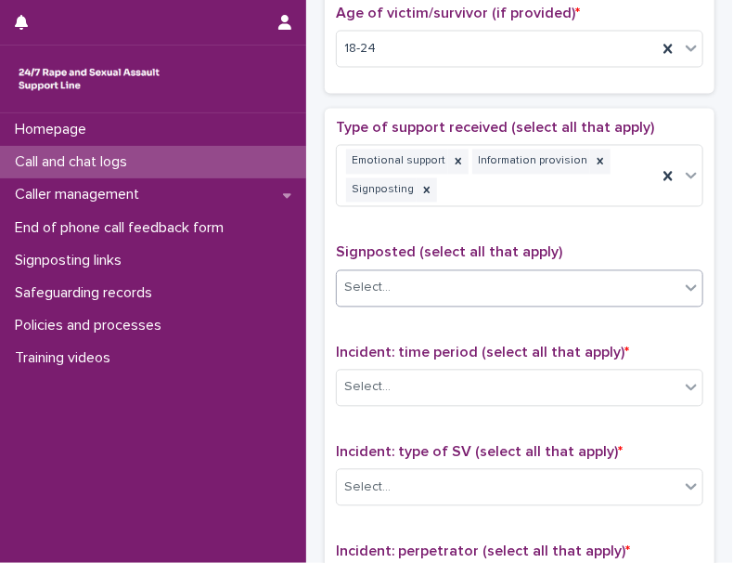
click at [435, 273] on div "Select..." at bounding box center [508, 288] width 343 height 31
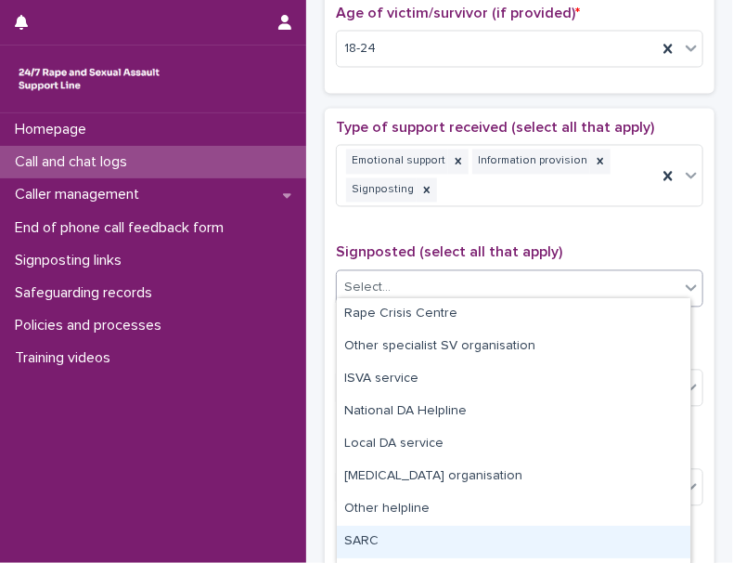
click at [389, 542] on div "SARC" at bounding box center [514, 541] width 354 height 32
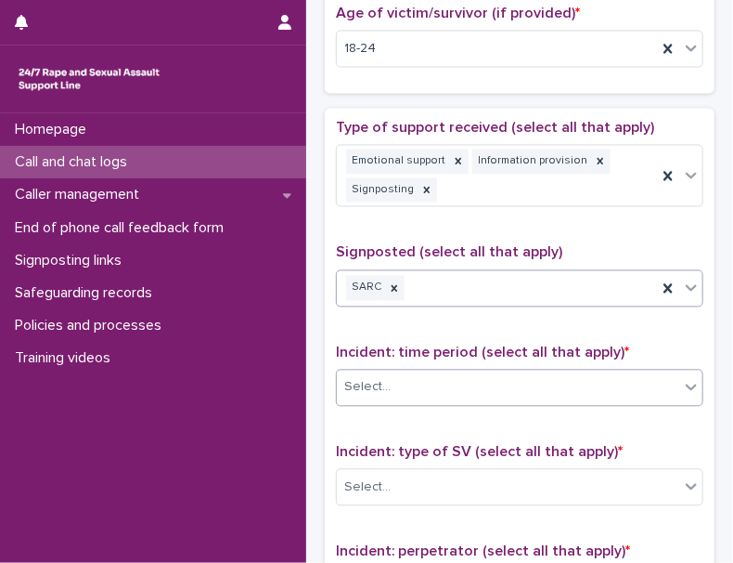
click at [398, 389] on div "Select..." at bounding box center [508, 387] width 343 height 31
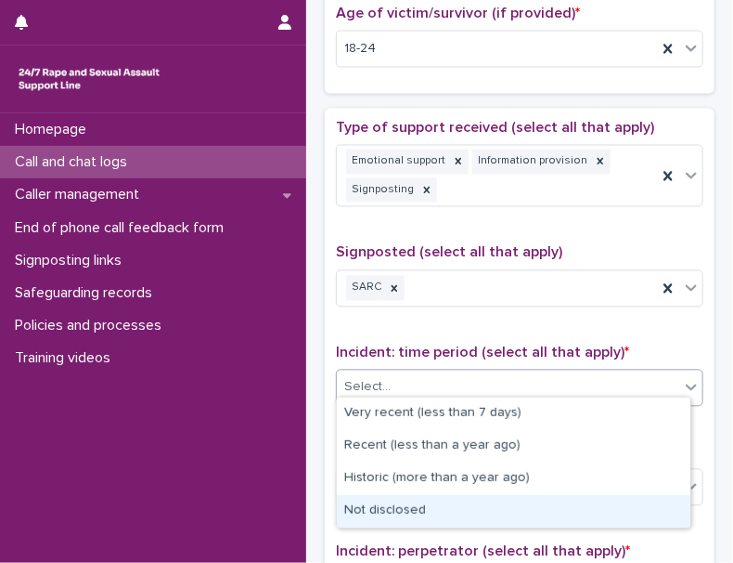
click at [408, 507] on div "Not disclosed" at bounding box center [514, 511] width 354 height 32
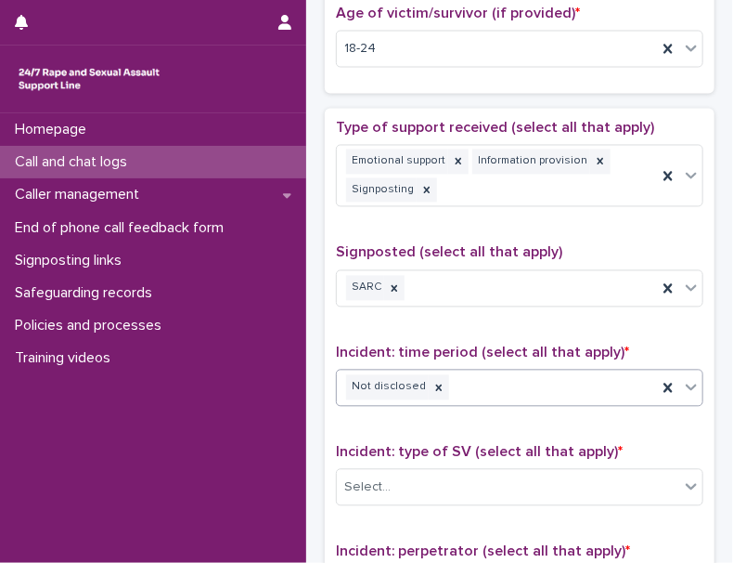
click at [415, 445] on span "Incident: type of SV (select all that apply) *" at bounding box center [479, 452] width 287 height 15
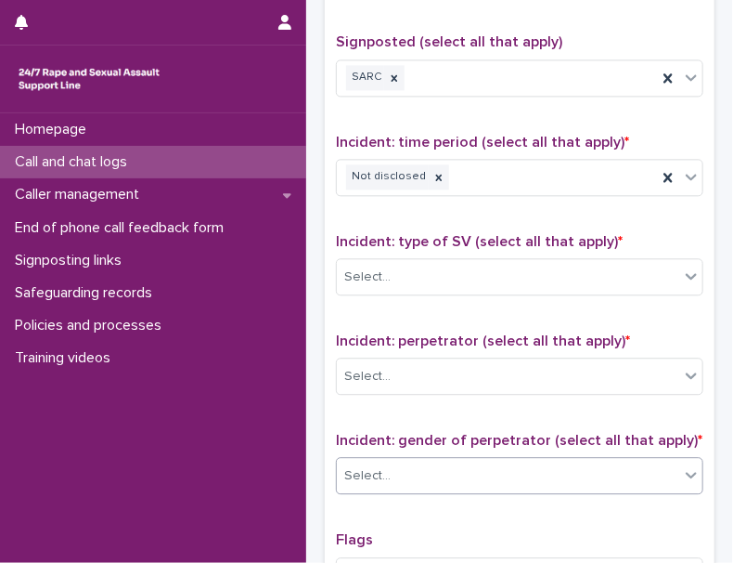
scroll to position [1194, 0]
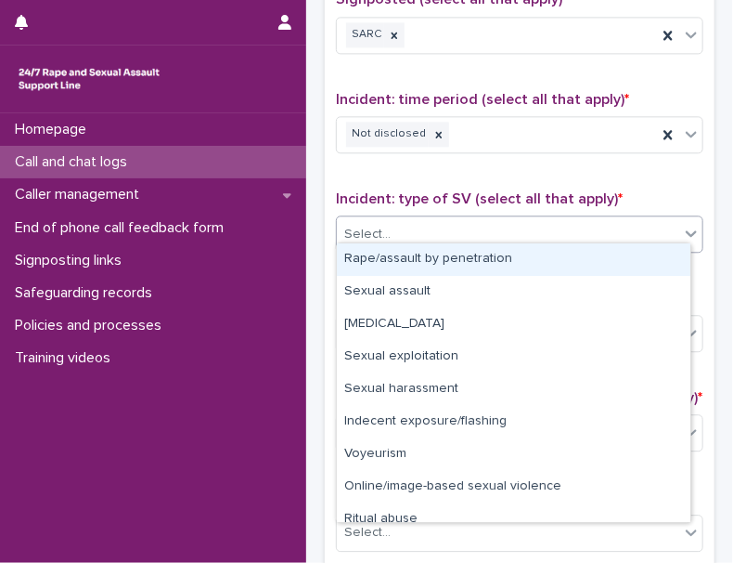
click at [432, 232] on div "Select..." at bounding box center [508, 234] width 343 height 31
click at [426, 263] on div "Rape/assault by penetration" at bounding box center [514, 259] width 354 height 32
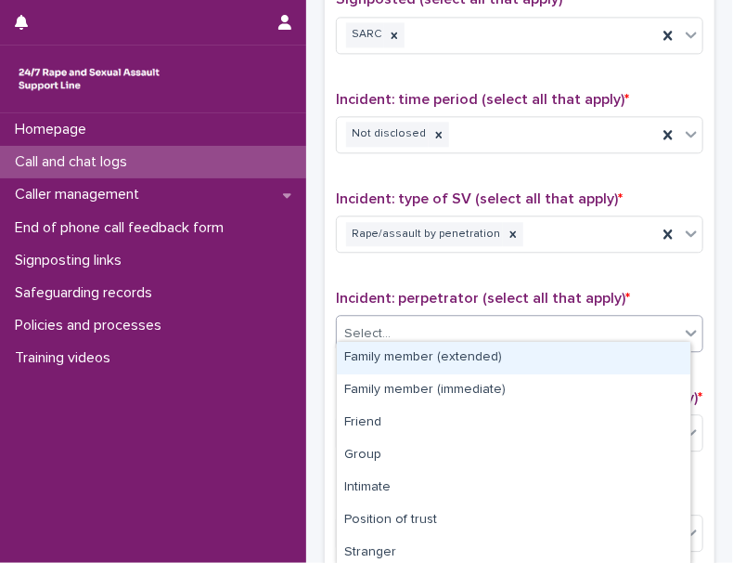
click at [421, 326] on div "Select..." at bounding box center [508, 333] width 343 height 31
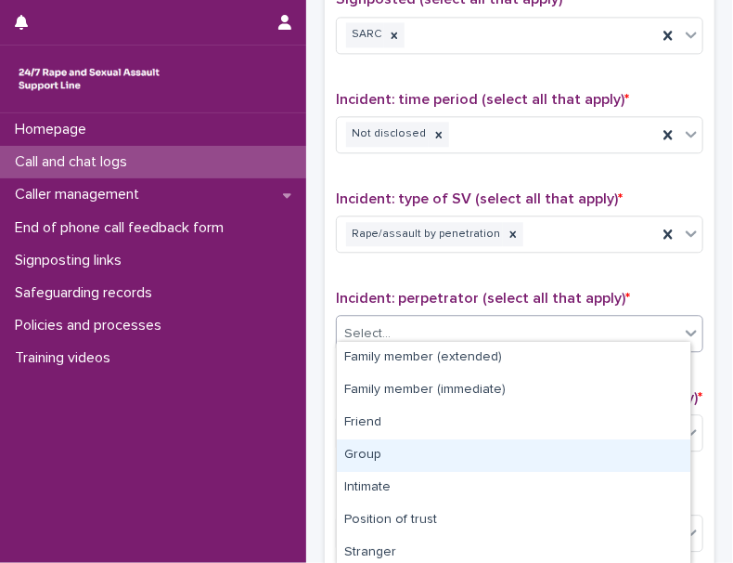
scroll to position [135, 0]
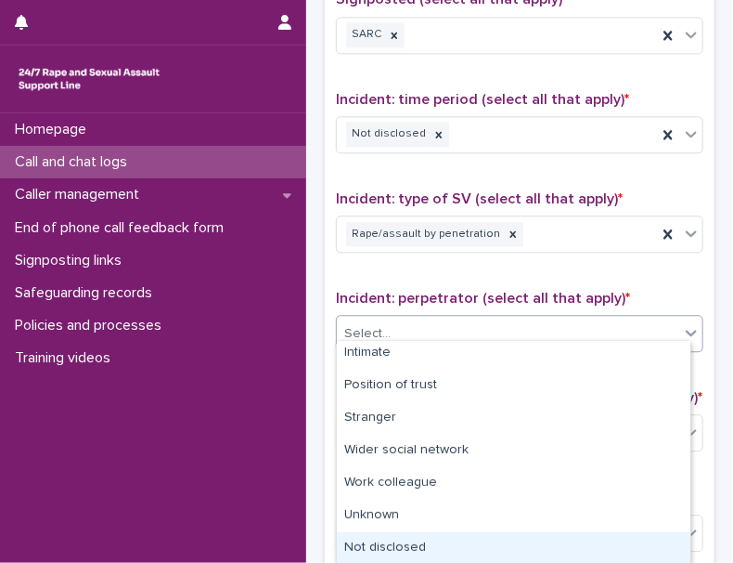
click at [392, 541] on div "Not disclosed" at bounding box center [514, 548] width 354 height 32
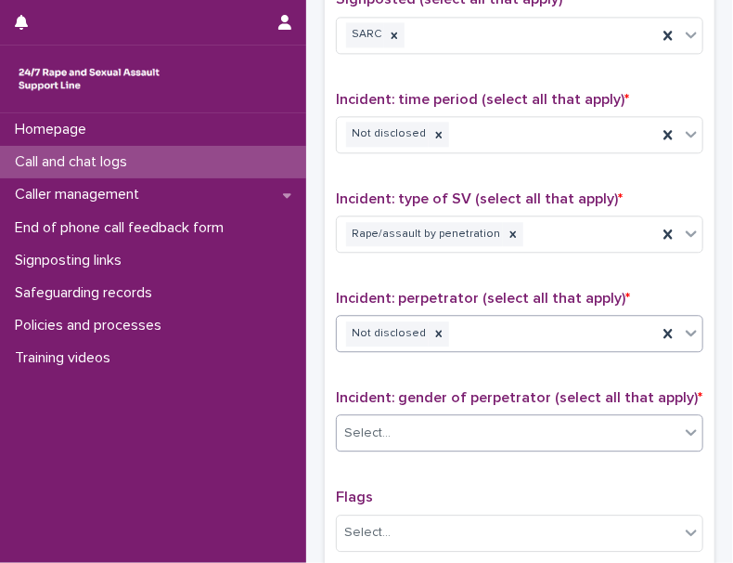
click at [420, 418] on div "Select..." at bounding box center [508, 433] width 343 height 31
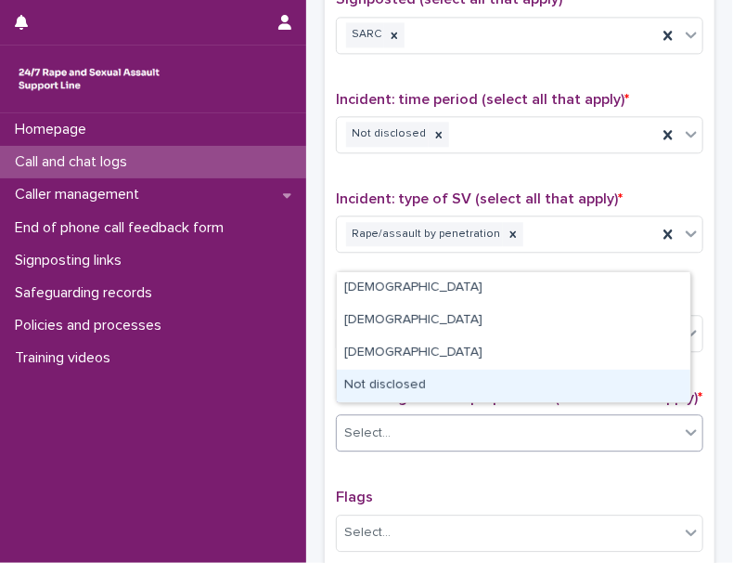
click at [398, 380] on div "Not disclosed" at bounding box center [514, 385] width 354 height 32
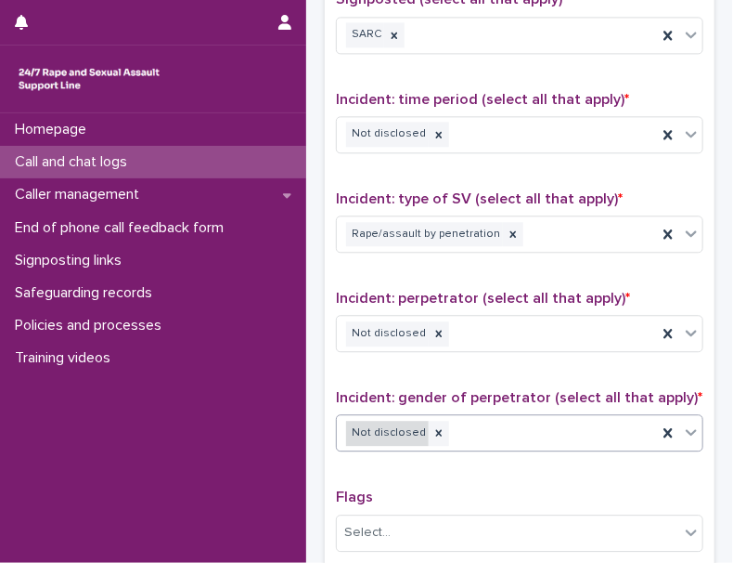
click at [410, 421] on div "Not disclosed" at bounding box center [387, 433] width 83 height 25
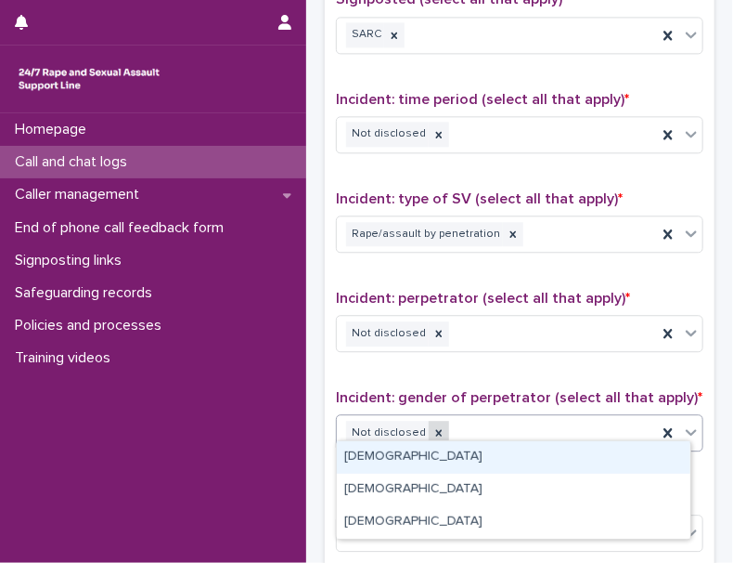
click at [433, 426] on icon at bounding box center [439, 432] width 13 height 13
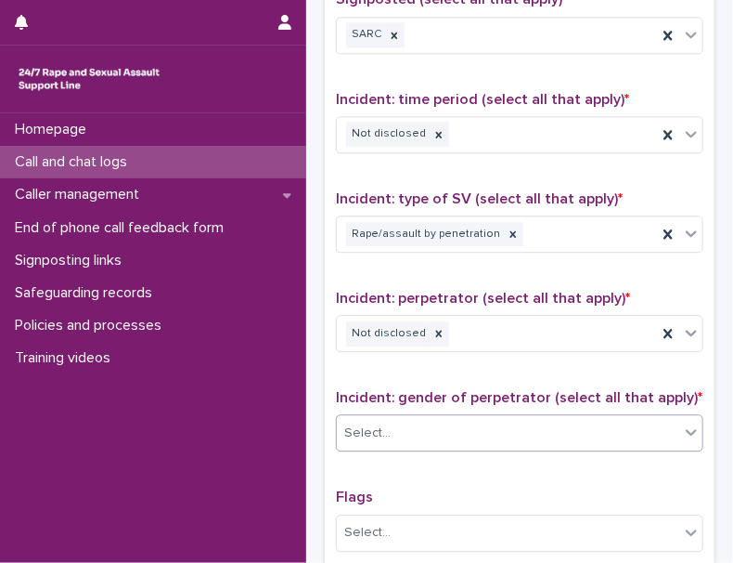
click at [432, 421] on div "Select..." at bounding box center [508, 433] width 343 height 31
click at [421, 421] on div "Select..." at bounding box center [508, 433] width 343 height 31
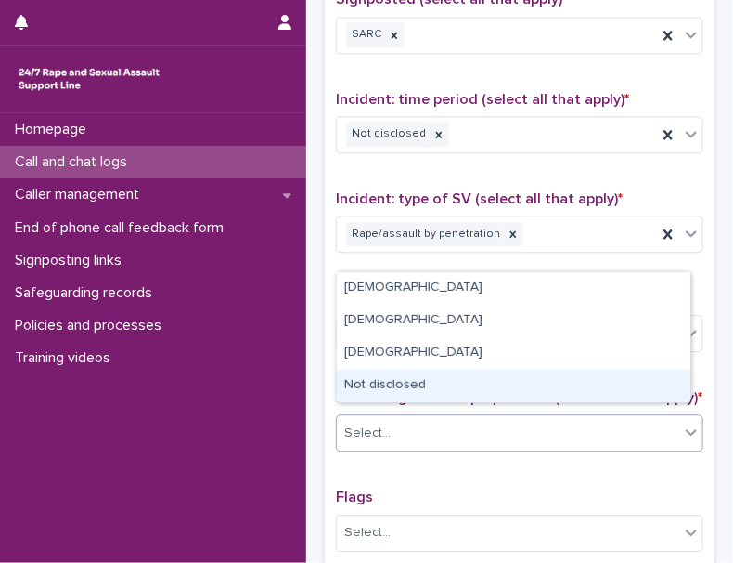
click at [409, 384] on div "Not disclosed" at bounding box center [514, 385] width 354 height 32
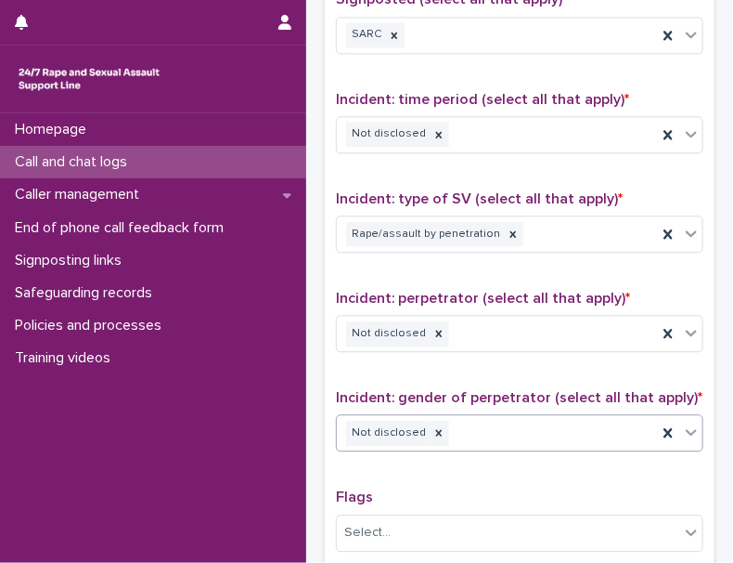
scroll to position [1487, 0]
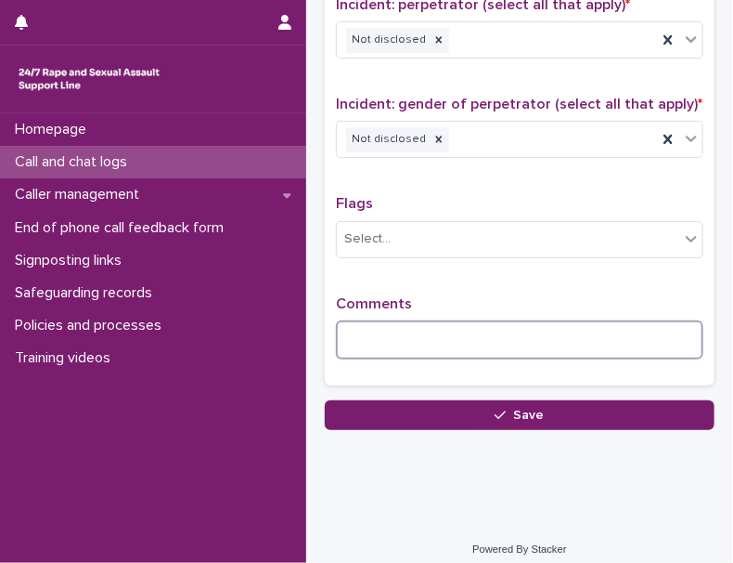
click at [414, 336] on textarea at bounding box center [520, 339] width 368 height 39
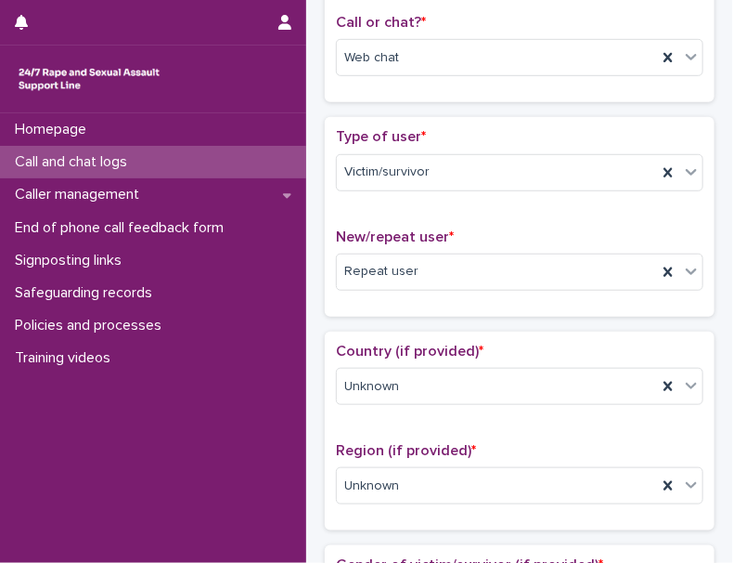
scroll to position [675, 0]
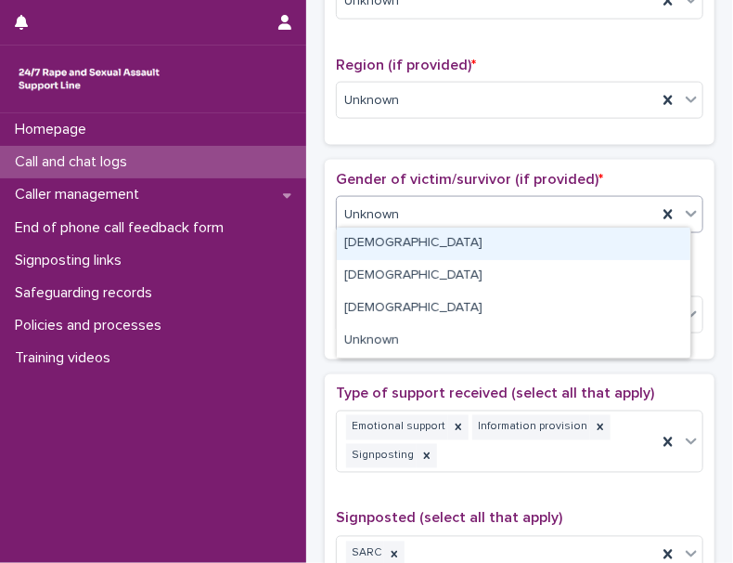
click at [447, 214] on div "Unknown" at bounding box center [497, 215] width 320 height 31
click at [394, 240] on div "[DEMOGRAPHIC_DATA]" at bounding box center [514, 243] width 354 height 32
click at [430, 217] on div "[DEMOGRAPHIC_DATA]" at bounding box center [497, 215] width 320 height 31
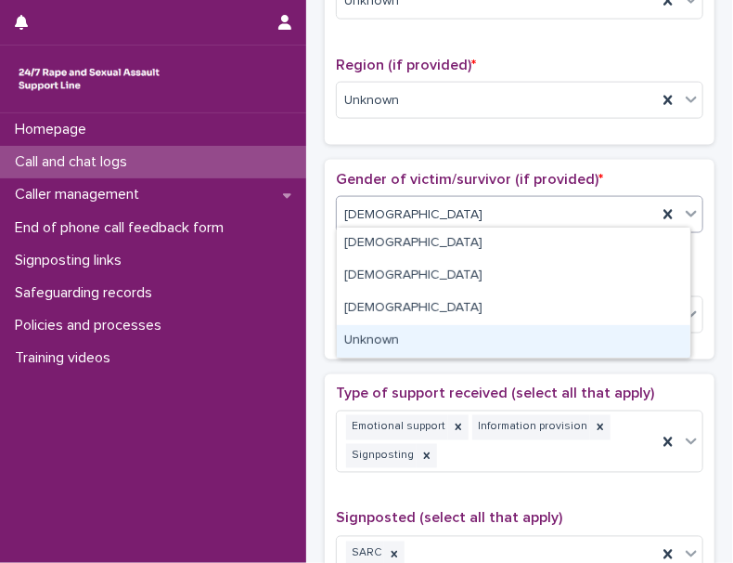
click at [414, 336] on div "Unknown" at bounding box center [514, 341] width 354 height 32
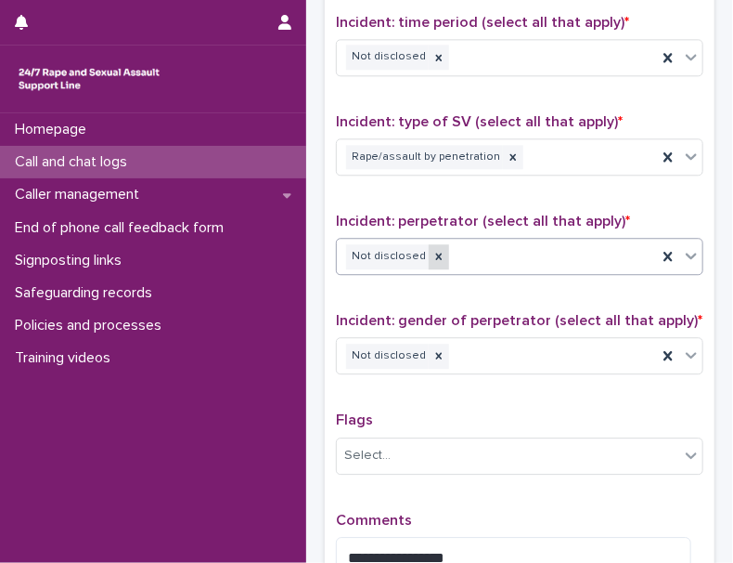
scroll to position [1434, 0]
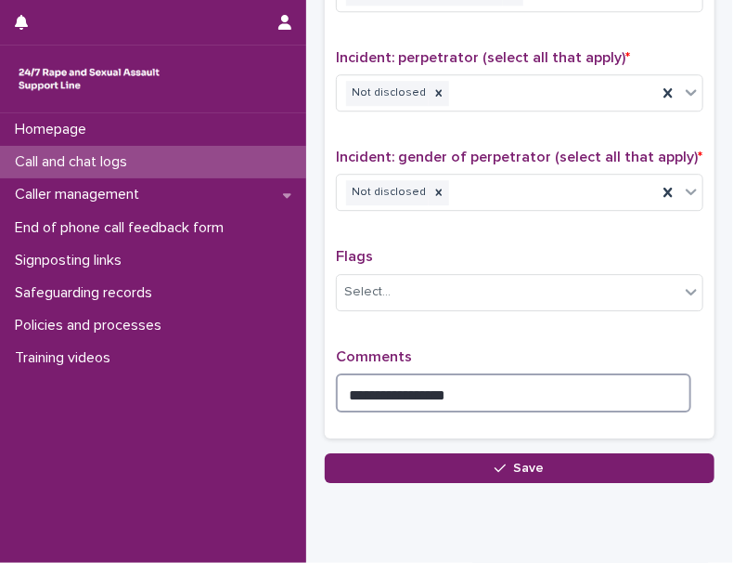
click at [505, 373] on textarea "**********" at bounding box center [514, 392] width 356 height 39
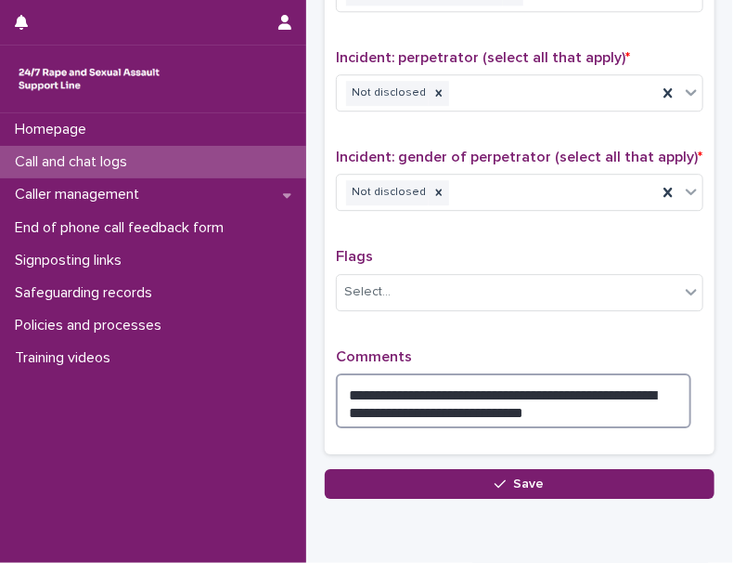
click at [614, 402] on textarea "**********" at bounding box center [514, 400] width 356 height 55
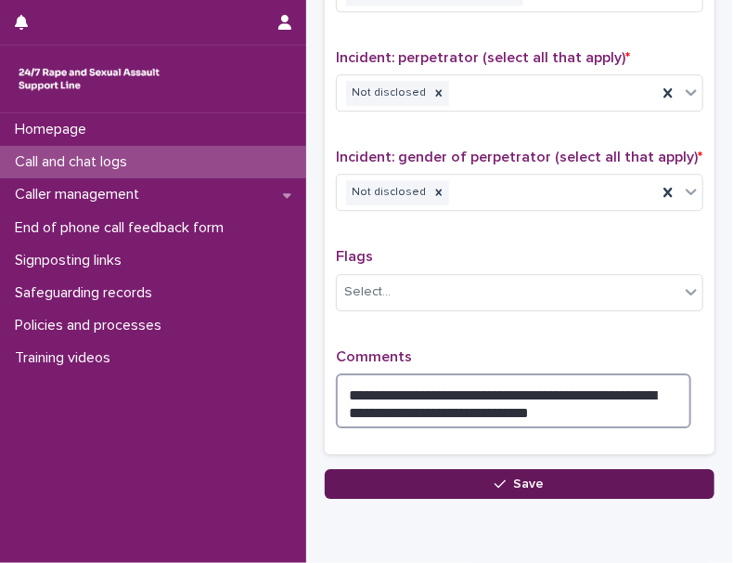
type textarea "**********"
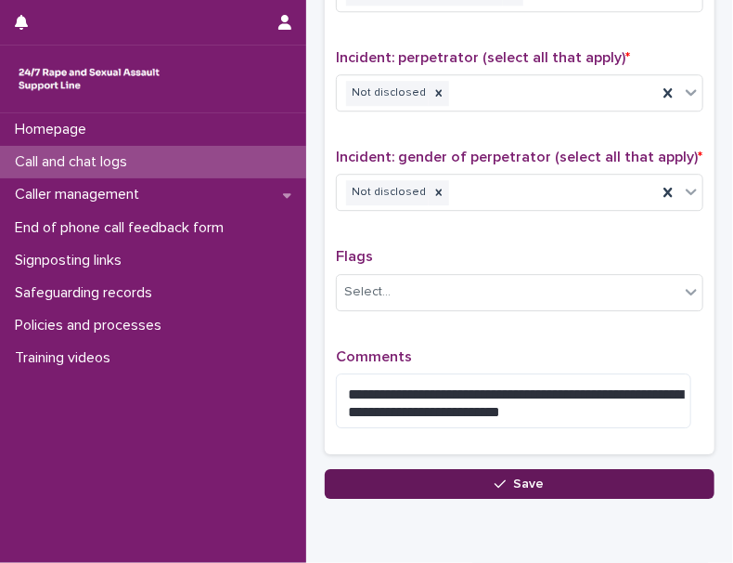
click at [527, 477] on span "Save" at bounding box center [529, 483] width 31 height 13
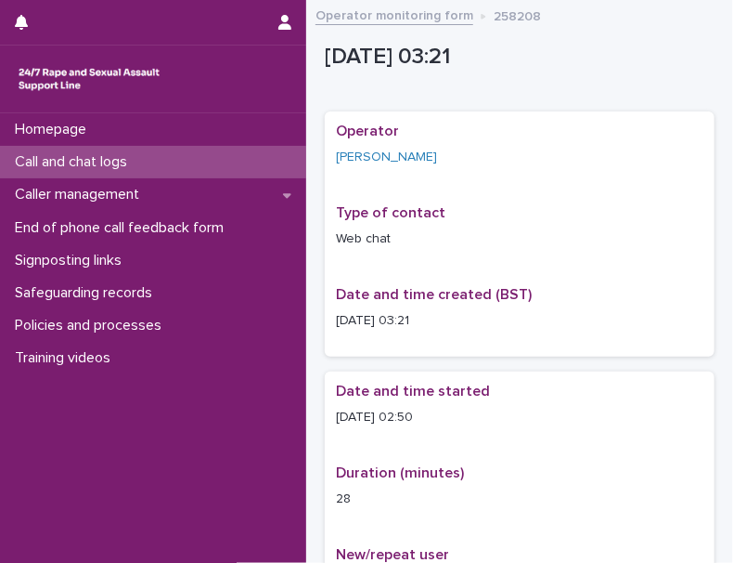
click at [408, 14] on link "Operator monitoring form" at bounding box center [395, 14] width 158 height 21
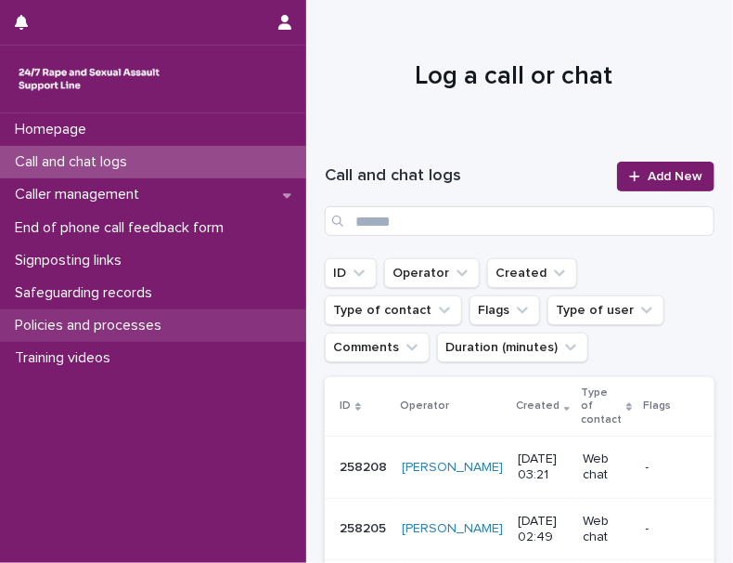
click at [137, 330] on p "Policies and processes" at bounding box center [91, 326] width 169 height 18
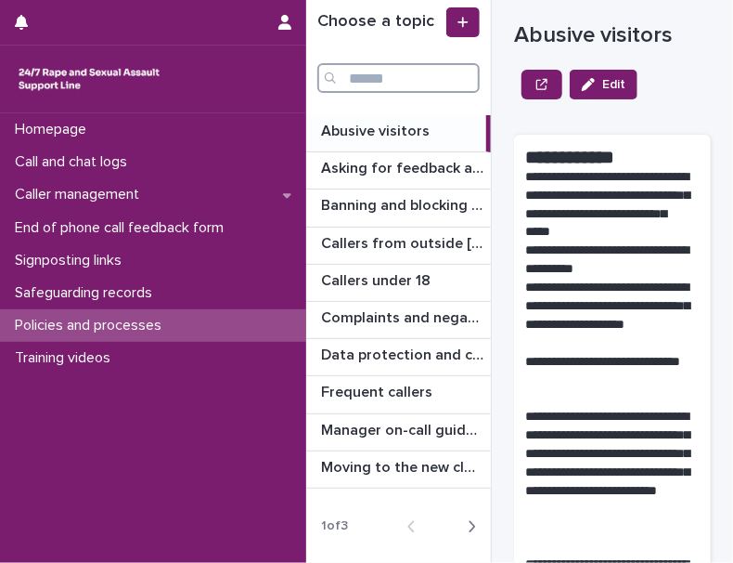
click at [394, 80] on input "Search" at bounding box center [398, 78] width 162 height 30
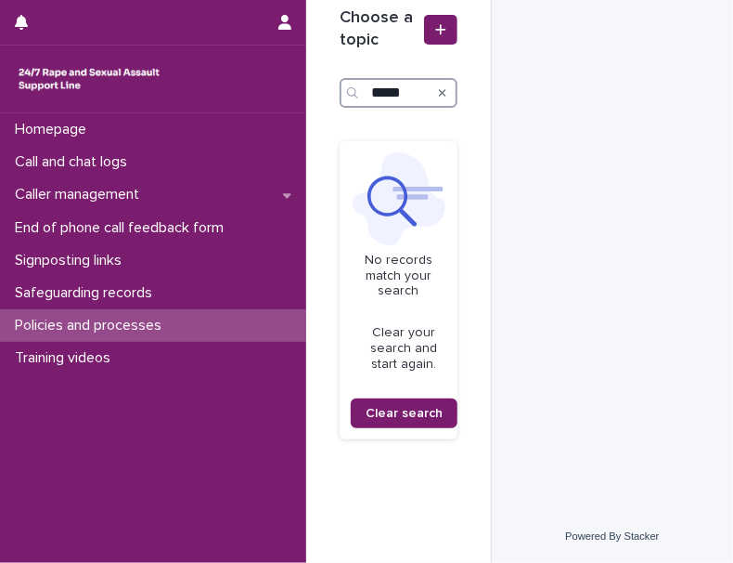
type input "*****"
click at [439, 93] on icon "Search" at bounding box center [442, 92] width 7 height 11
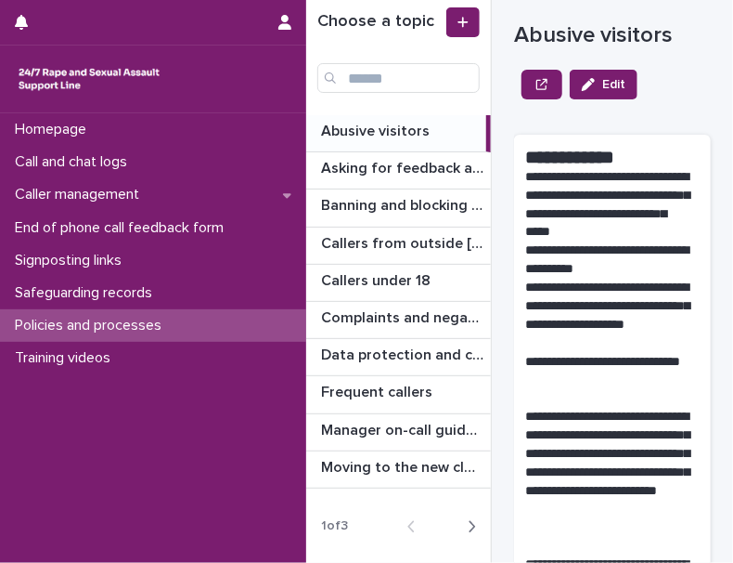
click at [279, 107] on div at bounding box center [153, 78] width 306 height 67
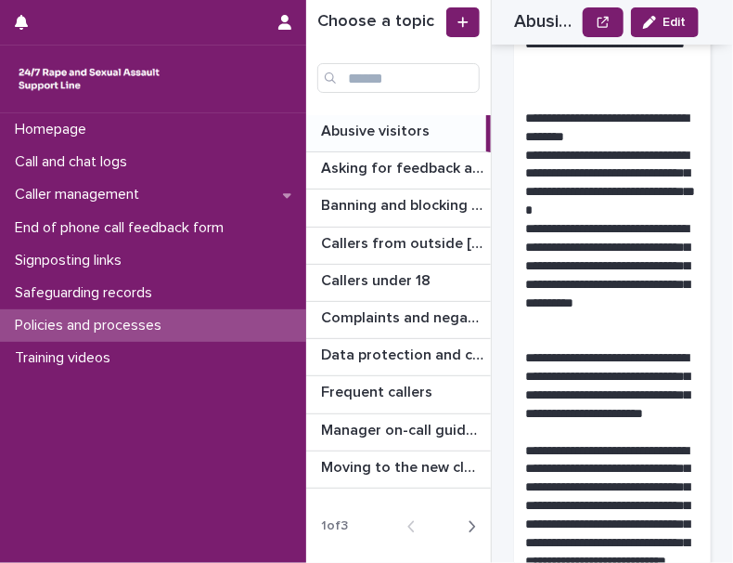
scroll to position [2194, 0]
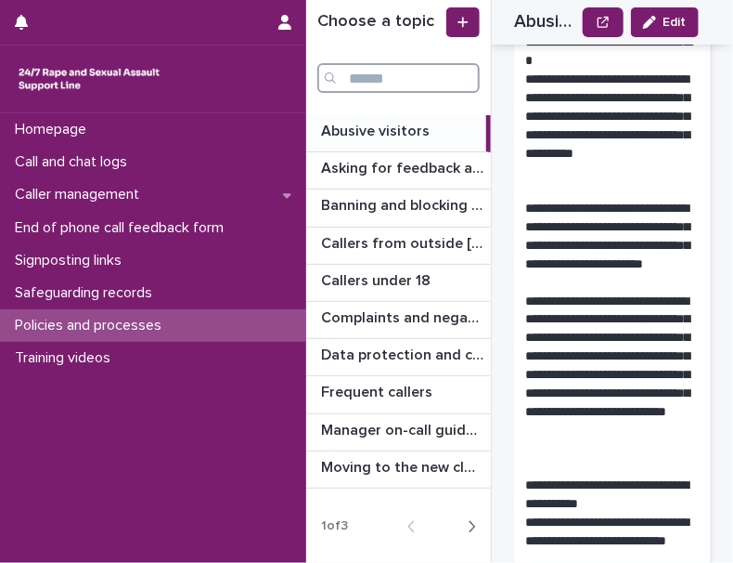
click at [384, 78] on input "Search" at bounding box center [398, 78] width 162 height 30
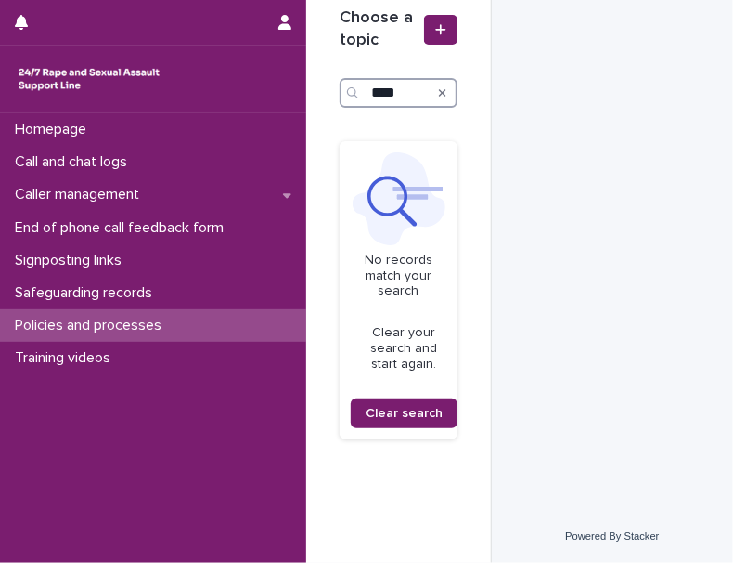
type input "****"
click at [439, 96] on icon "Search" at bounding box center [442, 92] width 7 height 11
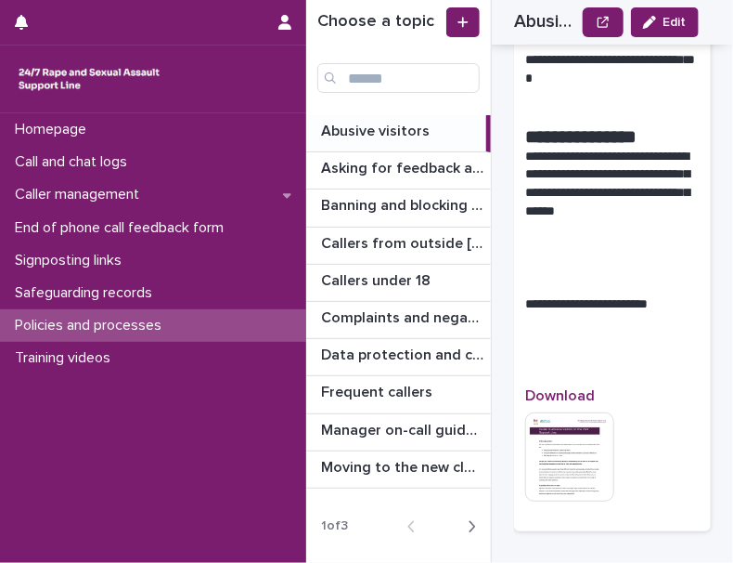
scroll to position [5290, 0]
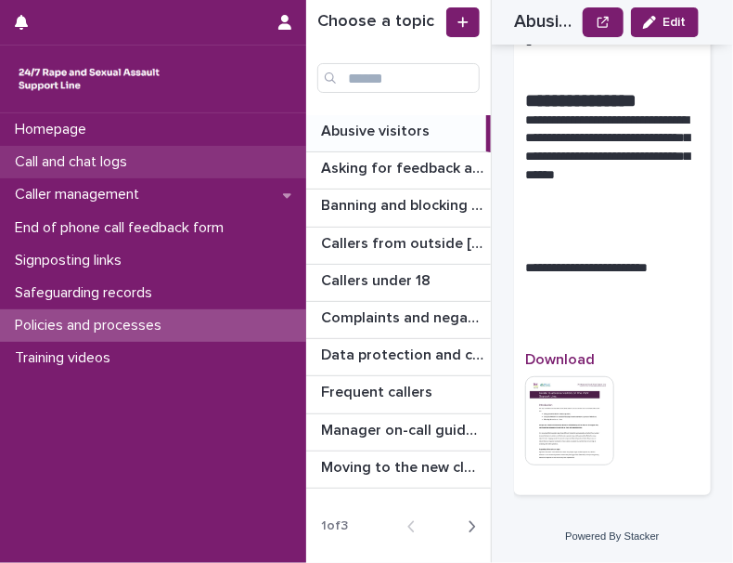
click at [95, 168] on p "Call and chat logs" at bounding box center [74, 162] width 135 height 18
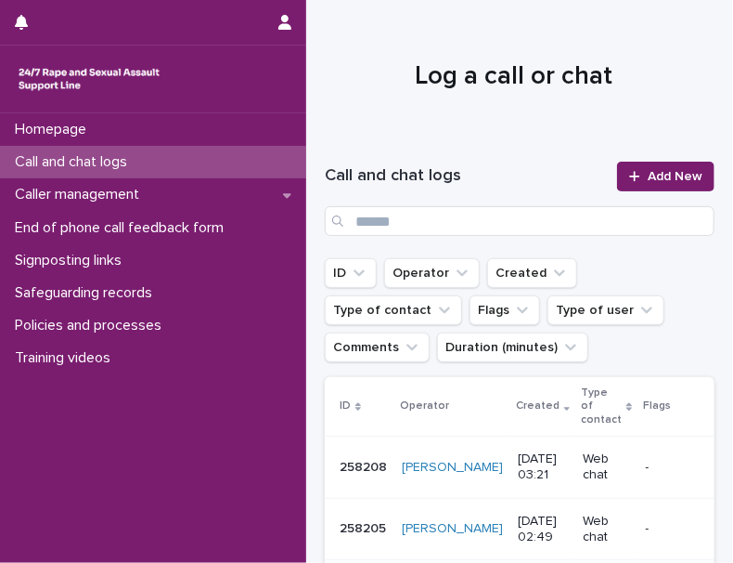
click at [254, 423] on div "Homepage Call and chat logs Caller management End of phone call feedback form S…" at bounding box center [153, 337] width 306 height 449
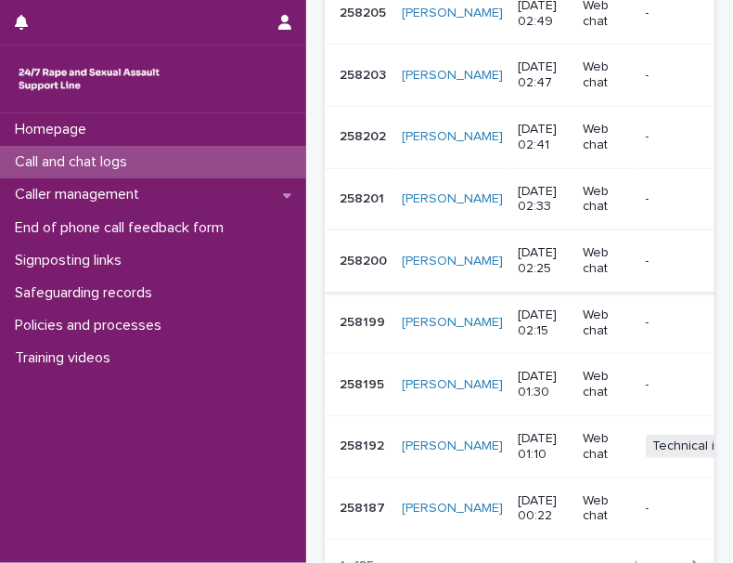
scroll to position [675, 0]
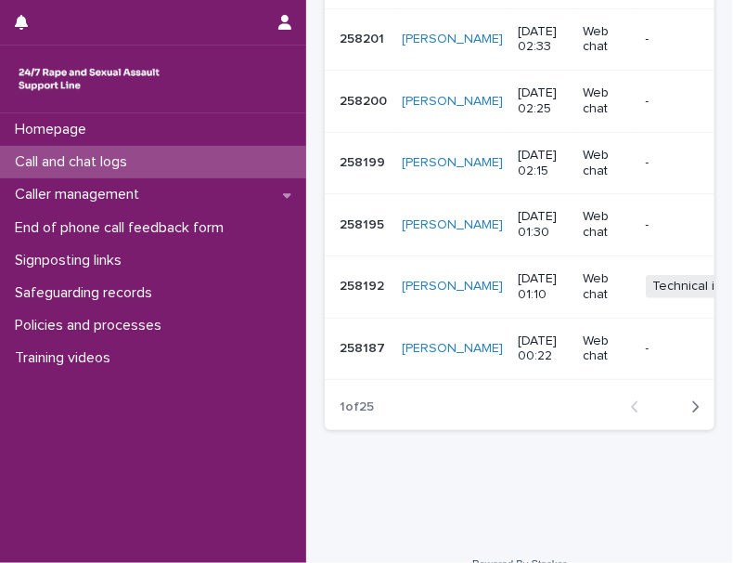
click at [684, 415] on div "button" at bounding box center [692, 406] width 16 height 17
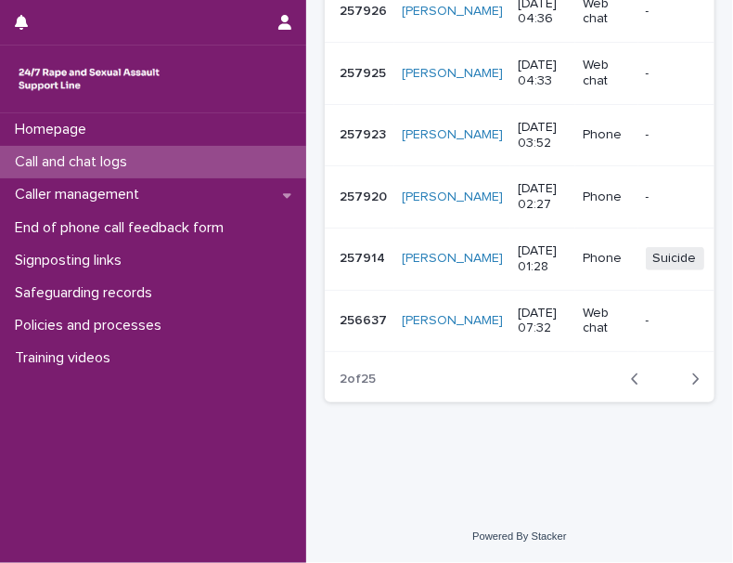
scroll to position [712, 0]
click at [626, 390] on div "Back Next" at bounding box center [665, 379] width 98 height 46
click at [631, 384] on div "button" at bounding box center [639, 378] width 16 height 17
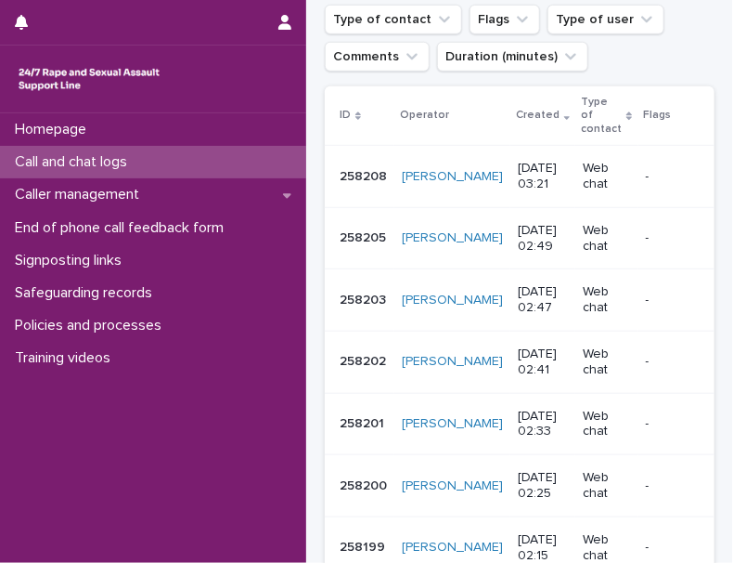
click at [302, 86] on div at bounding box center [153, 78] width 306 height 67
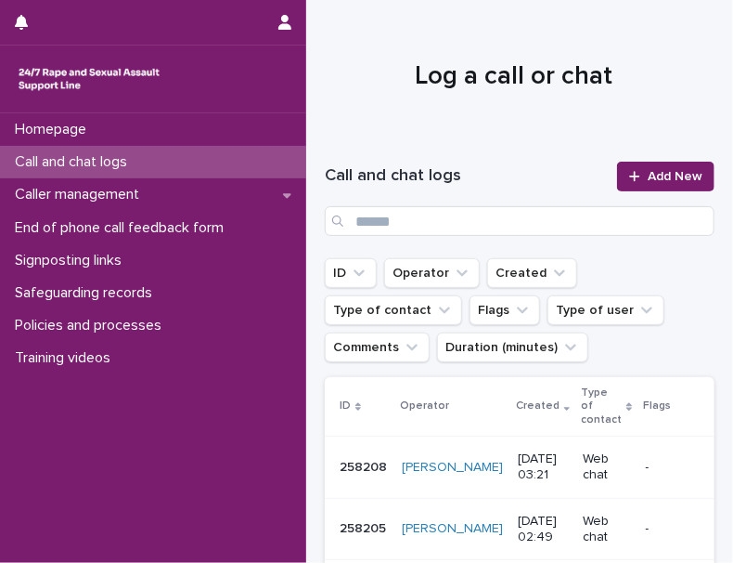
scroll to position [590, 0]
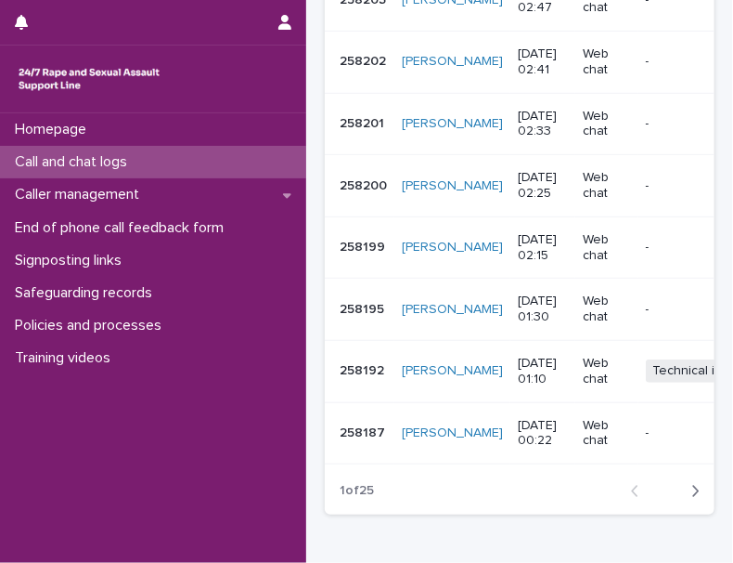
click at [692, 499] on icon "button" at bounding box center [696, 491] width 8 height 17
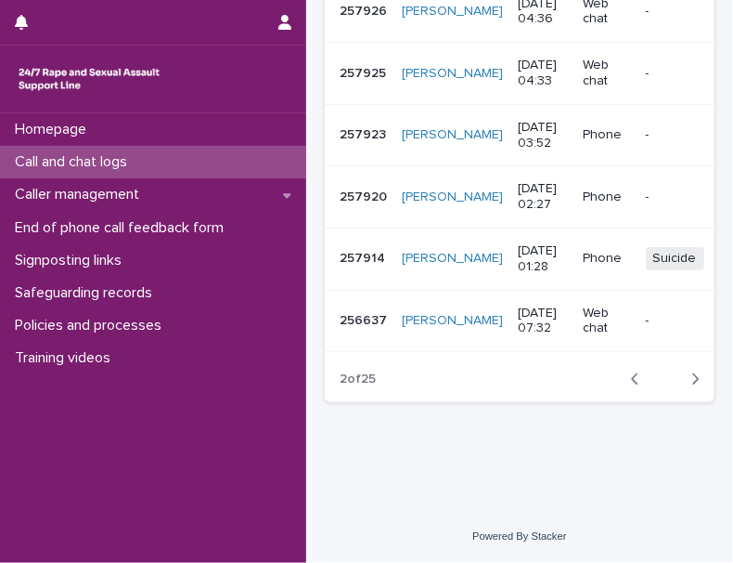
scroll to position [712, 0]
click at [616, 382] on button "Back" at bounding box center [640, 378] width 49 height 17
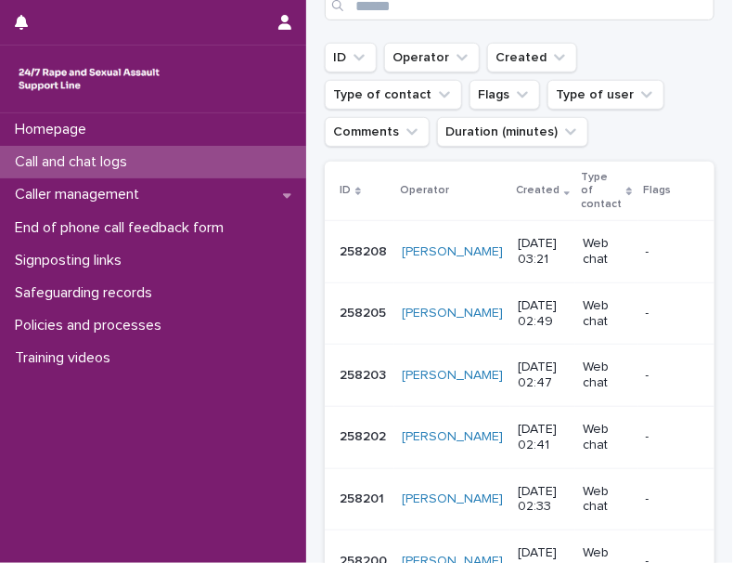
scroll to position [206, 0]
